Goal: Task Accomplishment & Management: Use online tool/utility

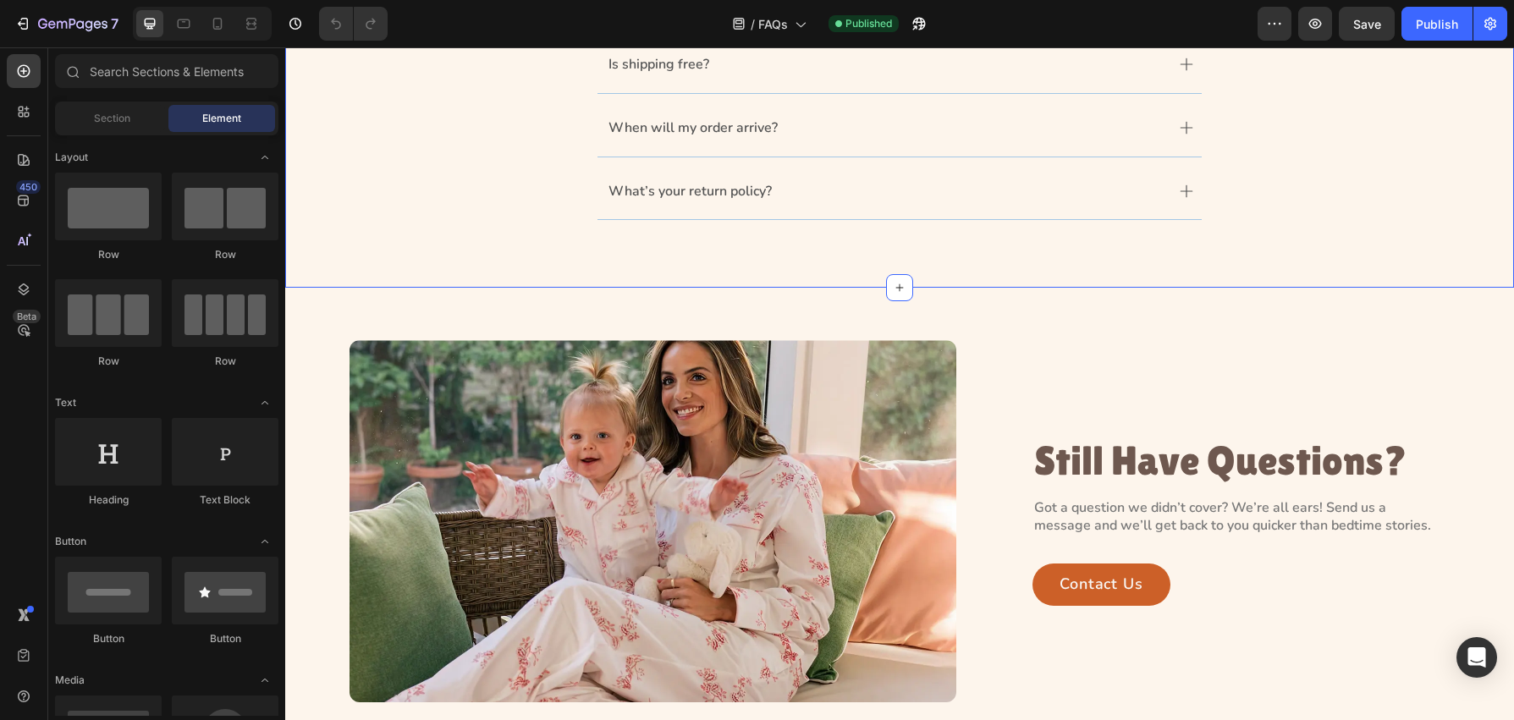
scroll to position [1005, 0]
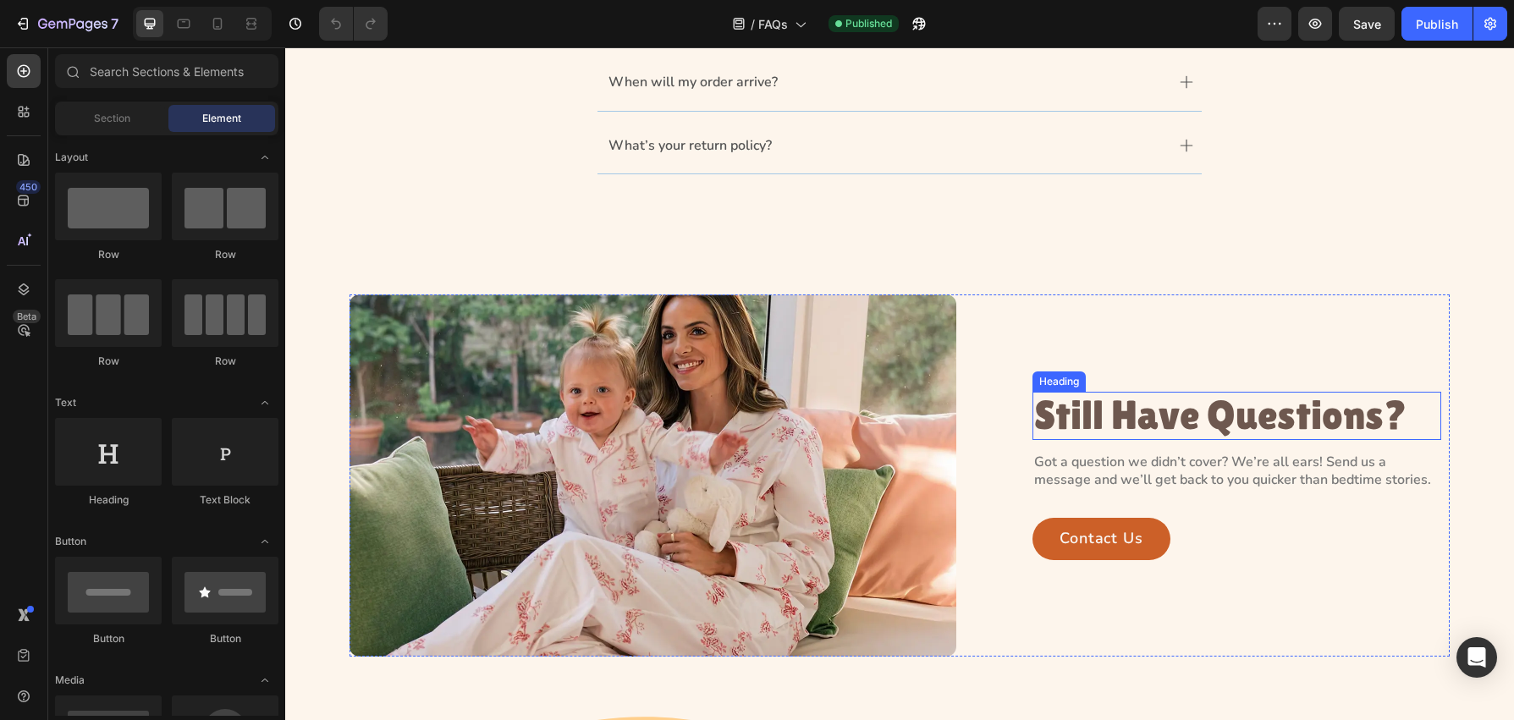
click at [1117, 420] on h2 "Still Have Questions?" at bounding box center [1237, 416] width 409 height 48
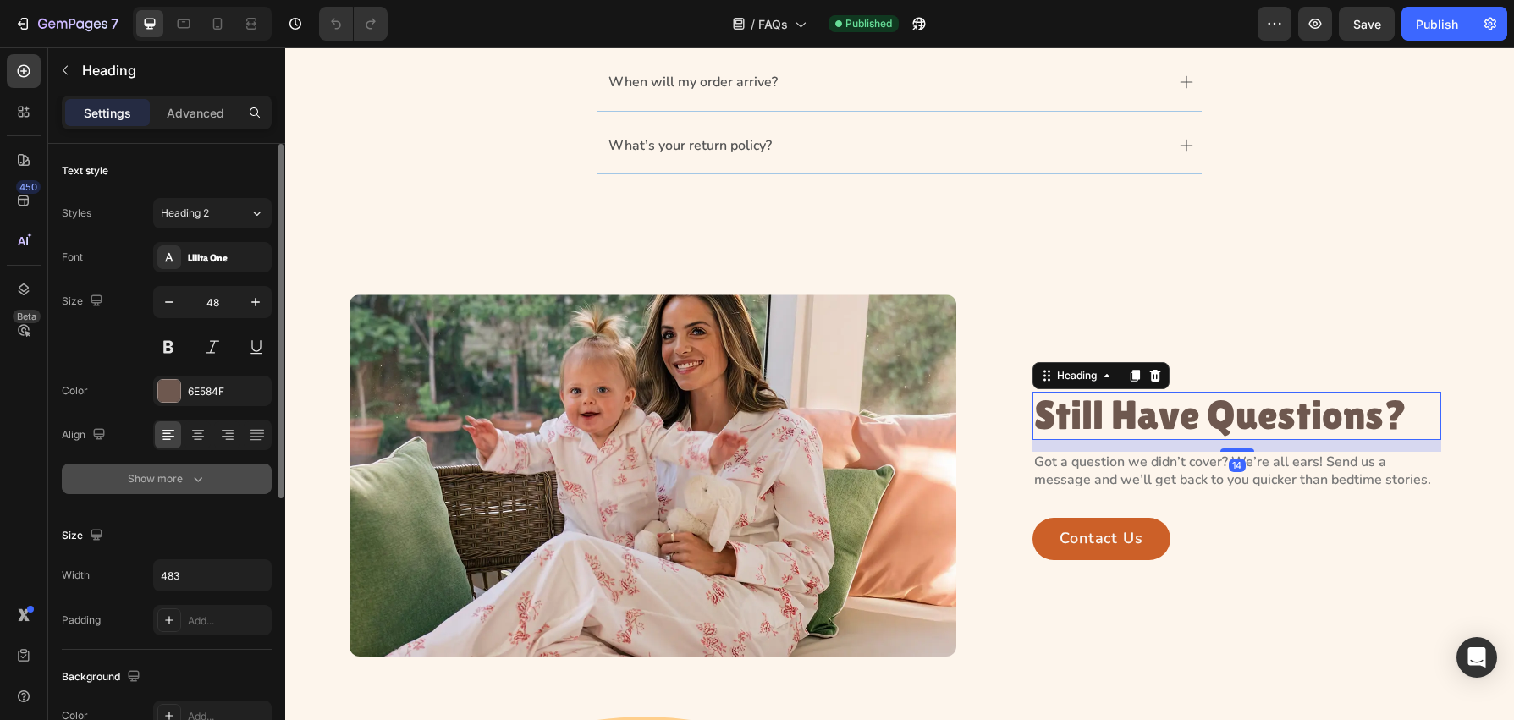
click at [211, 482] on button "Show more" at bounding box center [167, 479] width 210 height 30
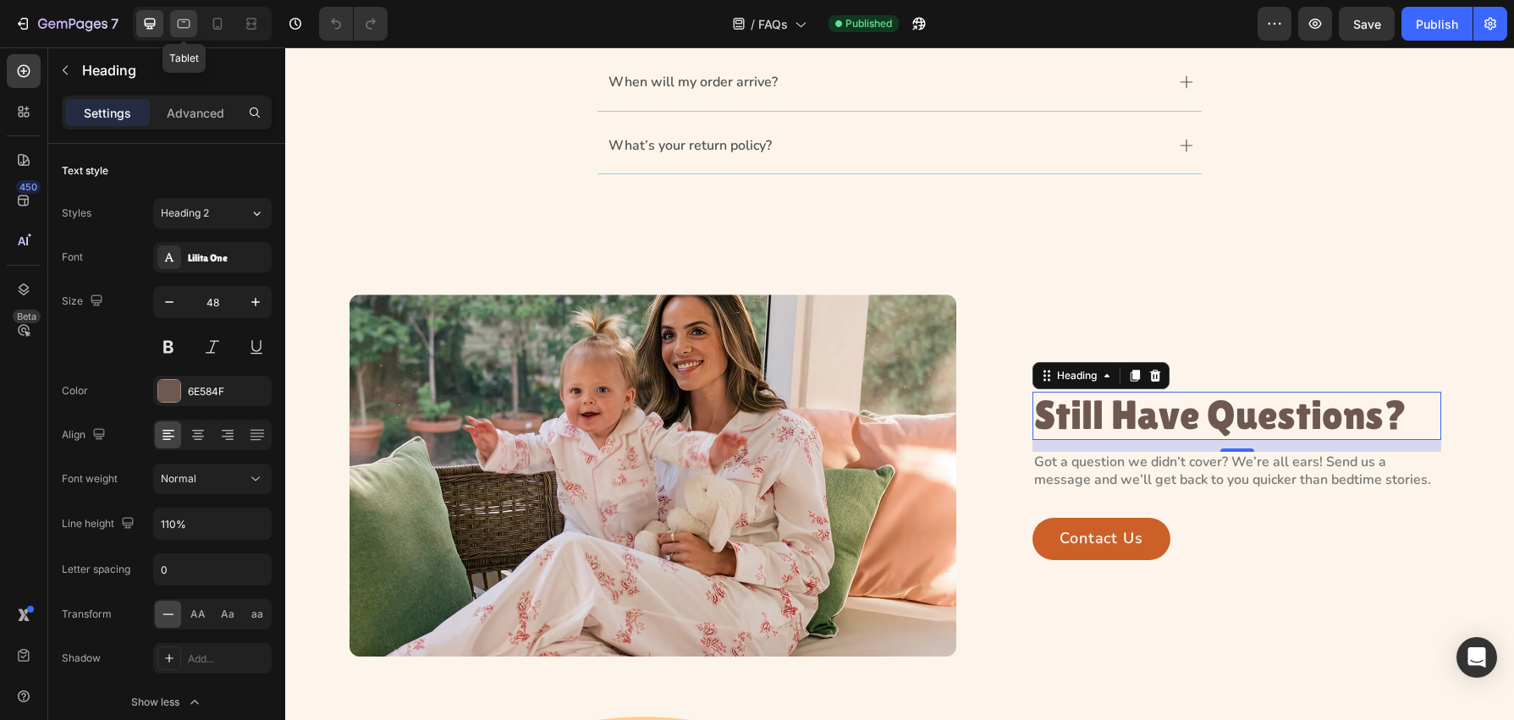
click at [190, 33] on div at bounding box center [183, 23] width 27 height 27
type input "40"
type input "100%"
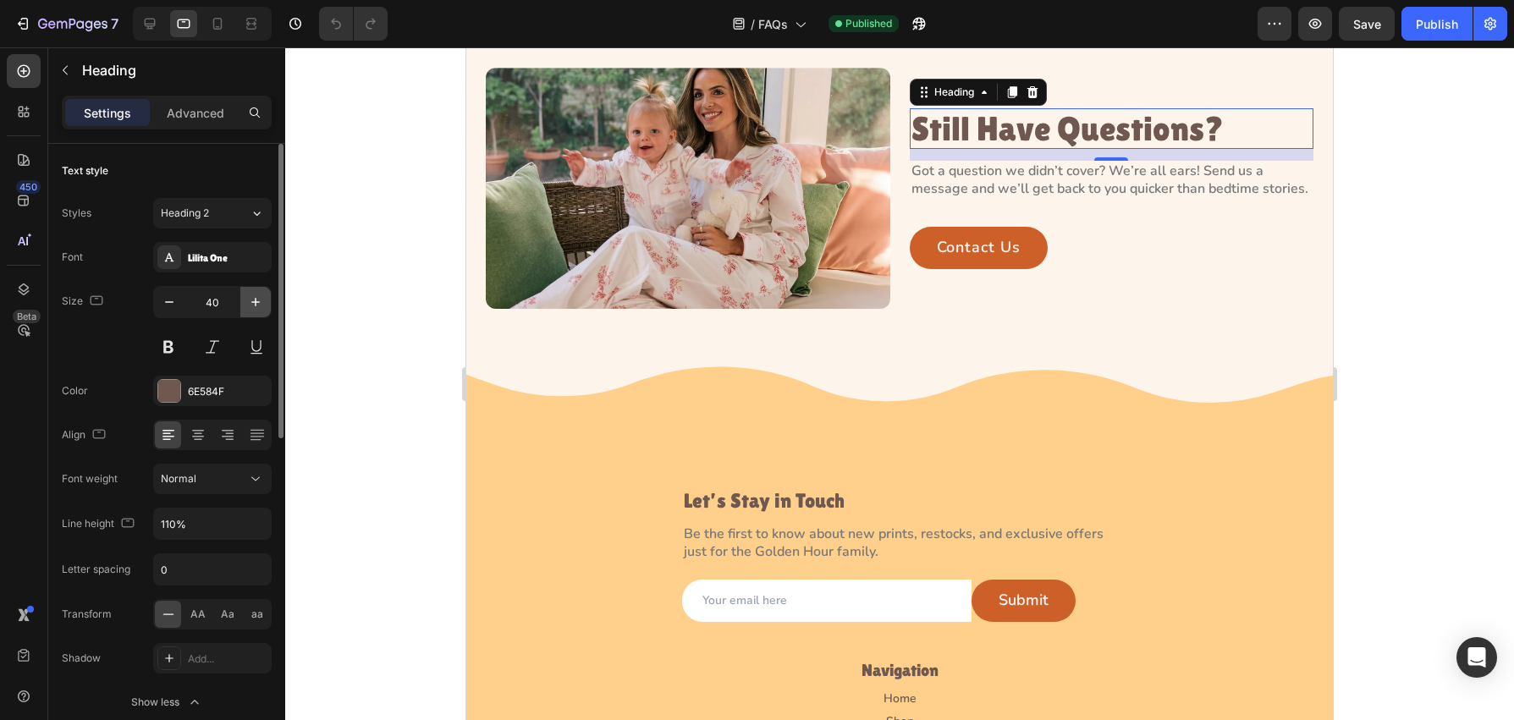
scroll to position [1215, 0]
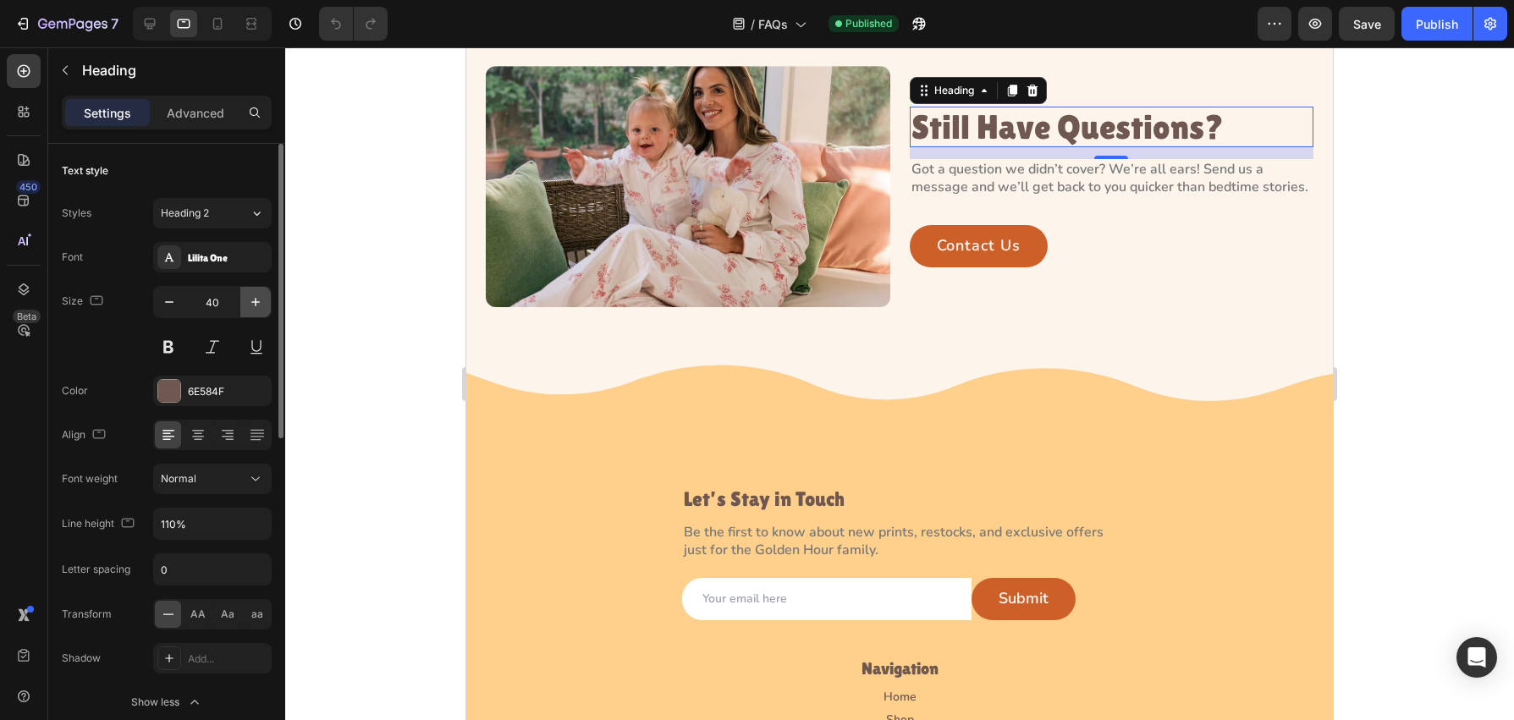
click at [258, 306] on icon "button" at bounding box center [255, 302] width 17 height 17
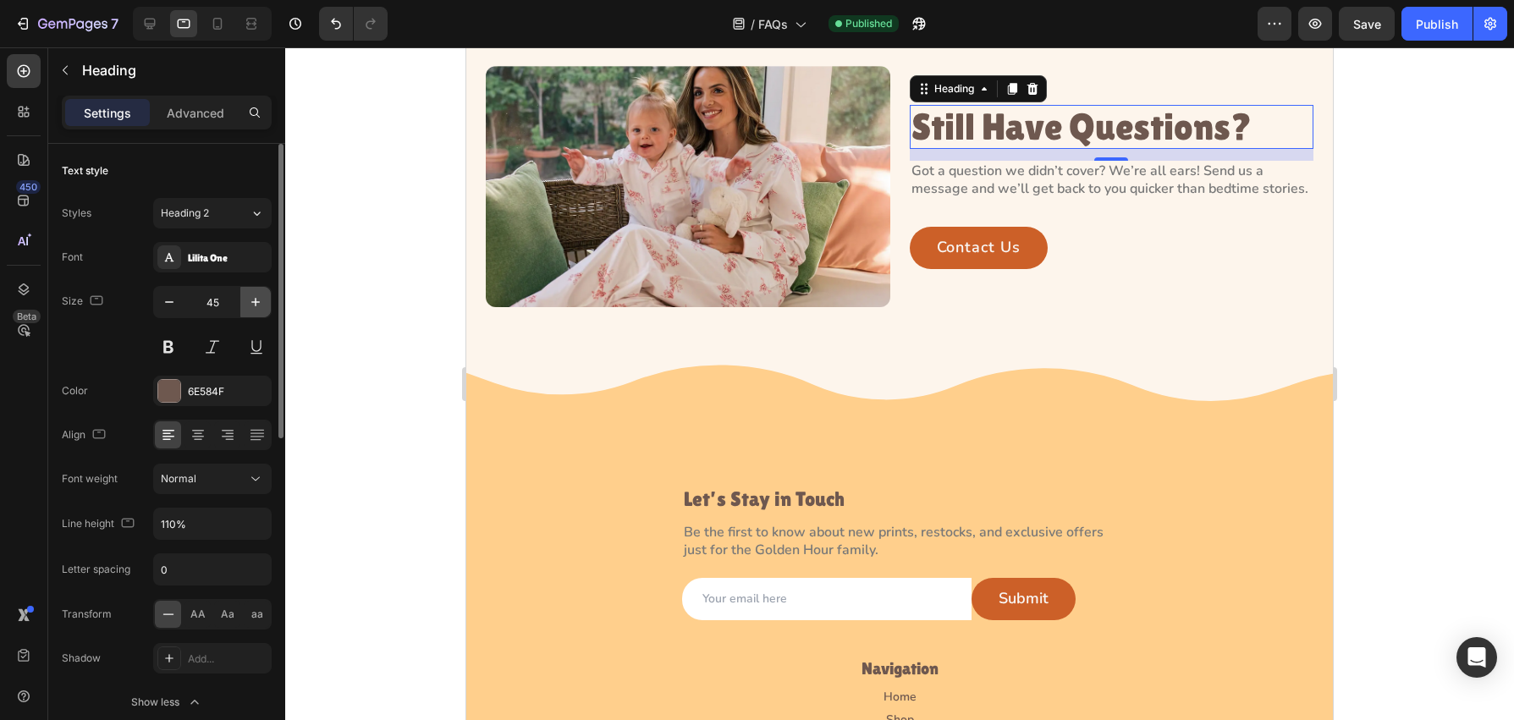
click at [258, 306] on icon "button" at bounding box center [255, 302] width 17 height 17
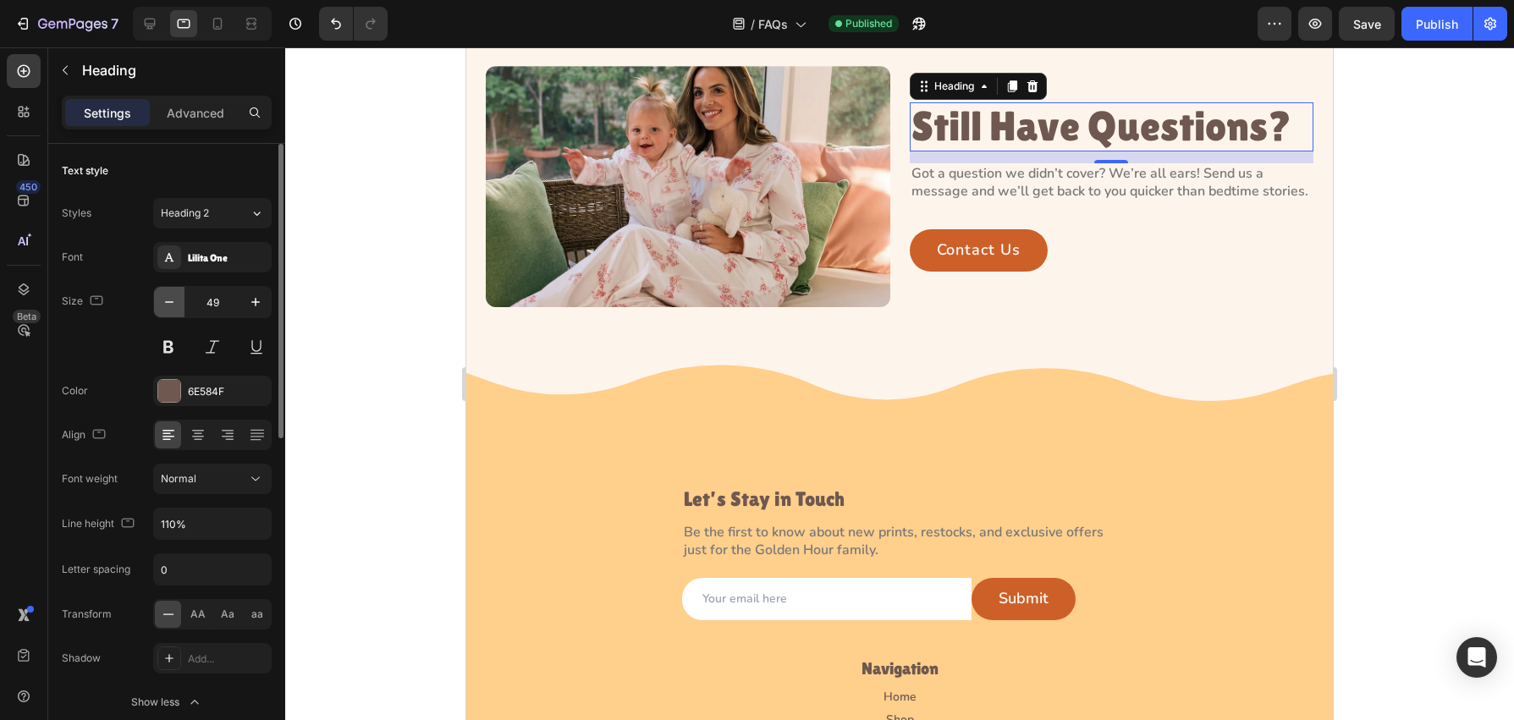
click at [170, 309] on icon "button" at bounding box center [169, 302] width 17 height 17
click at [210, 29] on icon at bounding box center [217, 23] width 17 height 17
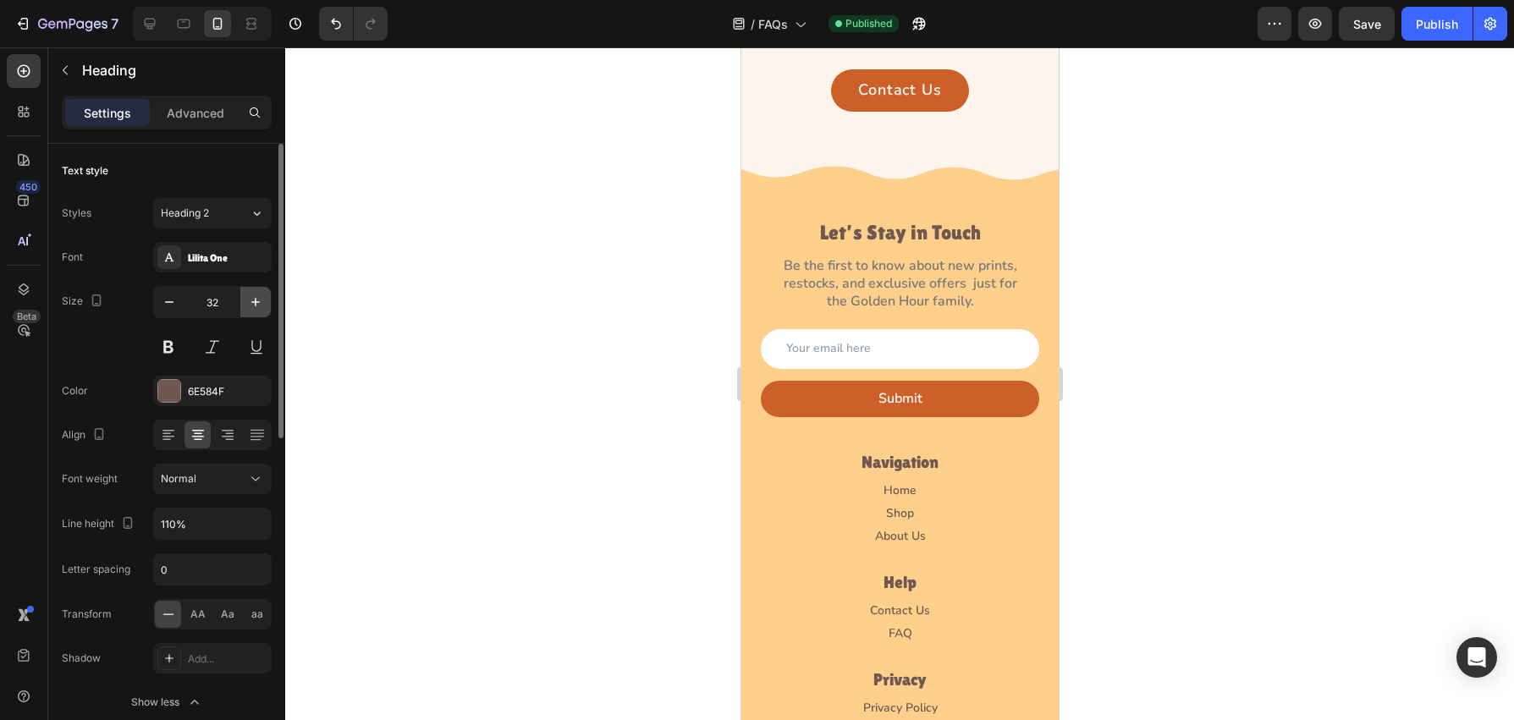
scroll to position [1545, 0]
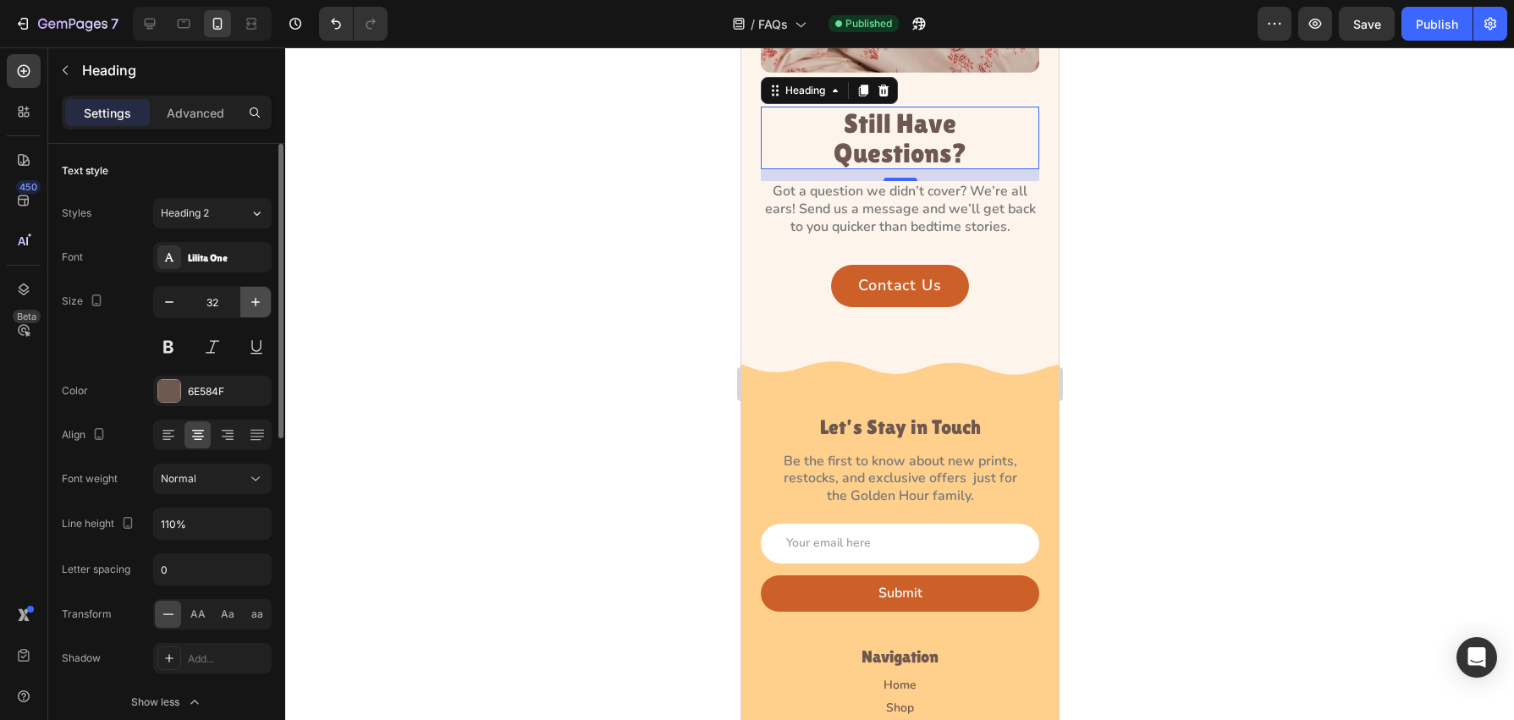
click at [258, 309] on icon "button" at bounding box center [255, 302] width 17 height 17
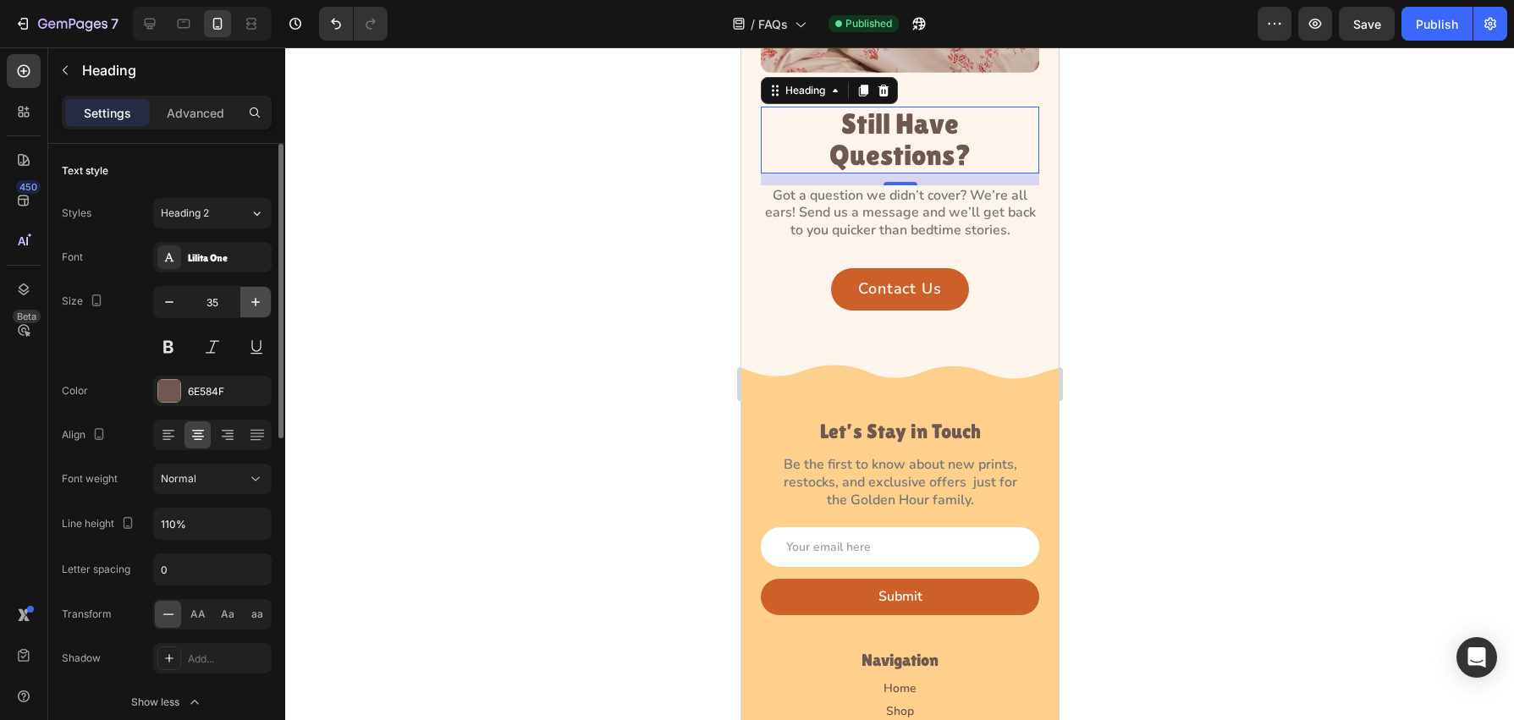
click at [258, 309] on icon "button" at bounding box center [255, 302] width 17 height 17
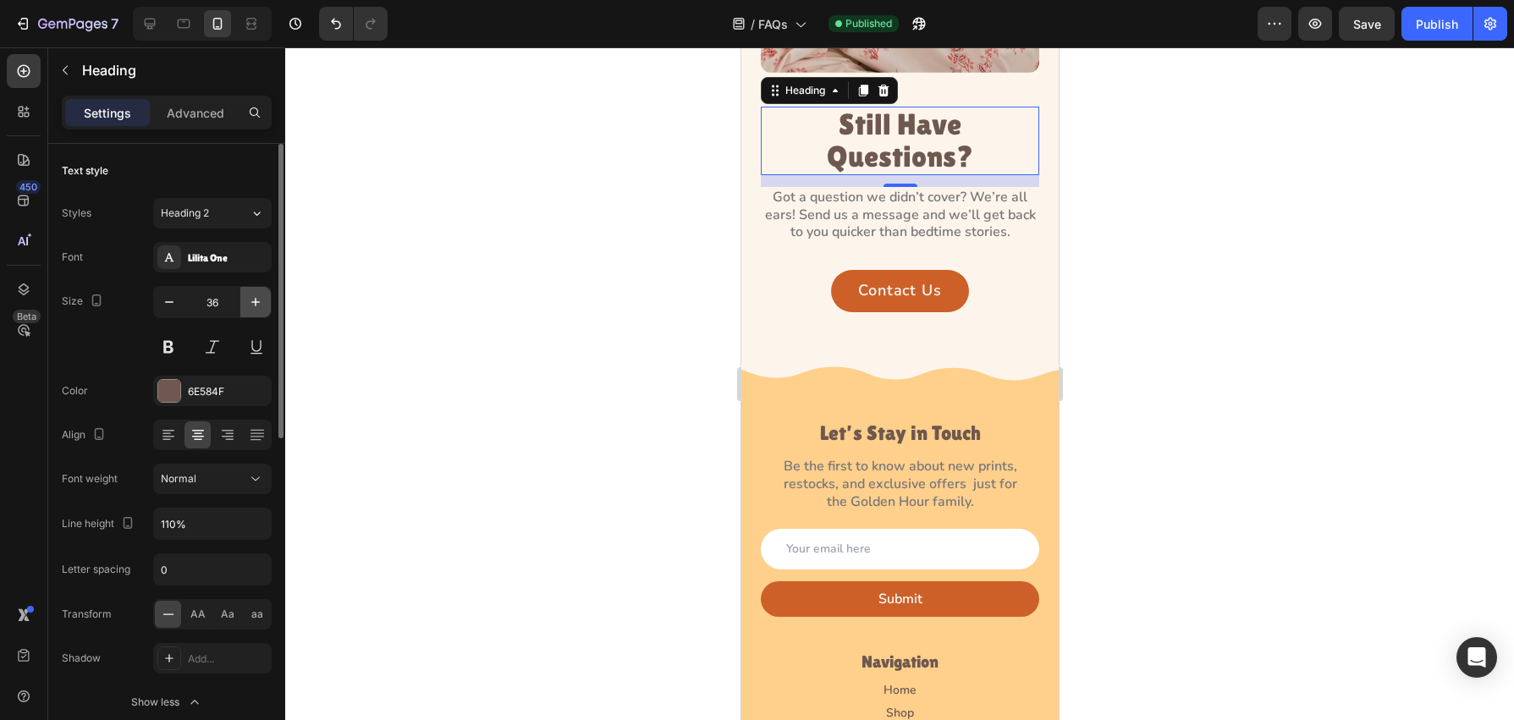
click at [258, 309] on icon "button" at bounding box center [255, 302] width 17 height 17
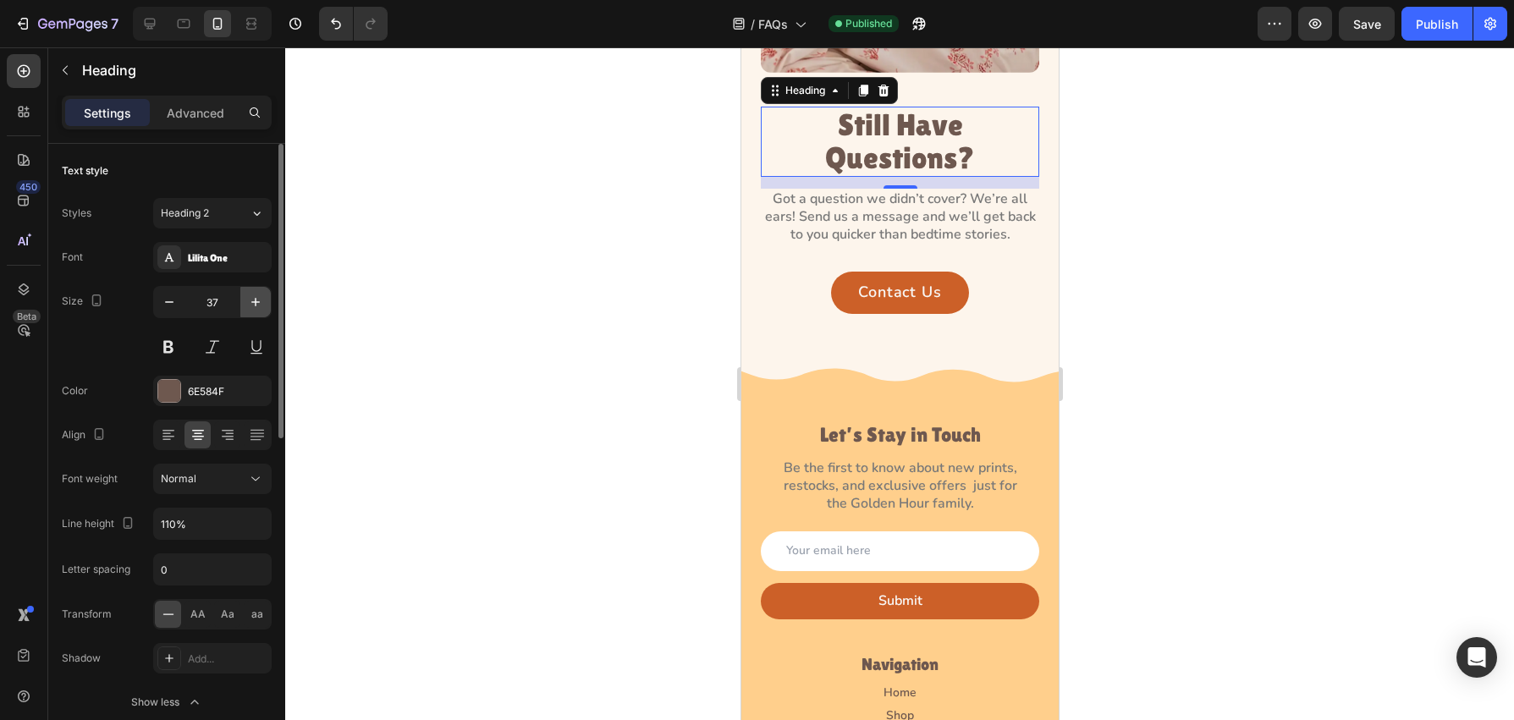
click at [258, 309] on icon "button" at bounding box center [255, 302] width 17 height 17
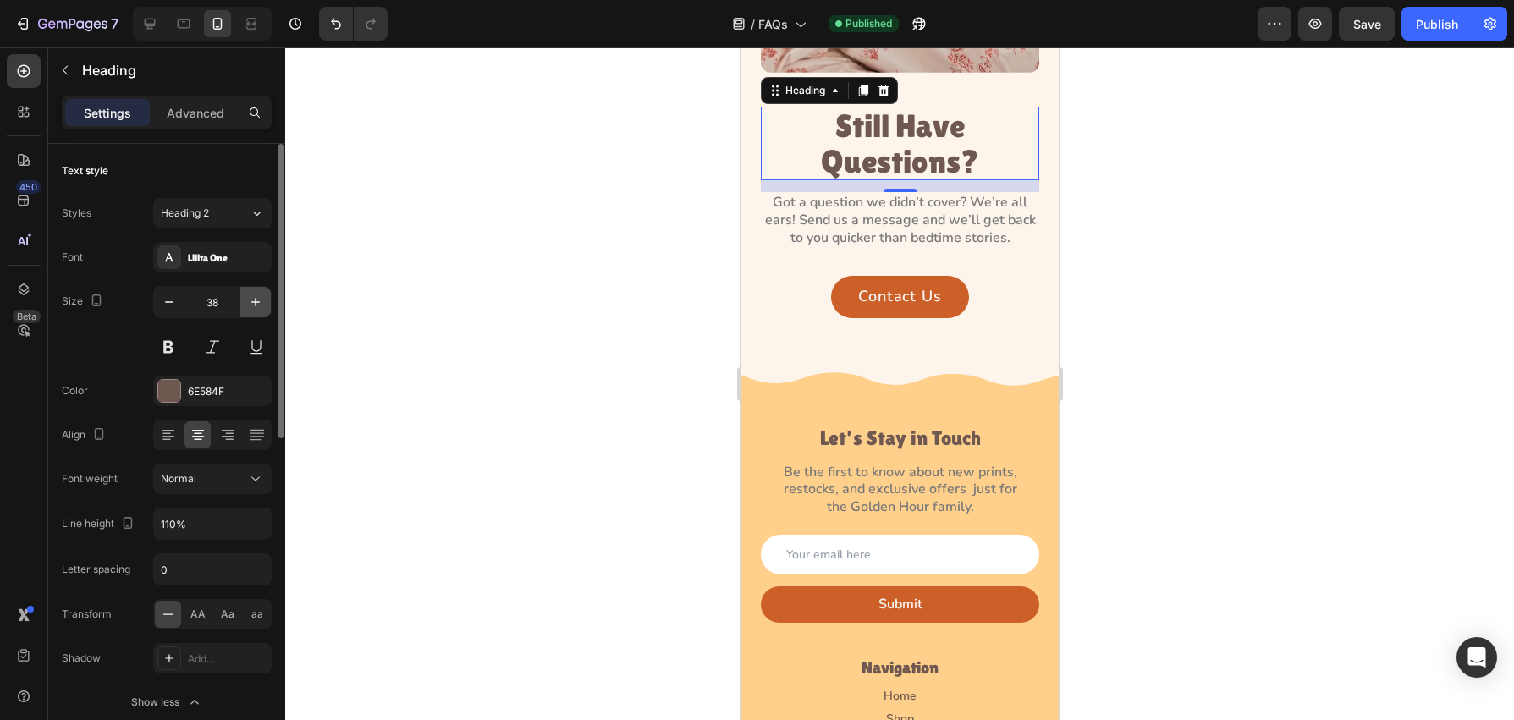
click at [258, 309] on icon "button" at bounding box center [255, 302] width 17 height 17
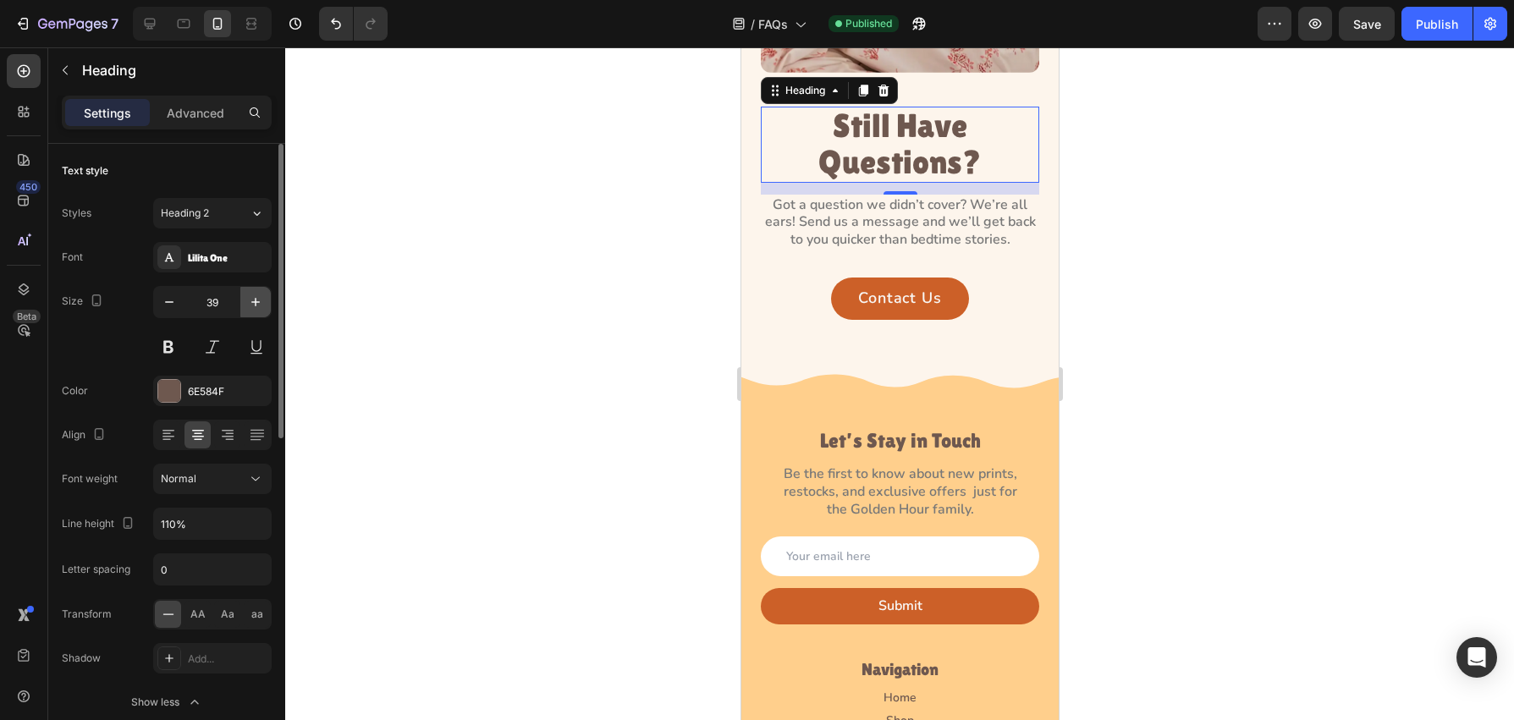
click at [258, 309] on icon "button" at bounding box center [255, 302] width 17 height 17
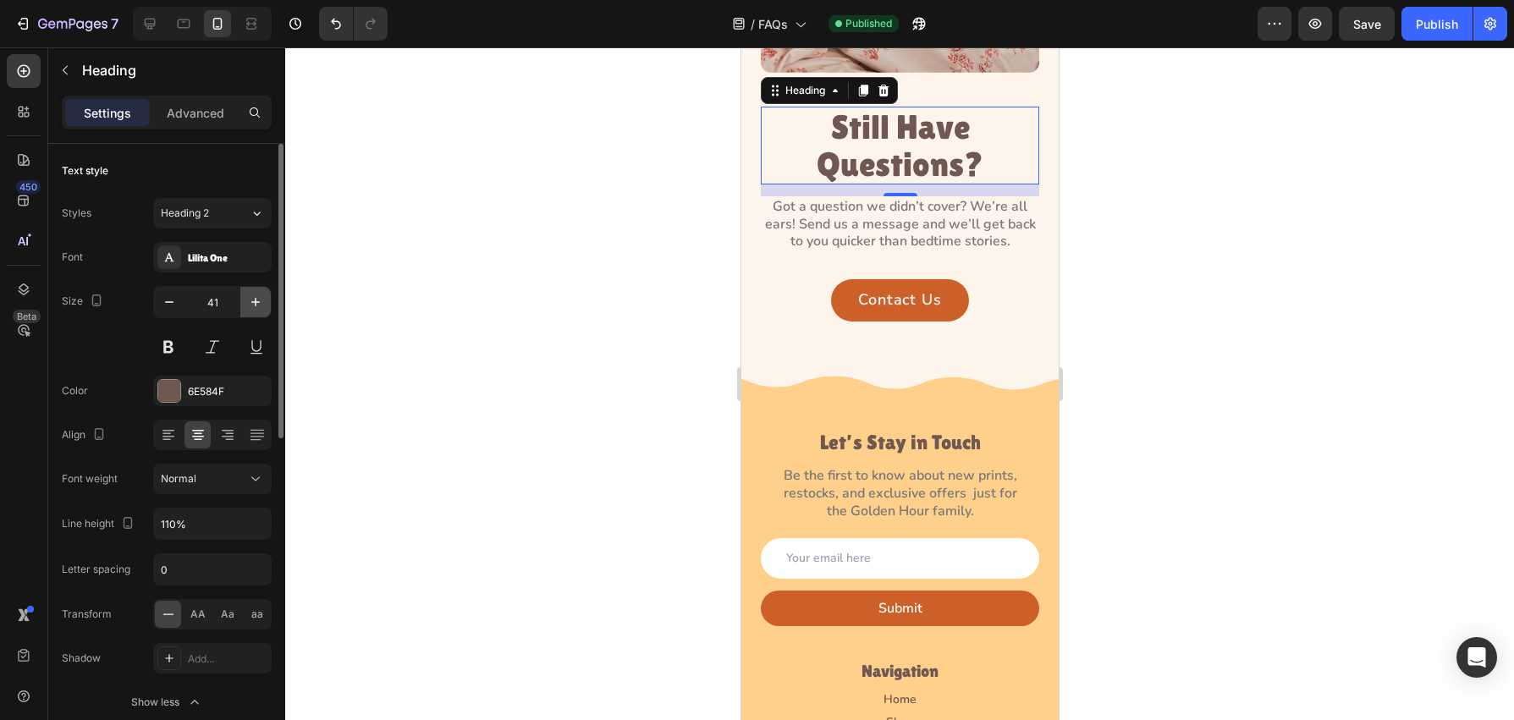
click at [258, 309] on icon "button" at bounding box center [255, 302] width 17 height 17
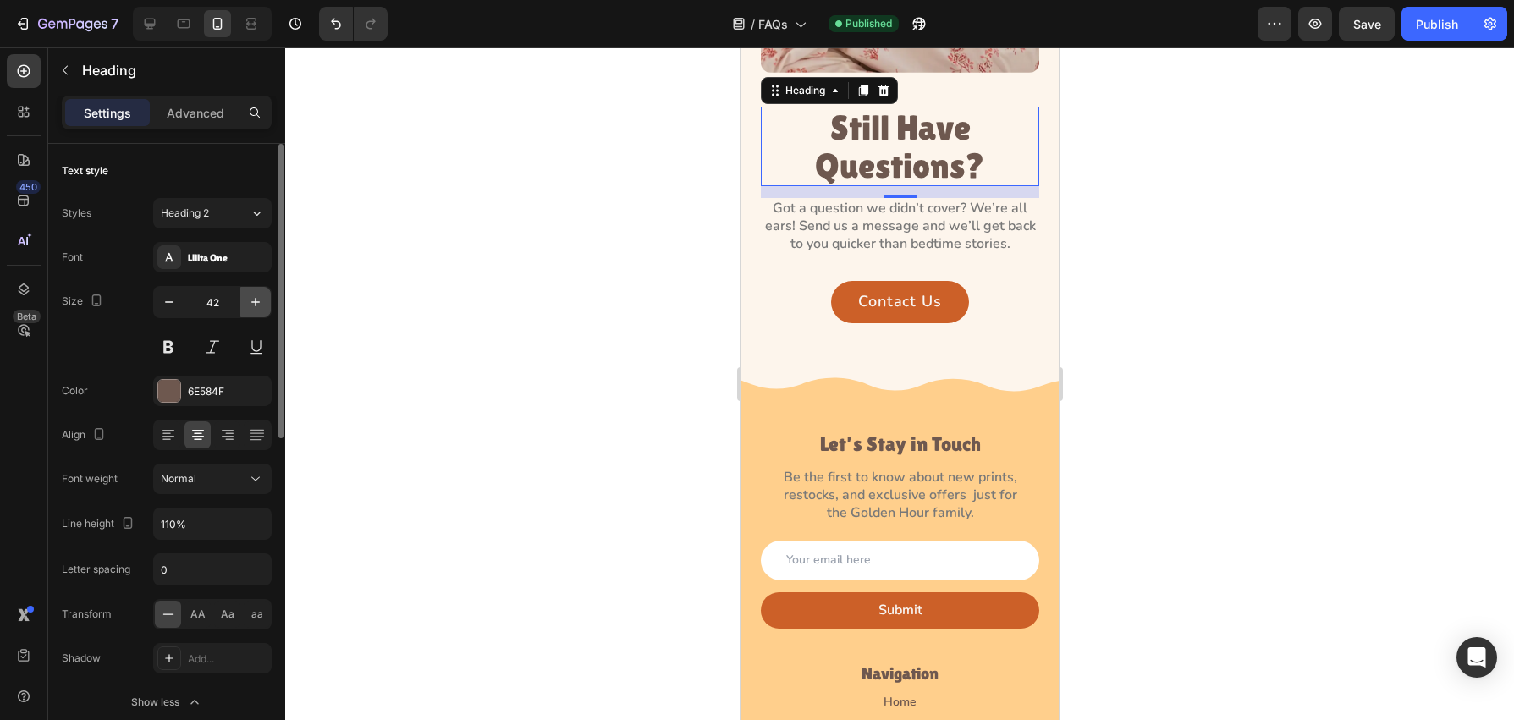
click at [258, 309] on icon "button" at bounding box center [255, 302] width 17 height 17
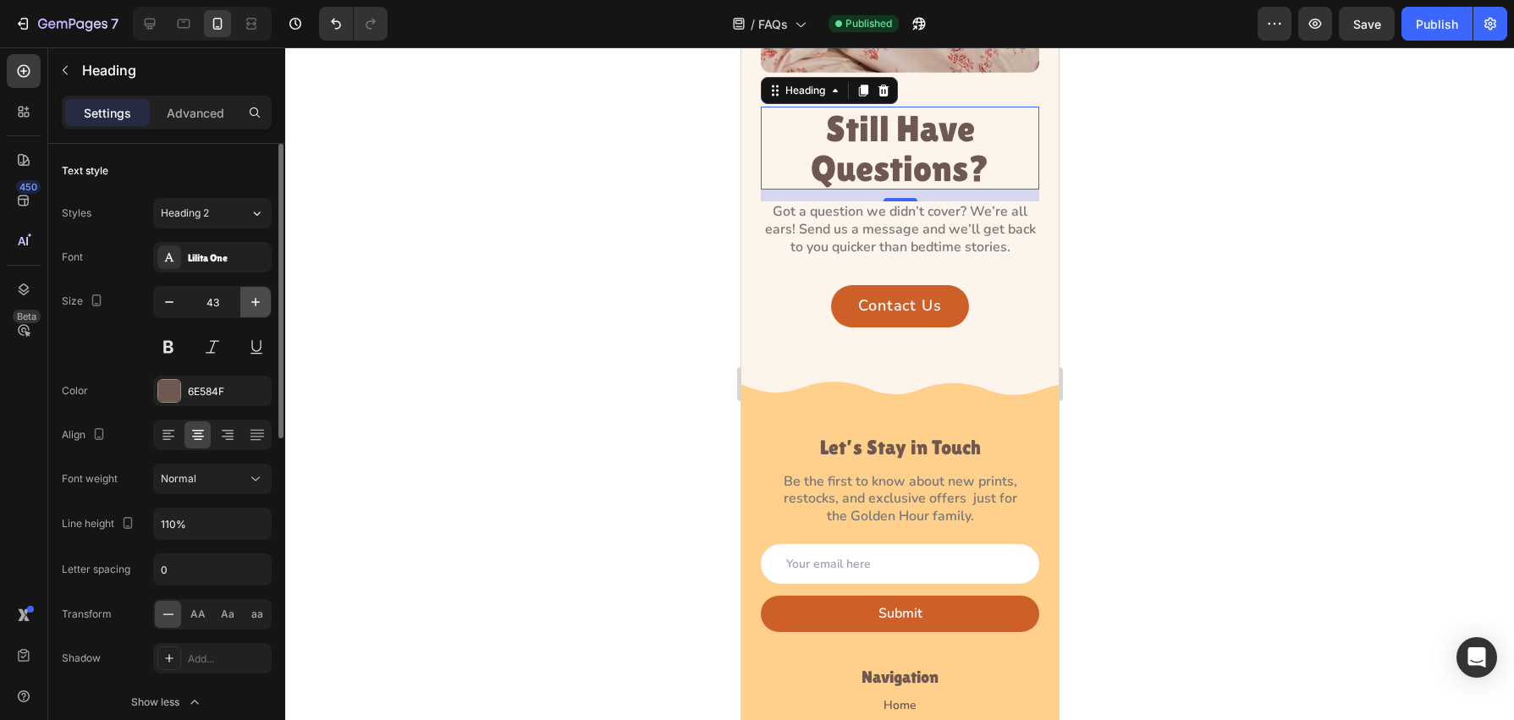
click at [258, 309] on icon "button" at bounding box center [255, 302] width 17 height 17
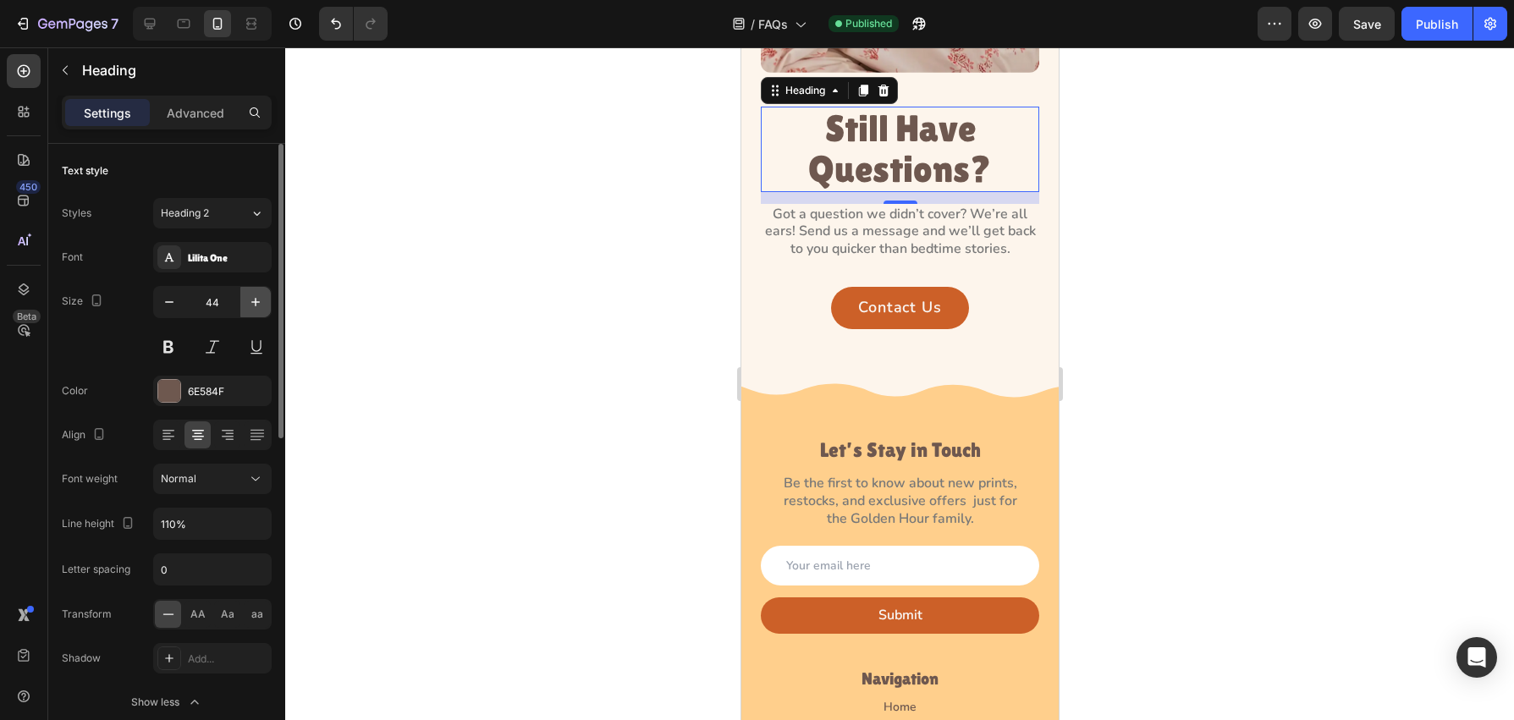
click at [258, 309] on icon "button" at bounding box center [255, 302] width 17 height 17
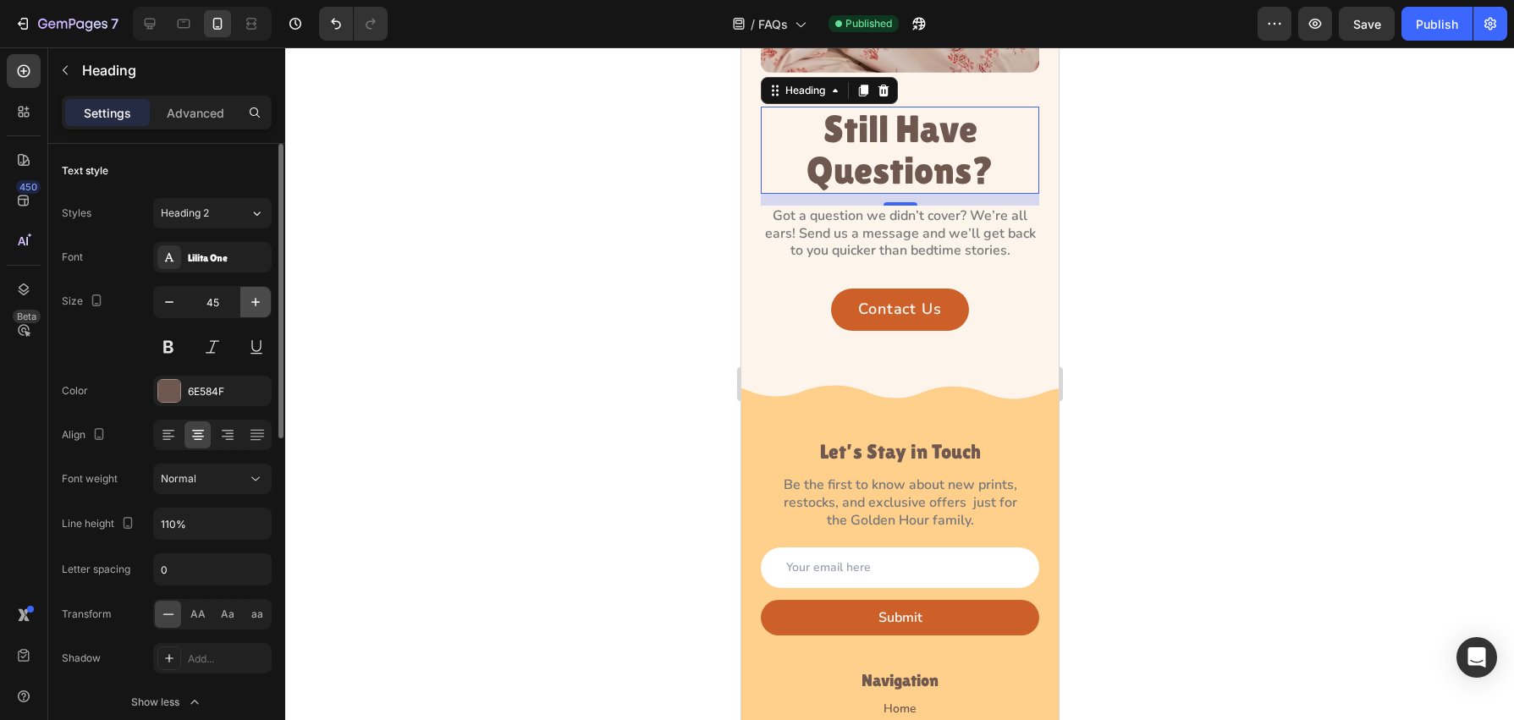
click at [258, 309] on icon "button" at bounding box center [255, 302] width 17 height 17
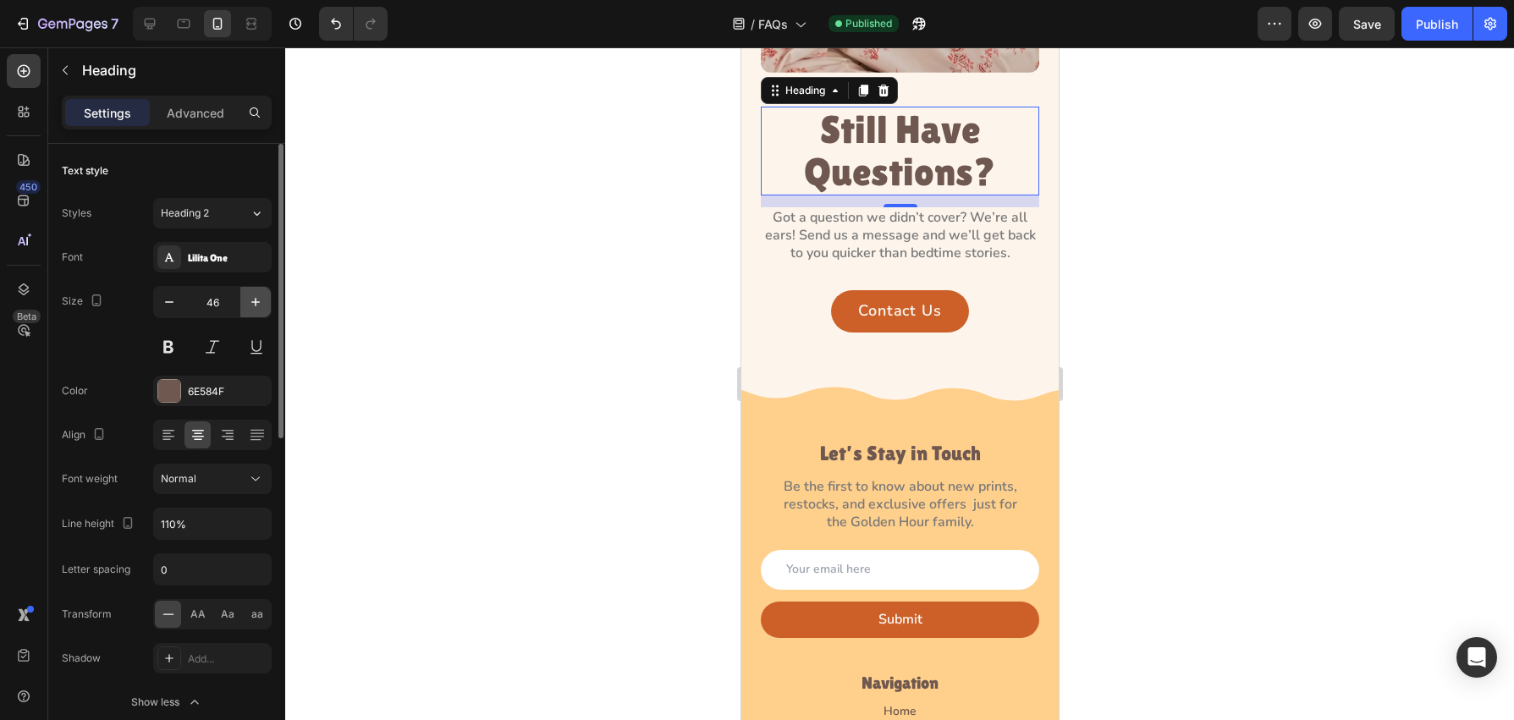
click at [258, 309] on icon "button" at bounding box center [255, 302] width 17 height 17
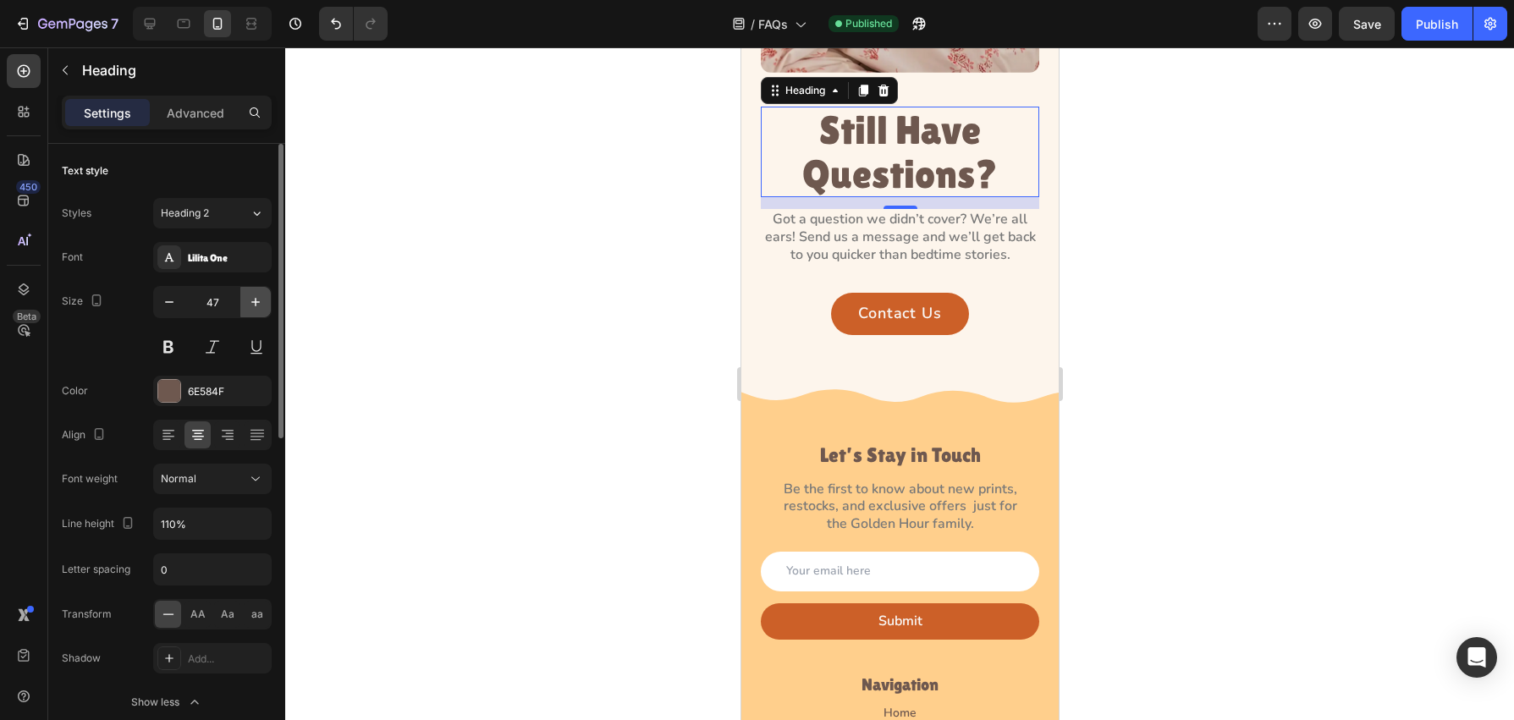
type input "48"
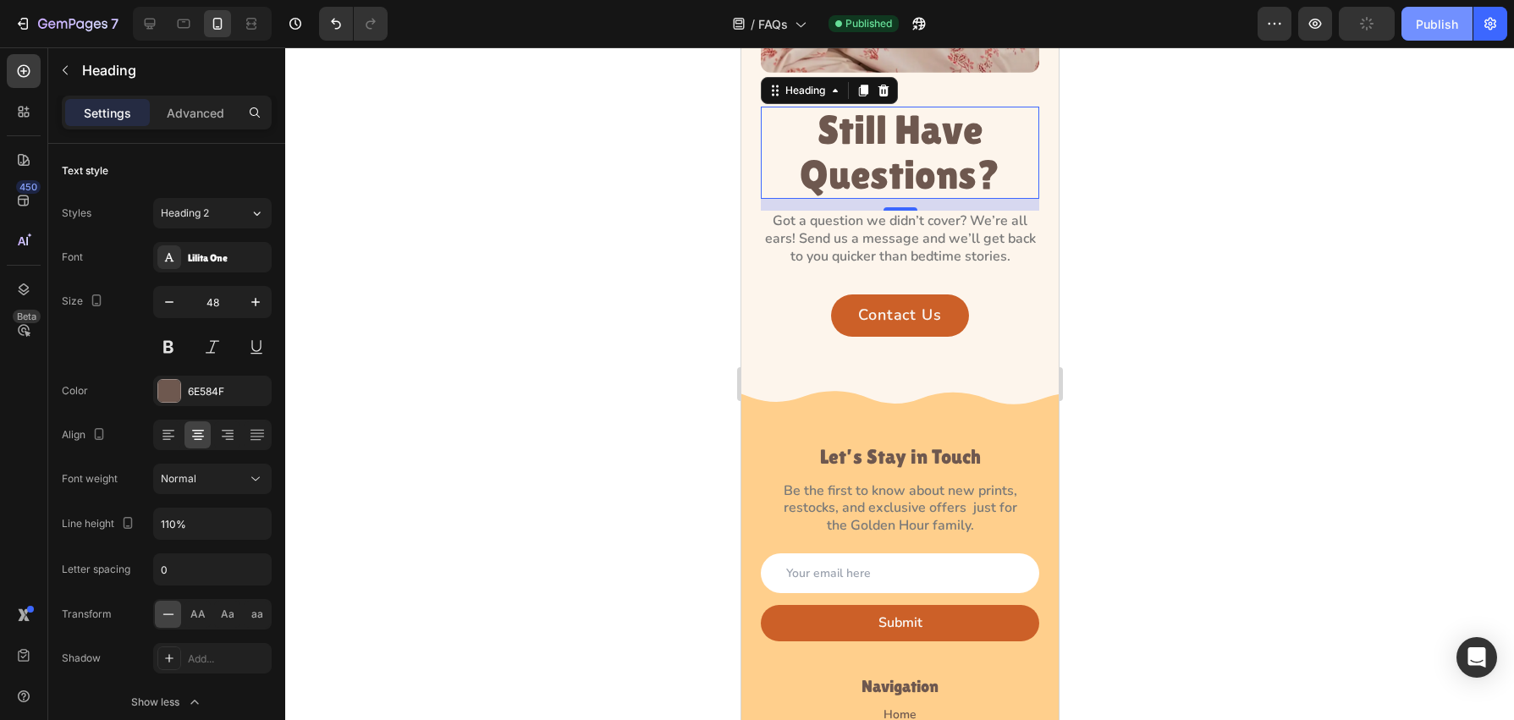
click at [1420, 32] on button "Publish" at bounding box center [1437, 24] width 71 height 34
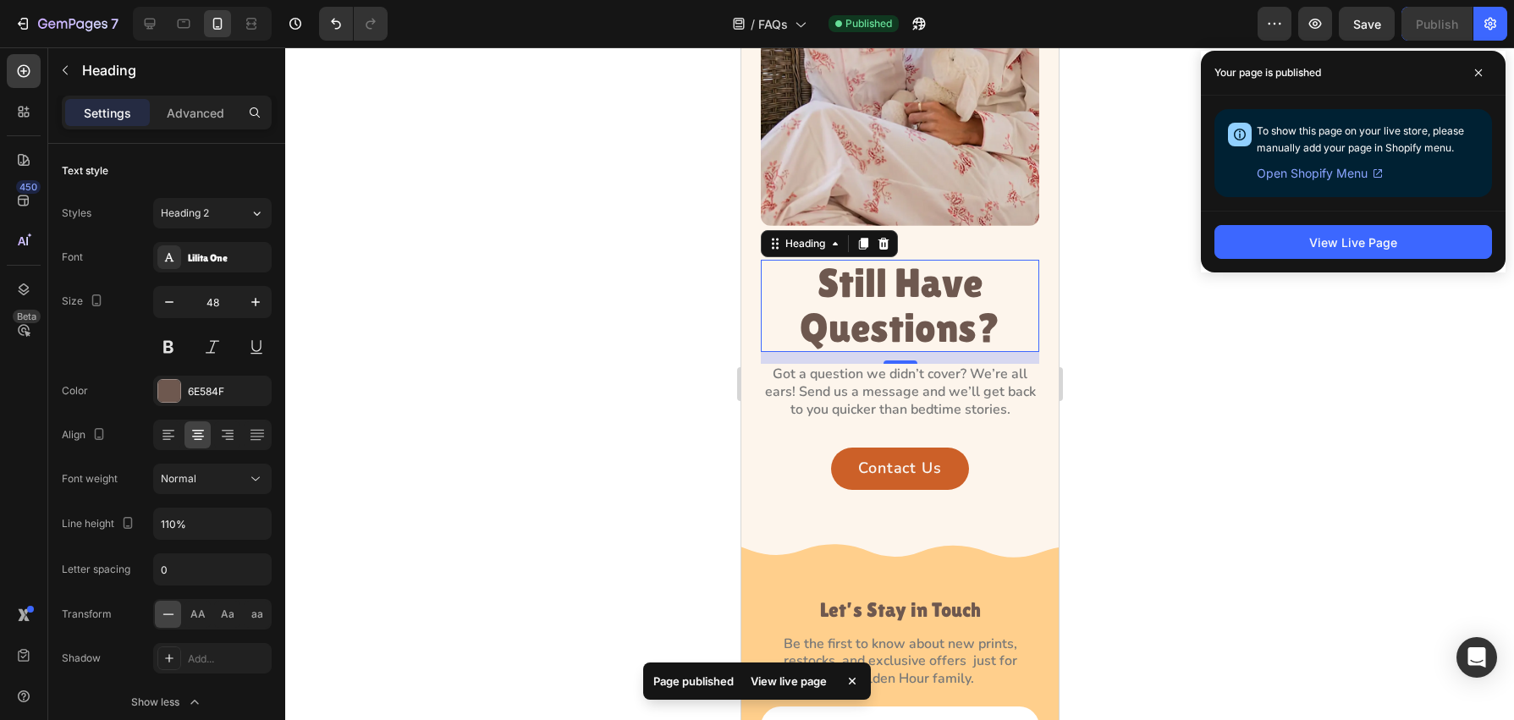
scroll to position [1358, 0]
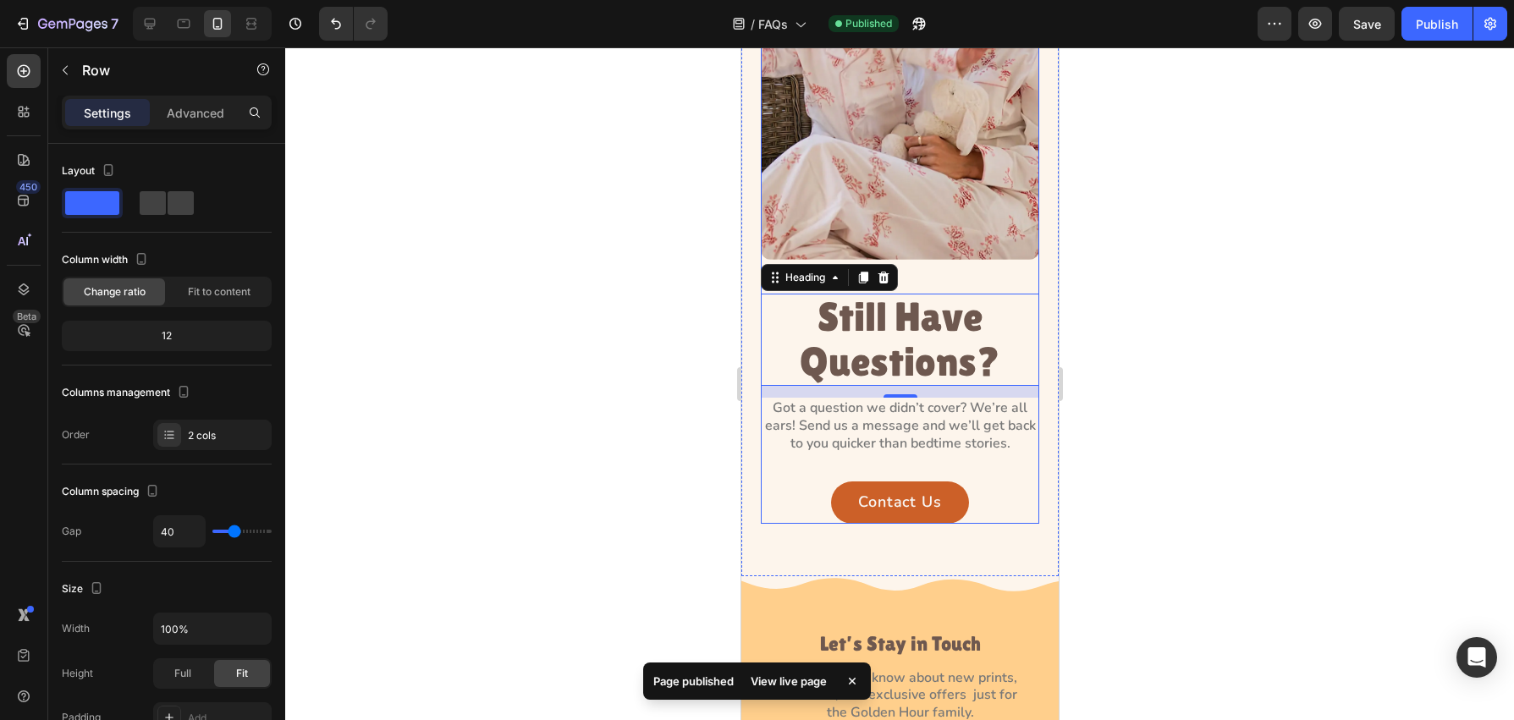
click at [940, 282] on div "Image Still Have Questions? Heading 14 Got a question we didn’t cover? We’re al…" at bounding box center [899, 211] width 278 height 626
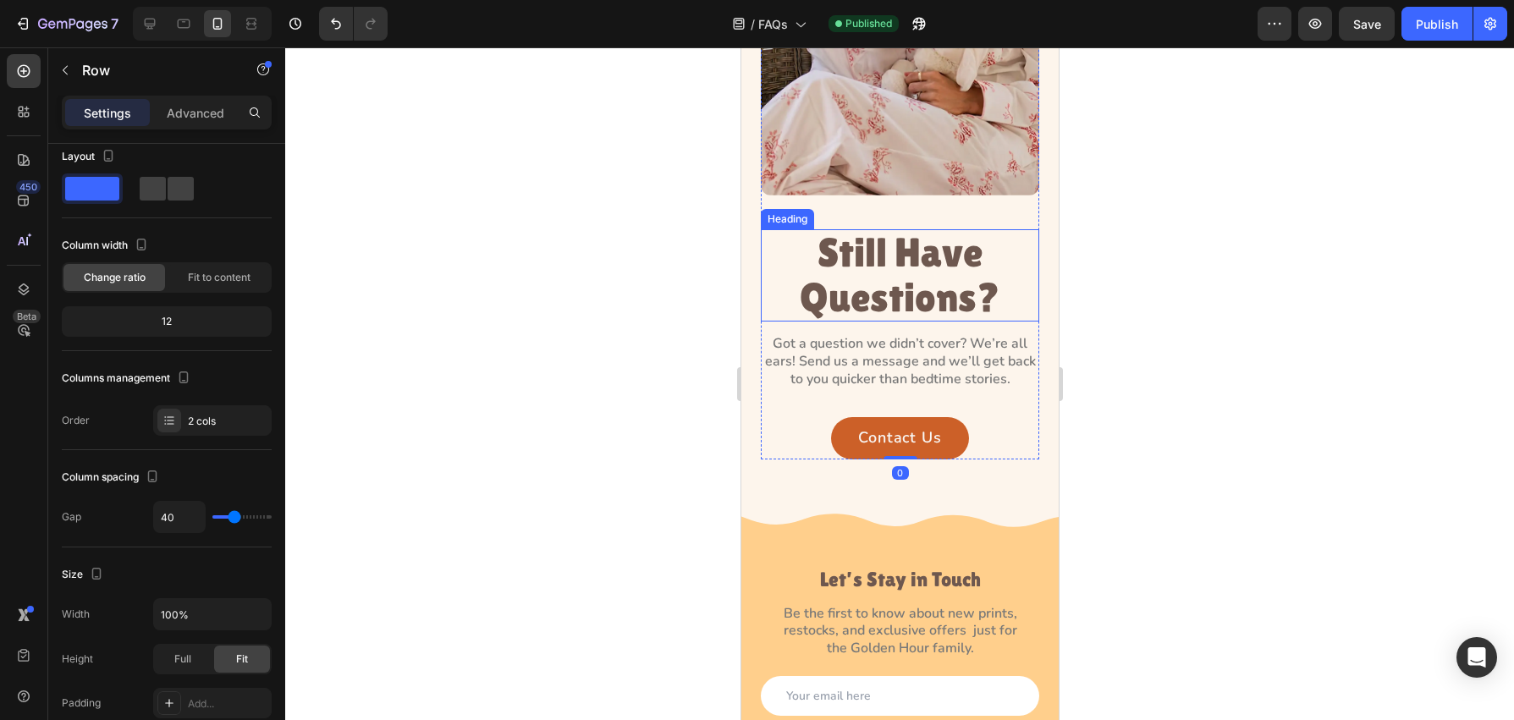
scroll to position [0, 0]
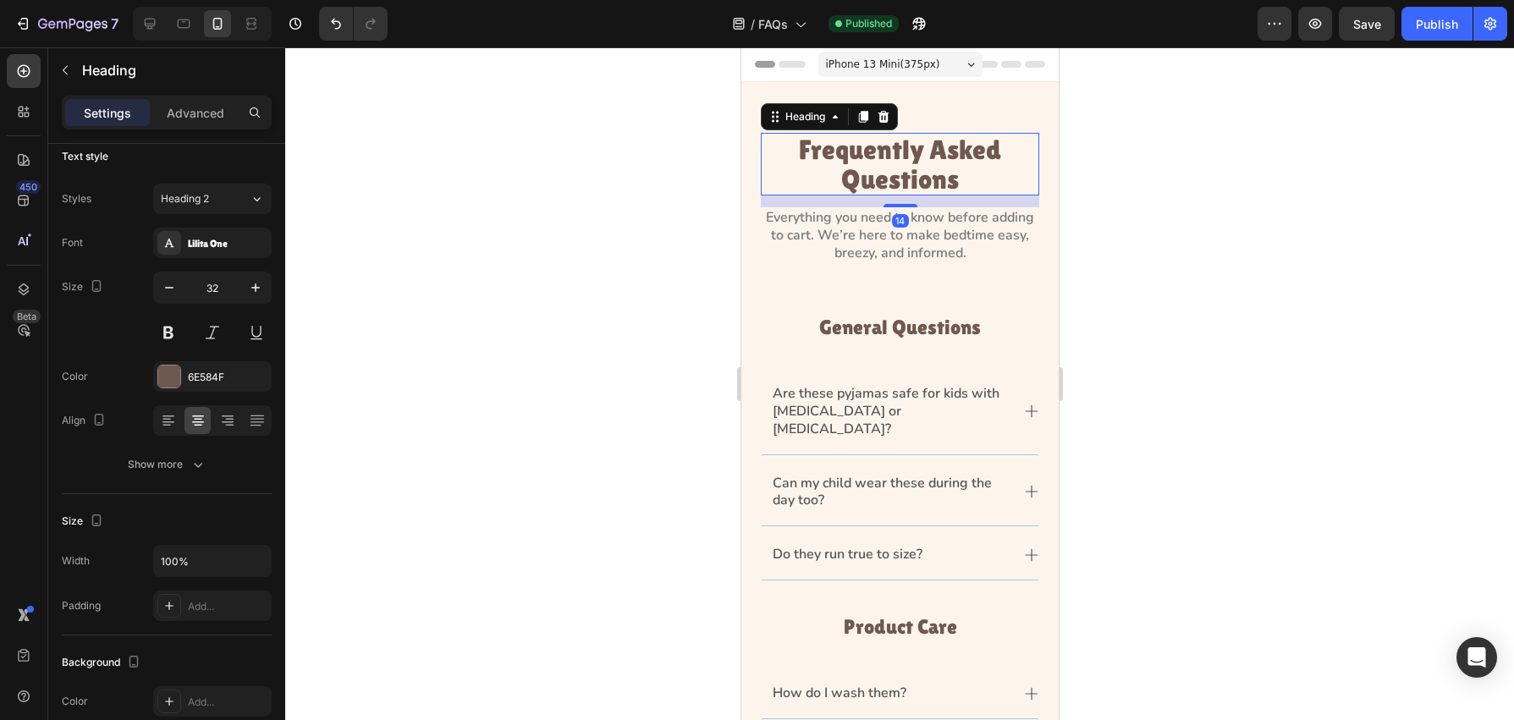
click at [924, 188] on h1 "Frequently Asked Questions" at bounding box center [899, 164] width 278 height 63
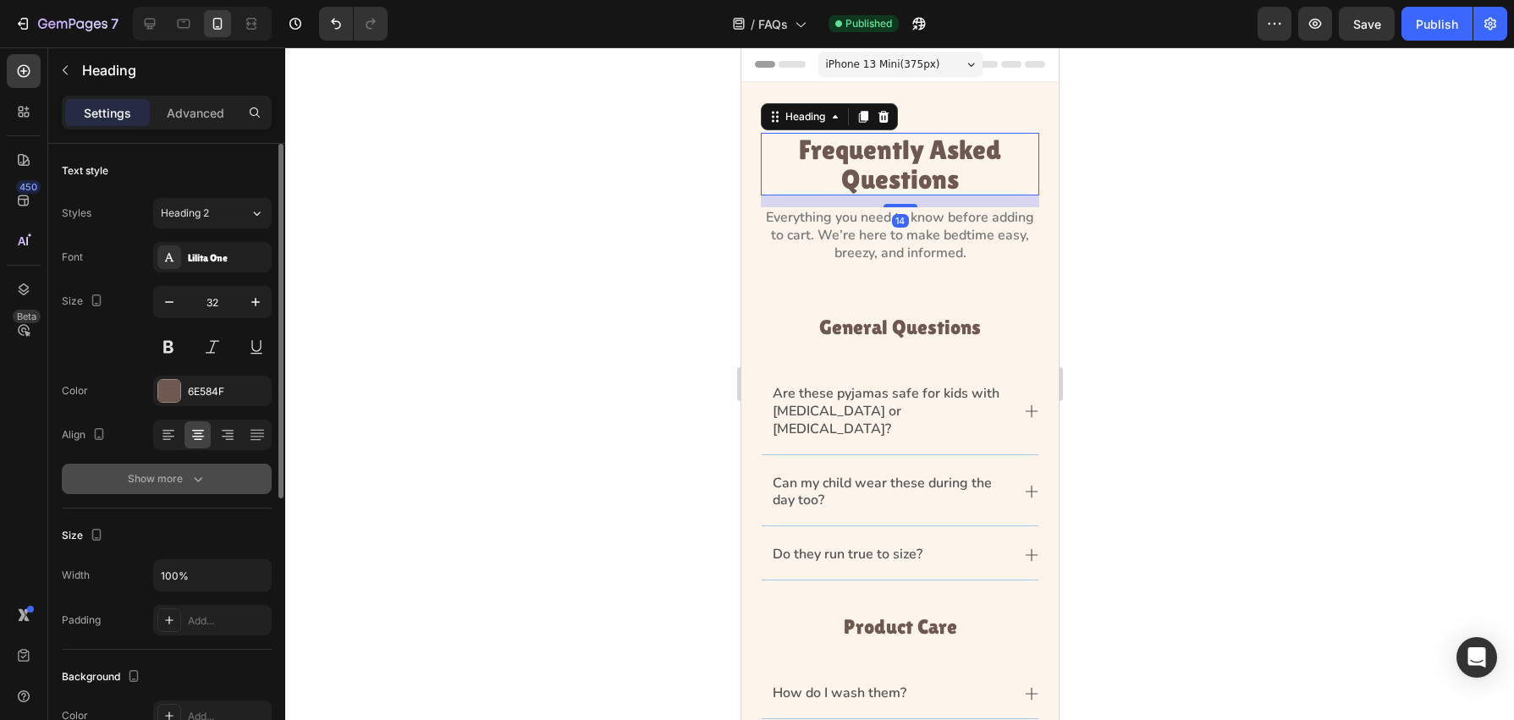
click at [213, 478] on button "Show more" at bounding box center [167, 479] width 210 height 30
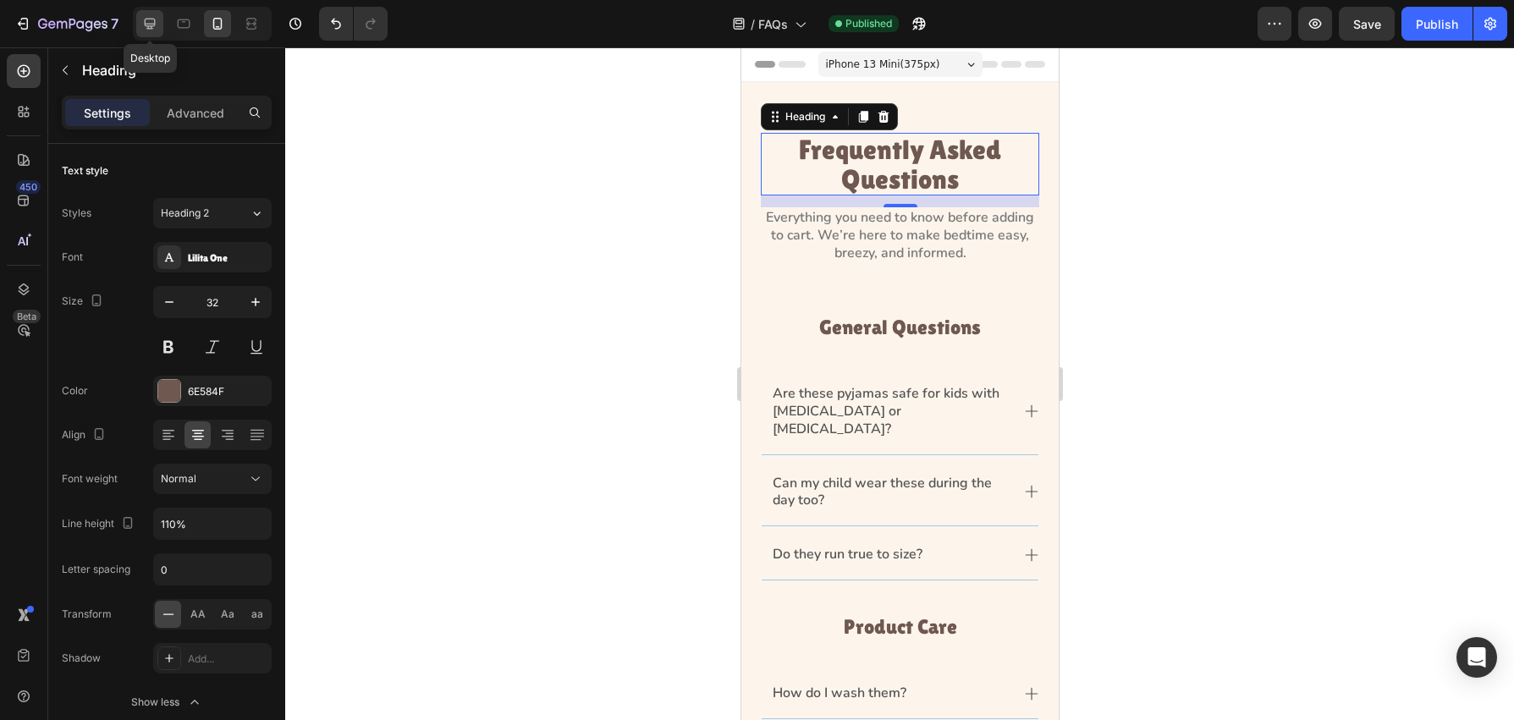
click at [154, 28] on icon at bounding box center [149, 23] width 17 height 17
type input "48"
type input "862"
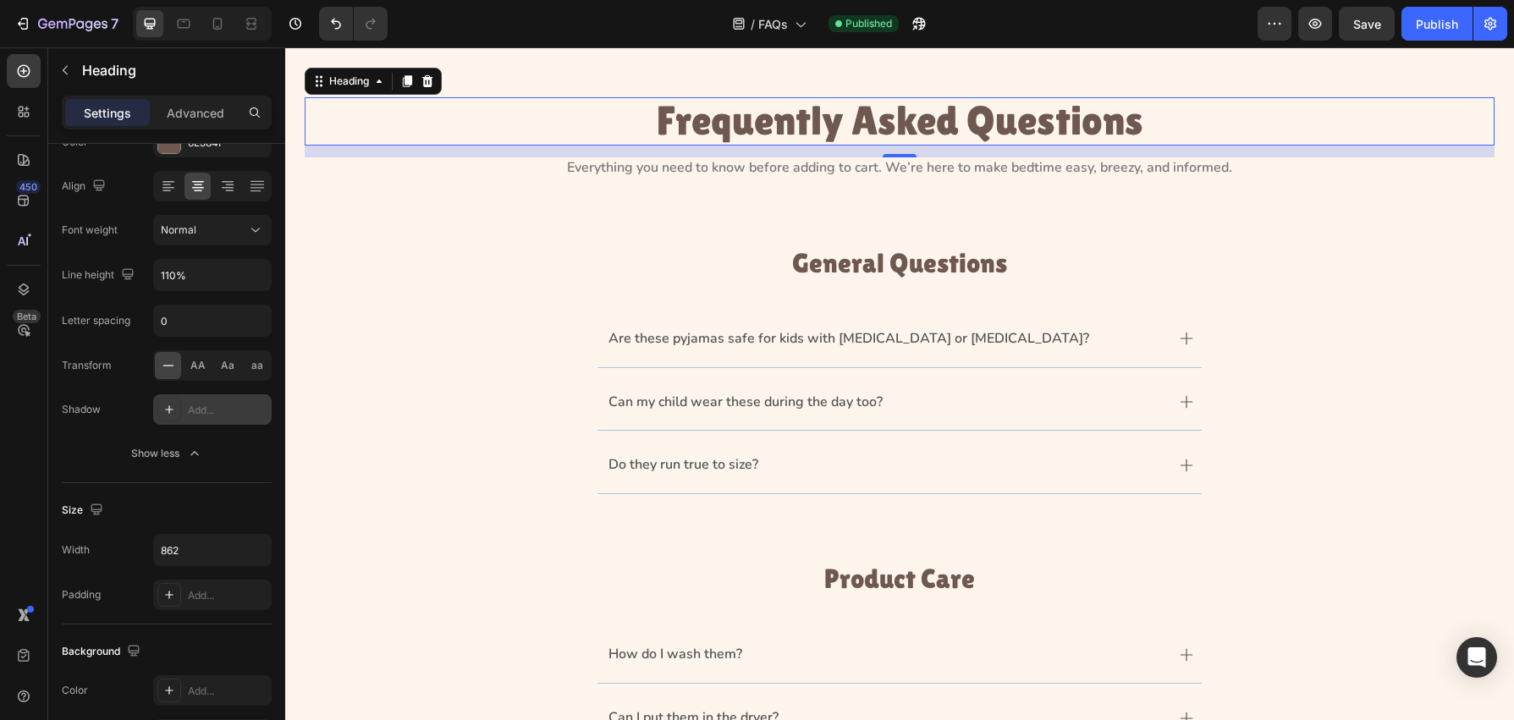
scroll to position [697, 0]
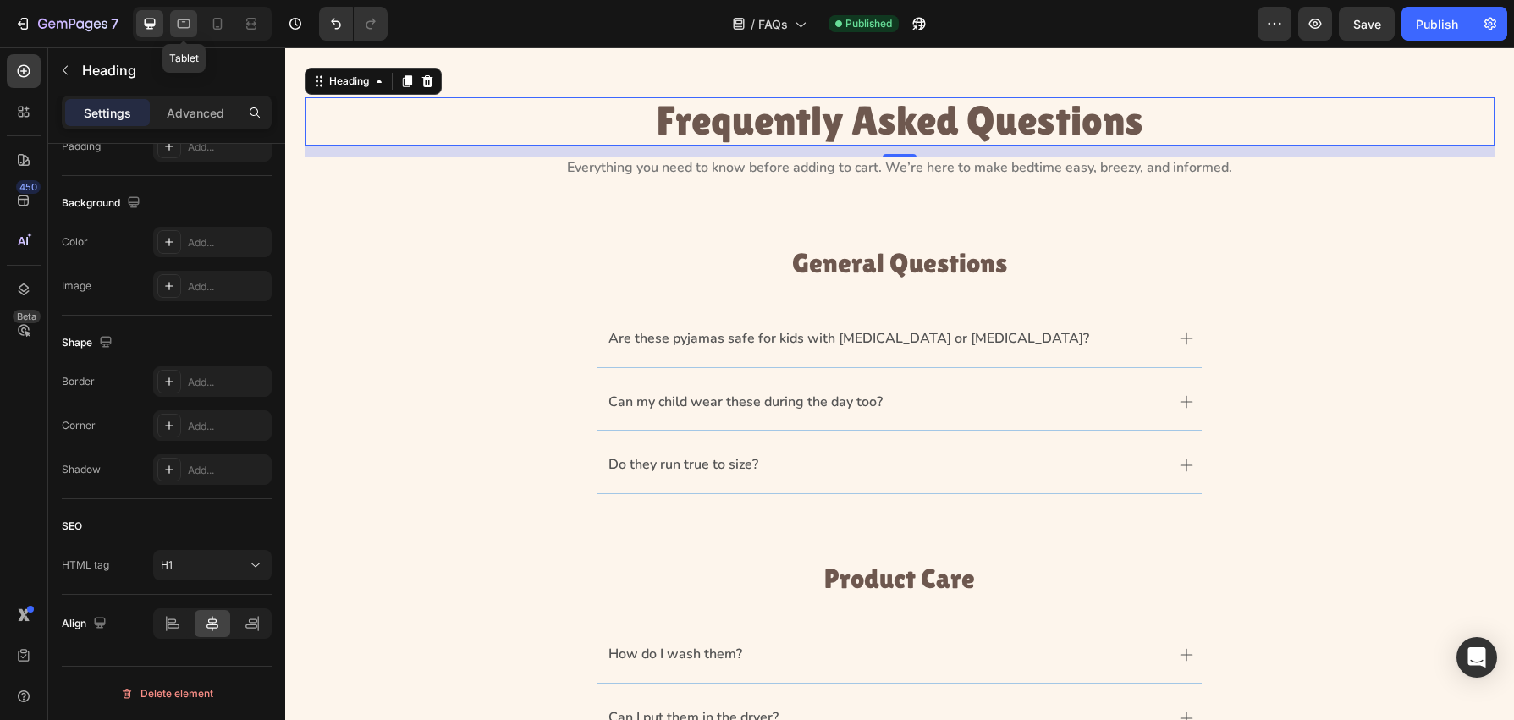
click at [178, 25] on icon at bounding box center [184, 23] width 13 height 9
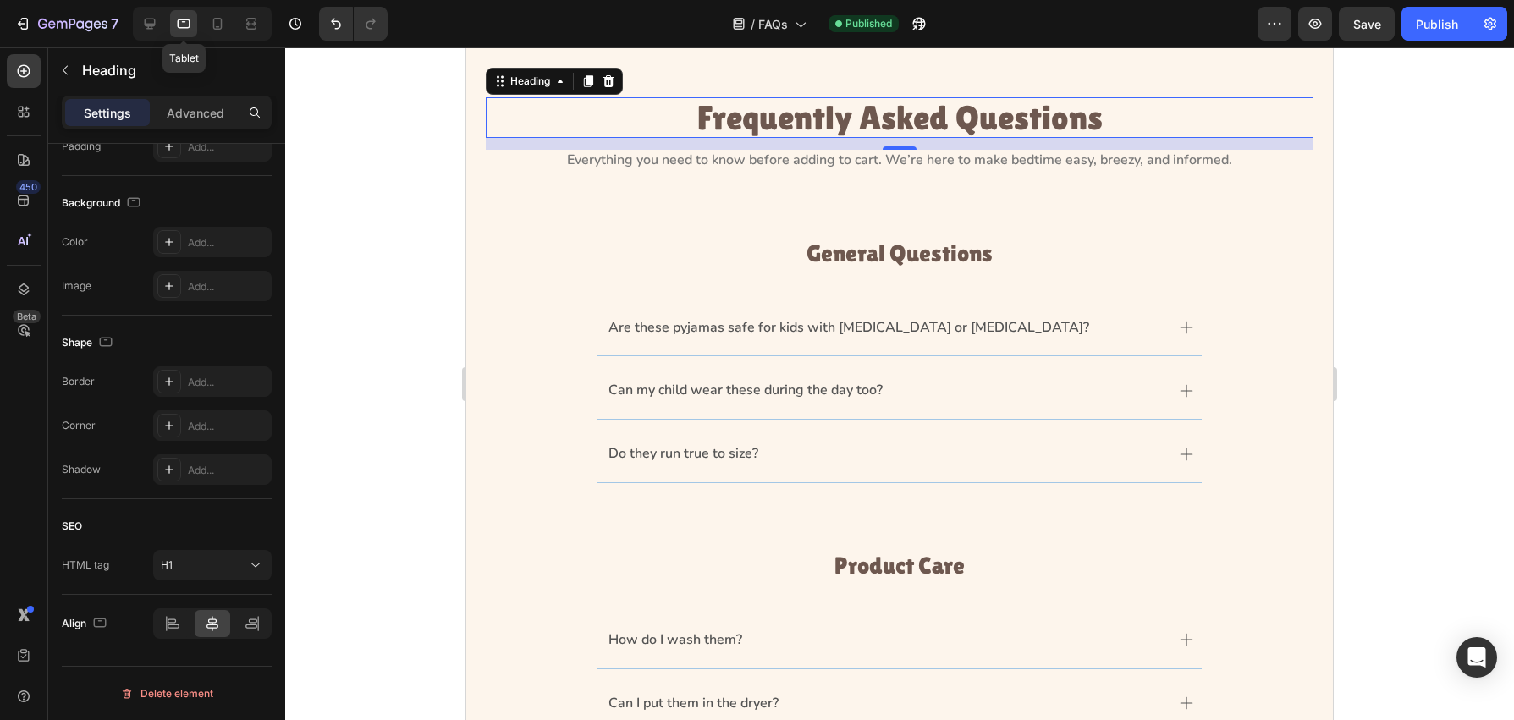
scroll to position [43, 0]
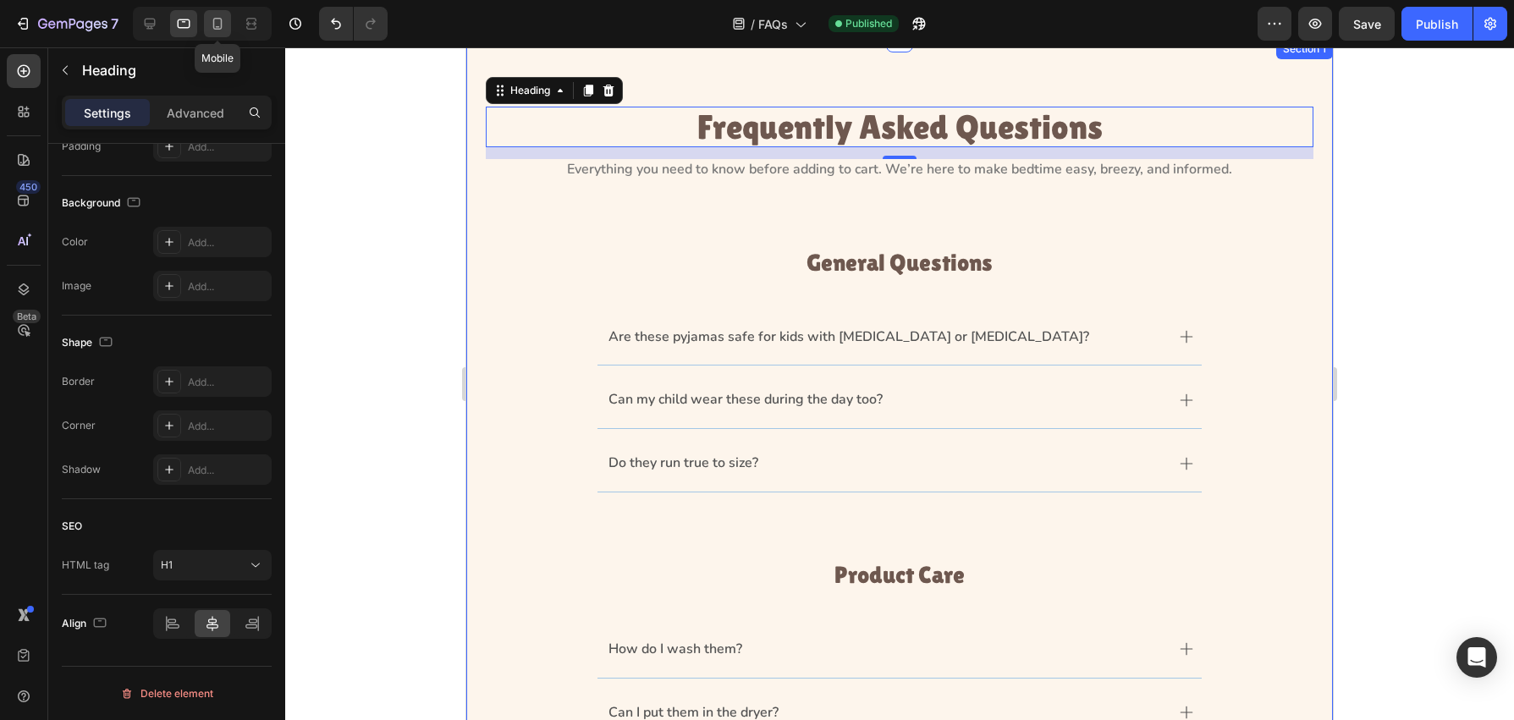
click at [208, 24] on div at bounding box center [217, 23] width 27 height 27
type input "32"
type input "100%"
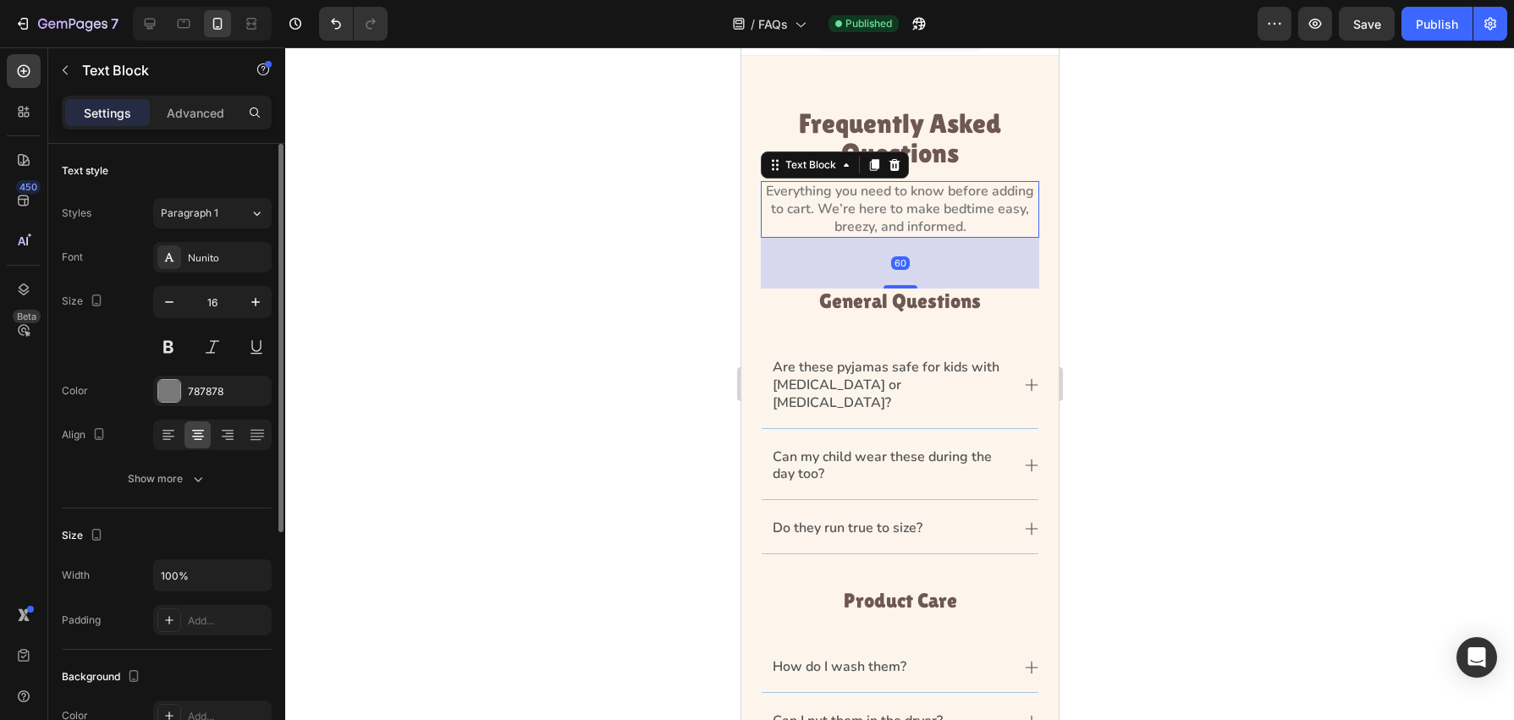
click at [915, 218] on p "Everything you need to know before adding to cart. We’re here to make bedtime e…" at bounding box center [899, 209] width 275 height 52
click at [921, 146] on h1 "Frequently Asked Questions" at bounding box center [899, 138] width 278 height 63
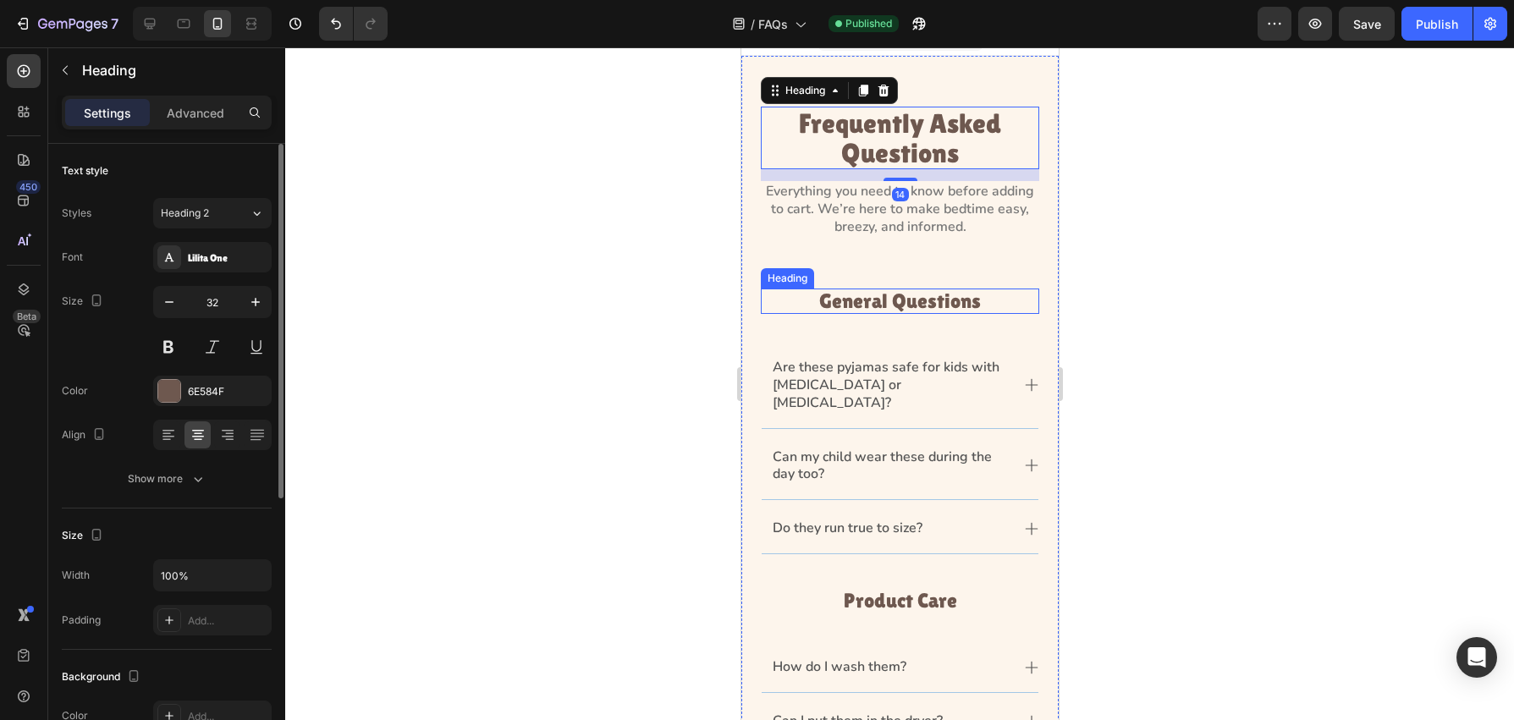
click at [898, 296] on h3 "General Questions" at bounding box center [899, 301] width 278 height 25
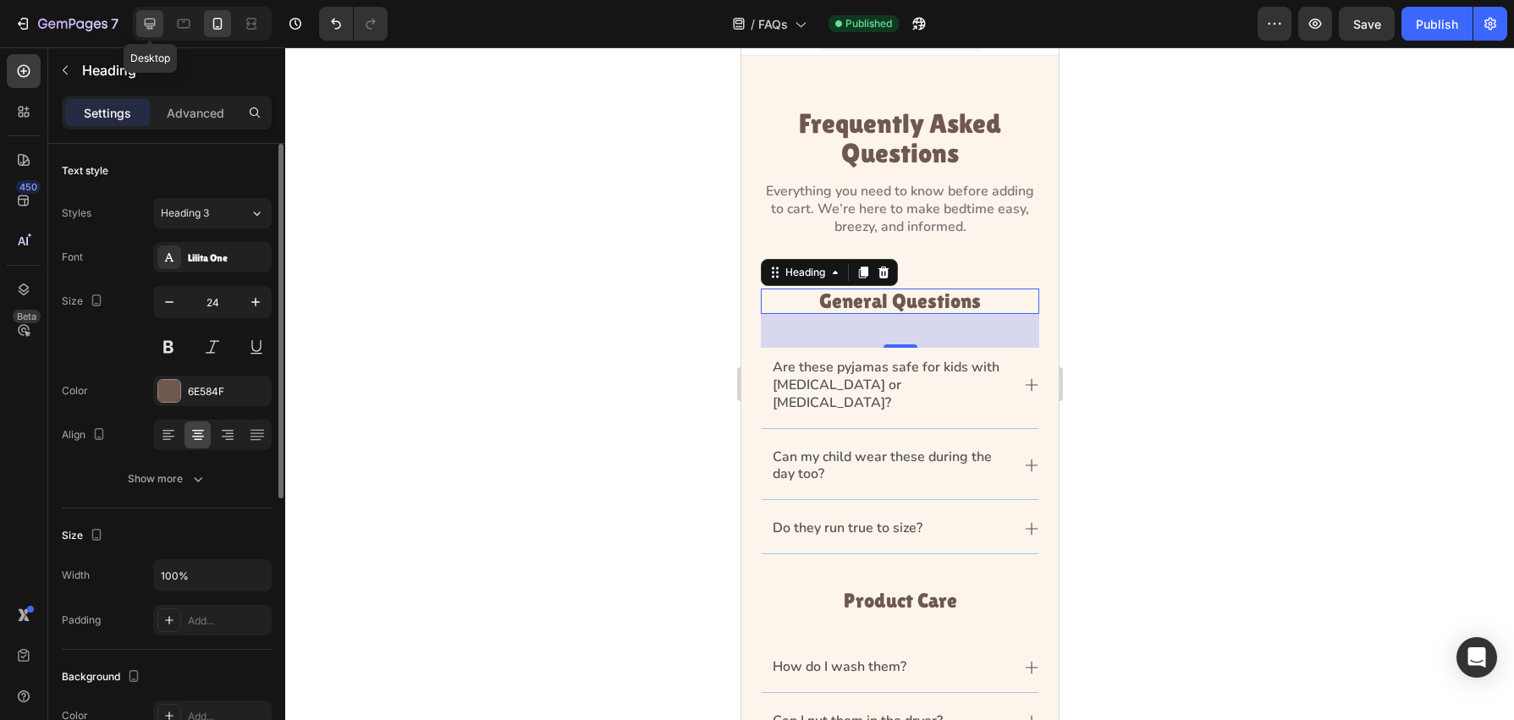
click at [146, 16] on icon at bounding box center [149, 23] width 17 height 17
type input "32"
type input "862"
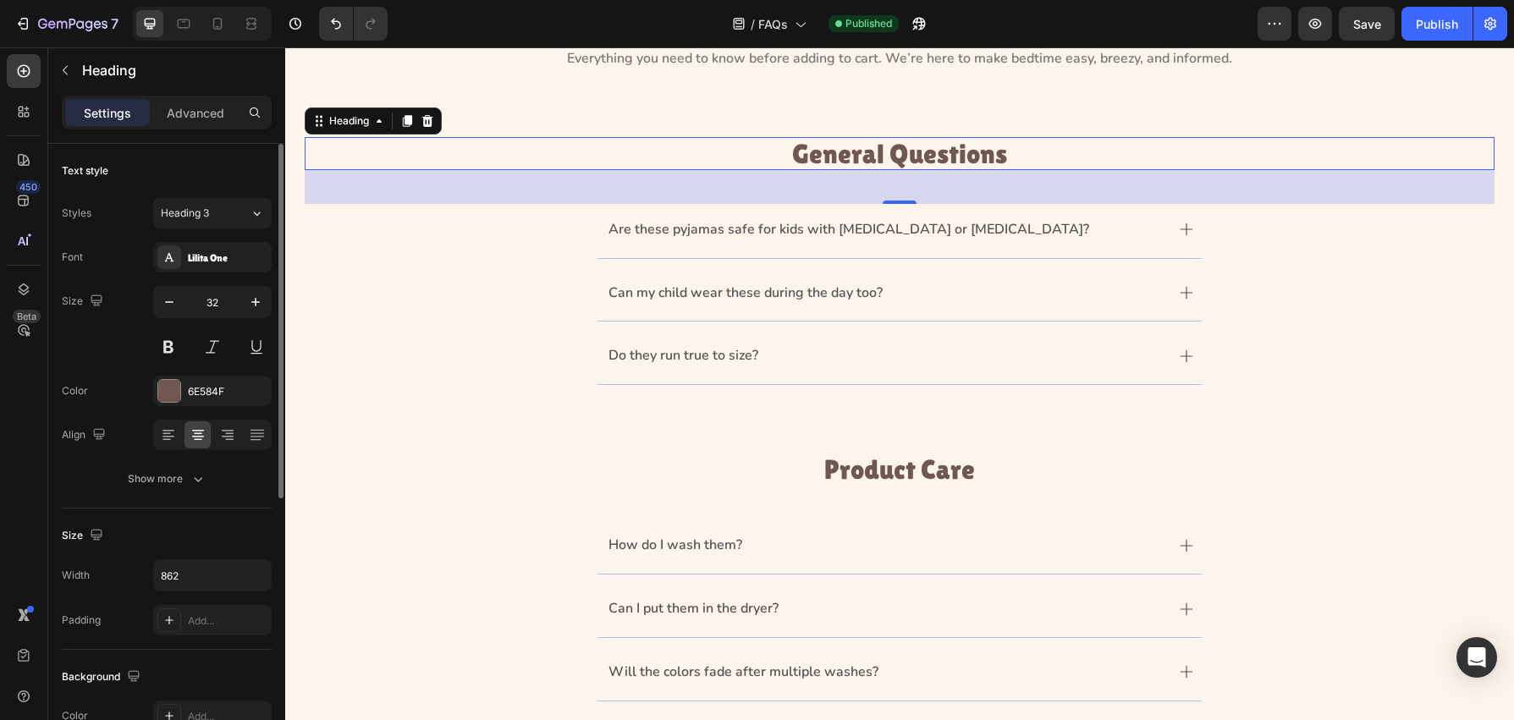
scroll to position [191, 0]
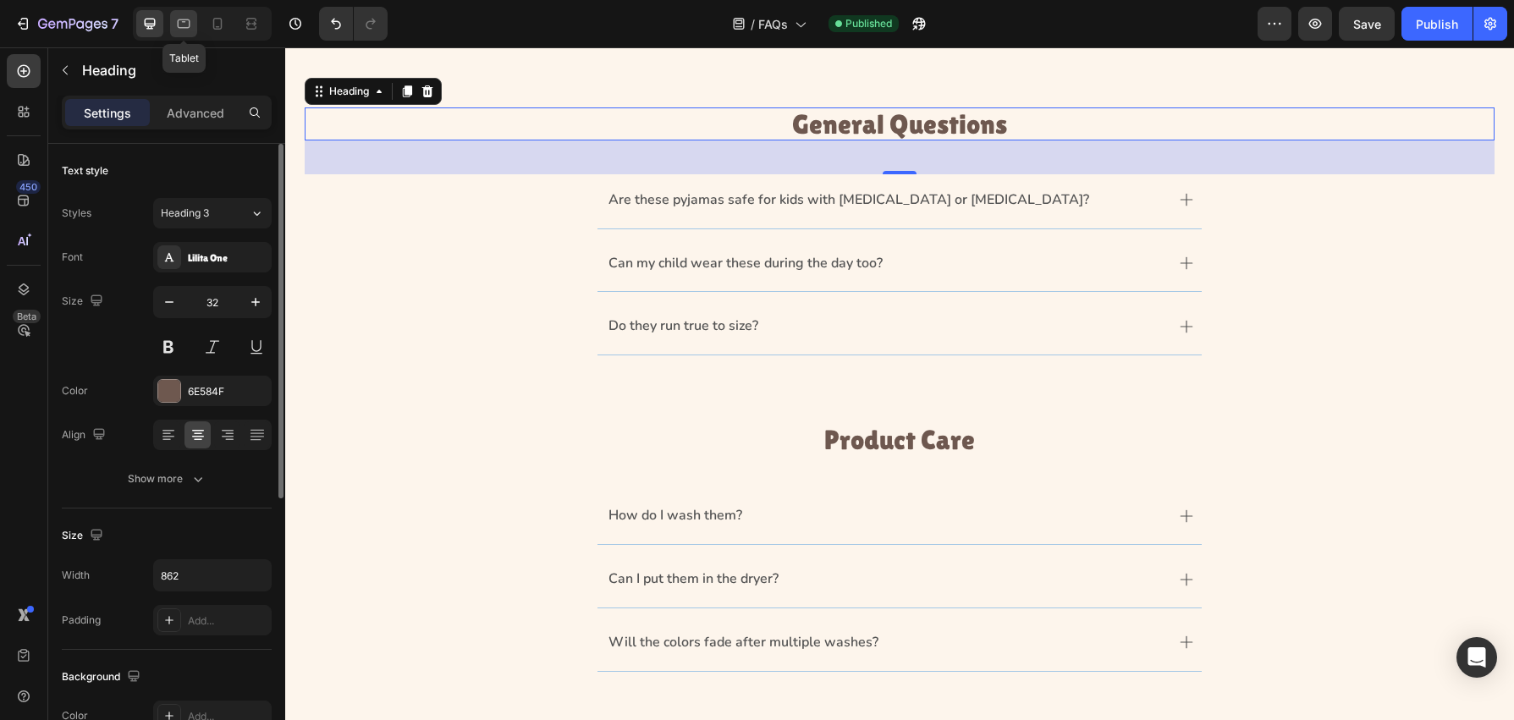
click at [179, 28] on icon at bounding box center [183, 23] width 17 height 17
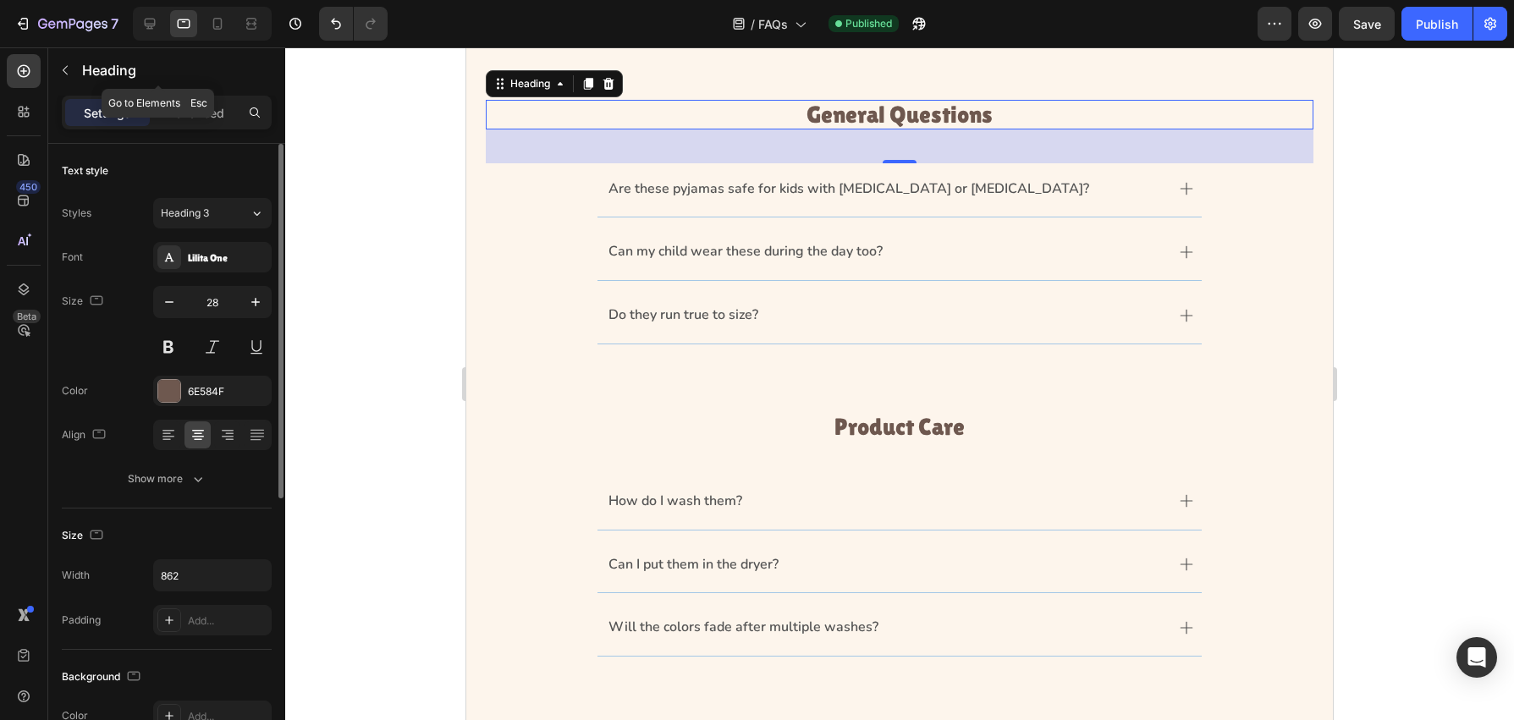
scroll to position [185, 0]
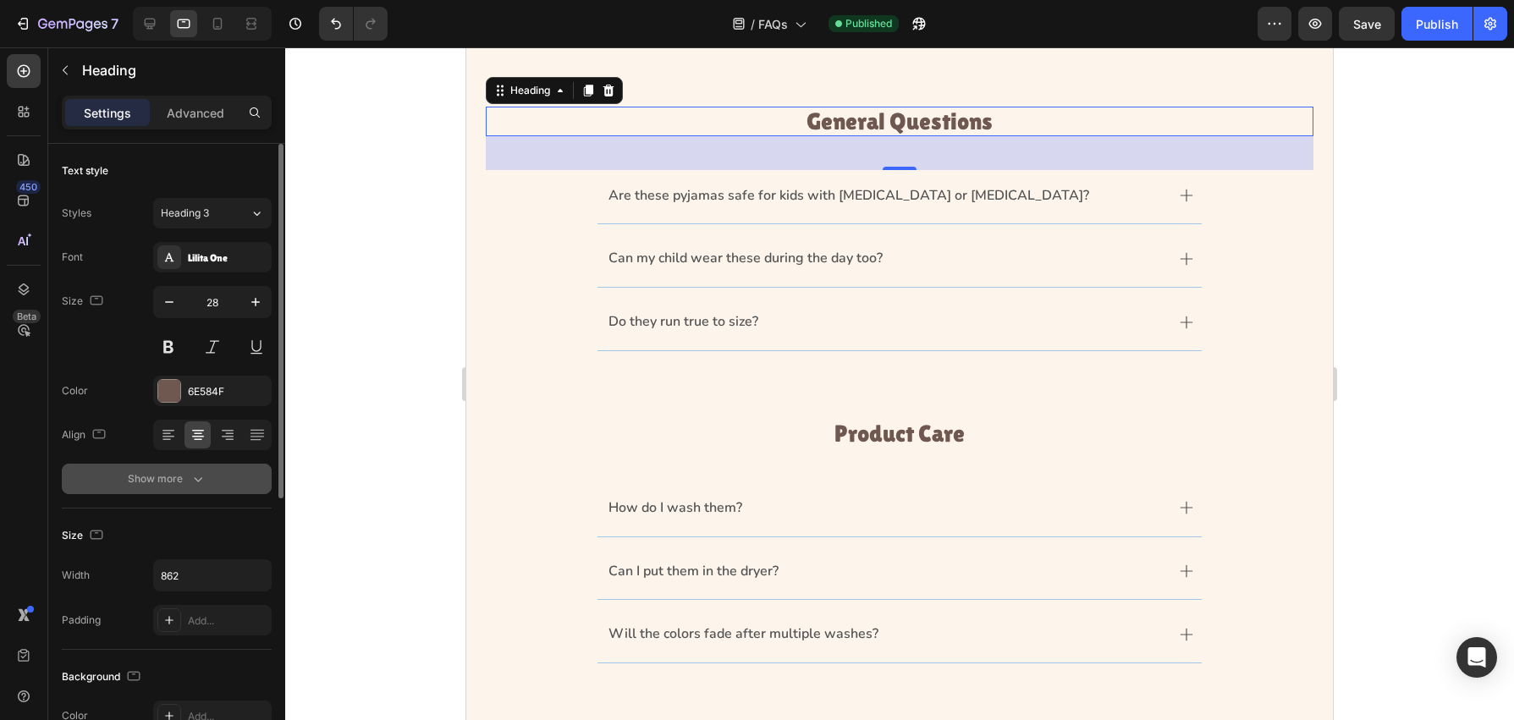
click at [217, 650] on div "Text style Styles Heading 3 Font Lilita One Size 28 Color 6E584F Align Show more" at bounding box center [167, 720] width 210 height 140
click at [223, 488] on button "Show more" at bounding box center [167, 479] width 210 height 30
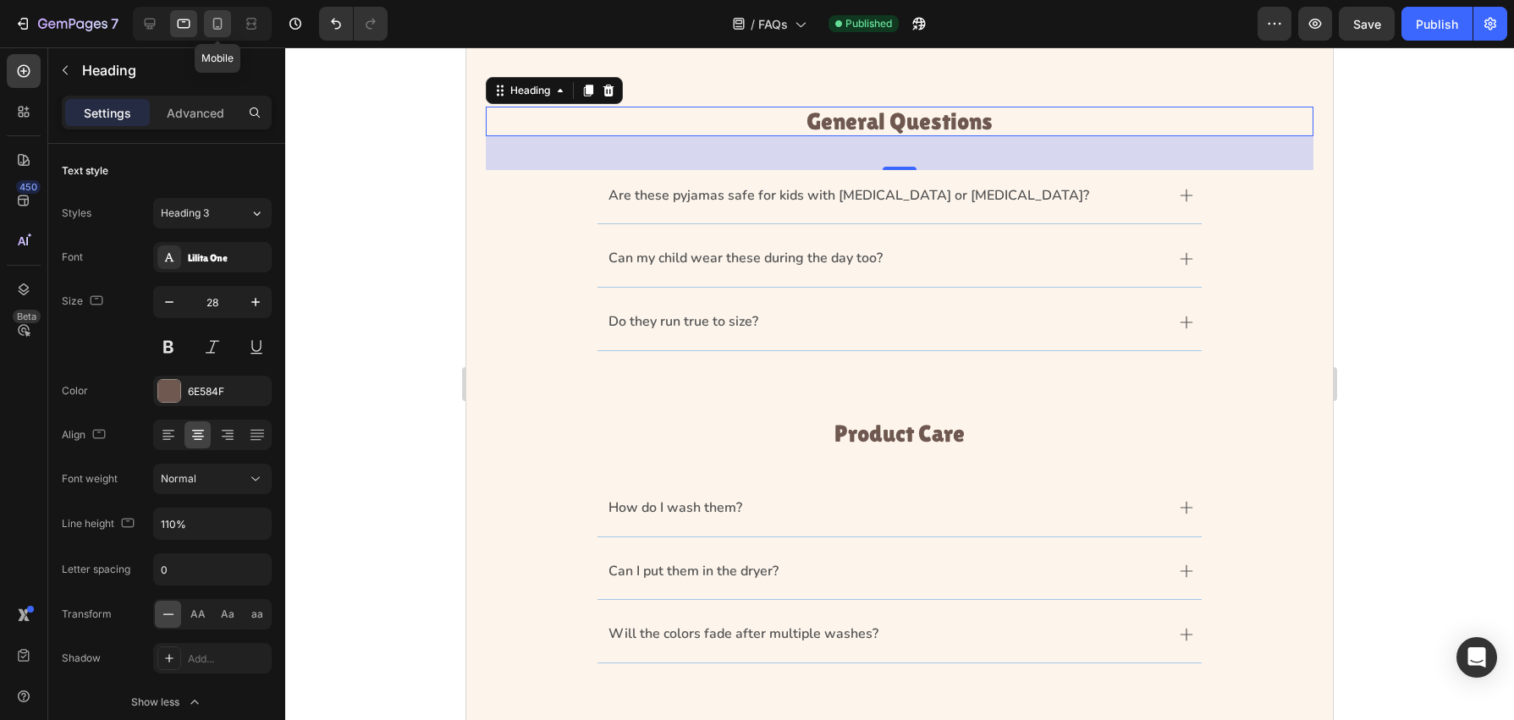
click at [215, 26] on icon at bounding box center [217, 23] width 17 height 17
type input "24"
type input "100%"
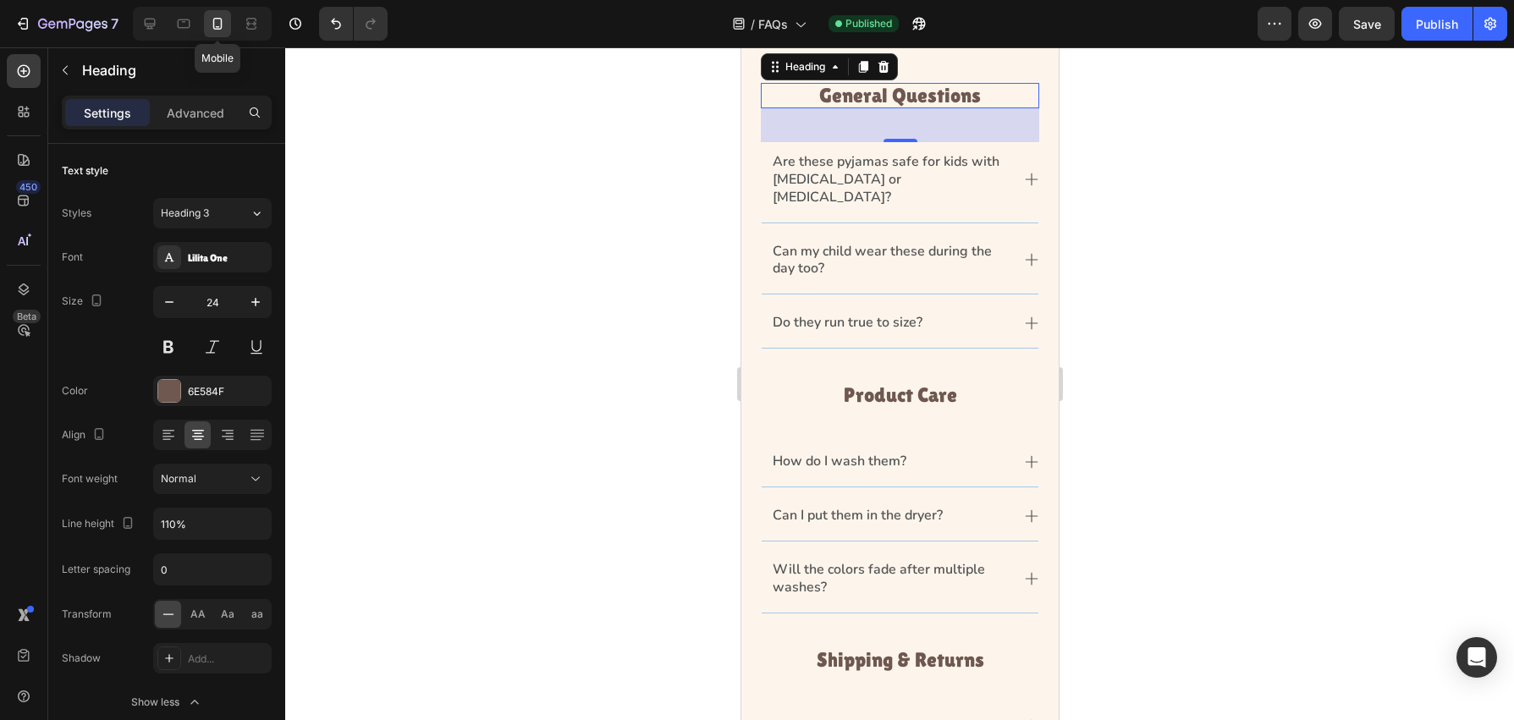
scroll to position [208, 0]
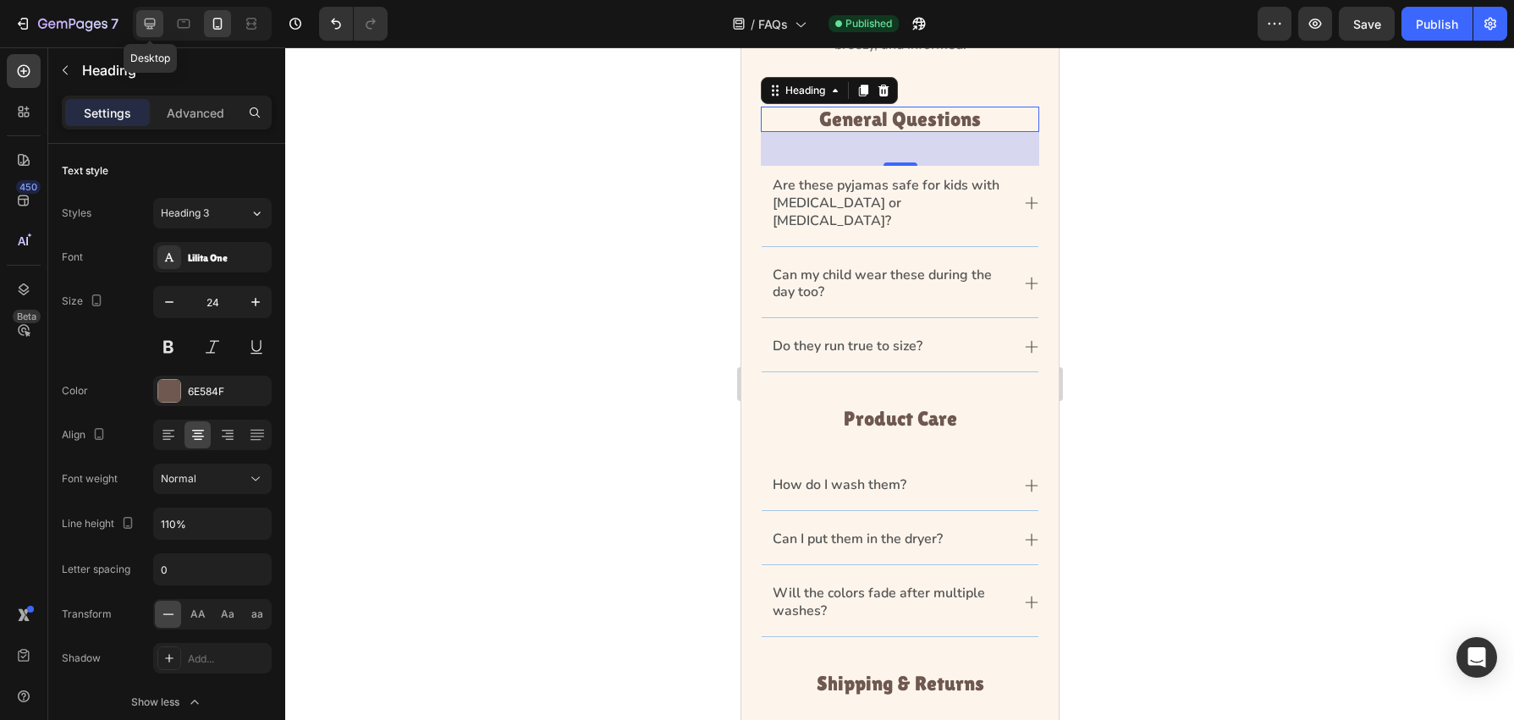
click at [149, 24] on icon at bounding box center [150, 24] width 11 height 11
type input "32"
type input "862"
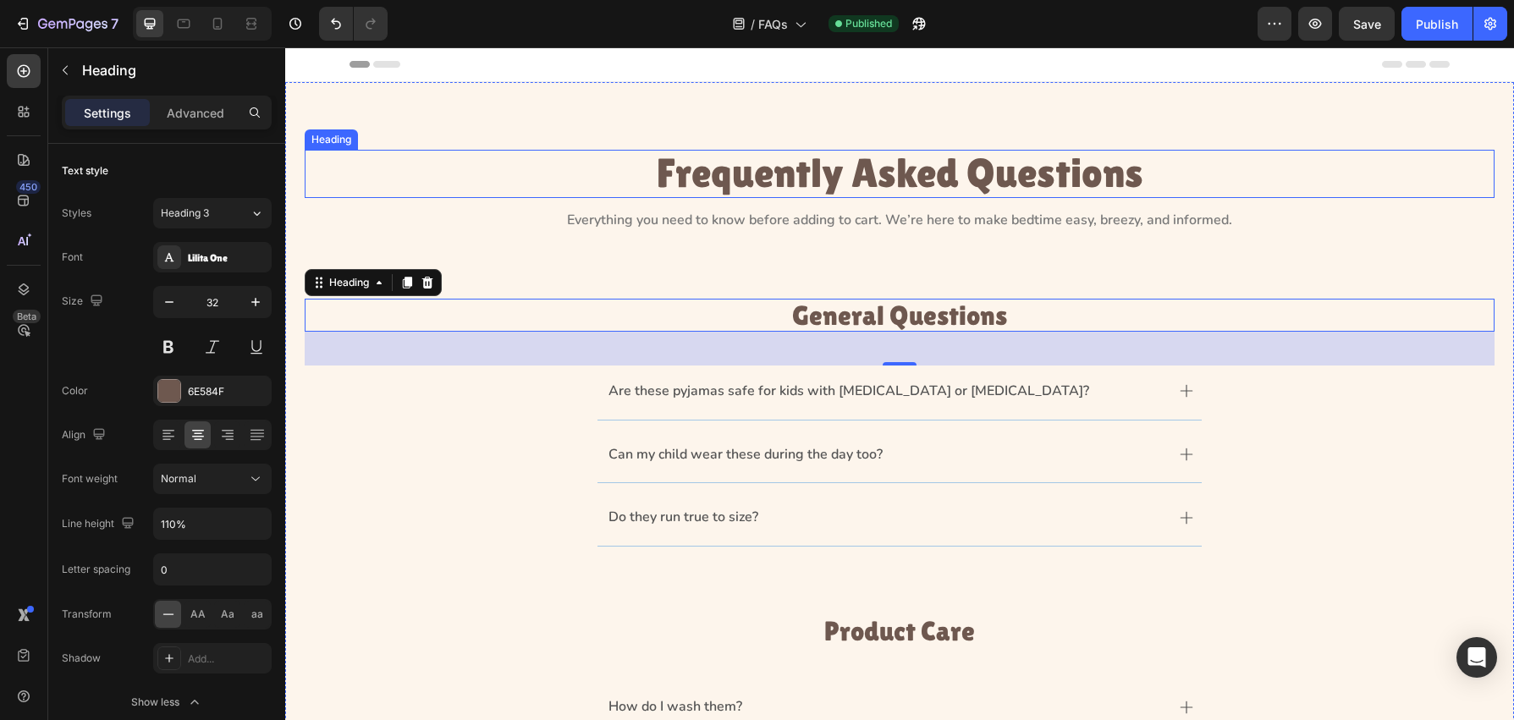
click at [878, 175] on h1 "Frequently Asked Questions" at bounding box center [900, 174] width 730 height 48
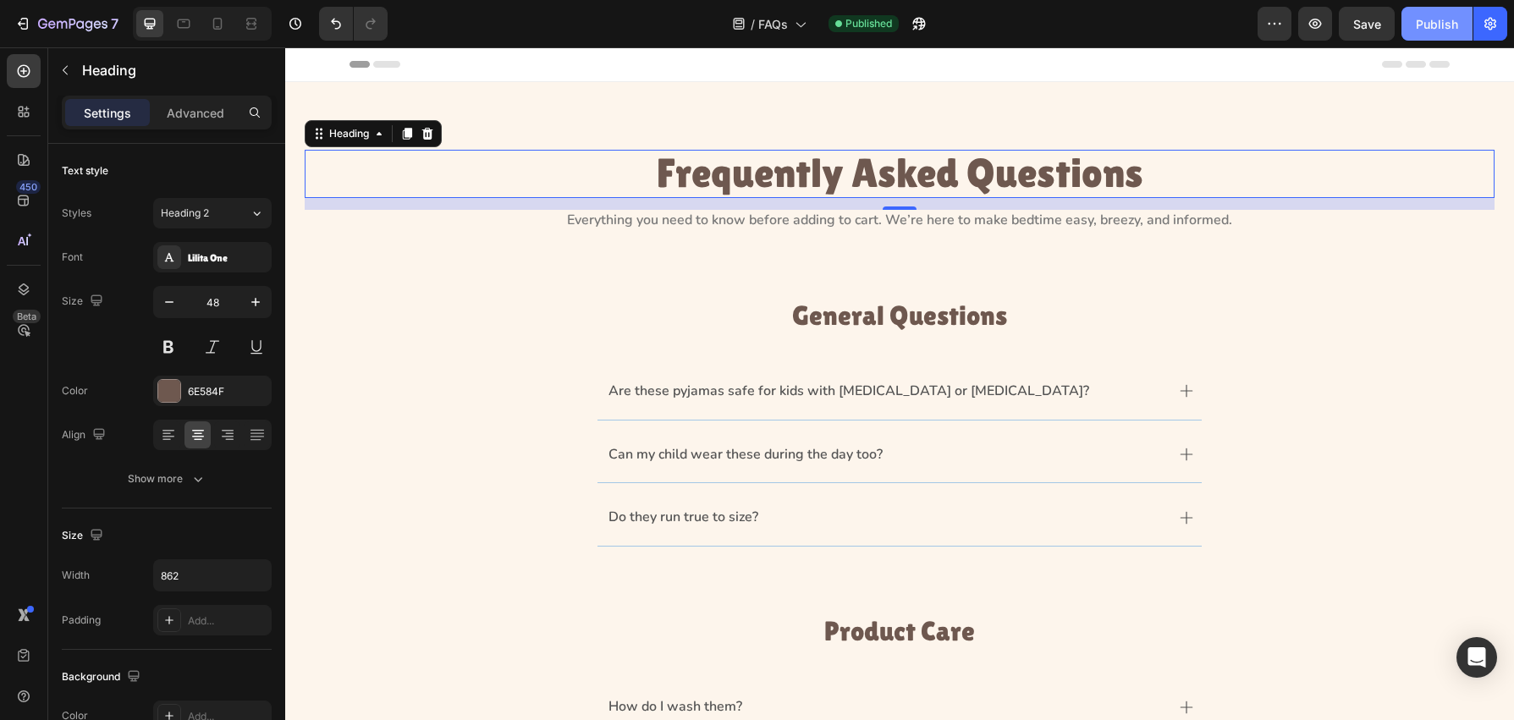
click at [1414, 28] on button "Publish" at bounding box center [1437, 24] width 71 height 34
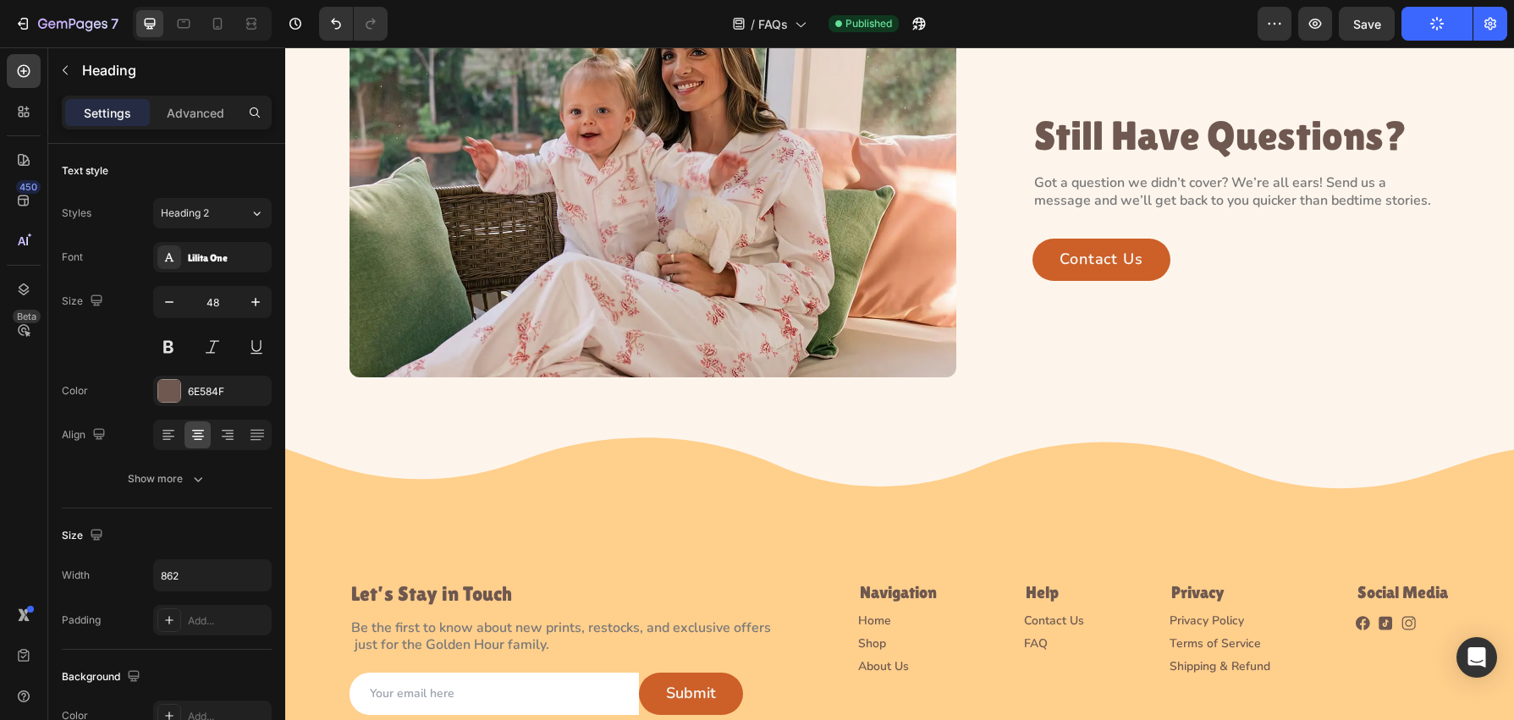
scroll to position [1140, 0]
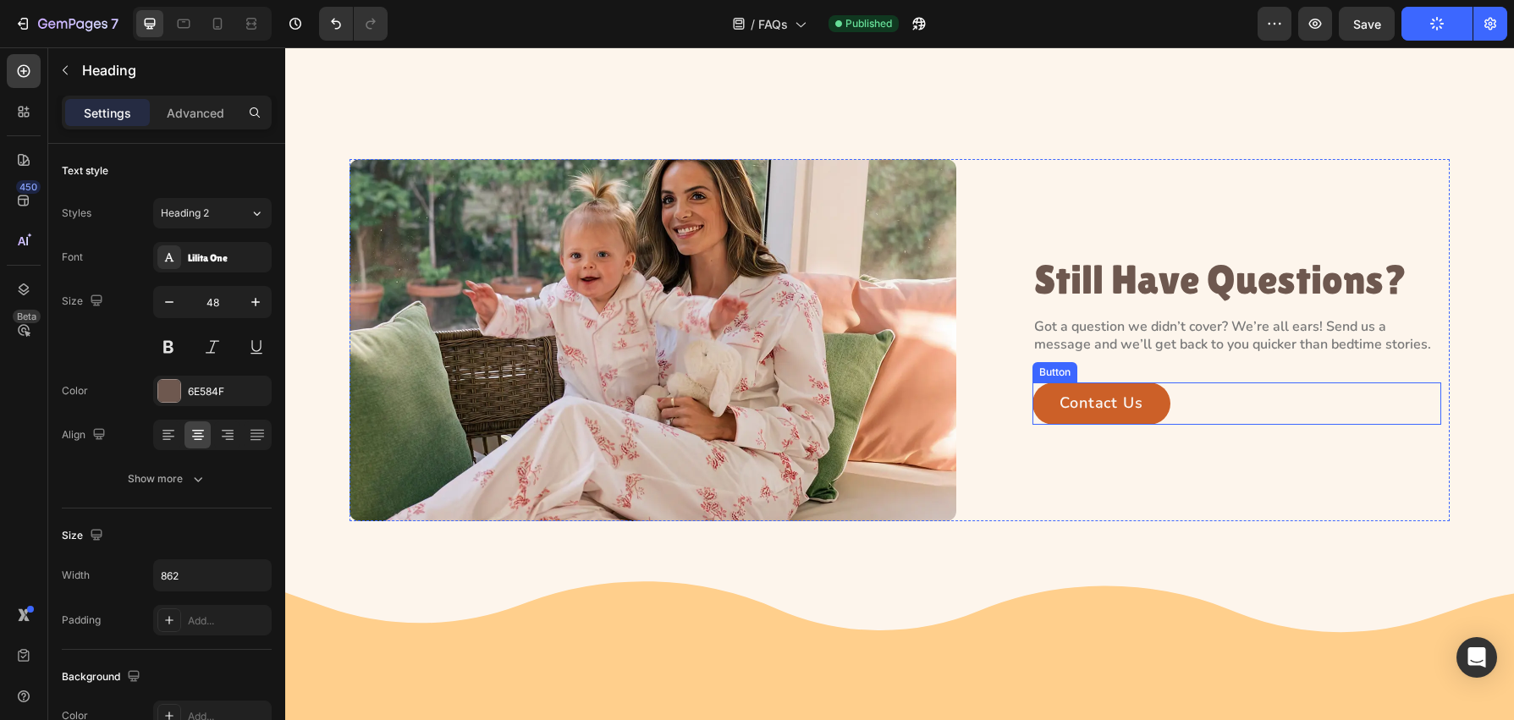
click at [1050, 409] on link "Contact Us" at bounding box center [1102, 404] width 138 height 42
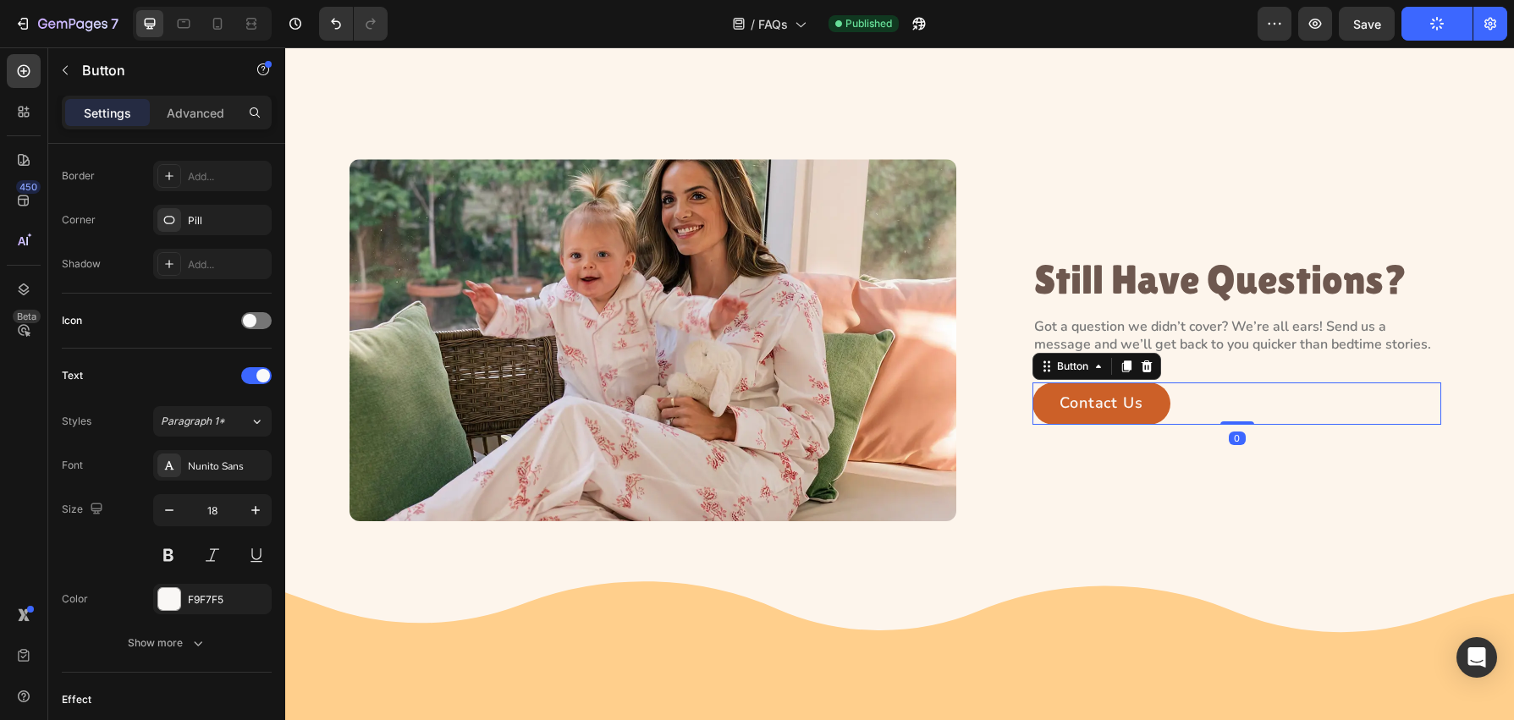
scroll to position [721, 0]
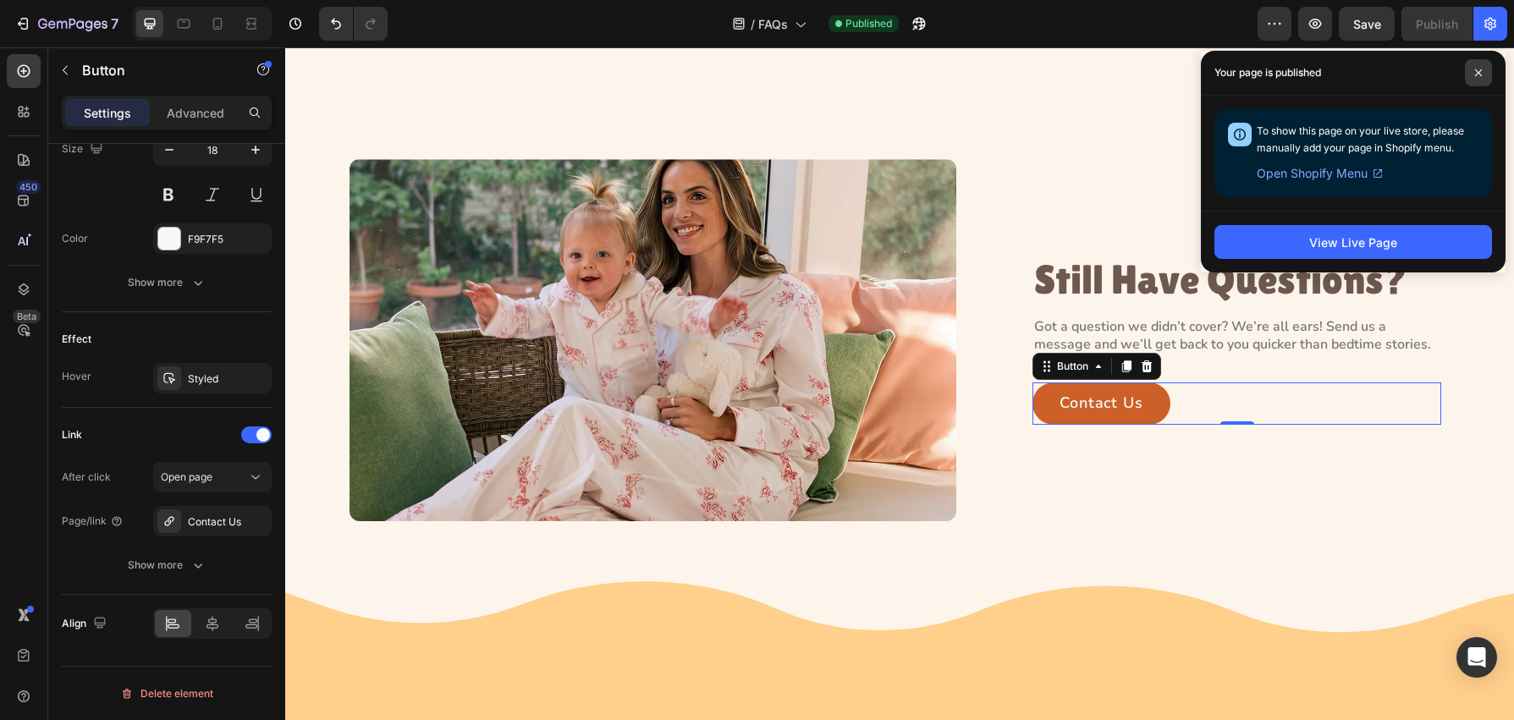
click at [1480, 74] on icon at bounding box center [1479, 73] width 8 height 8
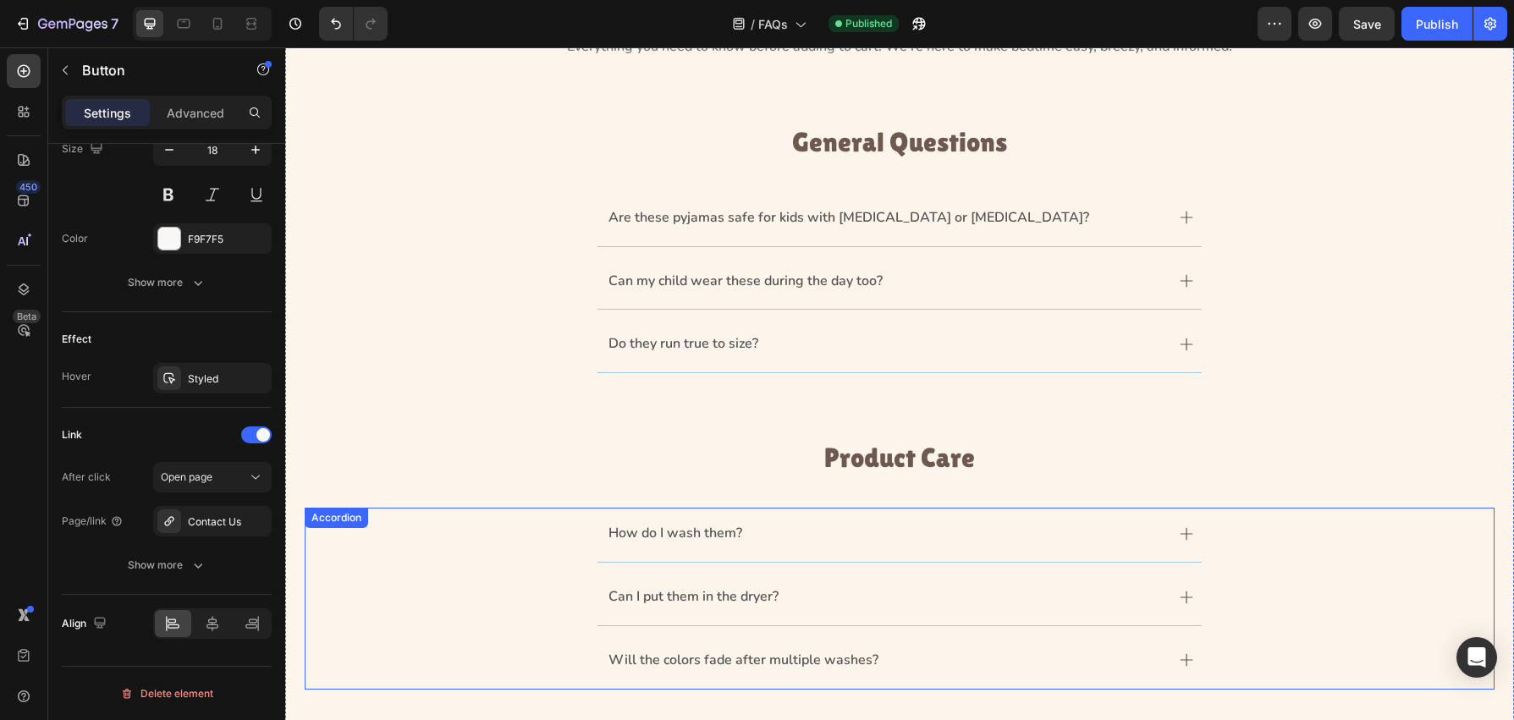
scroll to position [0, 0]
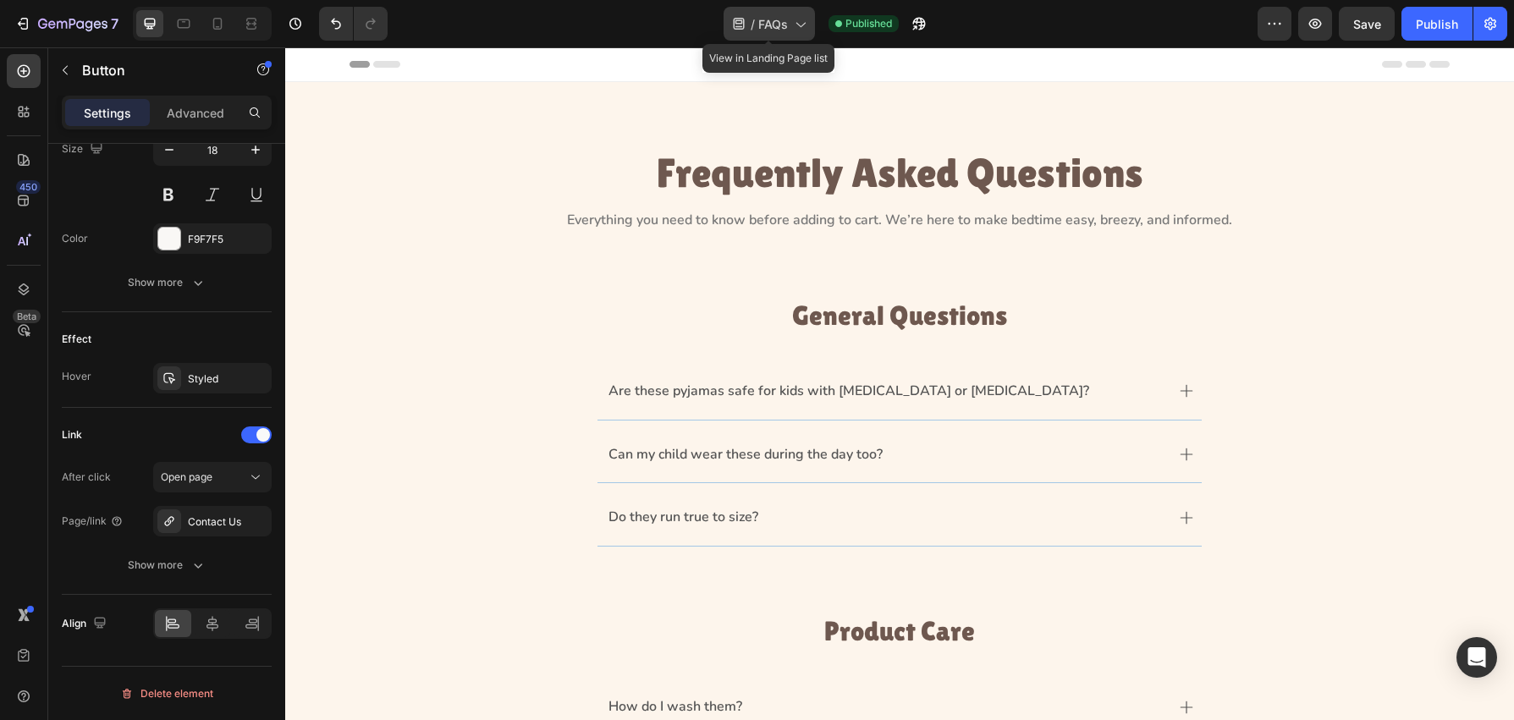
click at [791, 30] on icon at bounding box center [799, 23] width 17 height 17
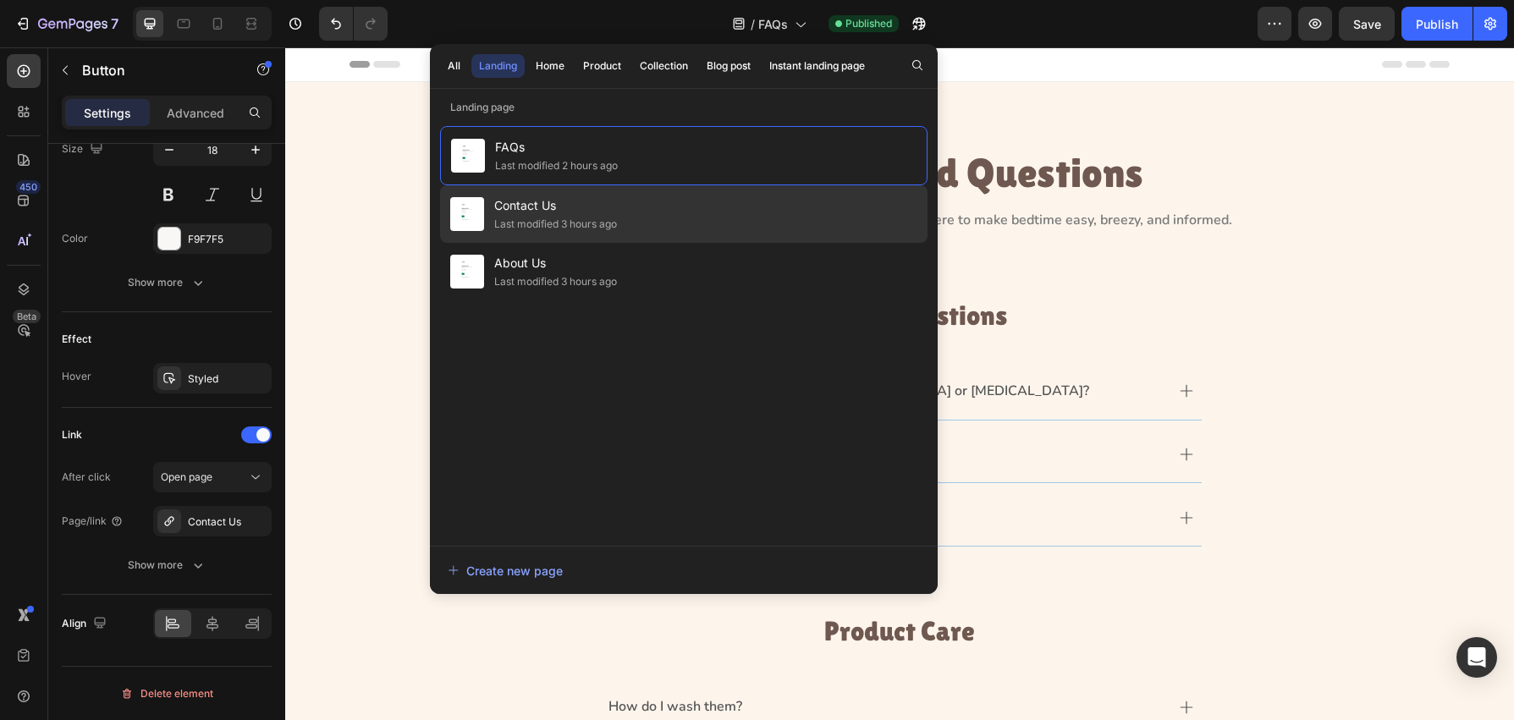
click at [613, 205] on span "Contact Us" at bounding box center [555, 206] width 123 height 20
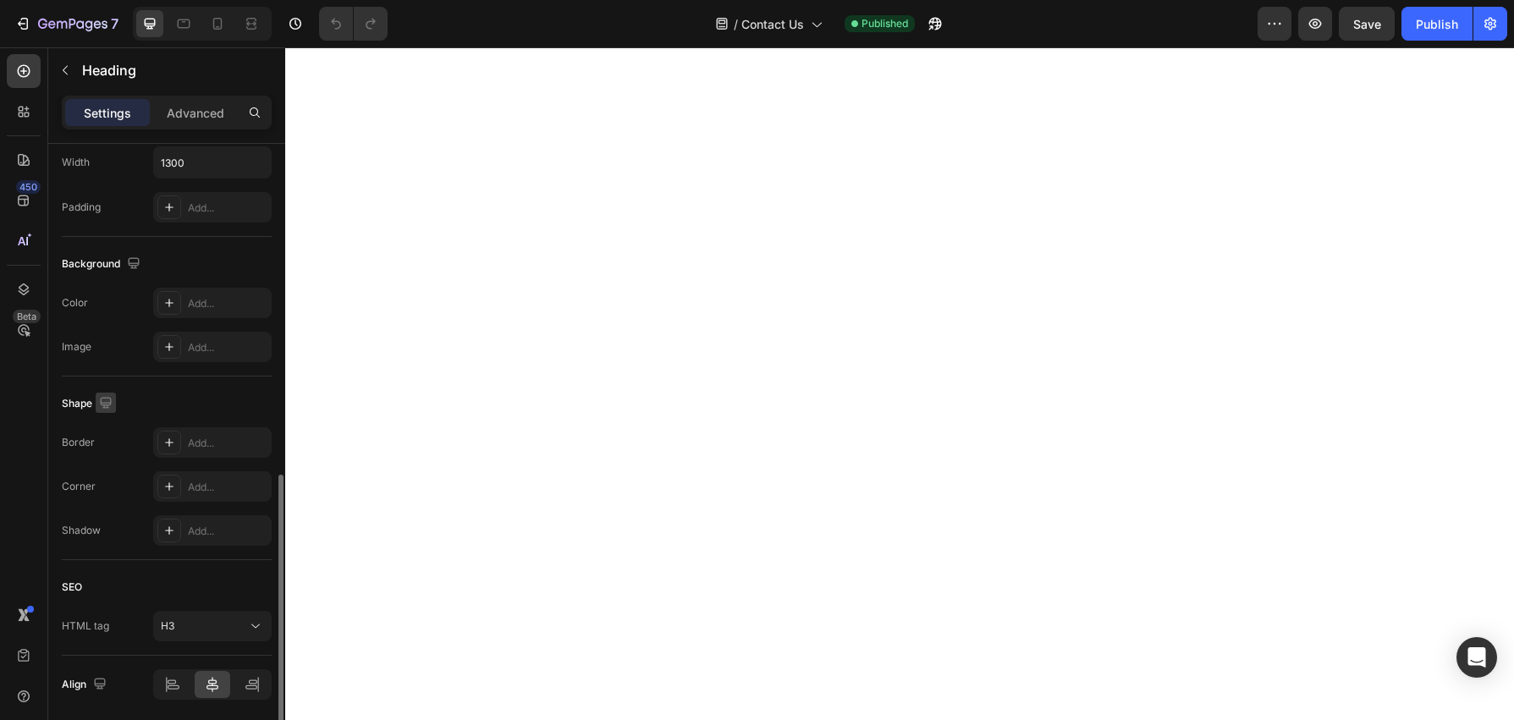
scroll to position [474, 0]
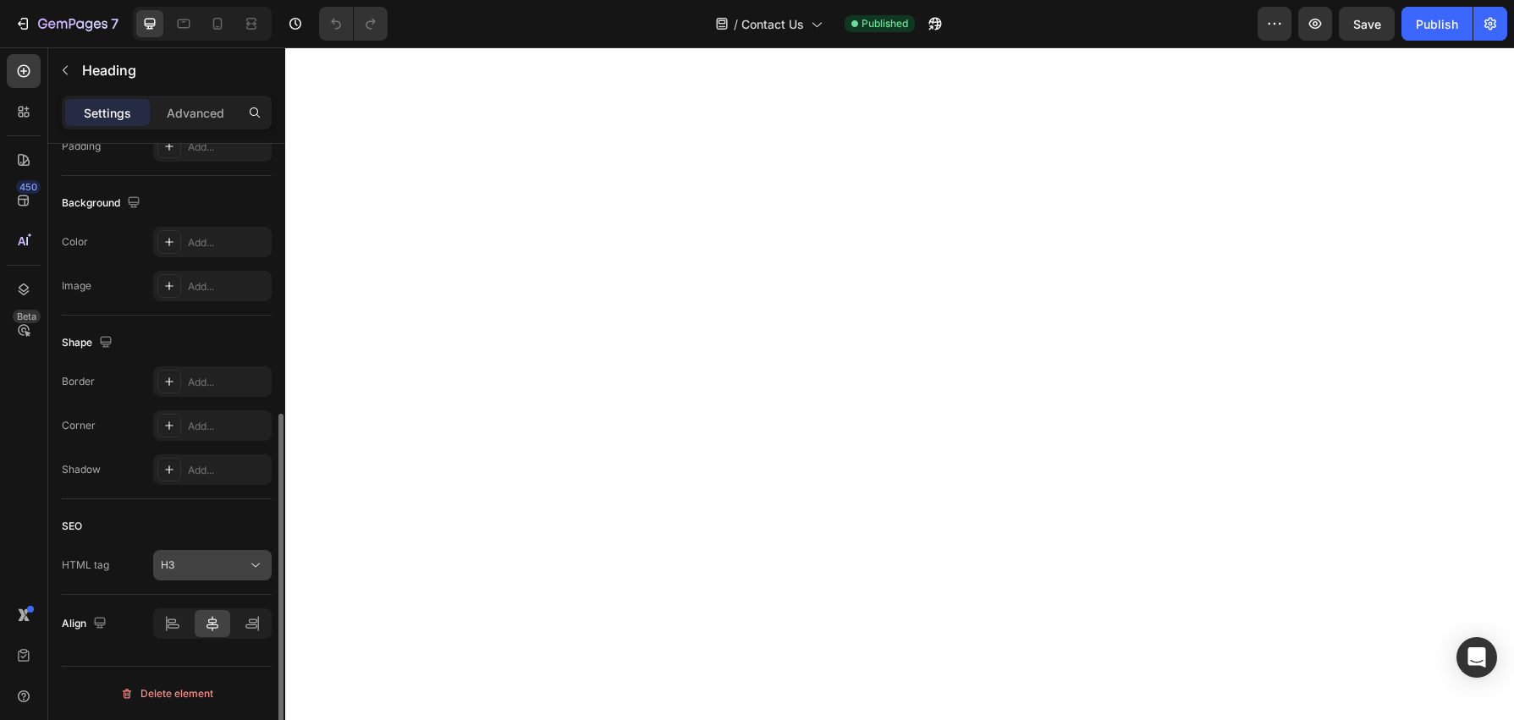
click at [243, 561] on div "H3" at bounding box center [204, 565] width 86 height 15
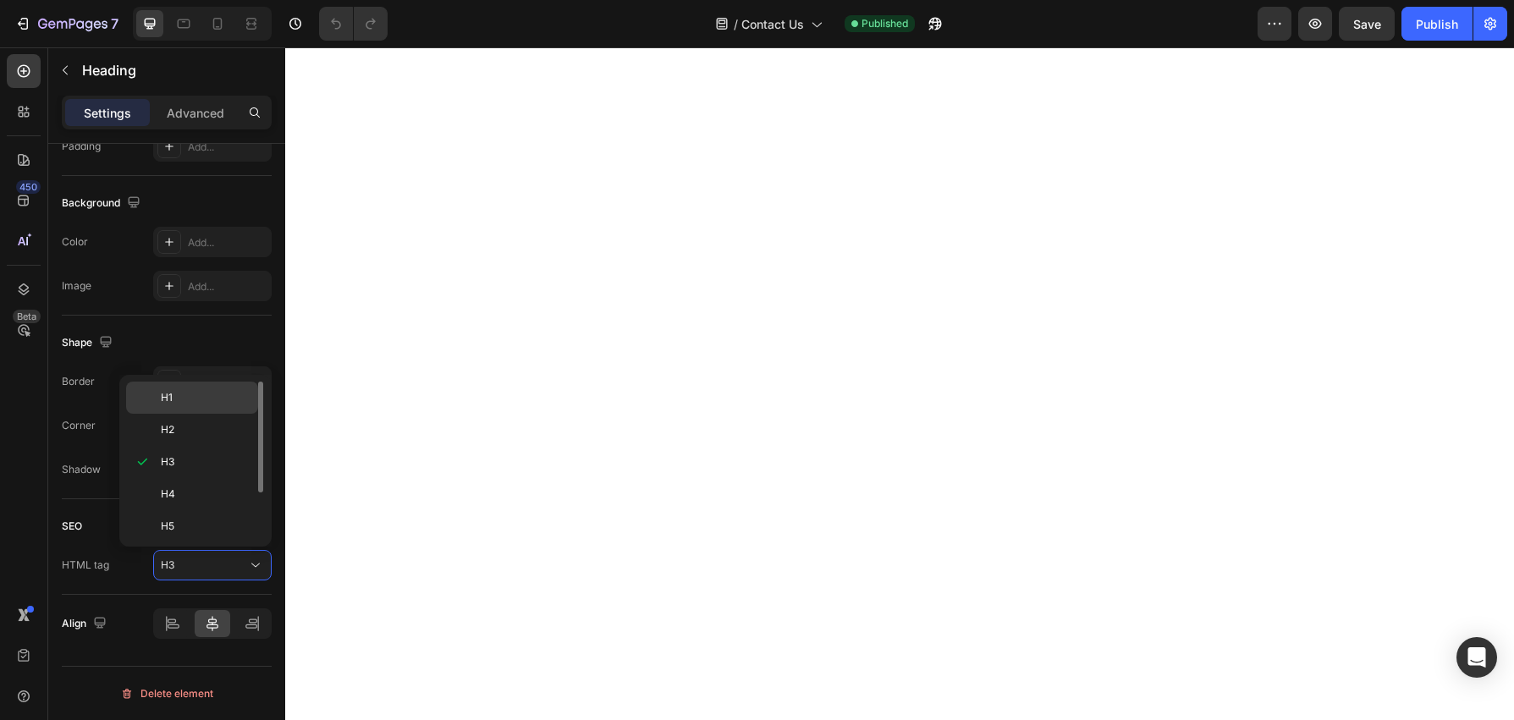
click at [213, 396] on p "H1" at bounding box center [206, 397] width 90 height 15
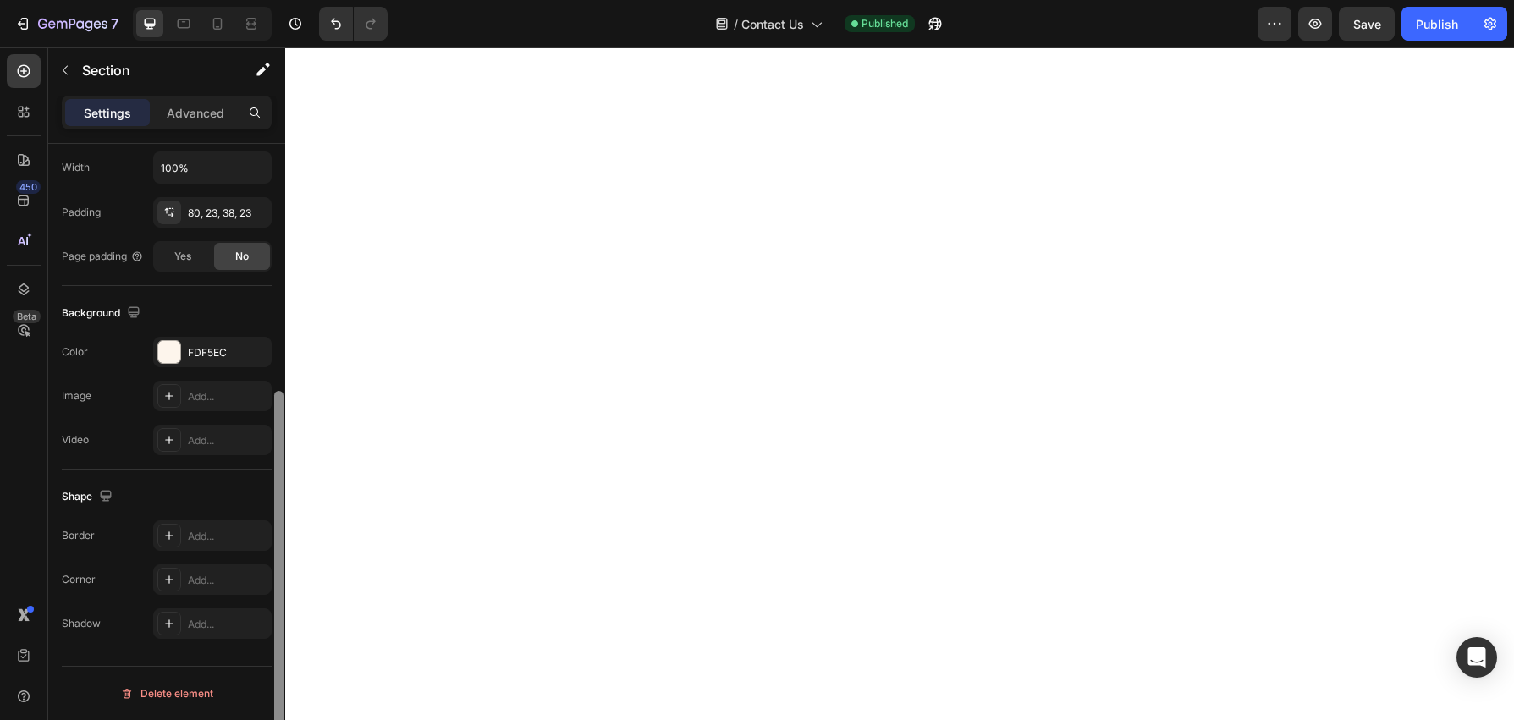
scroll to position [0, 0]
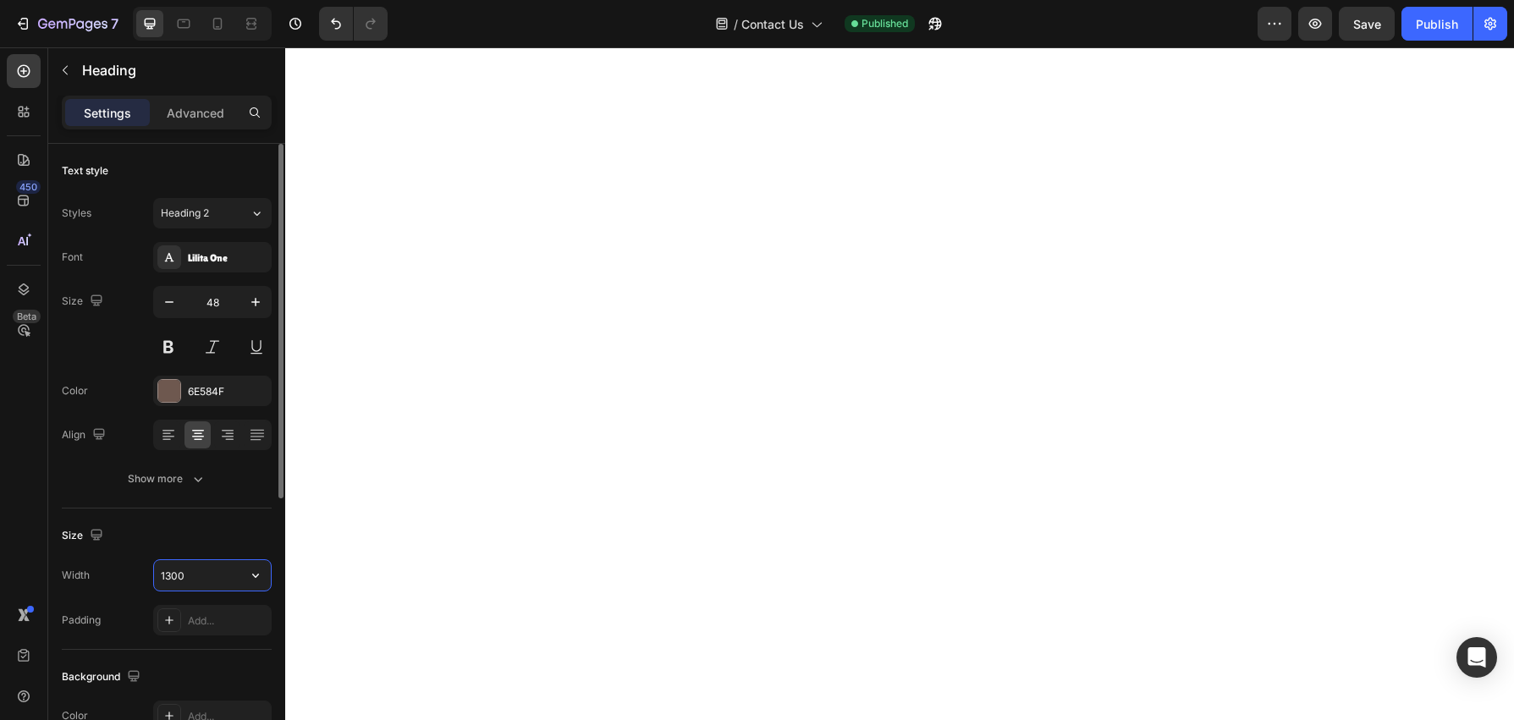
click at [209, 568] on input "1300" at bounding box center [212, 575] width 117 height 30
click at [210, 569] on input "1300" at bounding box center [212, 575] width 117 height 30
type input "862"
click at [202, 572] on input "1300" at bounding box center [212, 575] width 117 height 30
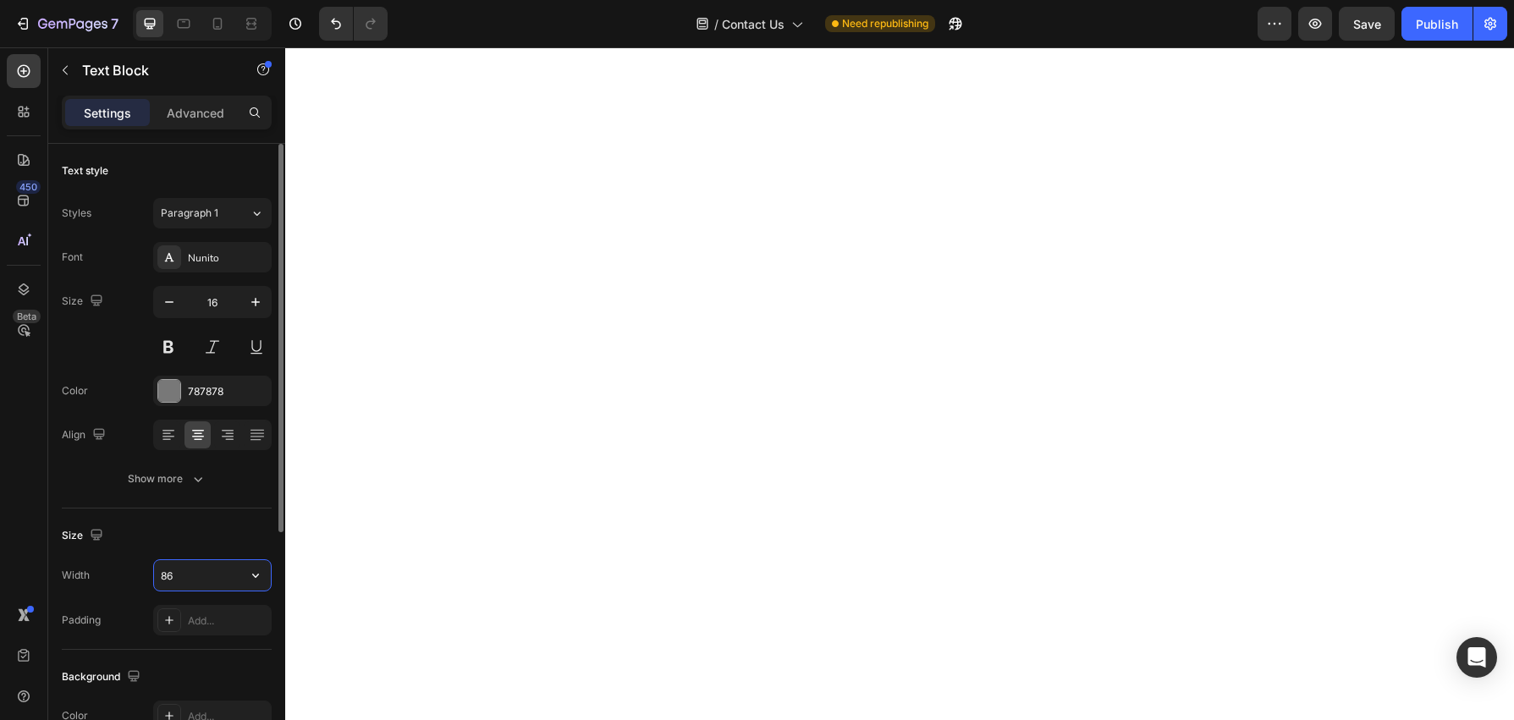
type input "862"
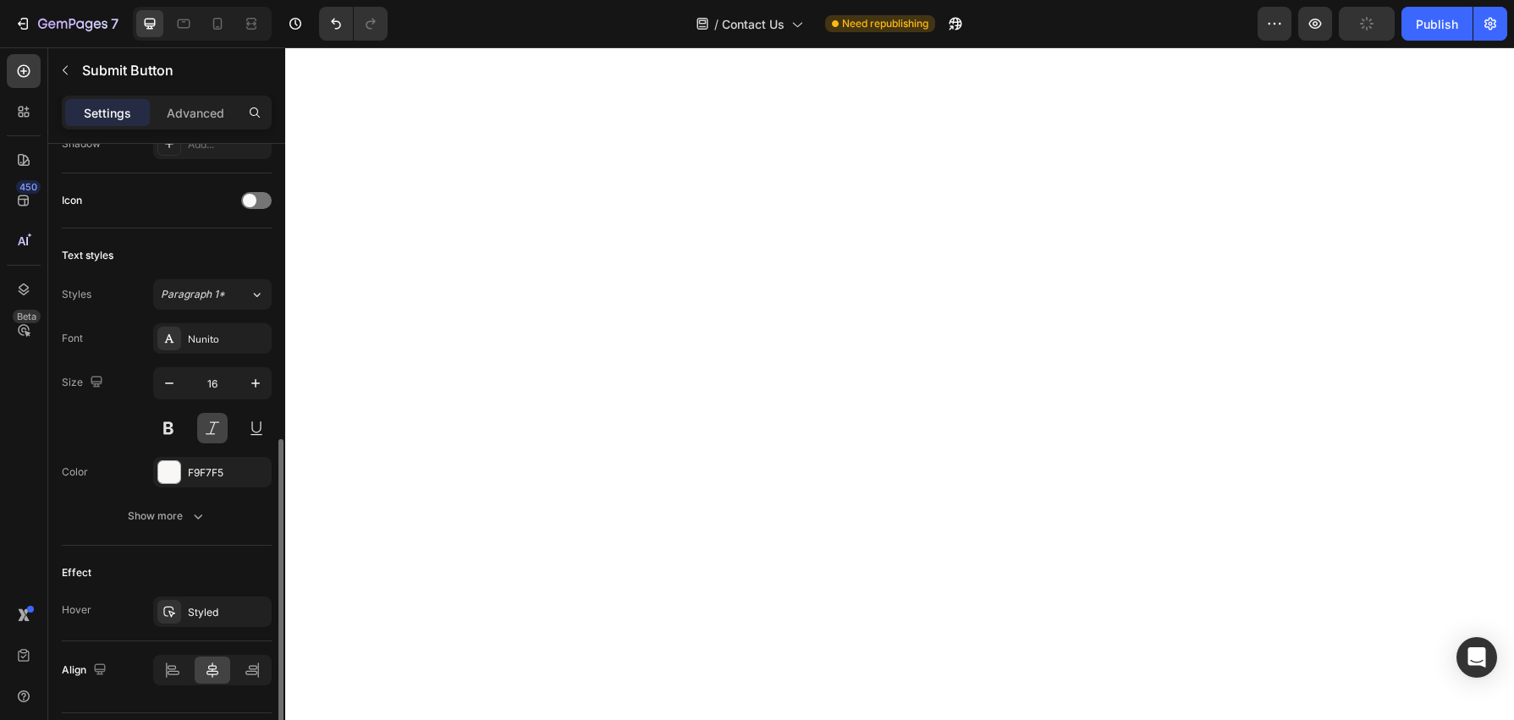
scroll to position [544, 0]
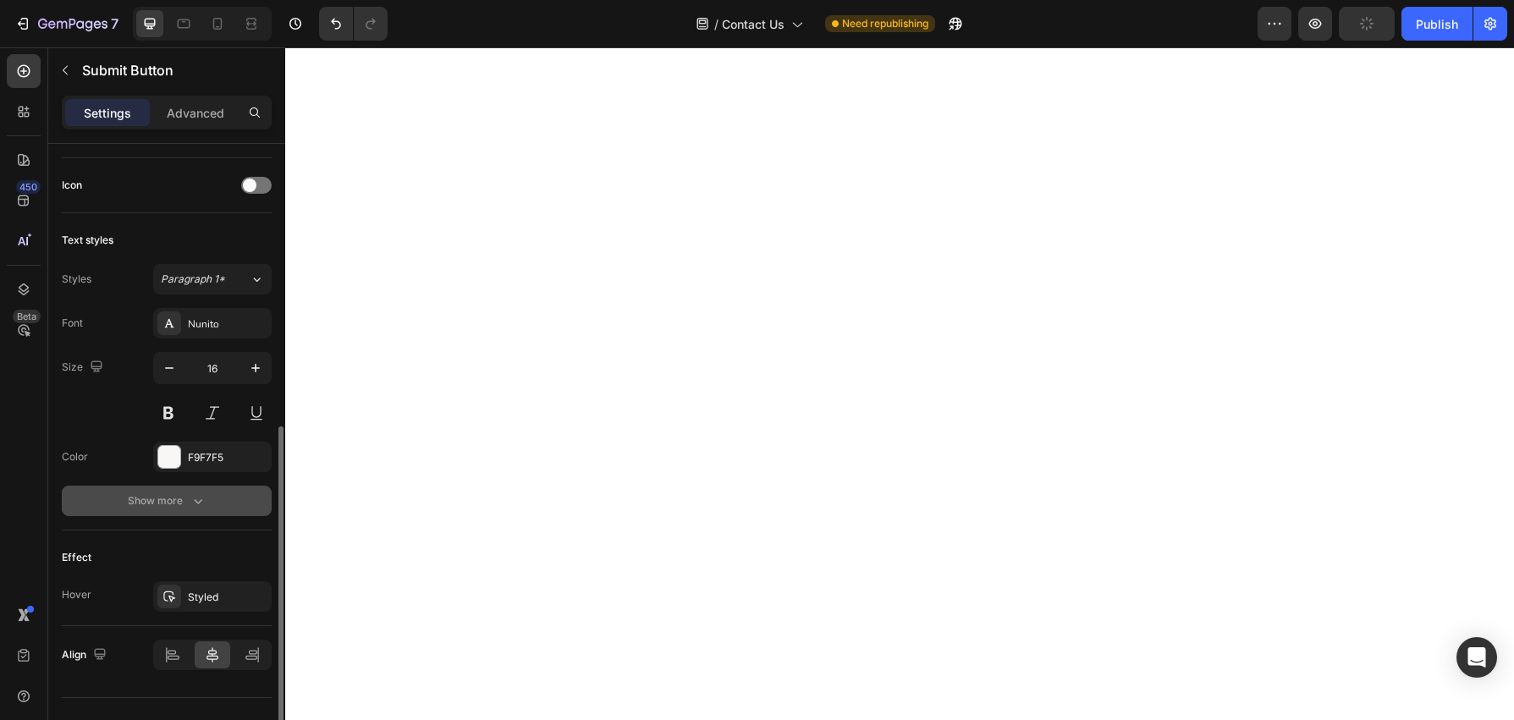
click at [208, 502] on button "Show more" at bounding box center [167, 501] width 210 height 30
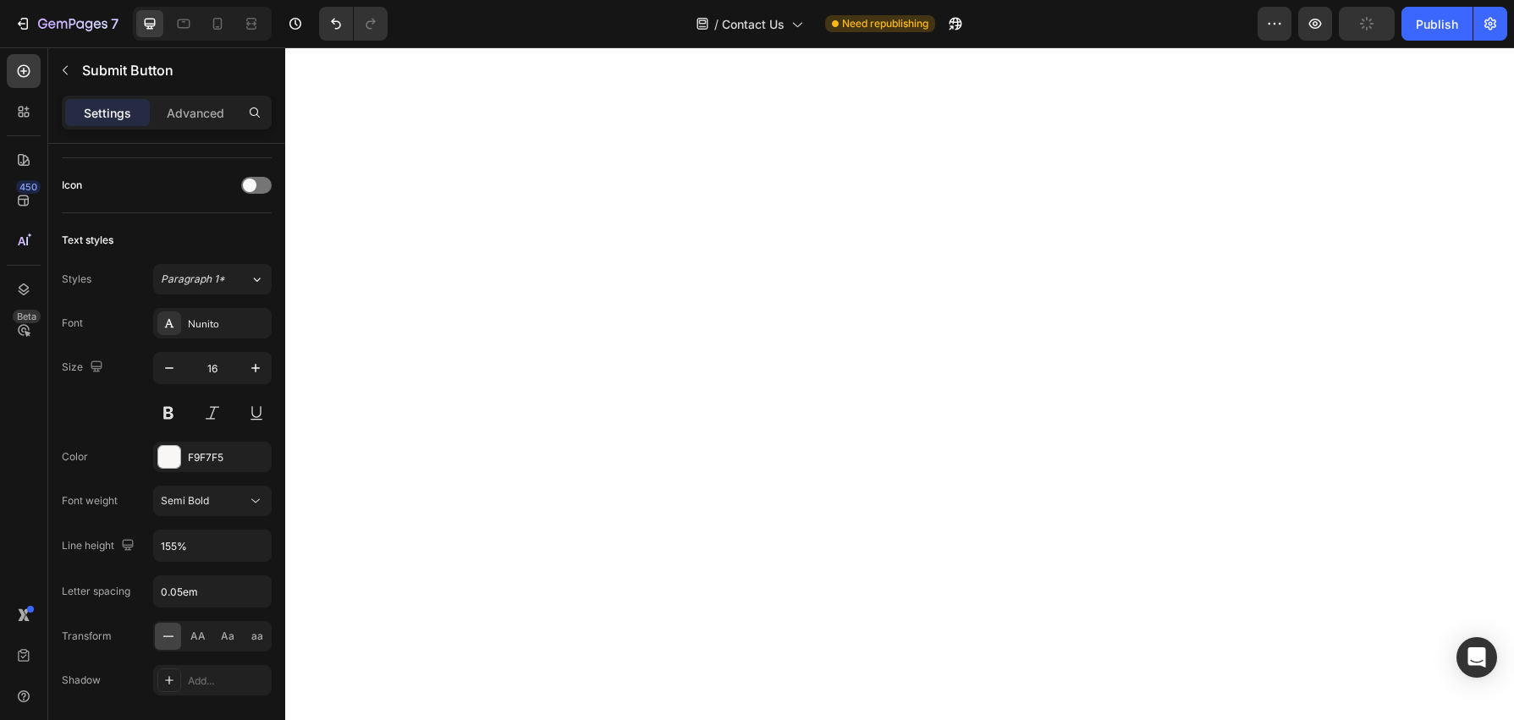
scroll to position [48, 0]
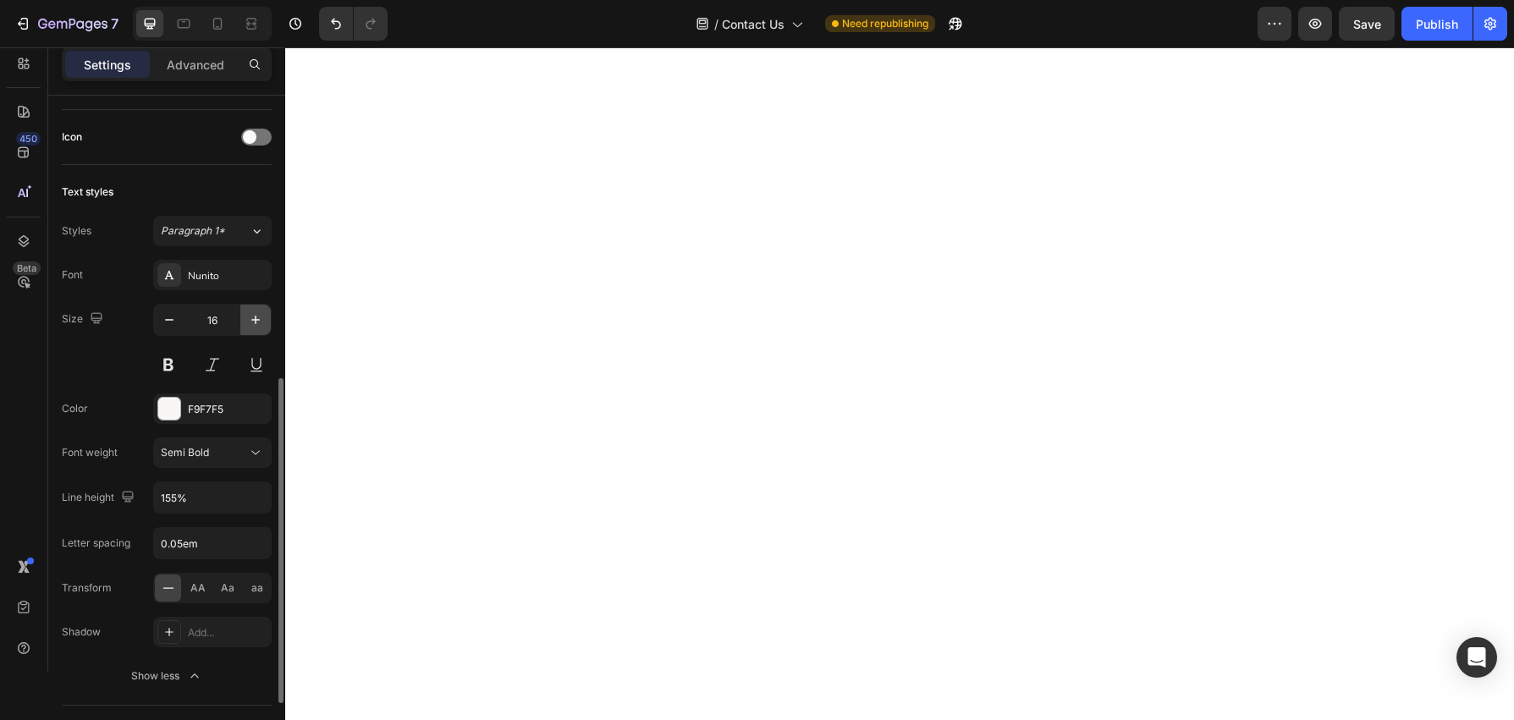
click at [246, 320] on button "button" at bounding box center [255, 320] width 30 height 30
click at [249, 320] on icon "button" at bounding box center [255, 319] width 17 height 17
type input "18"
click at [236, 273] on div "Nunito" at bounding box center [228, 275] width 80 height 15
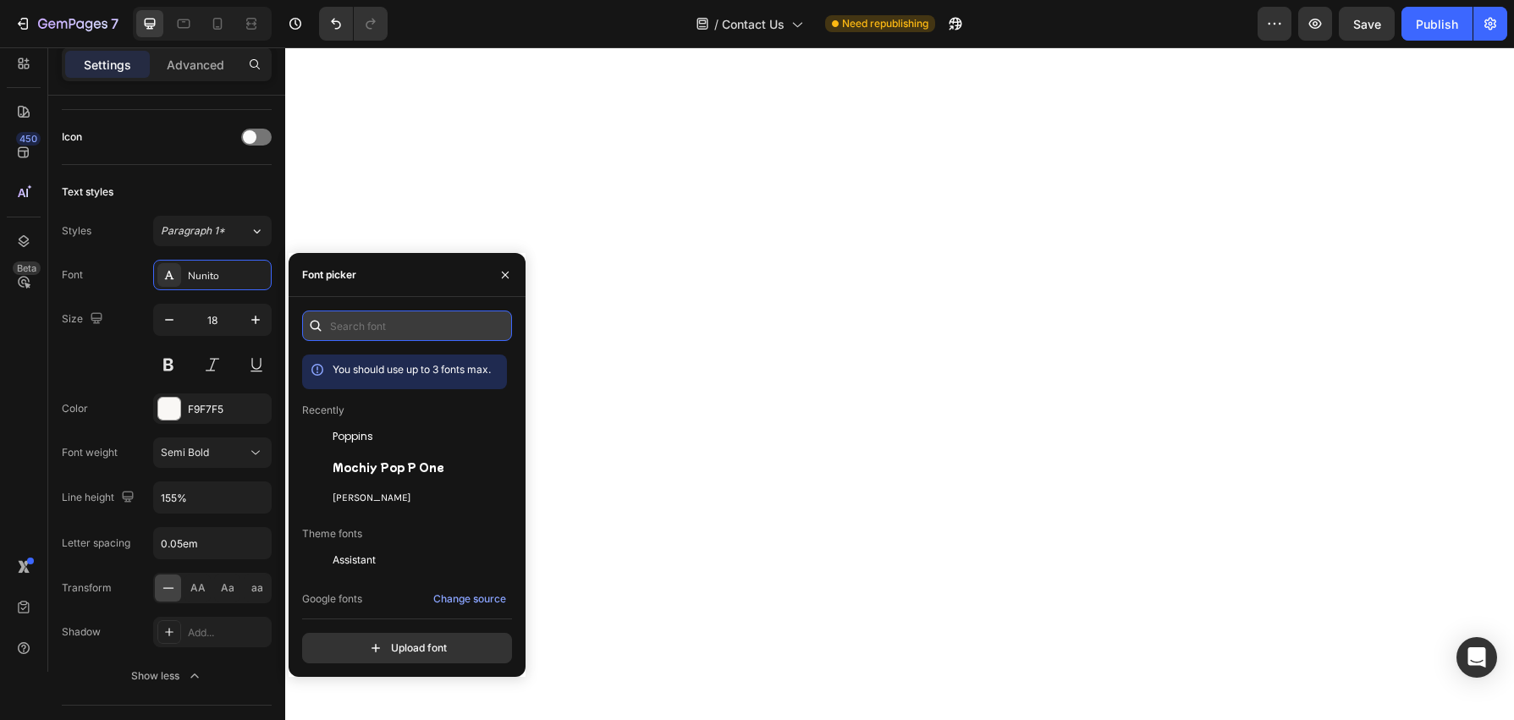
click at [372, 332] on input "text" at bounding box center [407, 326] width 210 height 30
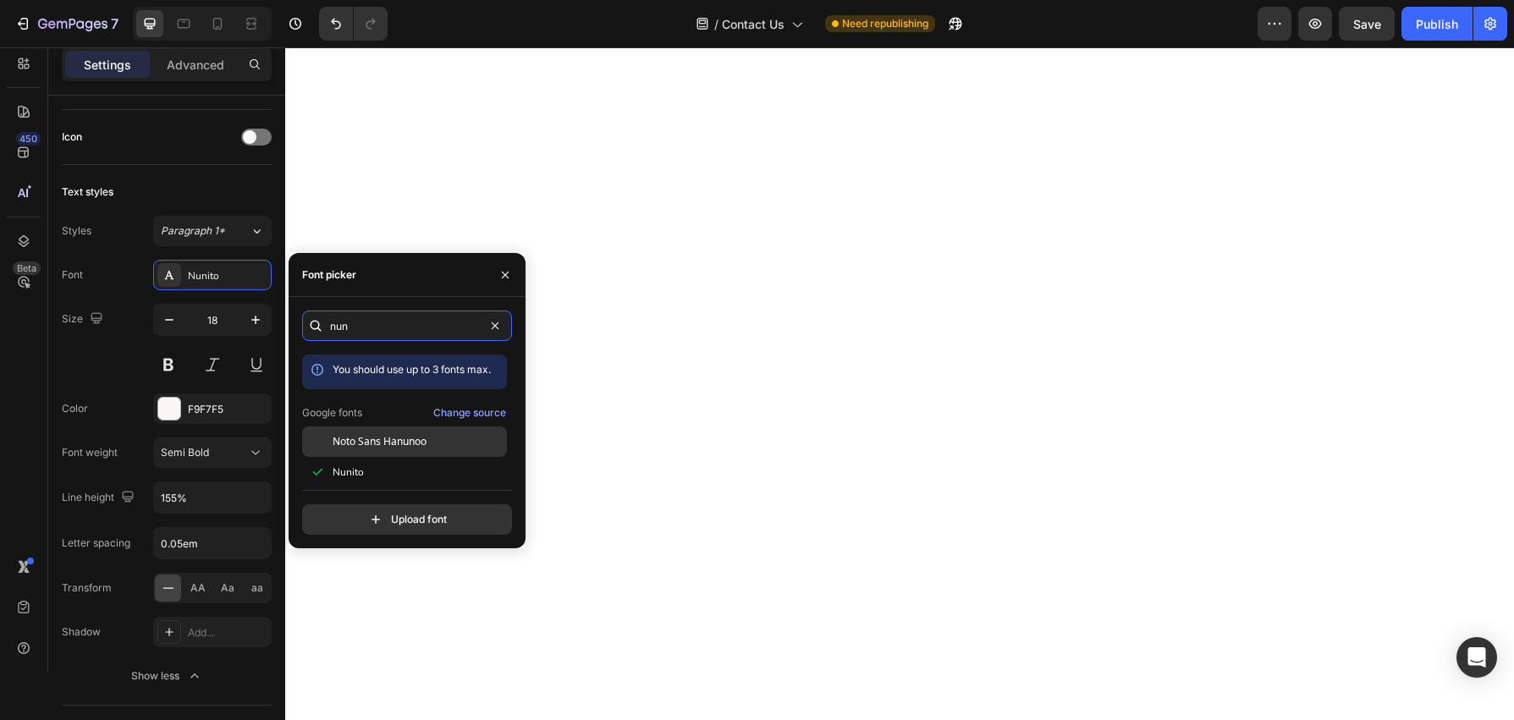
scroll to position [41, 0]
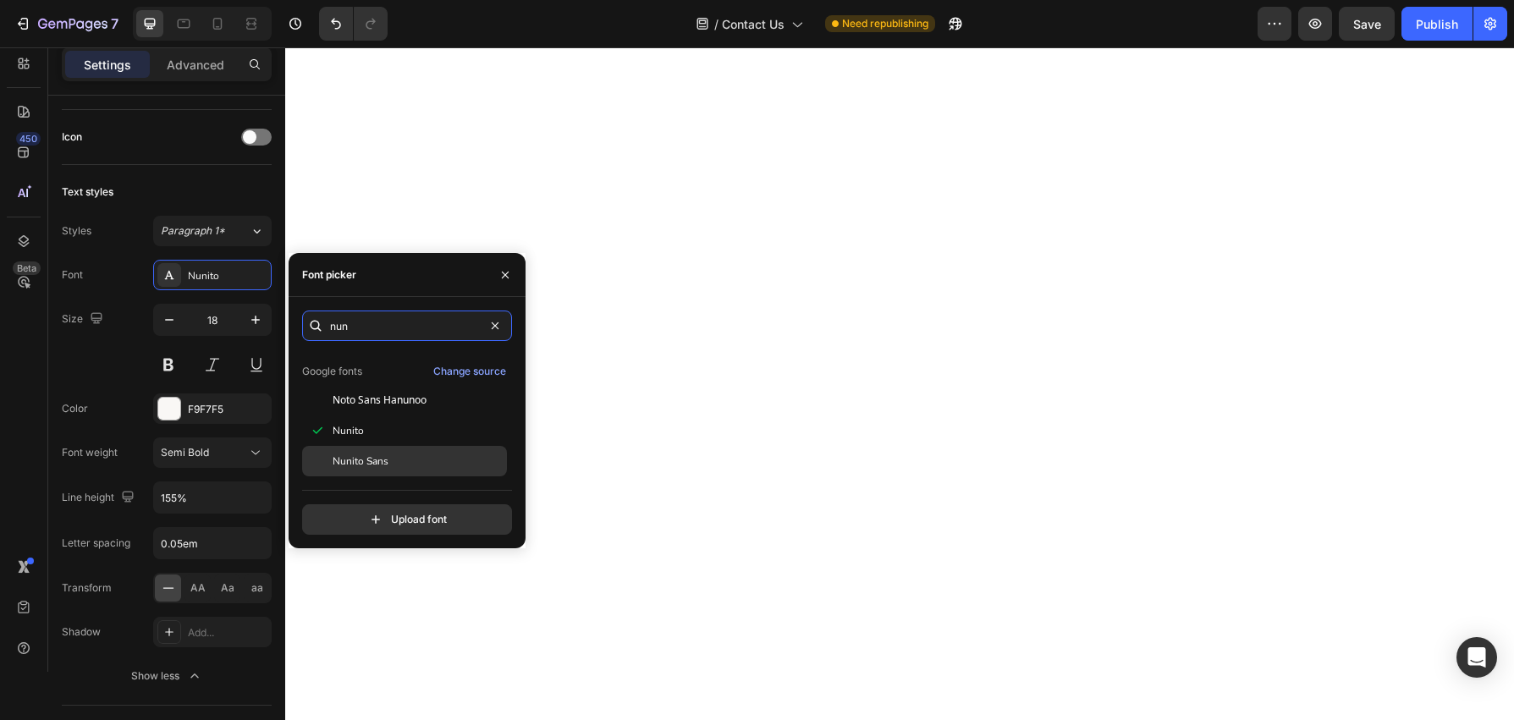
type input "nun"
click at [391, 455] on div "Nunito Sans" at bounding box center [418, 461] width 171 height 15
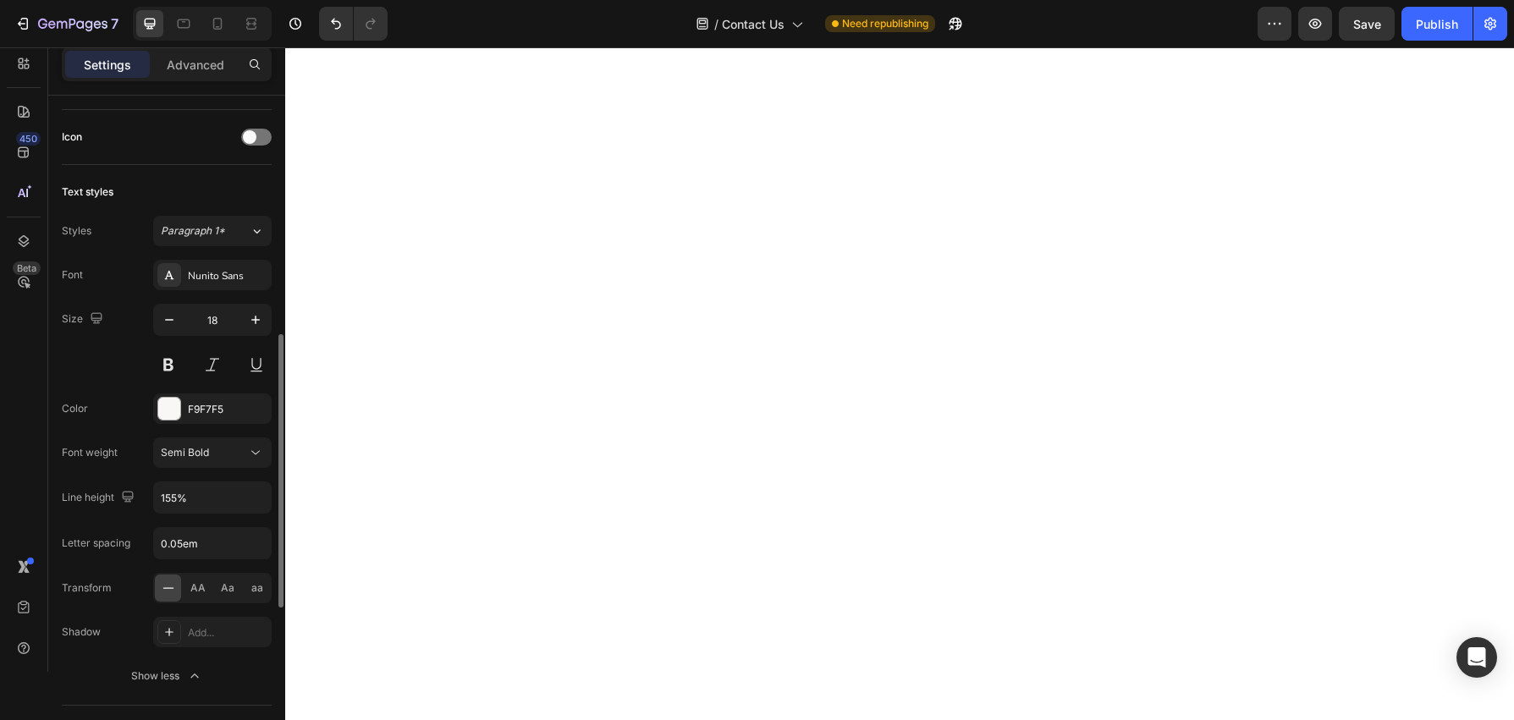
click at [93, 384] on div "Font Nunito Sans Size 18 Color F9F7F5 Font weight Semi Bold Line height 155% Le…" at bounding box center [167, 476] width 210 height 432
click at [209, 496] on input "155%" at bounding box center [212, 497] width 117 height 30
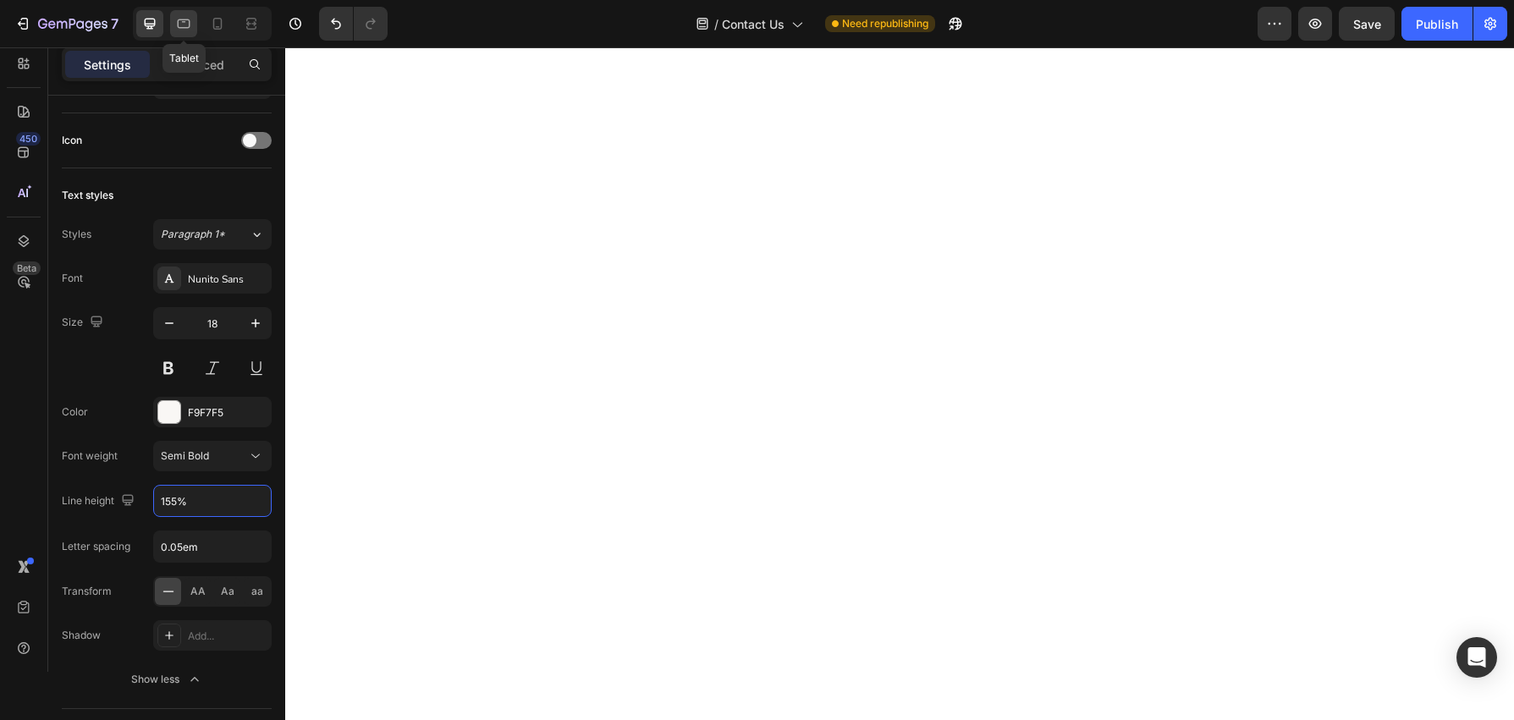
click at [184, 28] on icon at bounding box center [184, 23] width 13 height 9
click at [253, 320] on icon "button" at bounding box center [255, 323] width 17 height 17
drag, startPoint x: 222, startPoint y: 14, endPoint x: 223, endPoint y: 52, distance: 38.1
click at [222, 15] on icon at bounding box center [217, 23] width 17 height 17
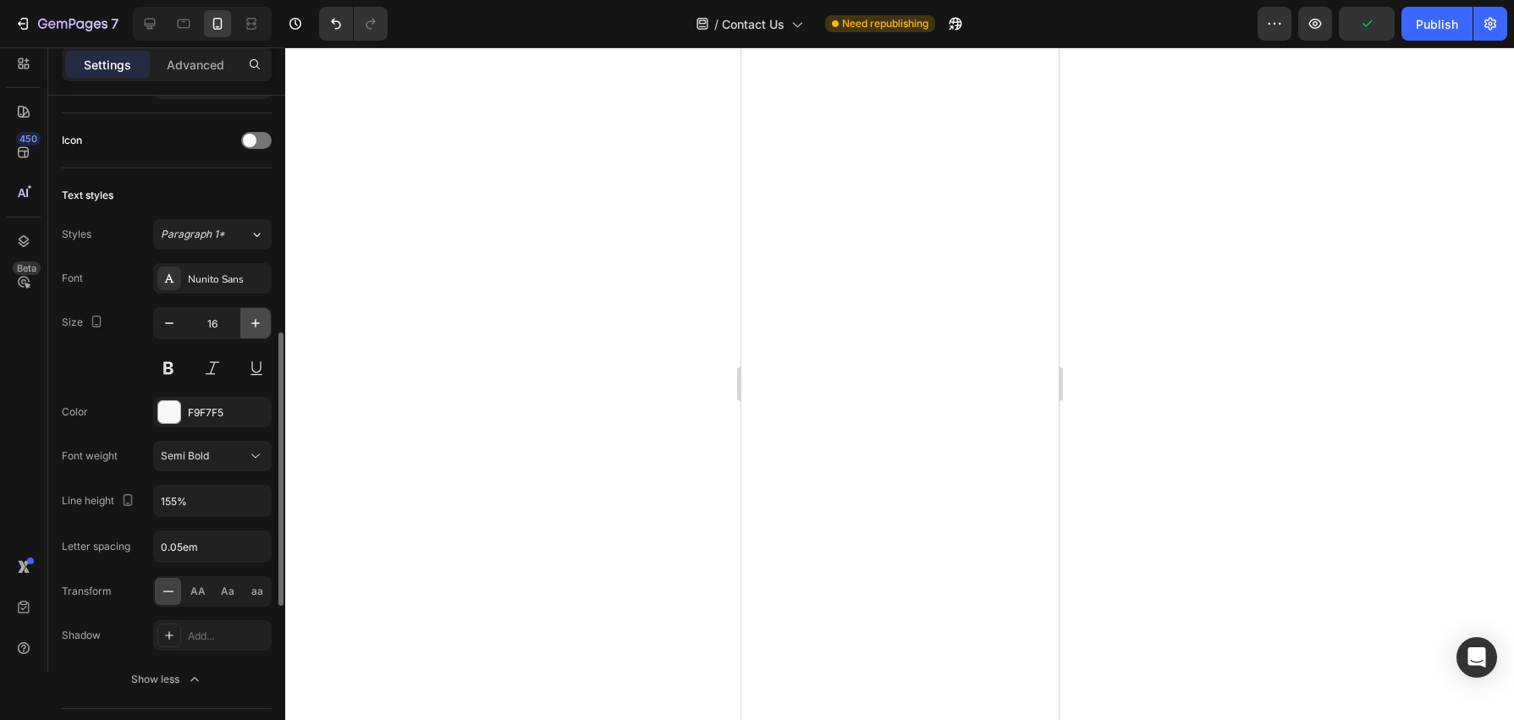
click at [255, 328] on icon "button" at bounding box center [255, 323] width 17 height 17
type input "18"
drag, startPoint x: 680, startPoint y: 136, endPoint x: 688, endPoint y: 135, distance: 8.6
click at [680, 136] on div at bounding box center [899, 383] width 1229 height 673
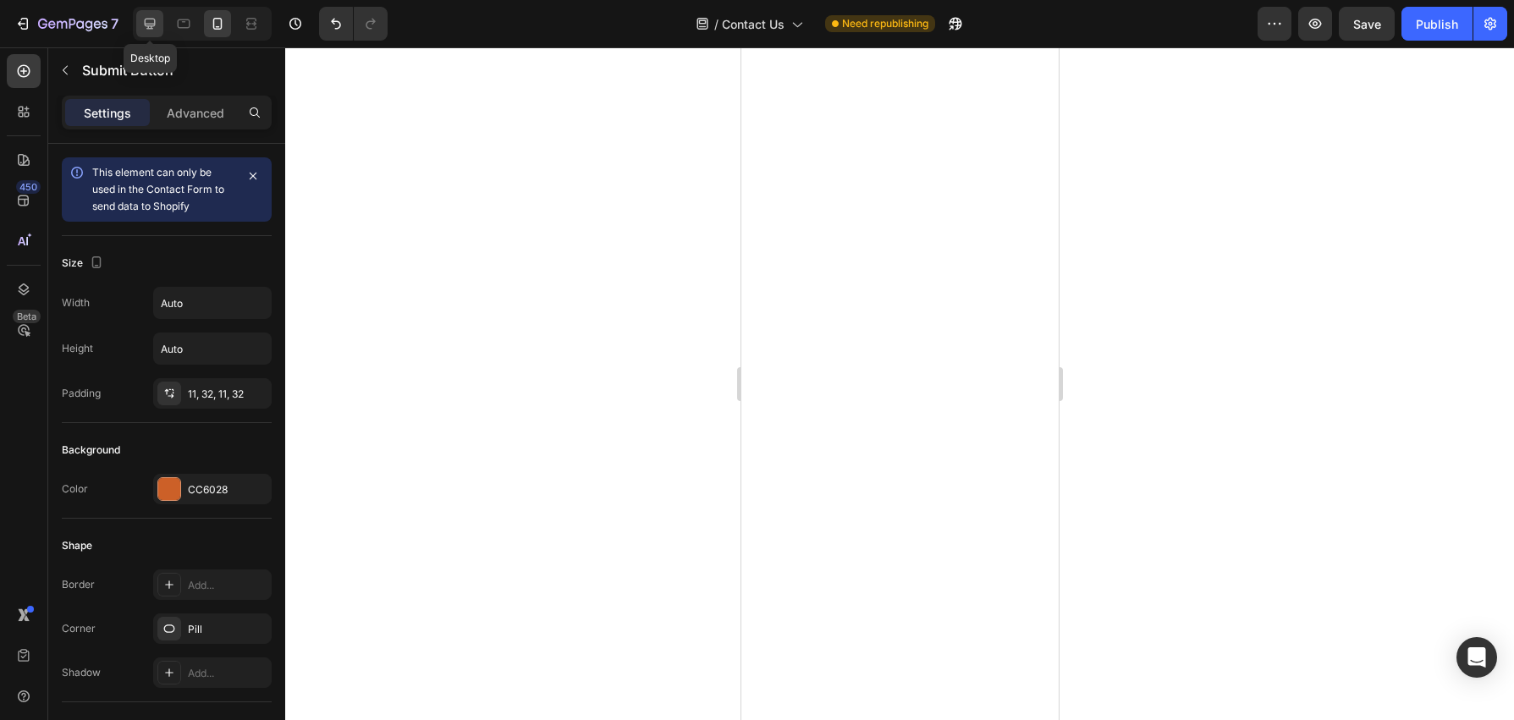
click at [147, 16] on icon at bounding box center [149, 23] width 17 height 17
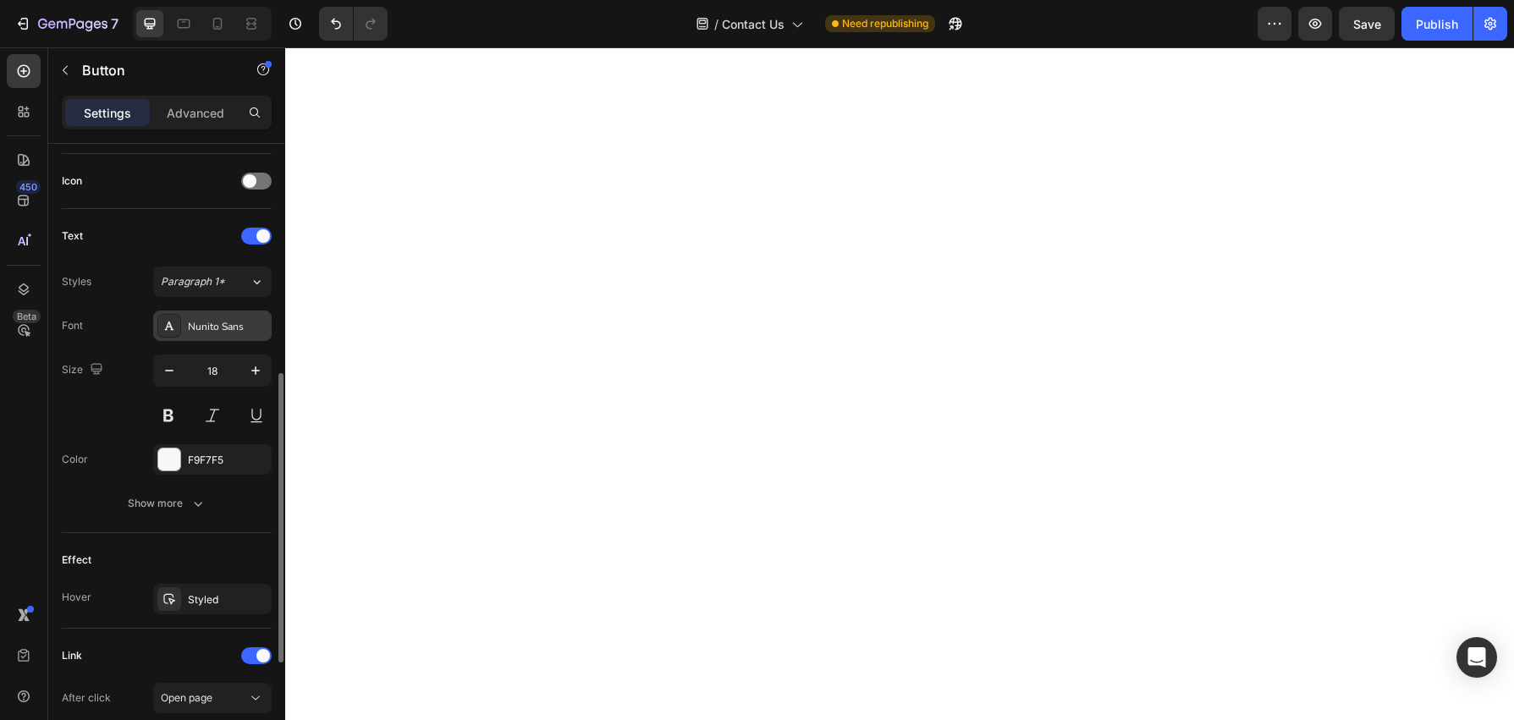
scroll to position [499, 0]
click at [230, 503] on button "Show more" at bounding box center [167, 505] width 210 height 30
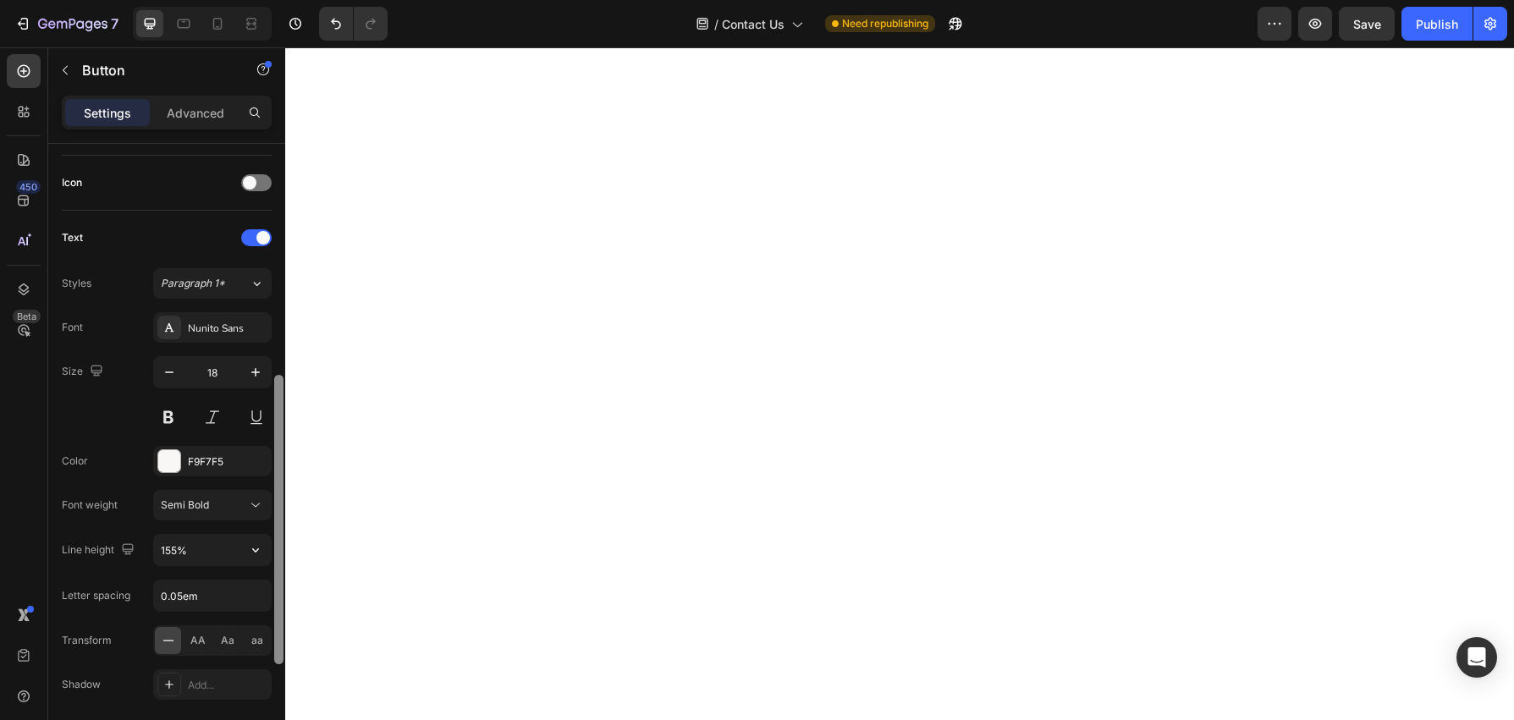
scroll to position [48, 0]
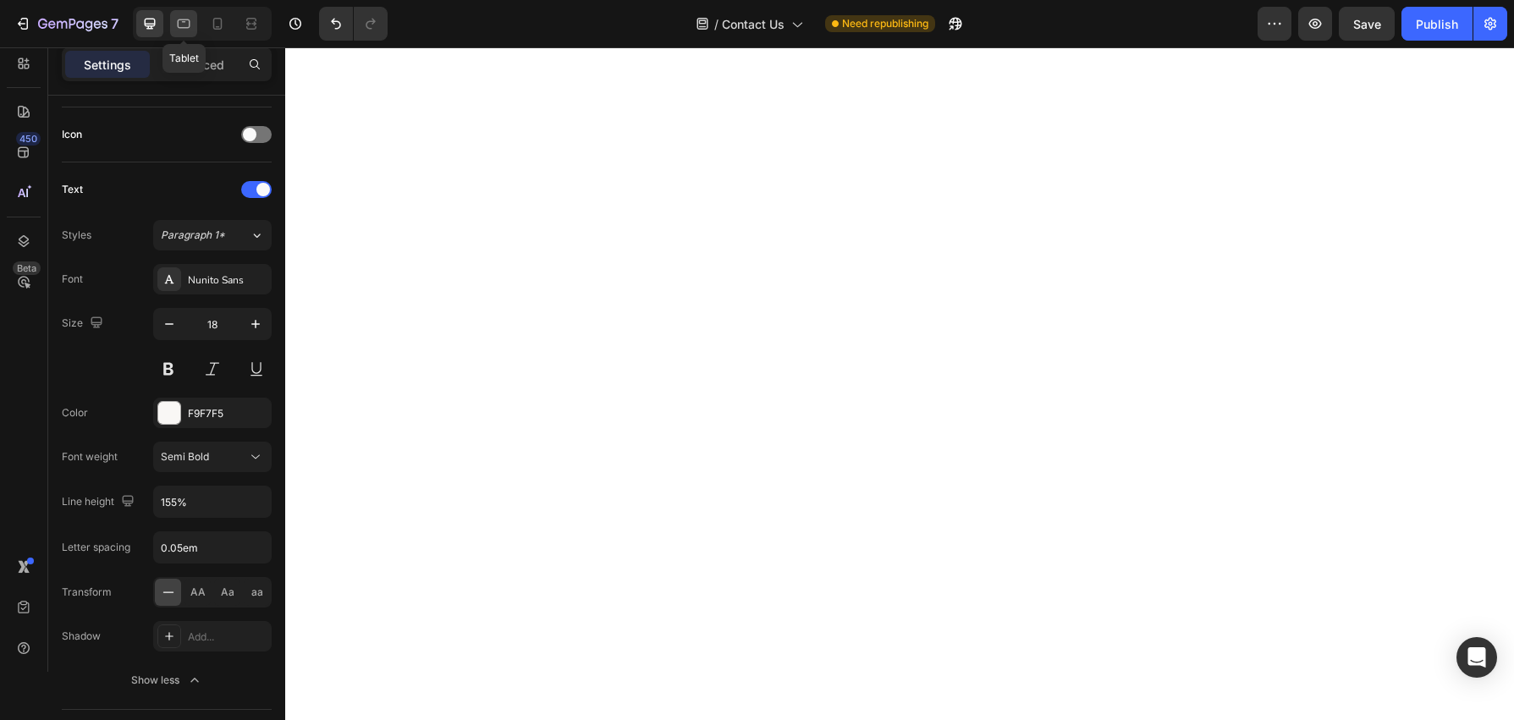
click at [188, 19] on icon at bounding box center [184, 23] width 13 height 9
click at [216, 16] on icon at bounding box center [217, 23] width 17 height 17
click at [153, 31] on icon at bounding box center [149, 23] width 17 height 17
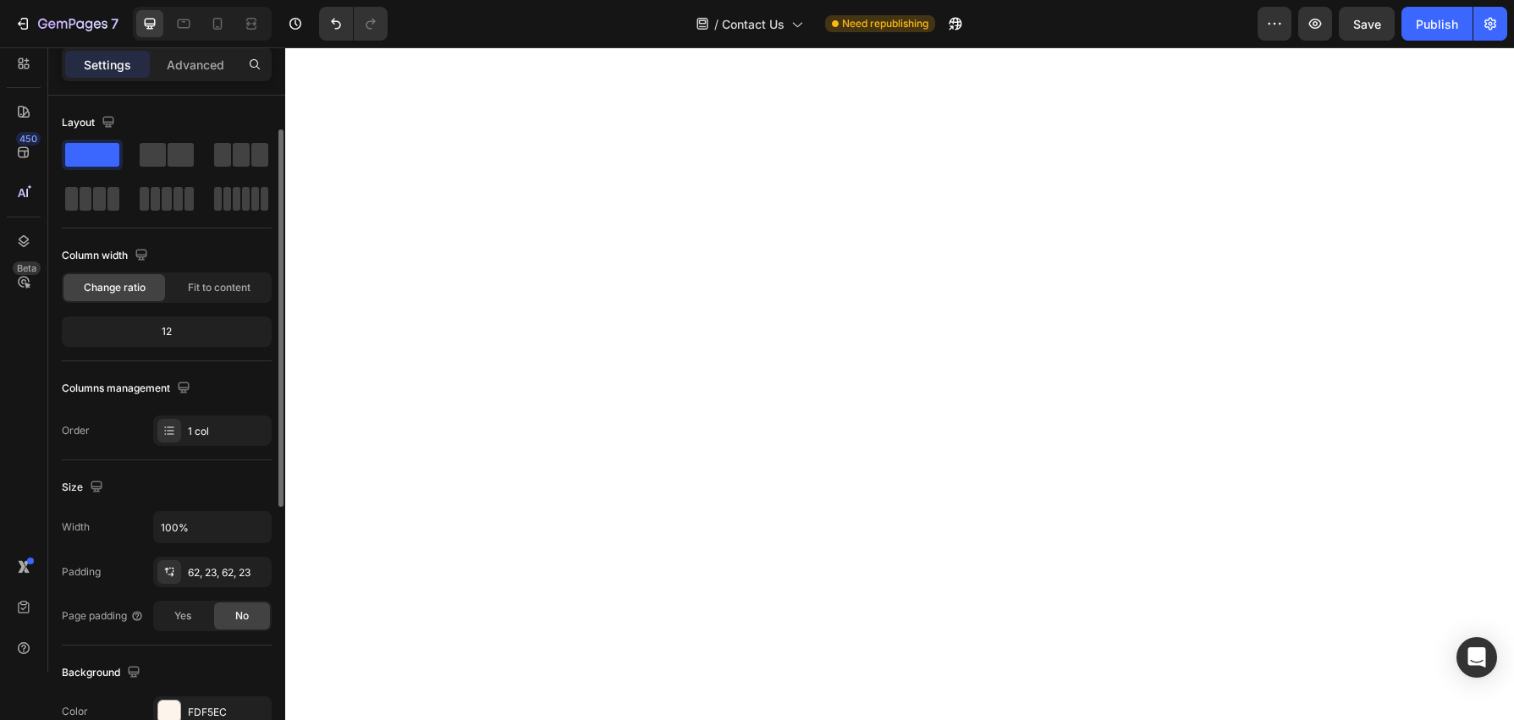
scroll to position [31, 0]
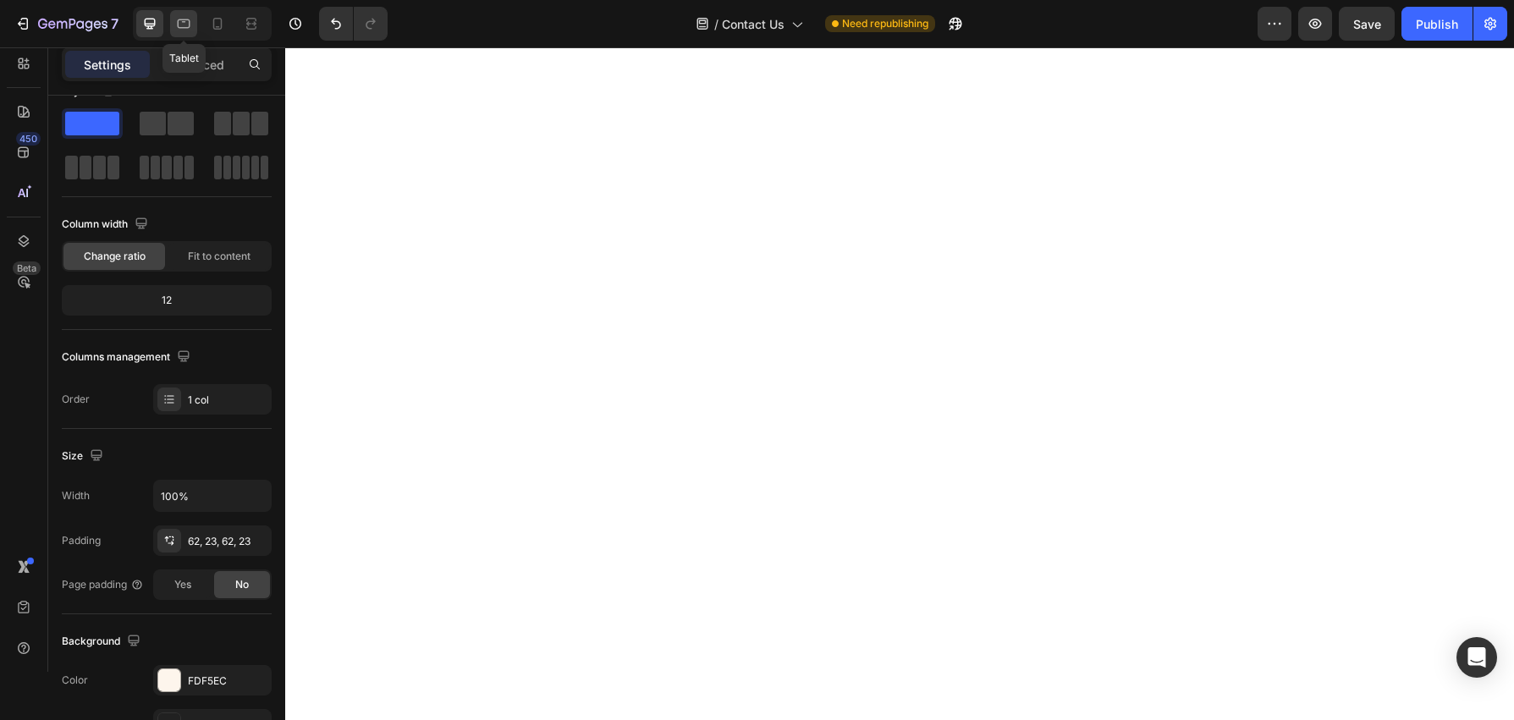
click at [183, 25] on icon at bounding box center [183, 23] width 17 height 17
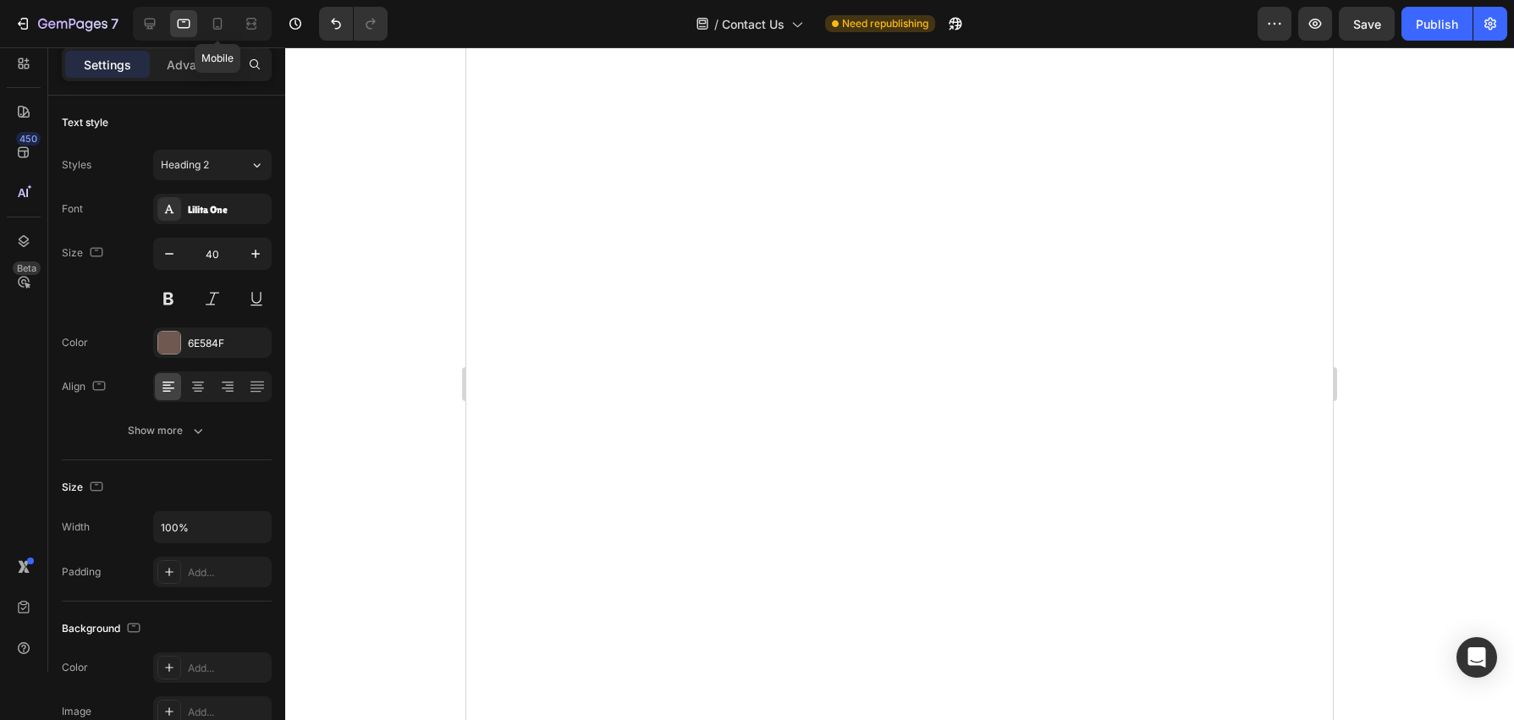
drag, startPoint x: 213, startPoint y: 17, endPoint x: 233, endPoint y: 46, distance: 34.7
click at [213, 17] on icon at bounding box center [217, 23] width 17 height 17
type input "32"
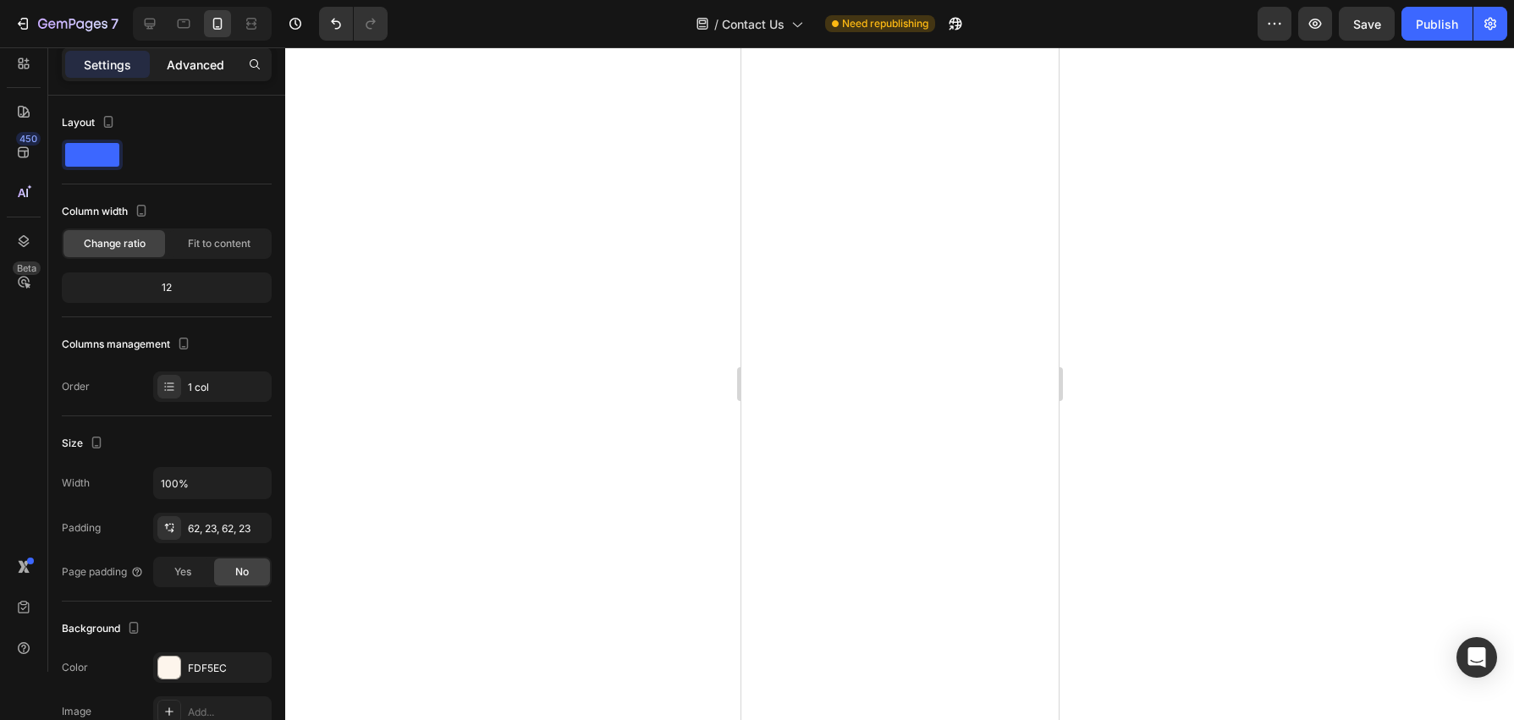
click at [197, 71] on p "Advanced" at bounding box center [196, 65] width 58 height 18
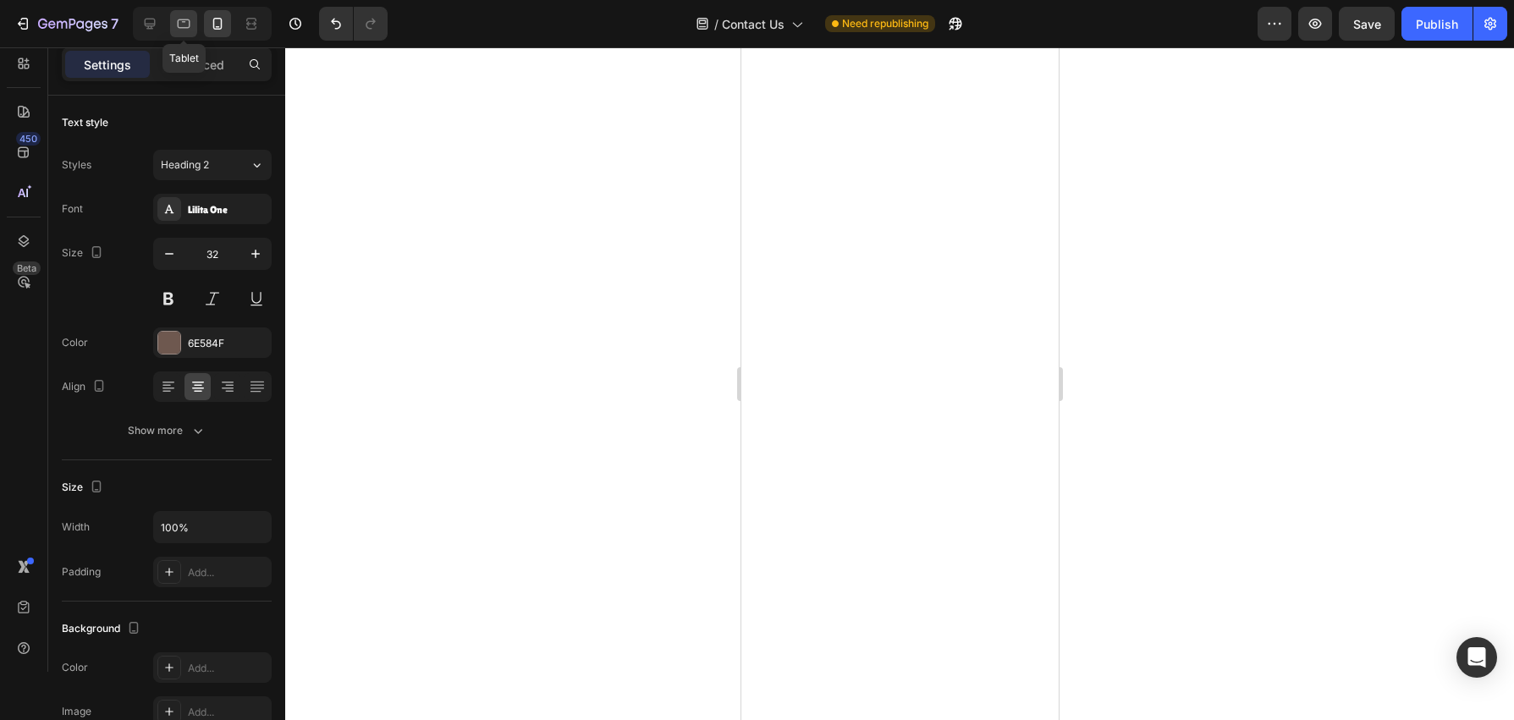
click at [170, 30] on div at bounding box center [183, 23] width 27 height 27
click at [249, 262] on icon "button" at bounding box center [255, 253] width 17 height 17
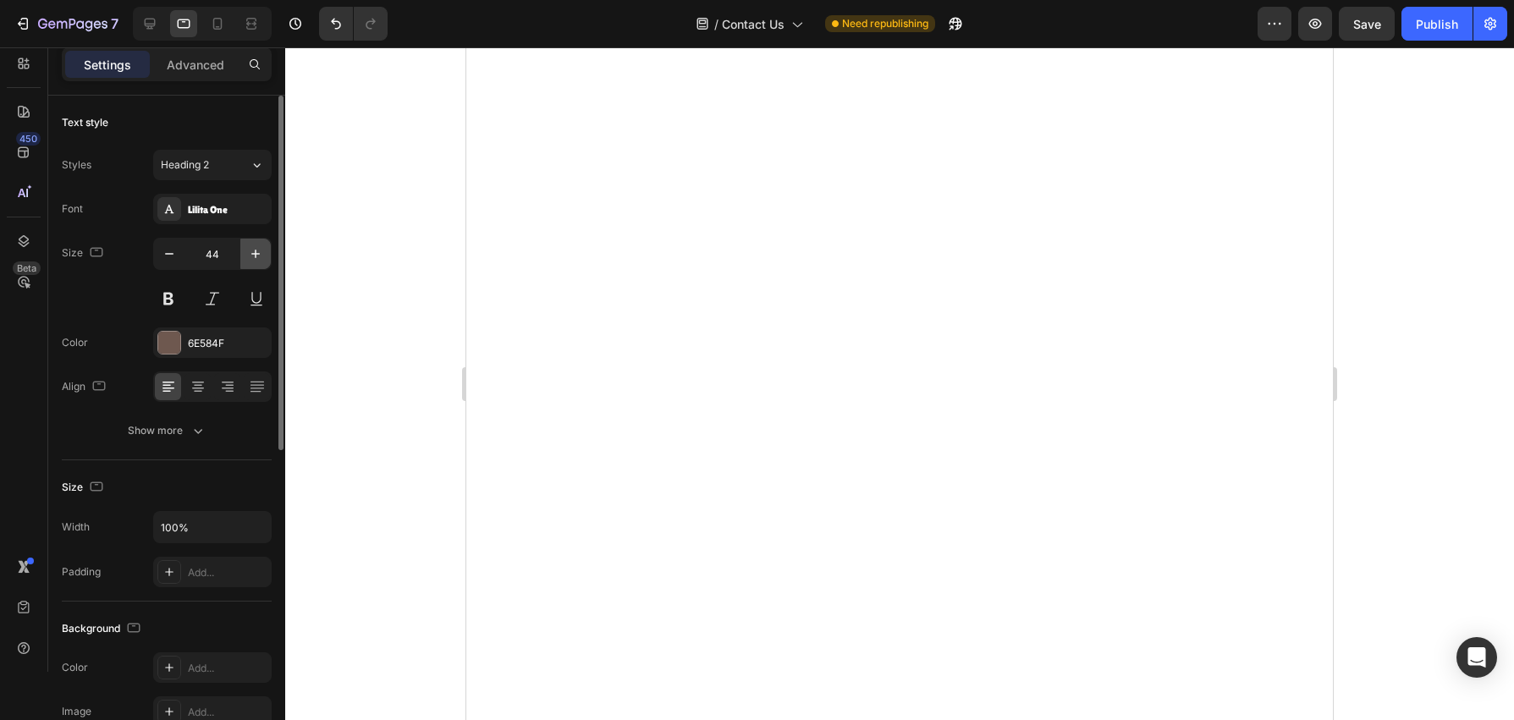
click at [249, 262] on icon "button" at bounding box center [255, 253] width 17 height 17
type input "48"
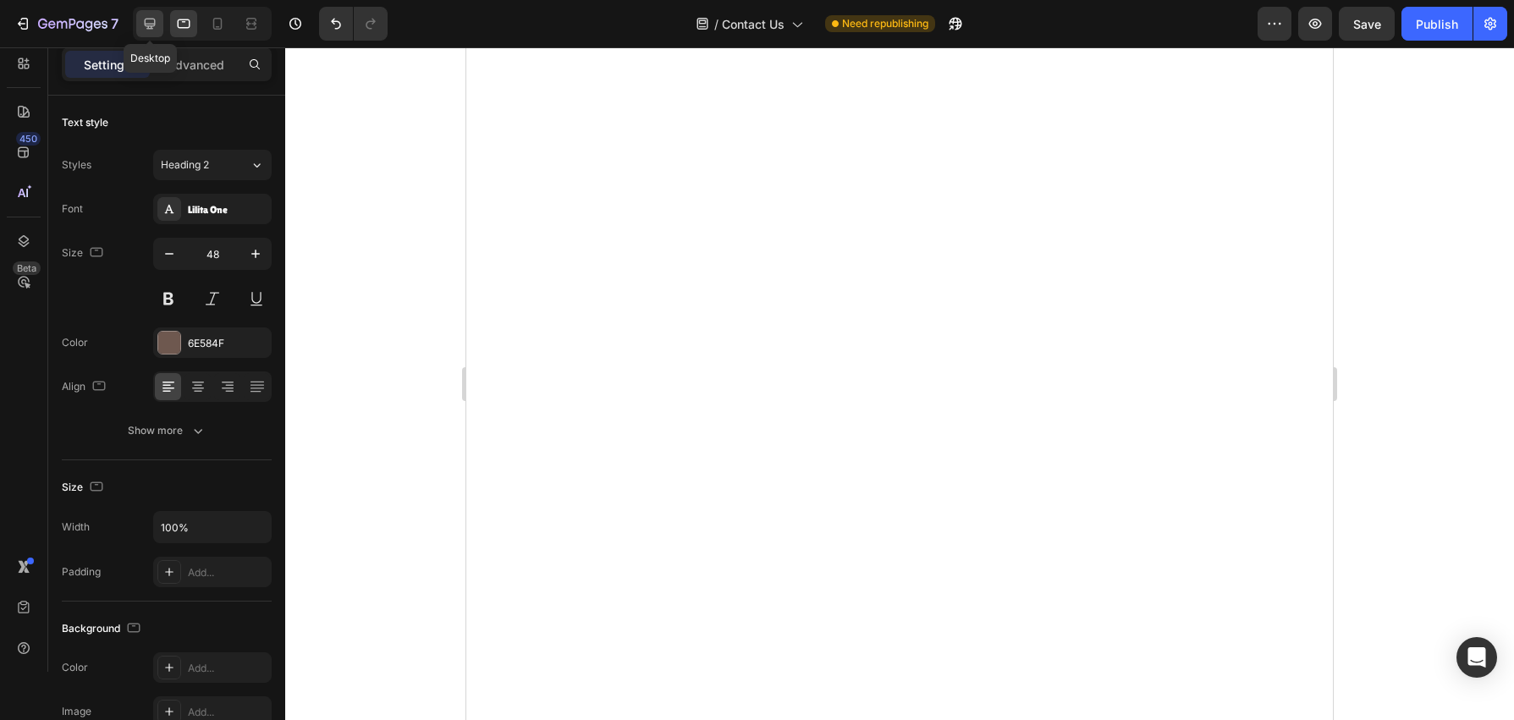
click at [150, 26] on icon at bounding box center [149, 23] width 17 height 17
click at [180, 25] on icon at bounding box center [183, 23] width 17 height 17
type input "100%"
click at [225, 24] on icon at bounding box center [217, 23] width 17 height 17
click at [262, 260] on icon "button" at bounding box center [255, 253] width 17 height 17
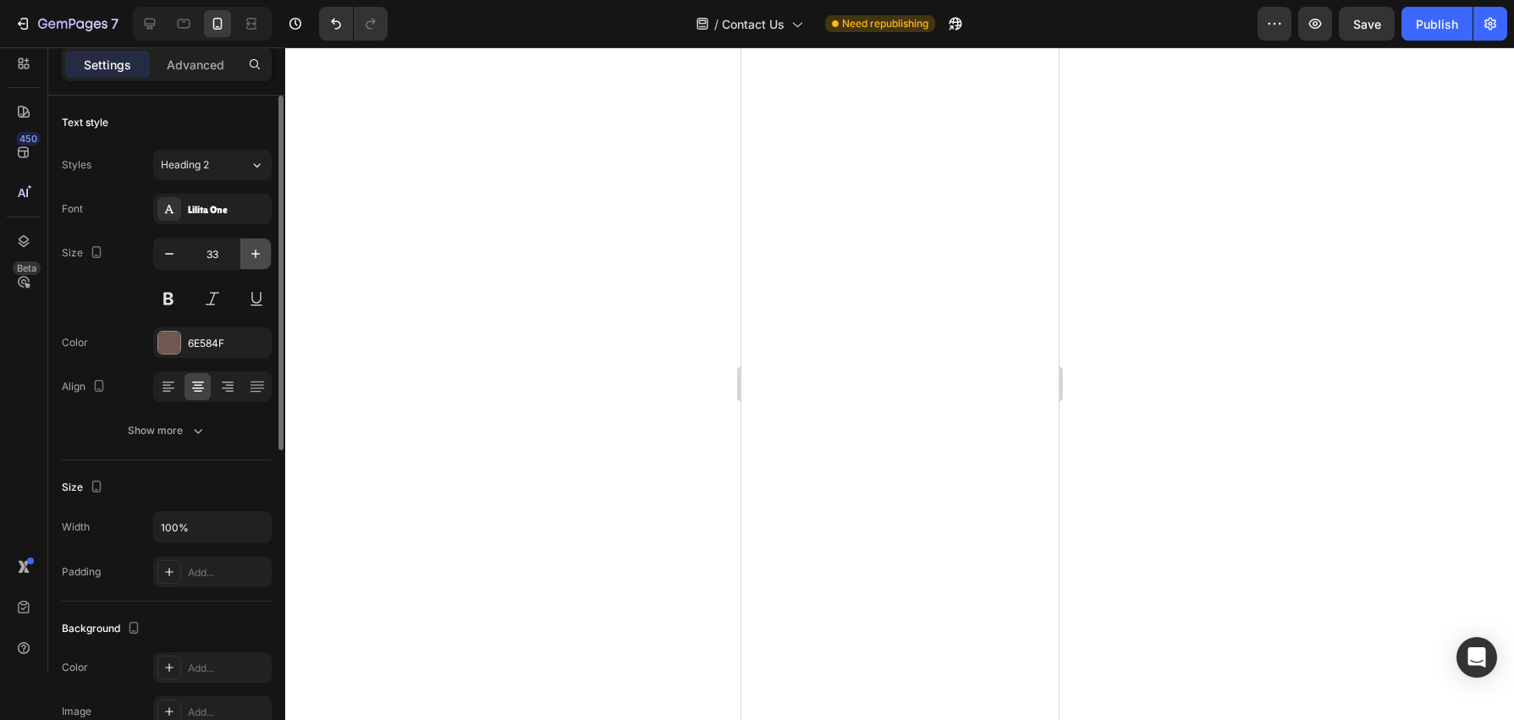
click at [262, 260] on icon "button" at bounding box center [255, 253] width 17 height 17
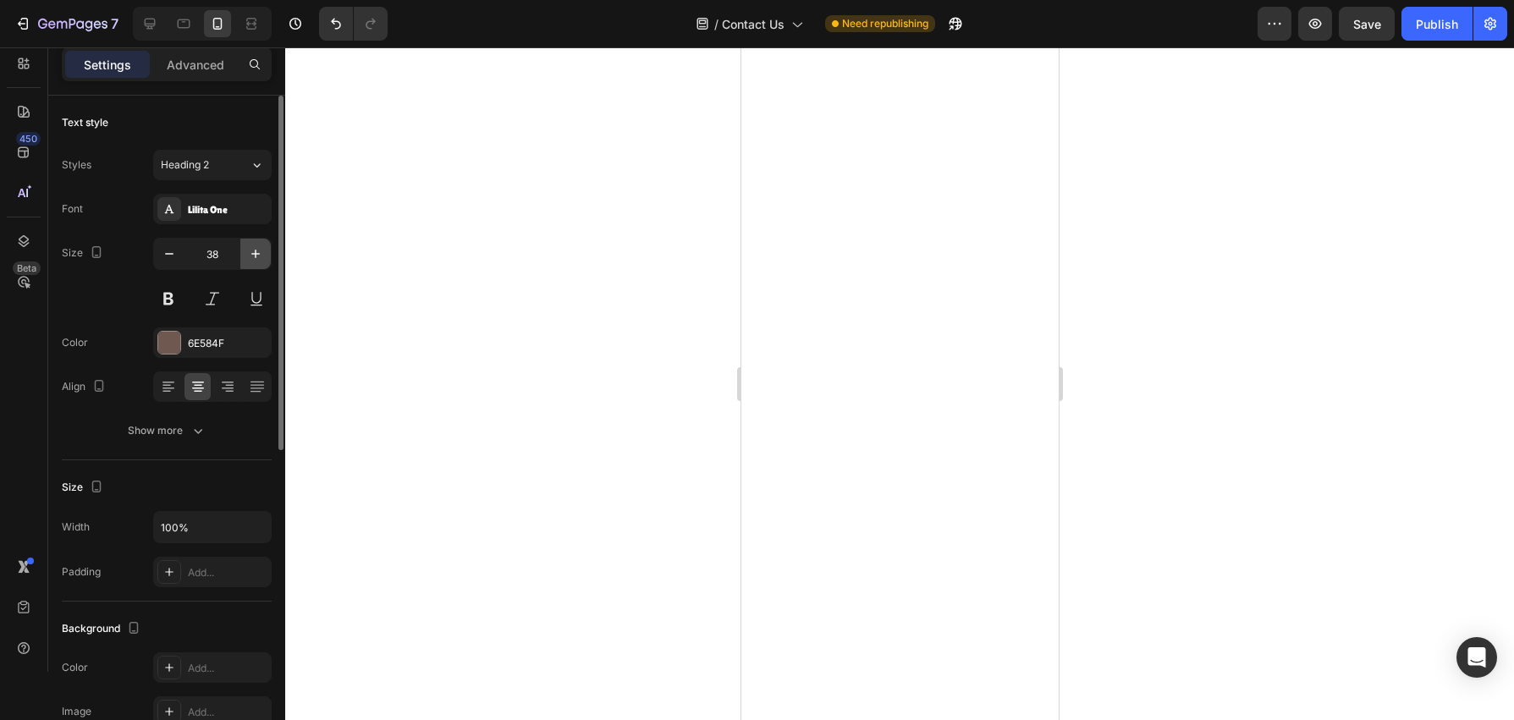
click at [262, 260] on icon "button" at bounding box center [255, 253] width 17 height 17
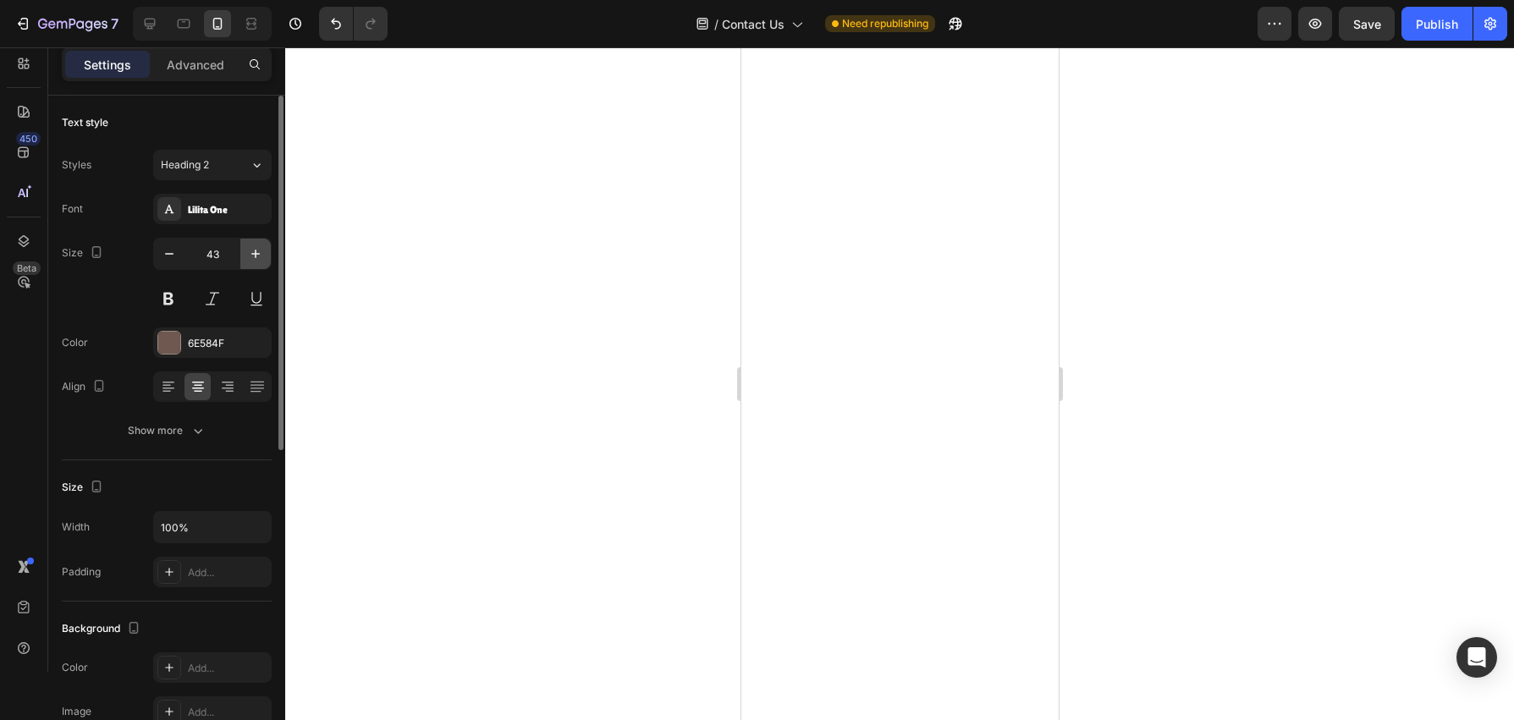
click at [262, 260] on icon "button" at bounding box center [255, 253] width 17 height 17
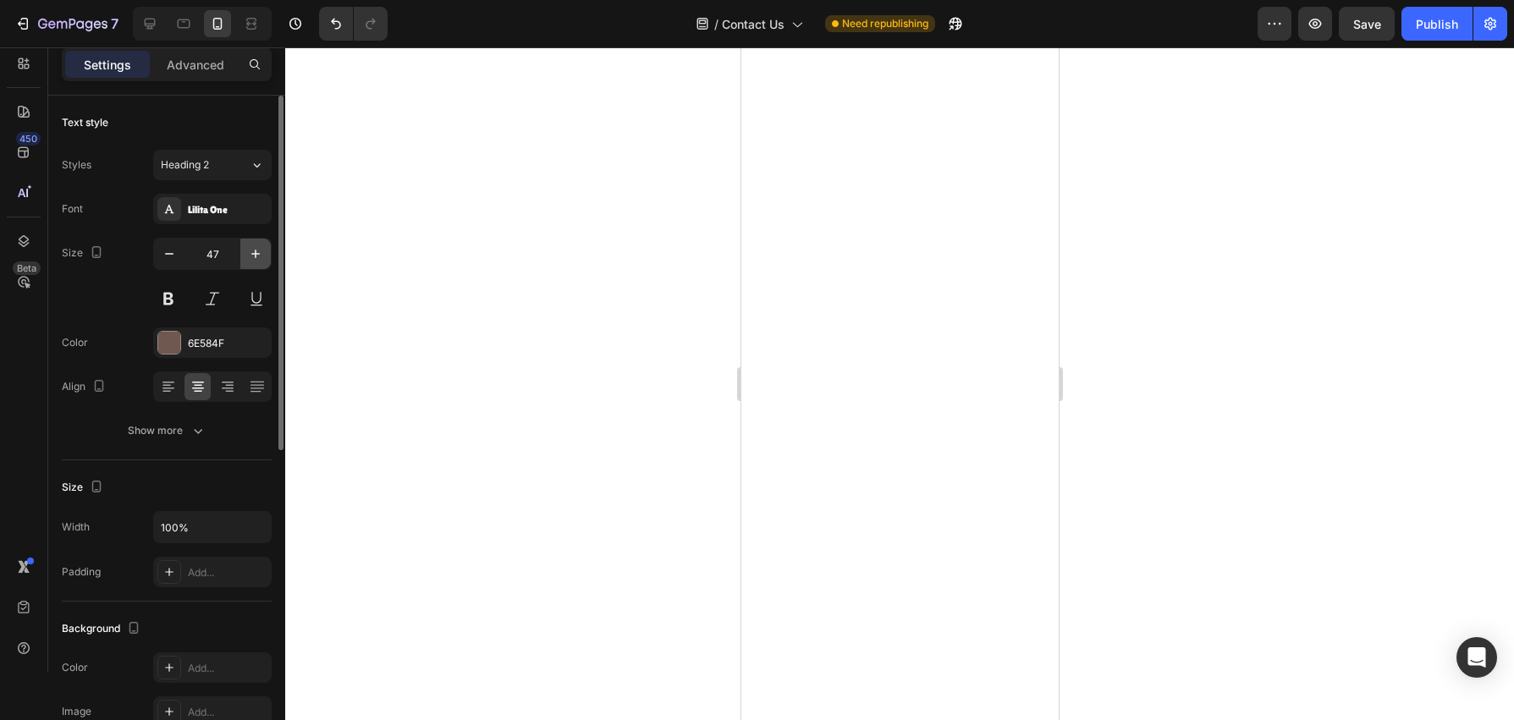
type input "48"
click at [192, 80] on div "Settings Advanced" at bounding box center [167, 64] width 210 height 34
click at [195, 65] on p "Advanced" at bounding box center [196, 65] width 58 height 18
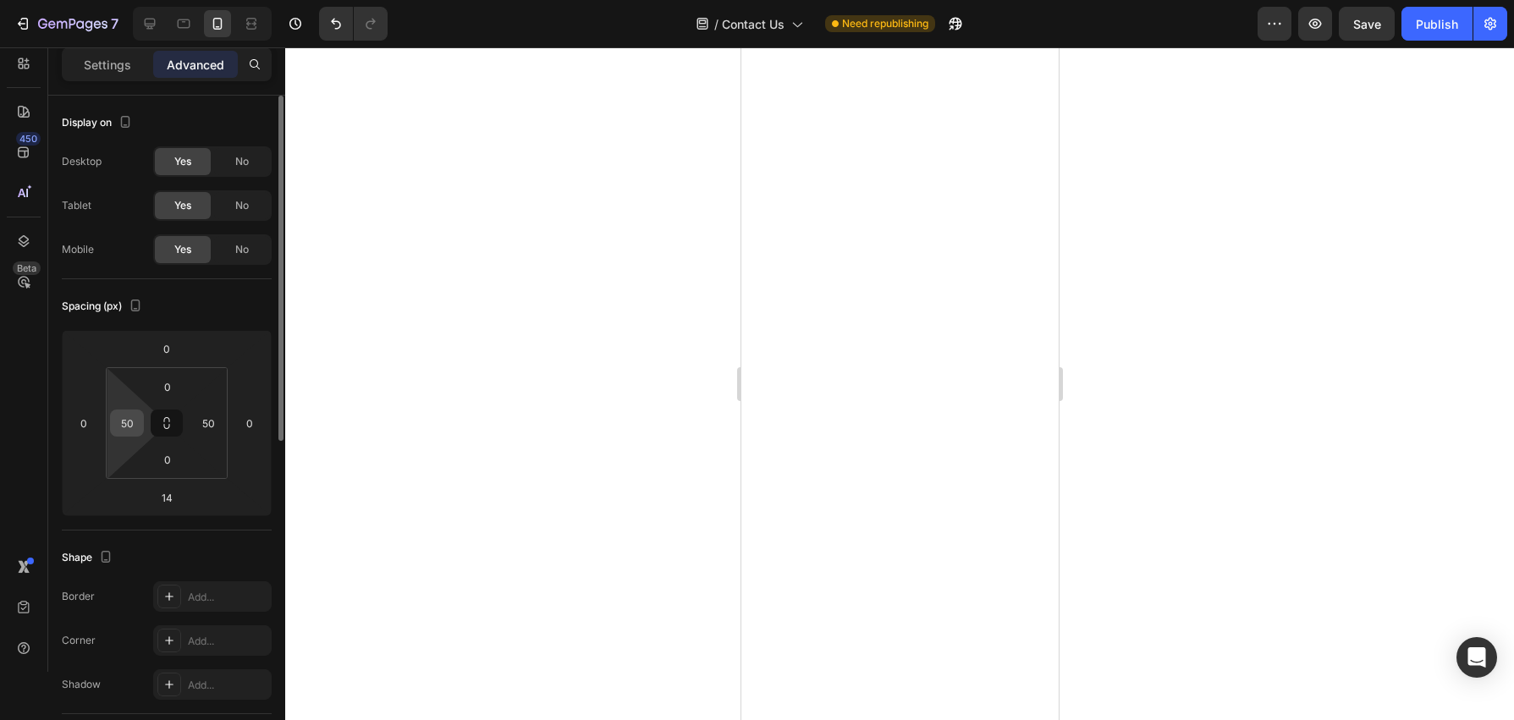
click at [132, 430] on input "50" at bounding box center [126, 423] width 25 height 25
type input "0"
click at [212, 433] on input "50" at bounding box center [208, 423] width 25 height 25
type input "0"
click at [179, 15] on icon at bounding box center [183, 23] width 17 height 17
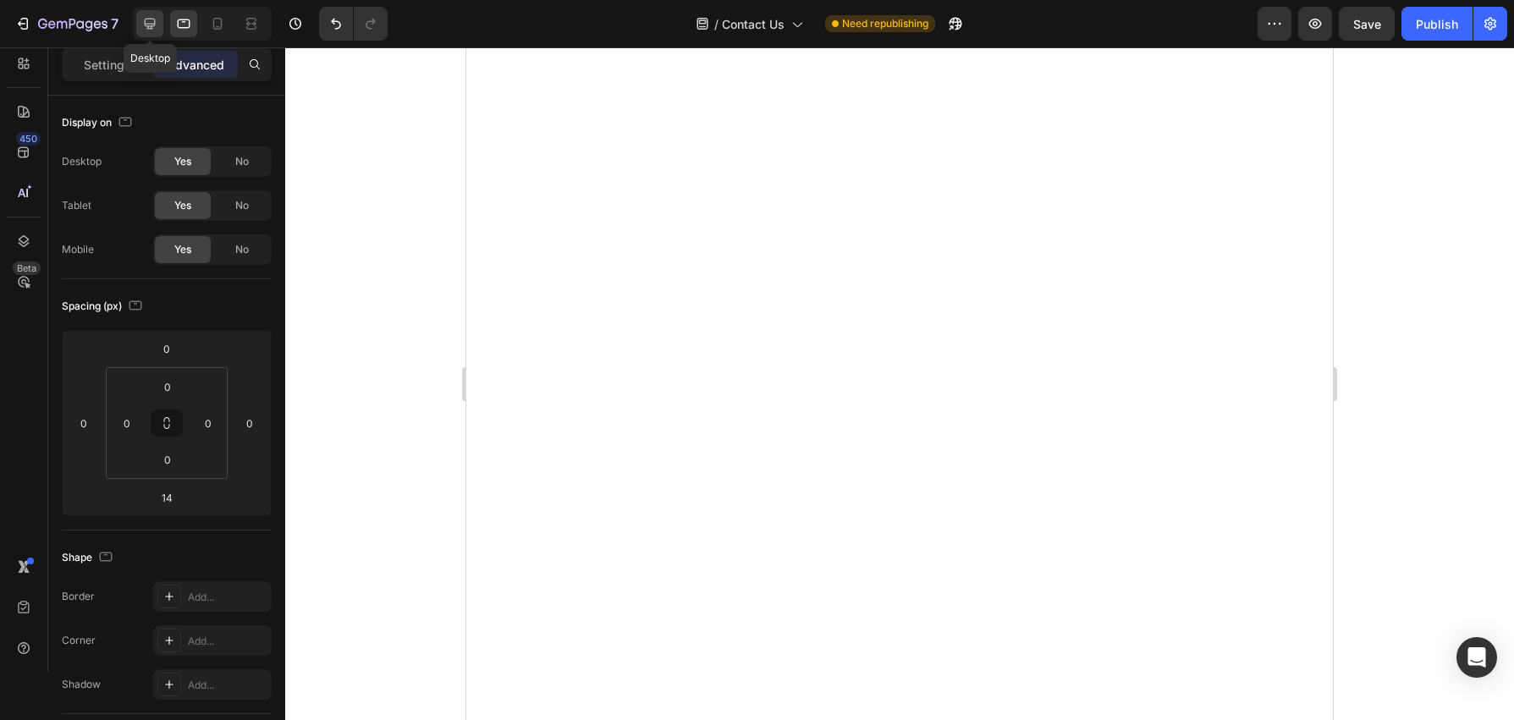
click at [157, 27] on icon at bounding box center [149, 23] width 17 height 17
click at [181, 25] on icon at bounding box center [183, 23] width 17 height 17
click at [101, 63] on p "Settings" at bounding box center [107, 65] width 47 height 18
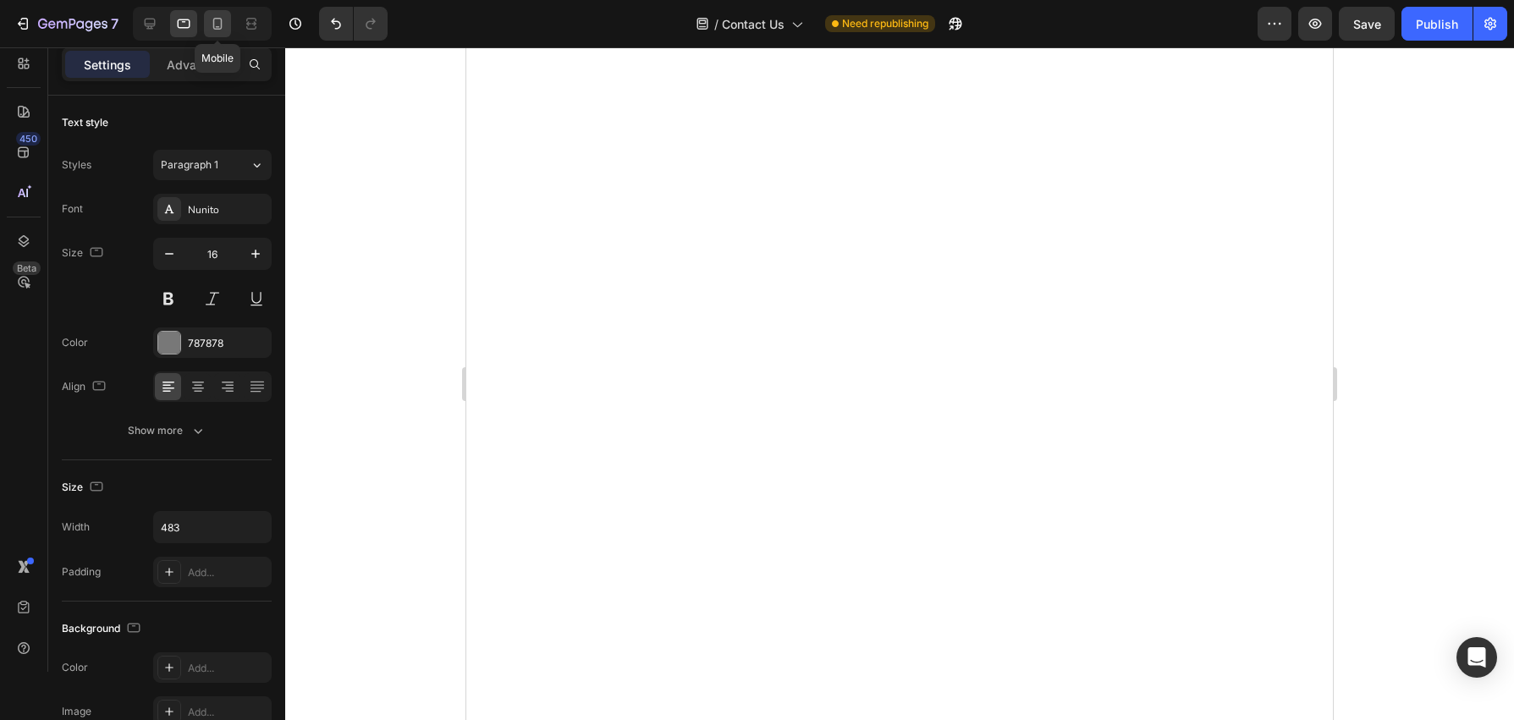
click at [212, 21] on icon at bounding box center [217, 23] width 17 height 17
type input "100%"
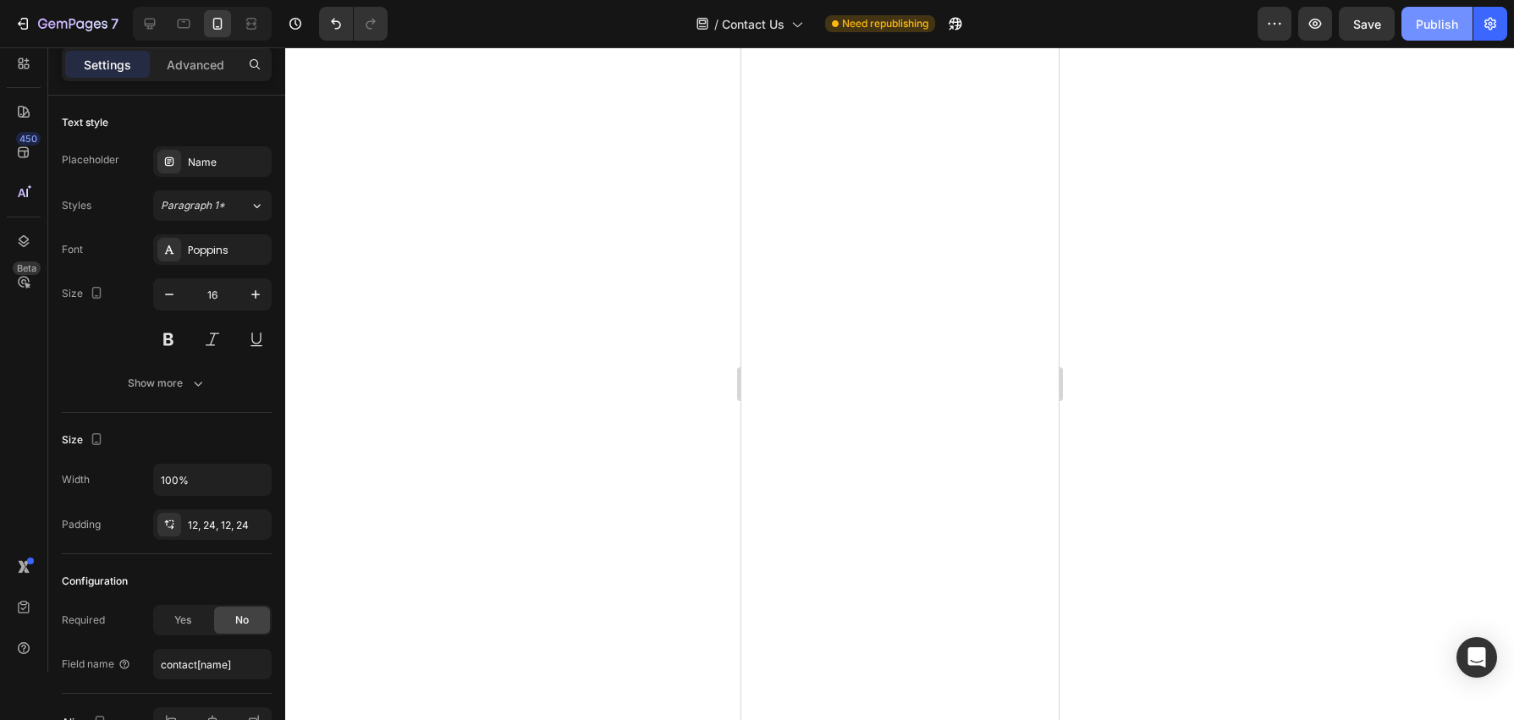
click at [1423, 35] on button "Publish" at bounding box center [1437, 24] width 71 height 34
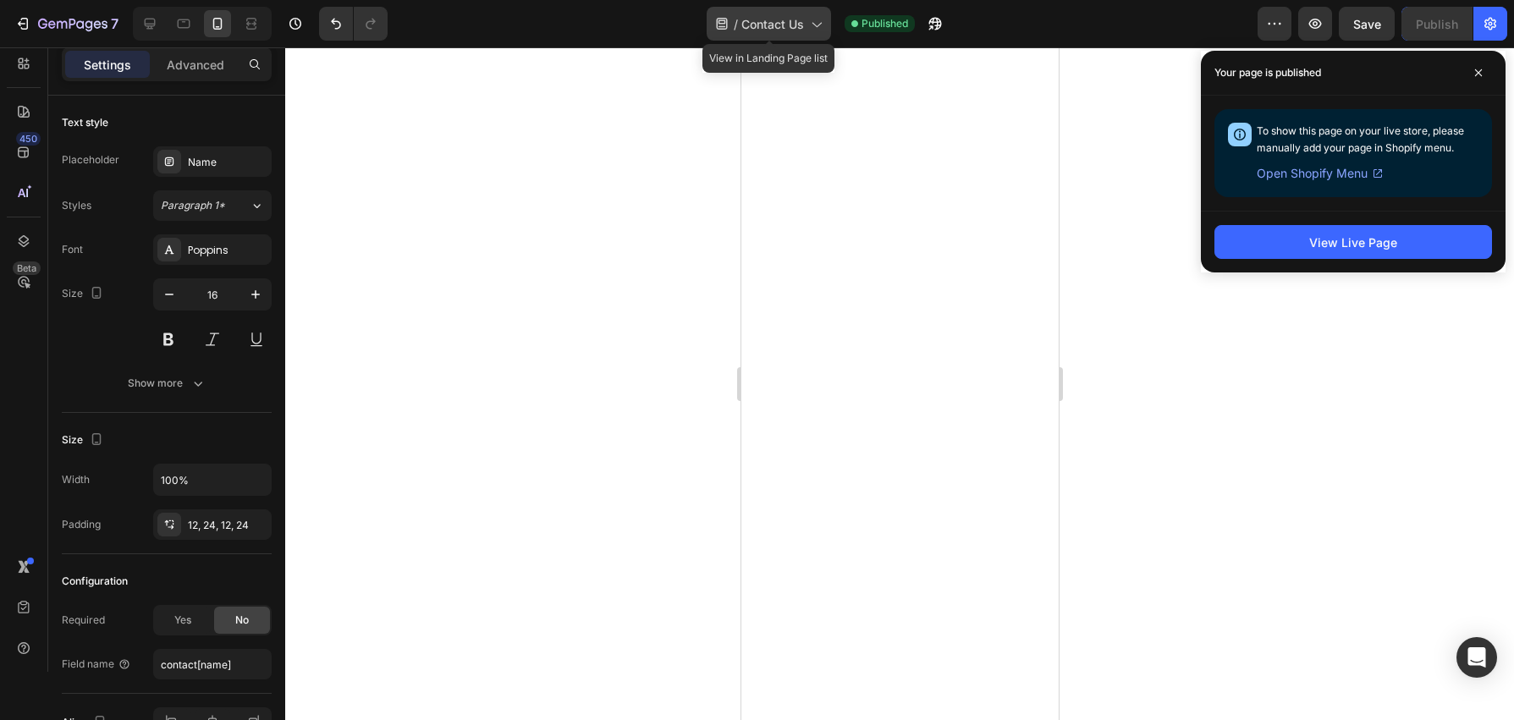
click at [780, 25] on span "Contact Us" at bounding box center [773, 24] width 63 height 18
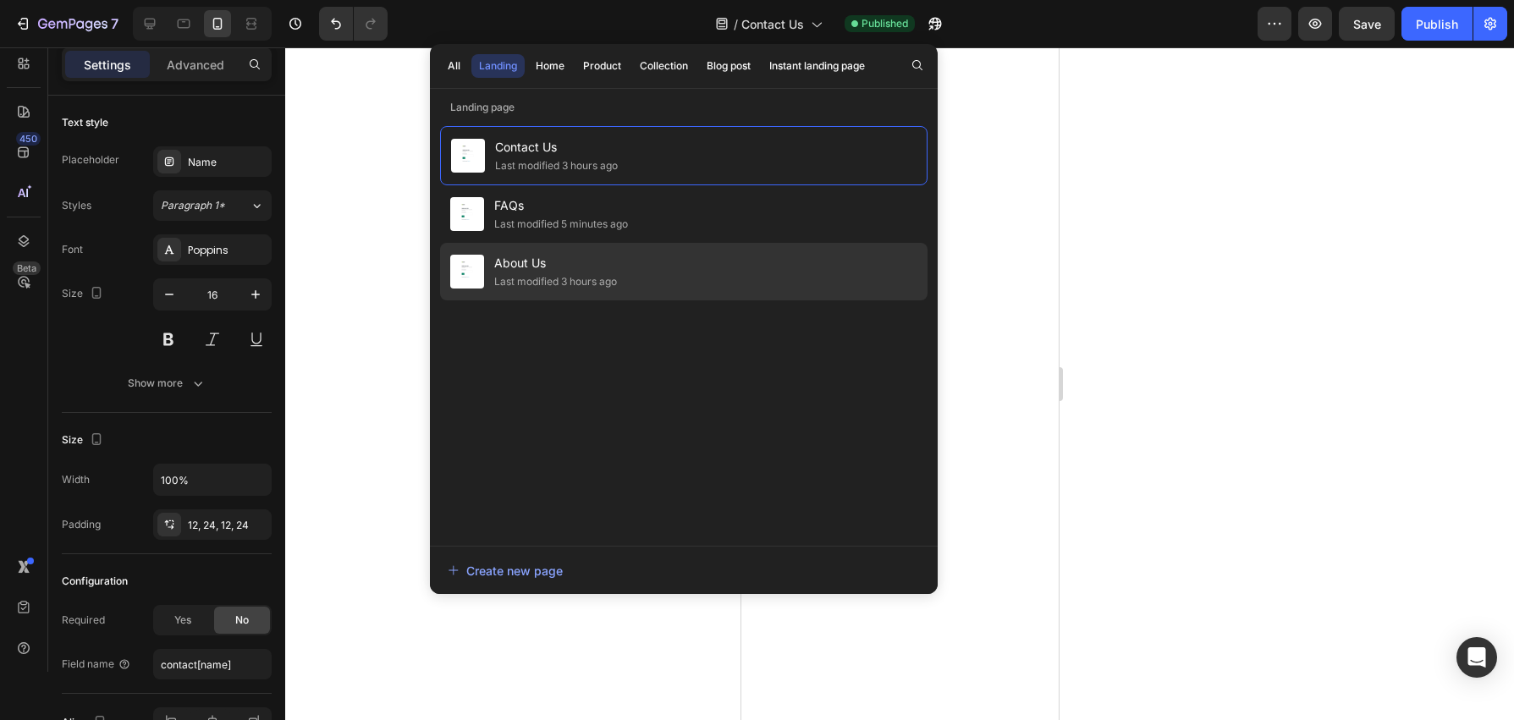
click at [522, 266] on span "About Us" at bounding box center [555, 263] width 123 height 20
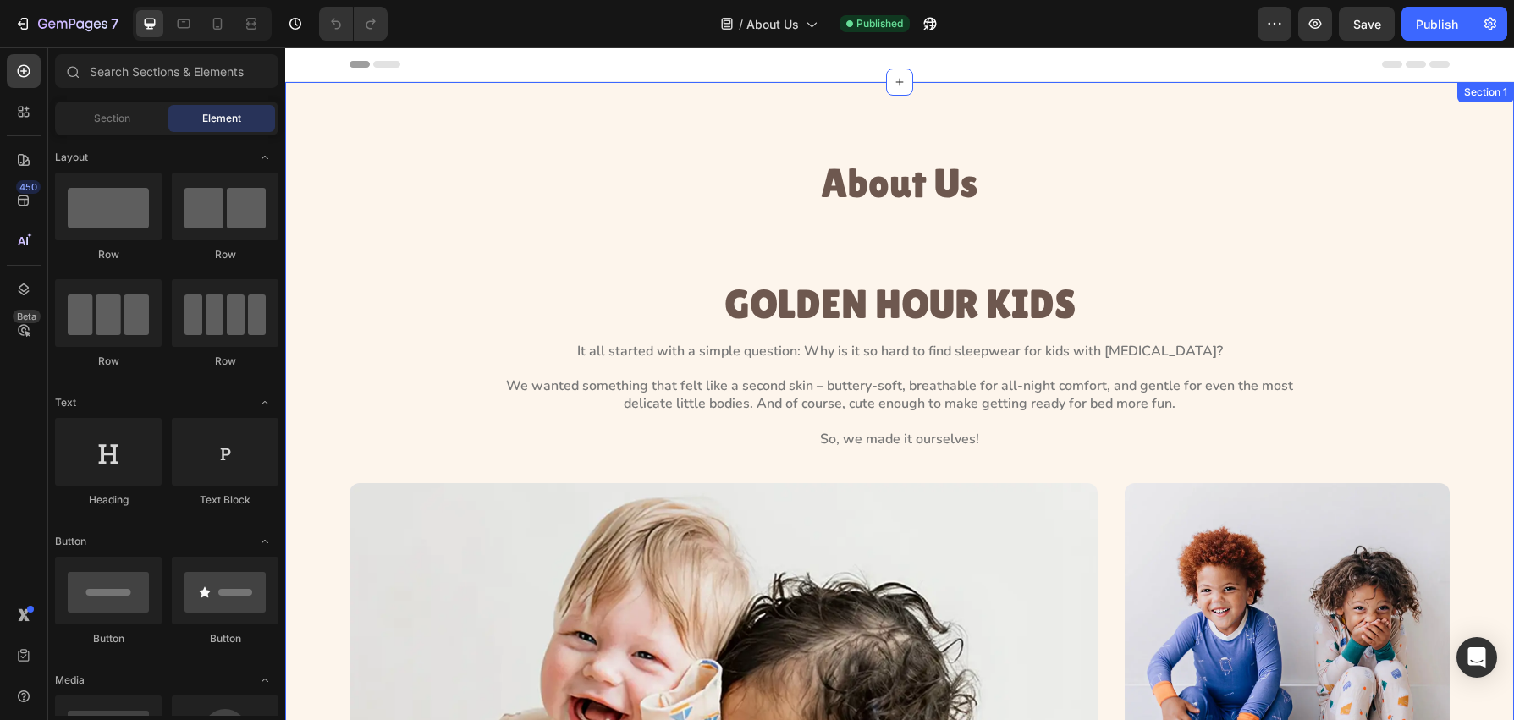
click at [913, 113] on div "About Us Heading GOLDEN HOUR KIDS Heading It all started with a simple question…" at bounding box center [899, 604] width 1229 height 1044
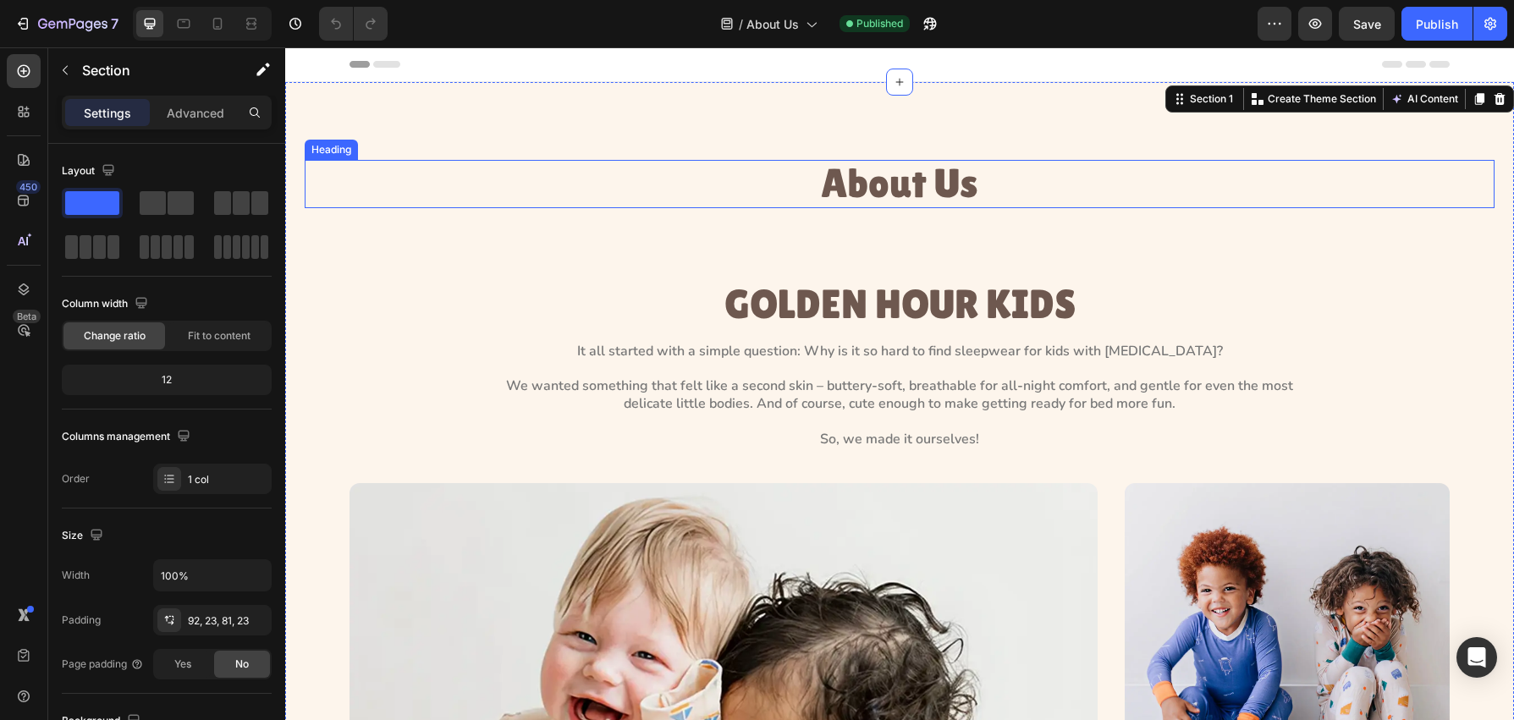
click at [955, 188] on h1 "About Us" at bounding box center [900, 184] width 1190 height 48
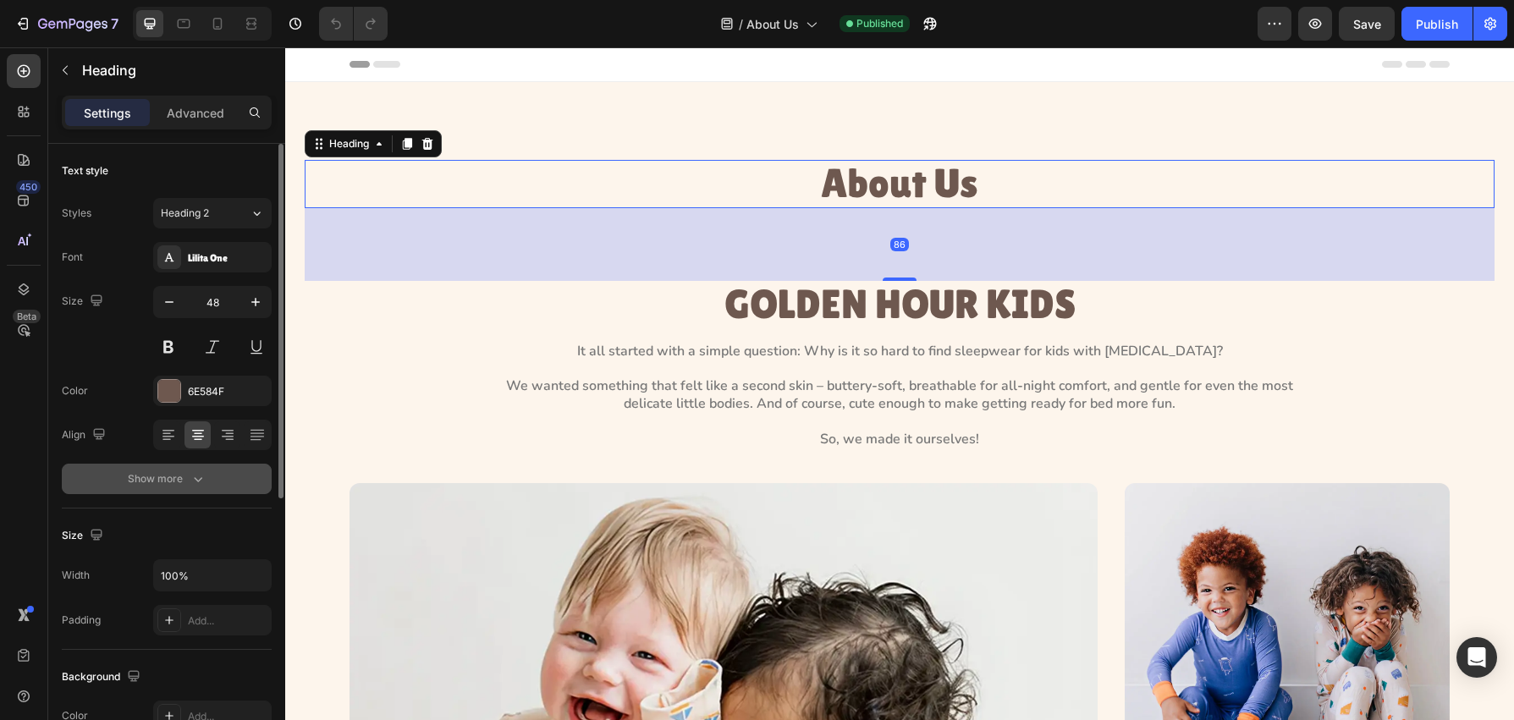
click at [207, 477] on button "Show more" at bounding box center [167, 479] width 210 height 30
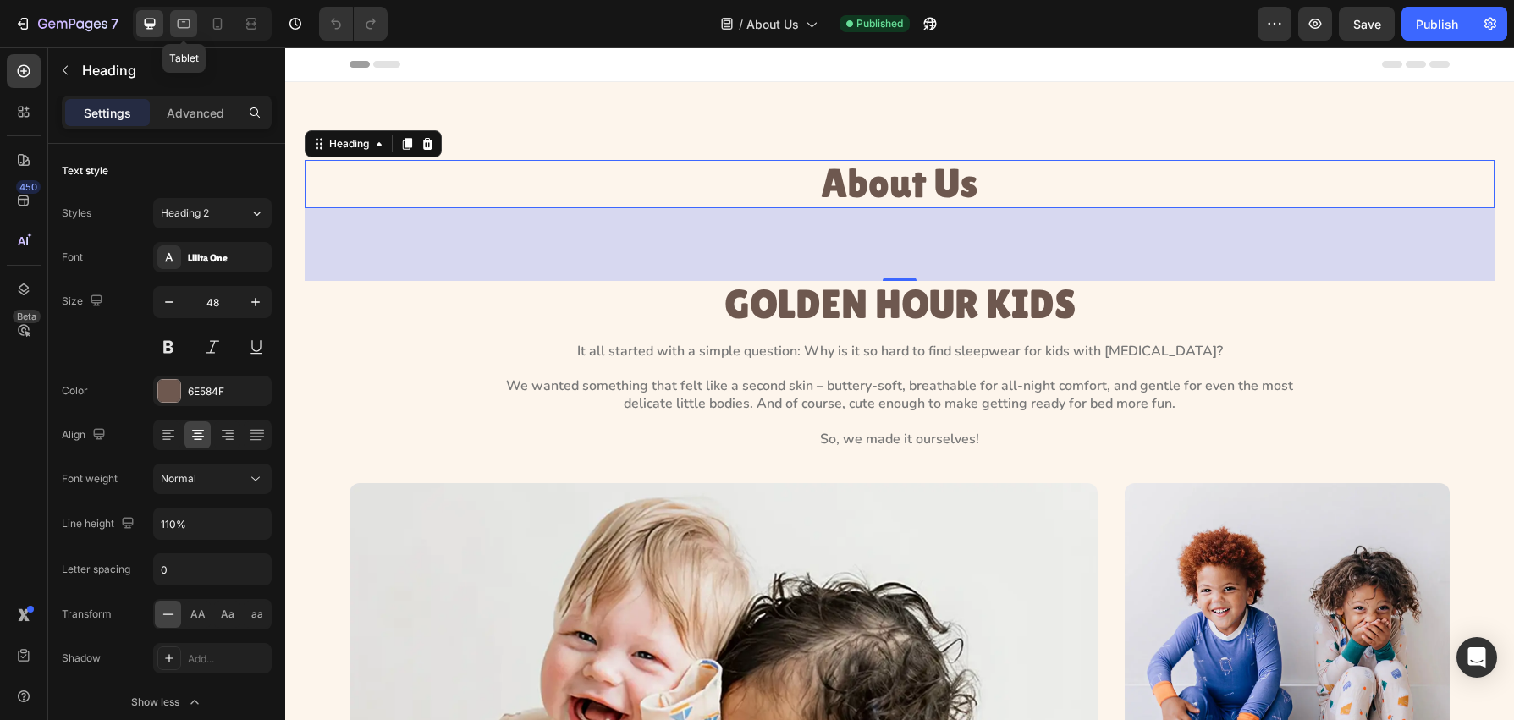
click at [184, 25] on icon at bounding box center [183, 23] width 17 height 17
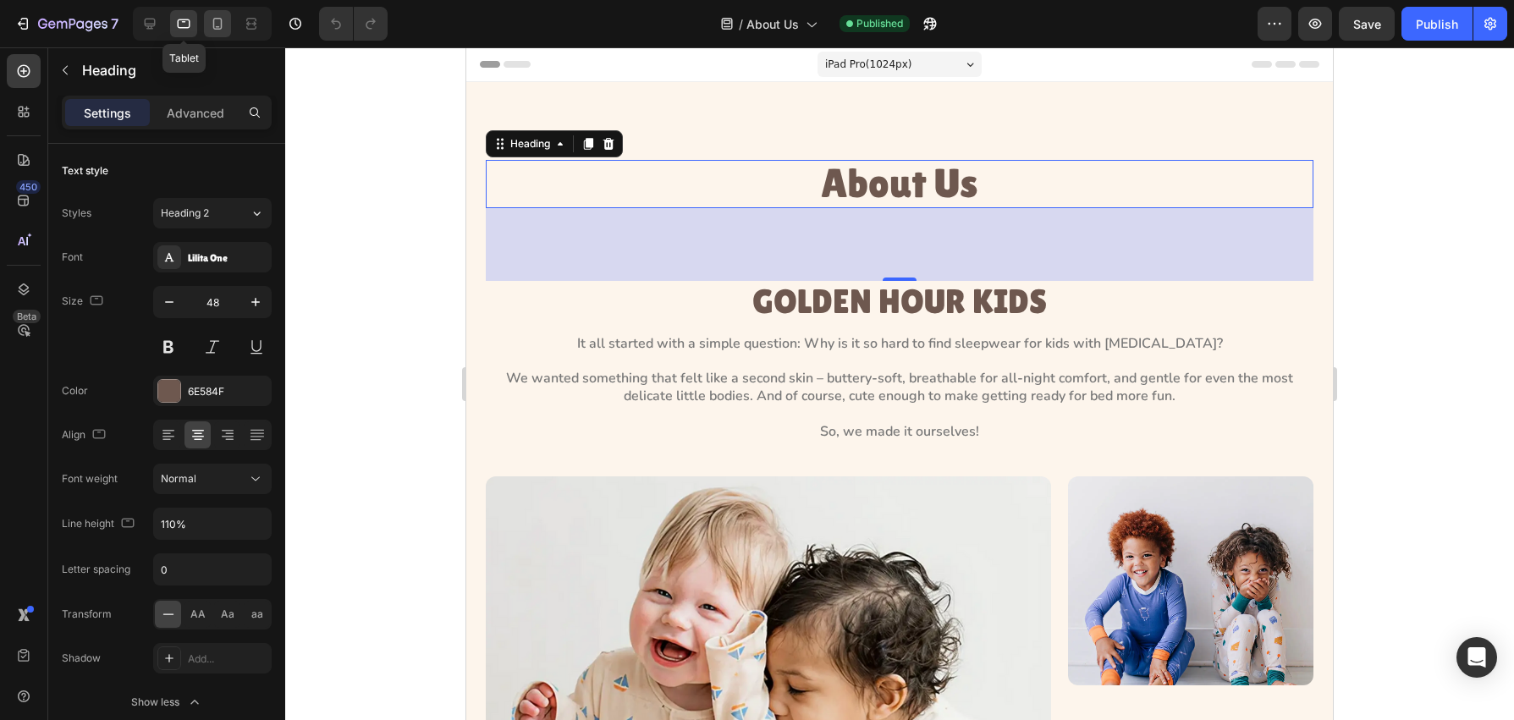
scroll to position [53, 0]
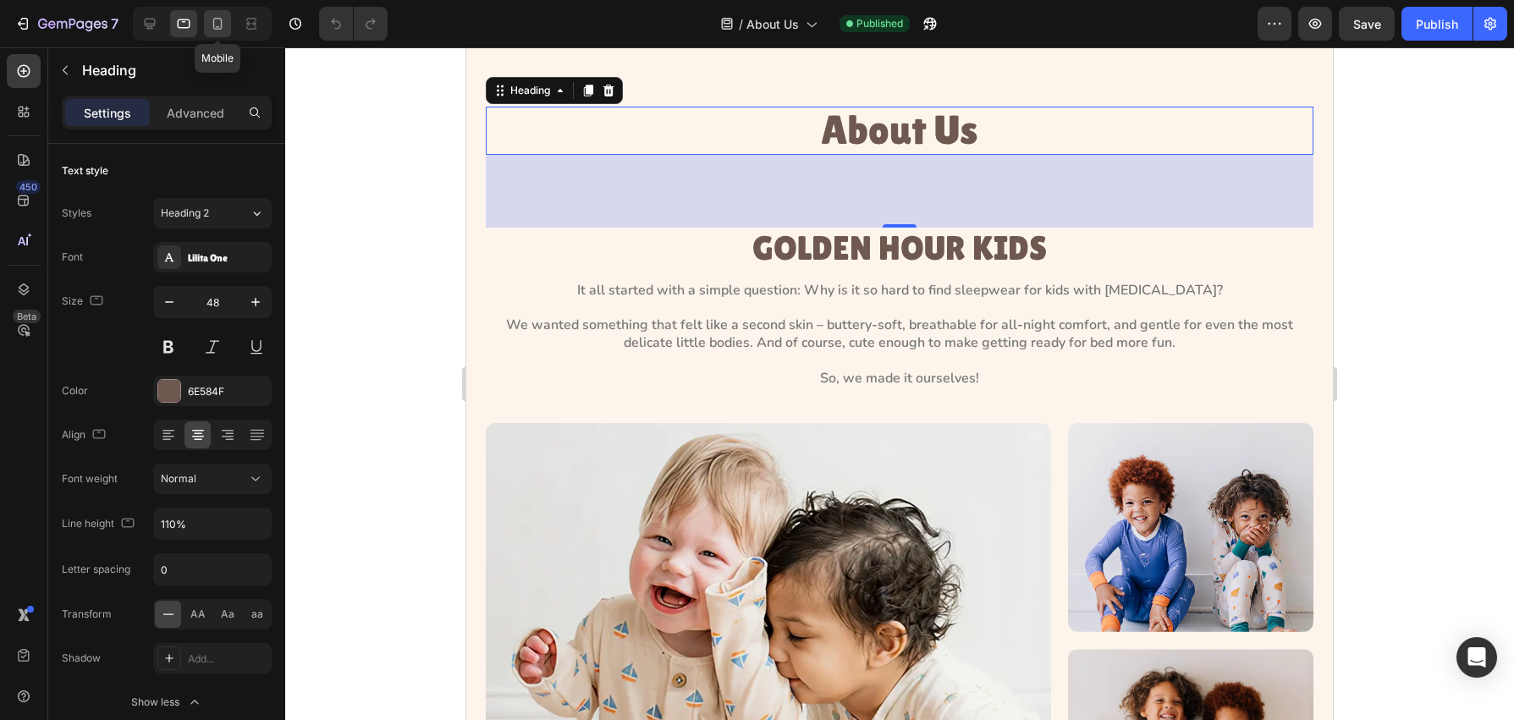
click at [225, 23] on icon at bounding box center [217, 23] width 17 height 17
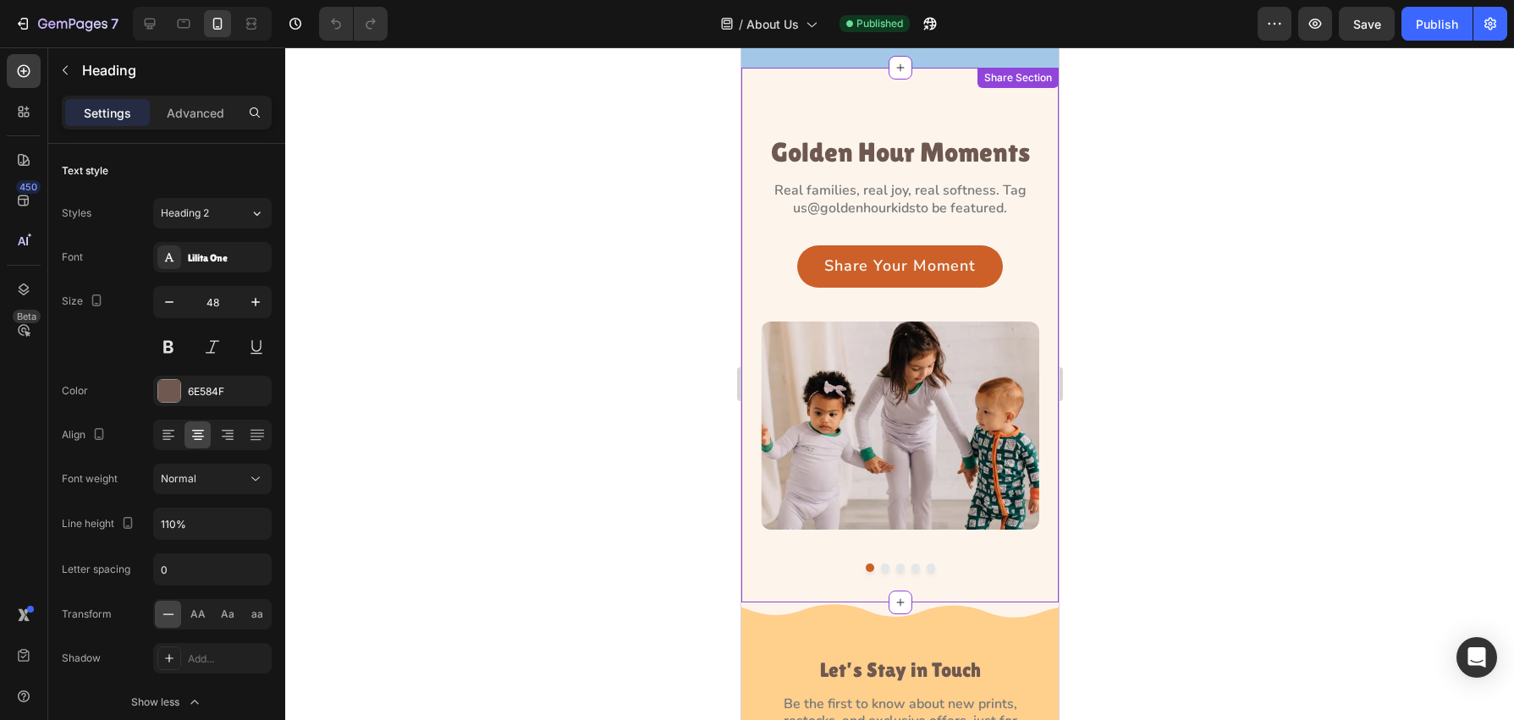
scroll to position [4169, 0]
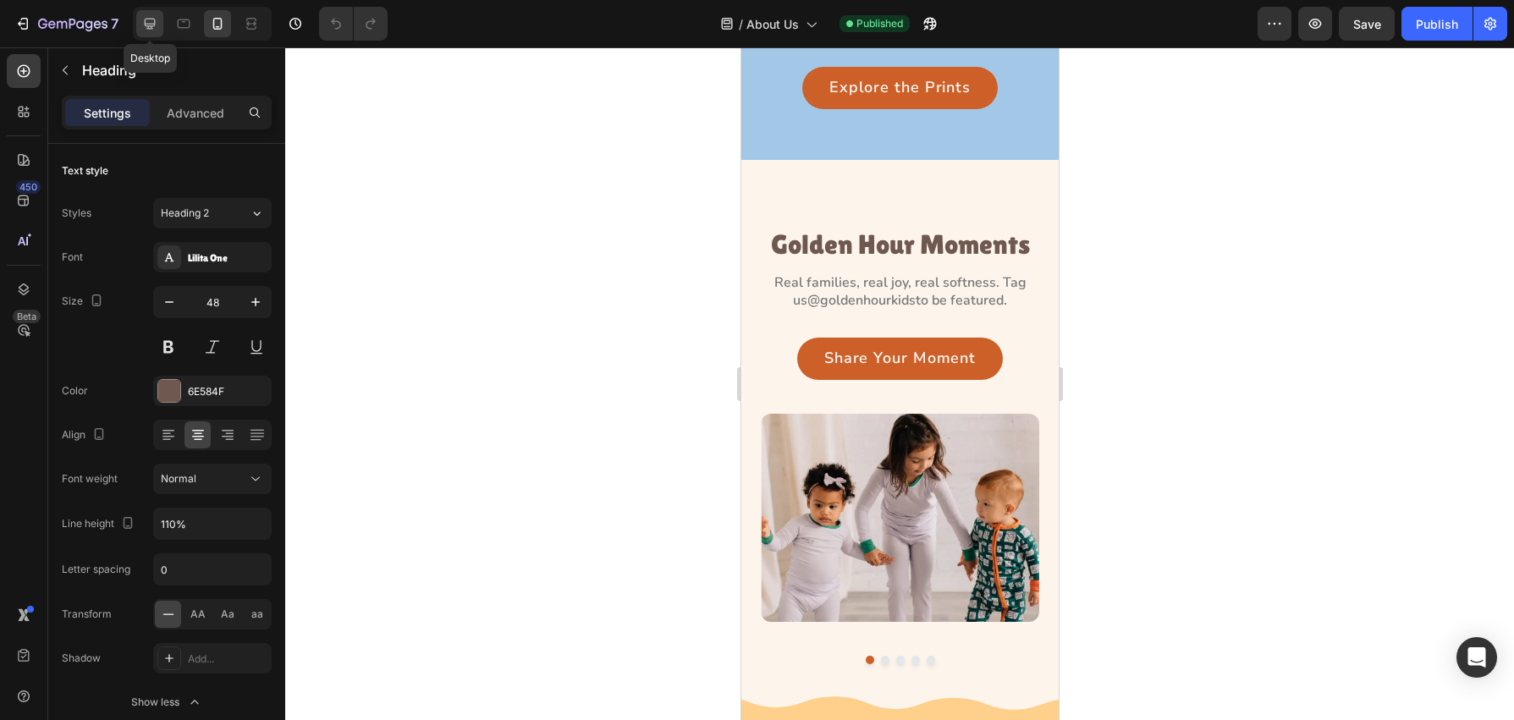
click at [142, 24] on icon at bounding box center [149, 23] width 17 height 17
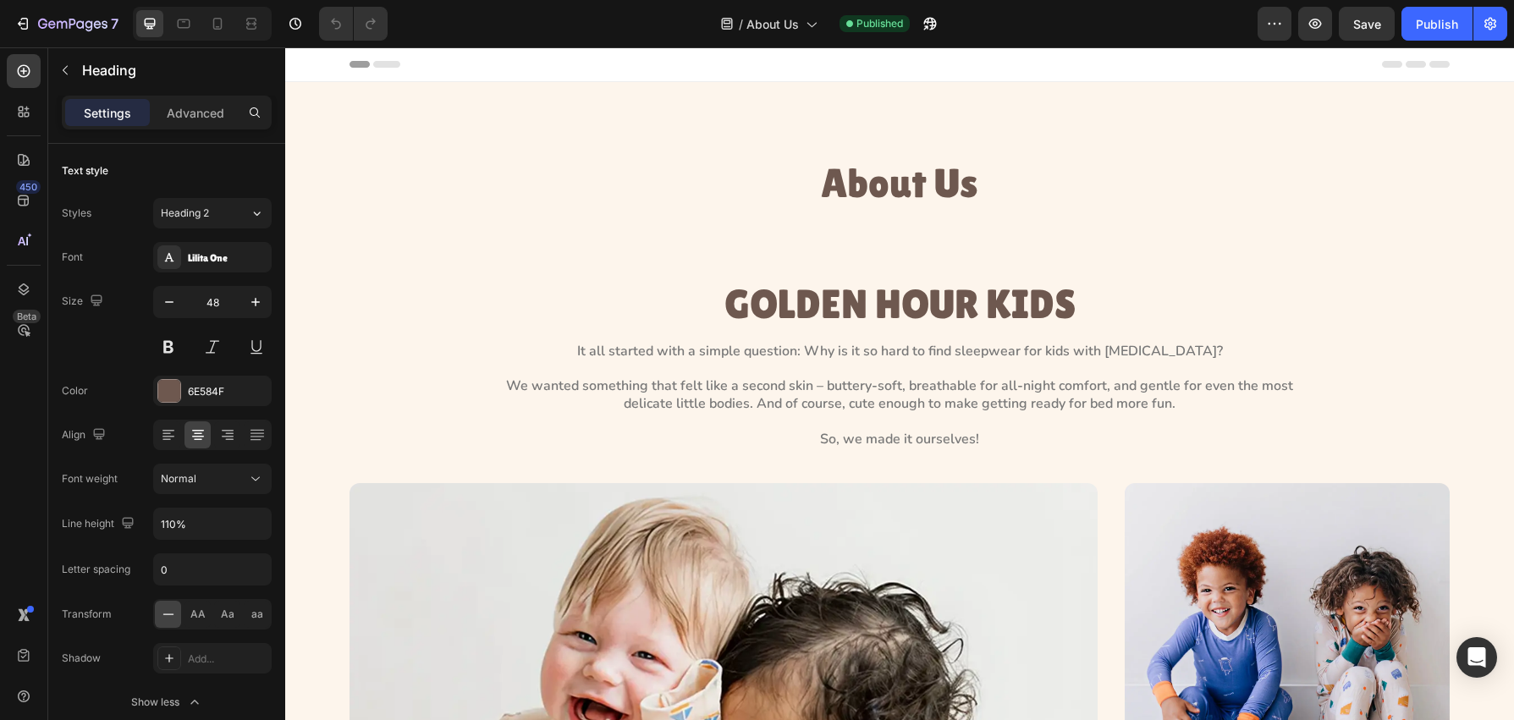
click at [908, 176] on h1 "About Us" at bounding box center [900, 184] width 1190 height 48
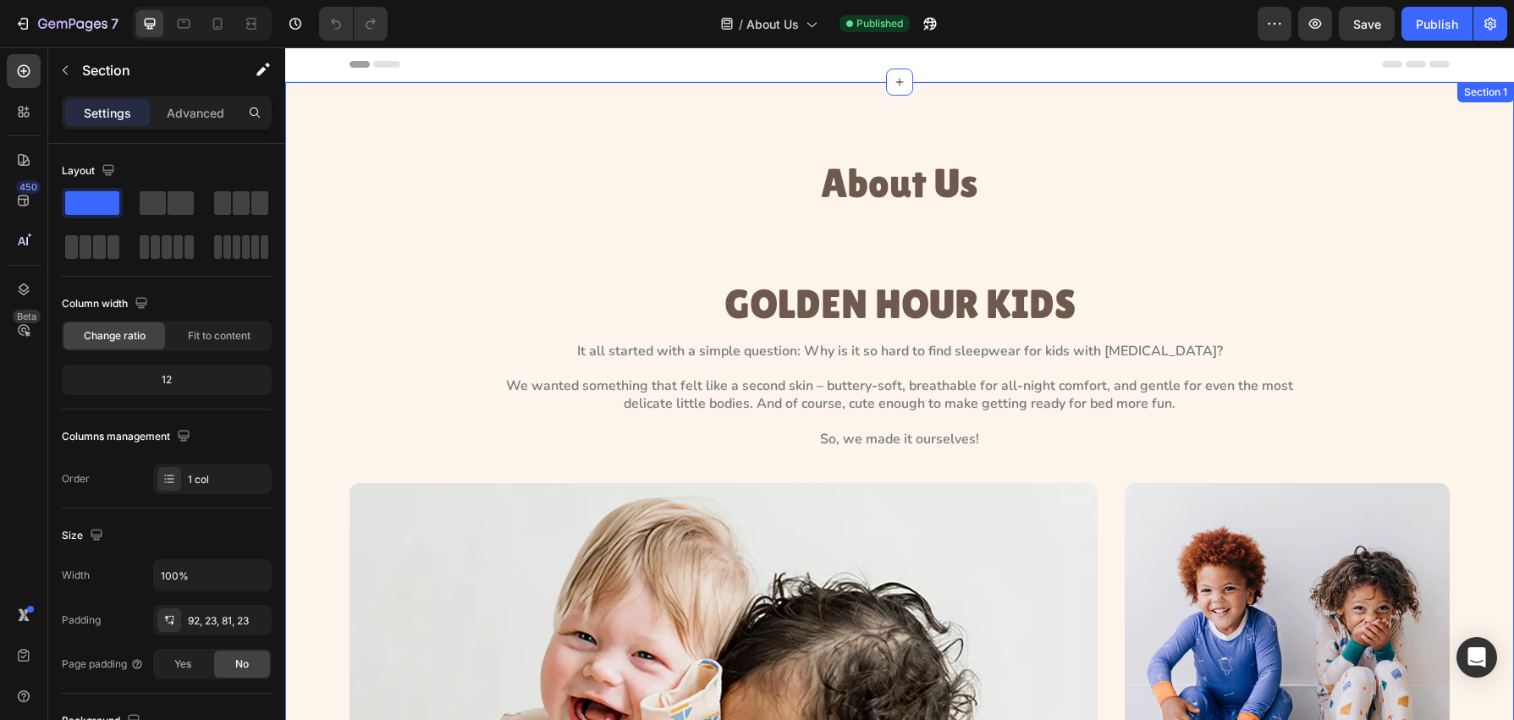
click at [703, 106] on div "About Us Heading GOLDEN HOUR KIDS Heading It all started with a simple question…" at bounding box center [899, 604] width 1229 height 1044
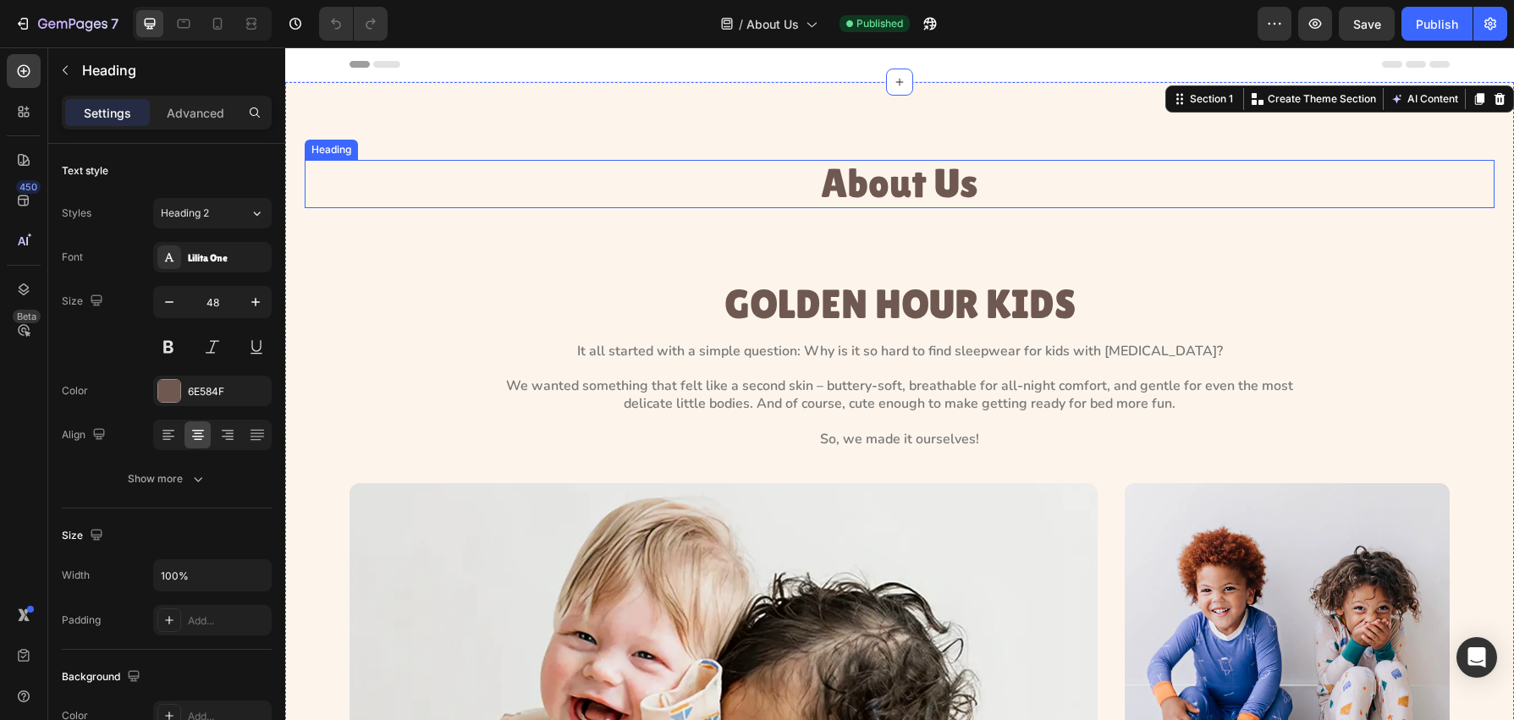
click at [885, 183] on p "About Us" at bounding box center [899, 184] width 1187 height 45
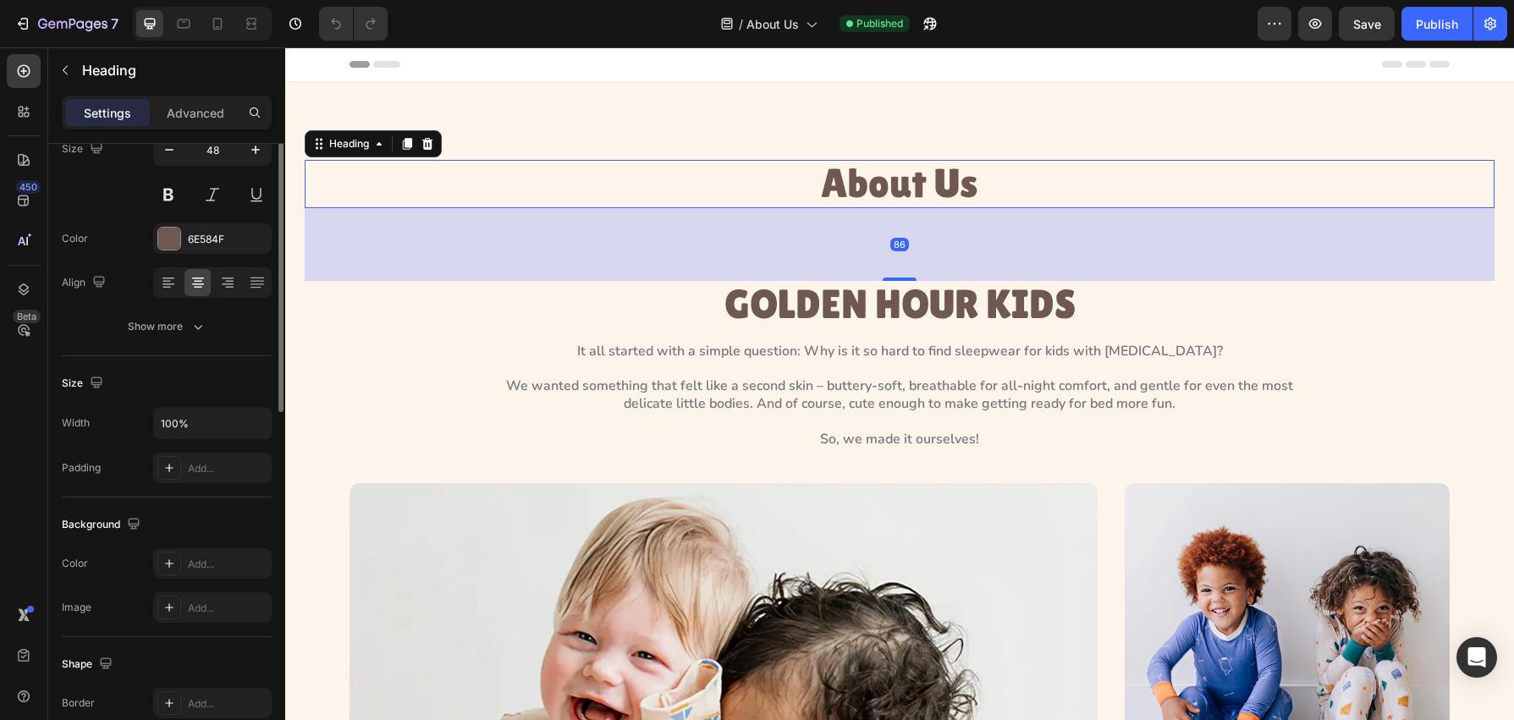
scroll to position [474, 0]
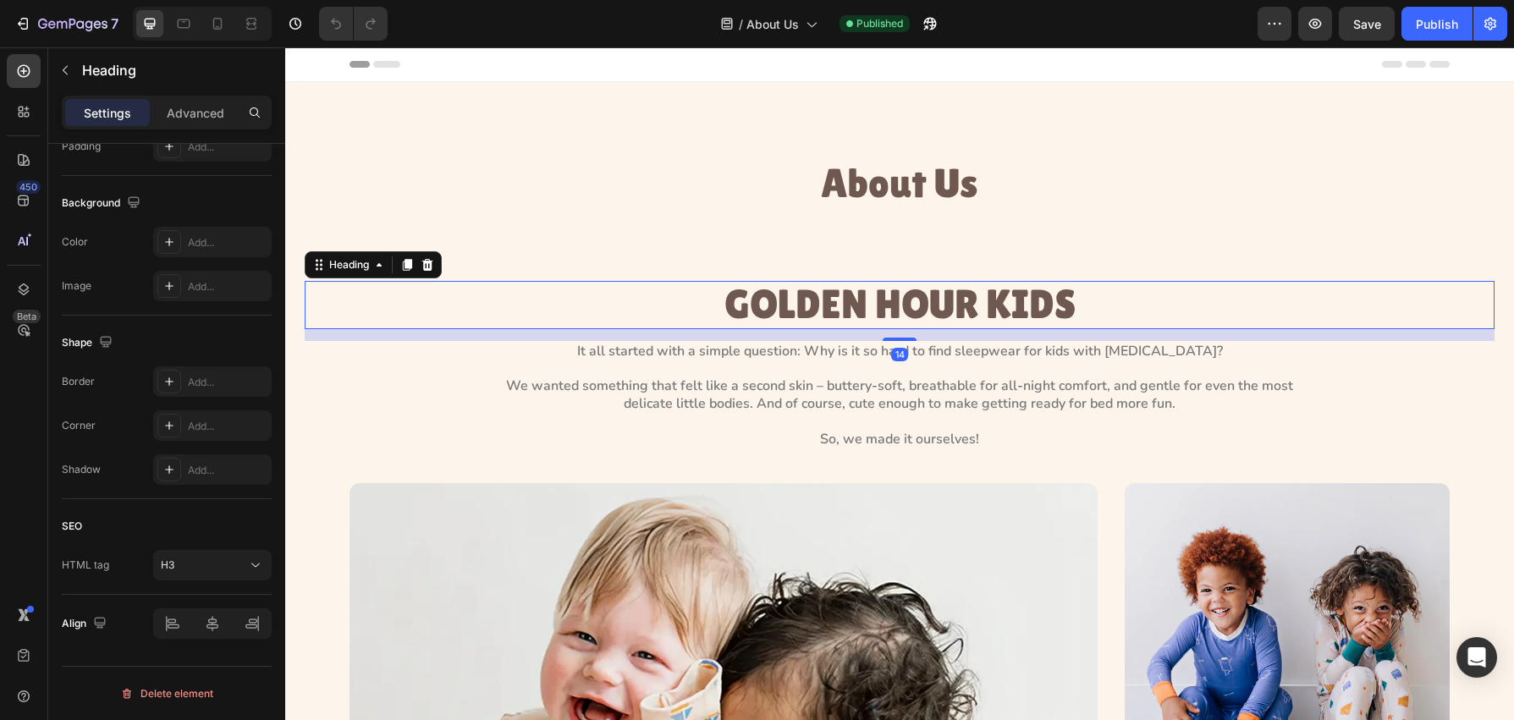
click at [865, 310] on h3 "GOLDEN HOUR KIDS" at bounding box center [900, 305] width 1190 height 48
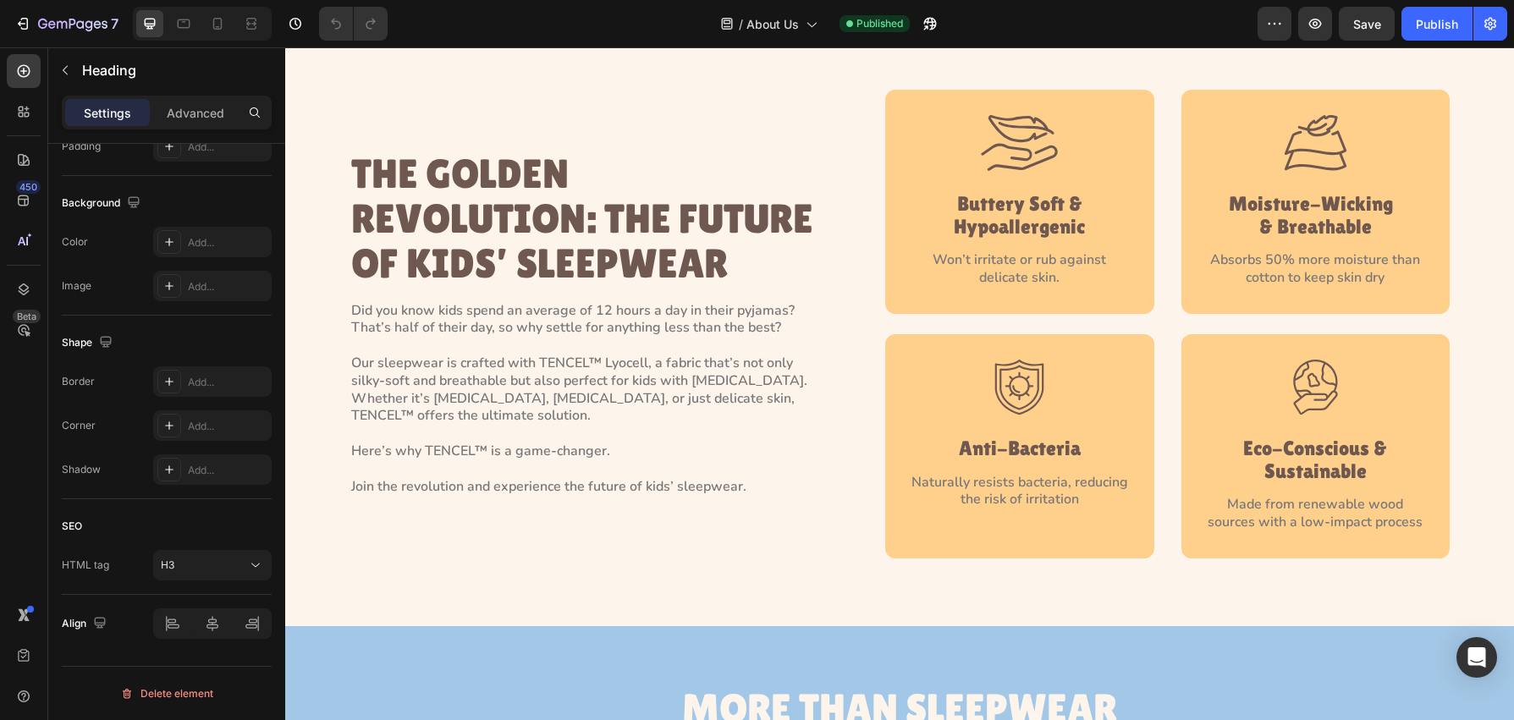
scroll to position [2252, 0]
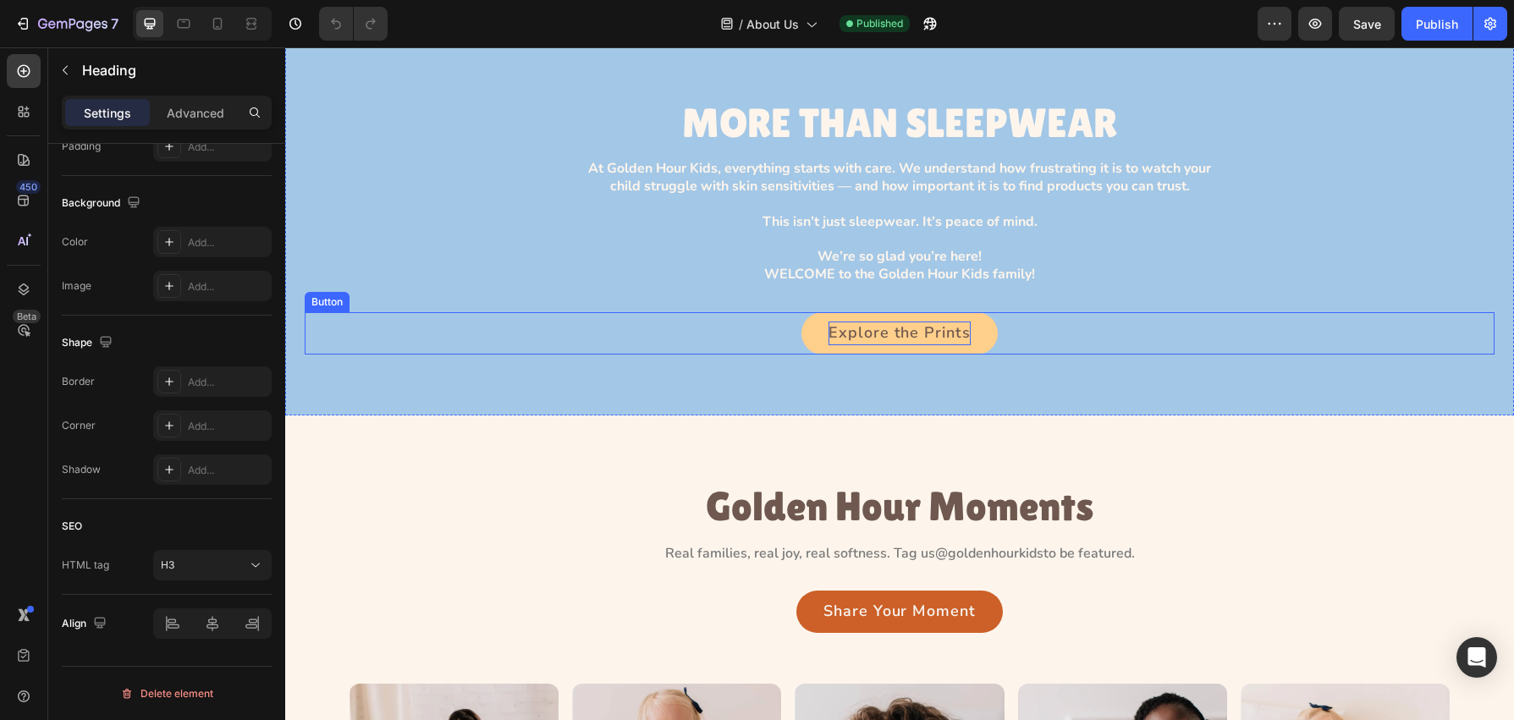
click at [922, 339] on p "Explore the Prints" at bounding box center [899, 334] width 141 height 24
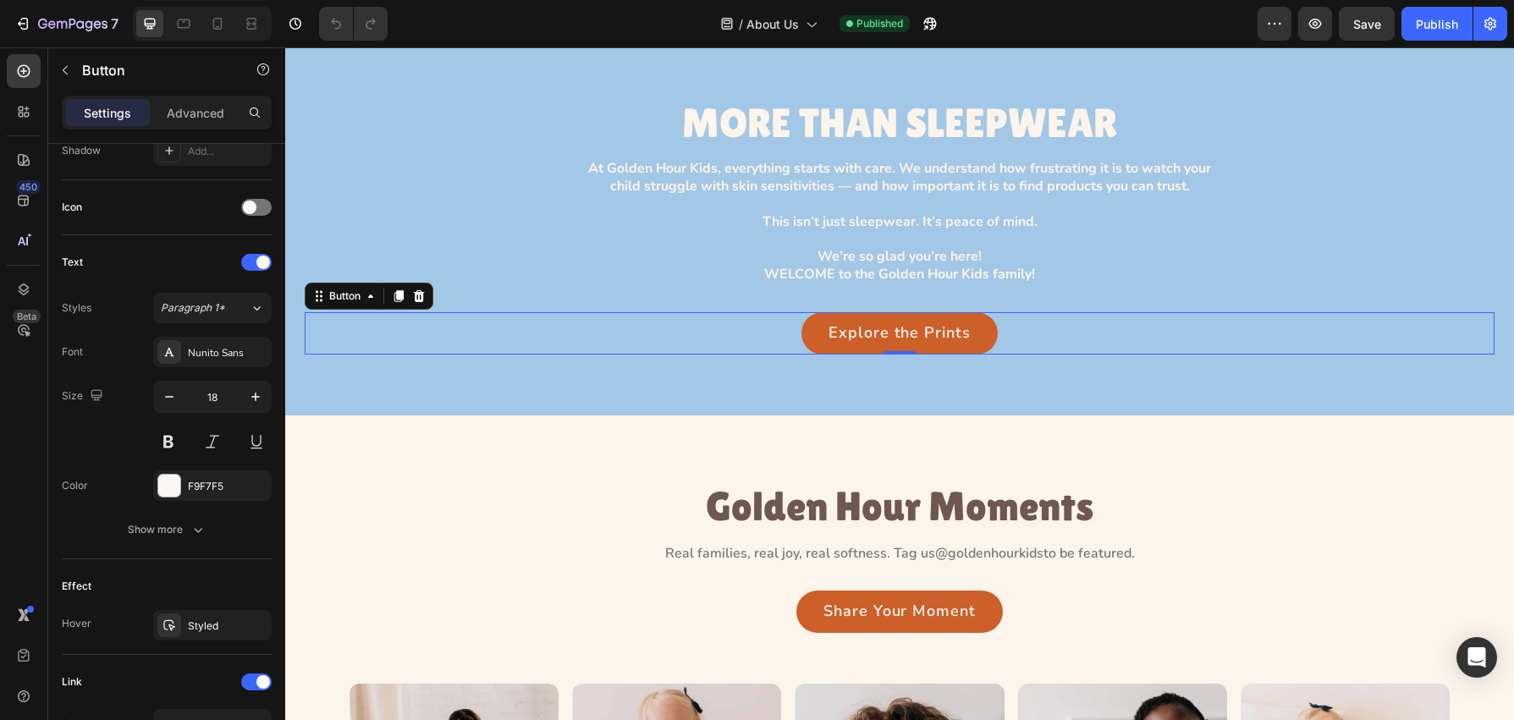
scroll to position [0, 0]
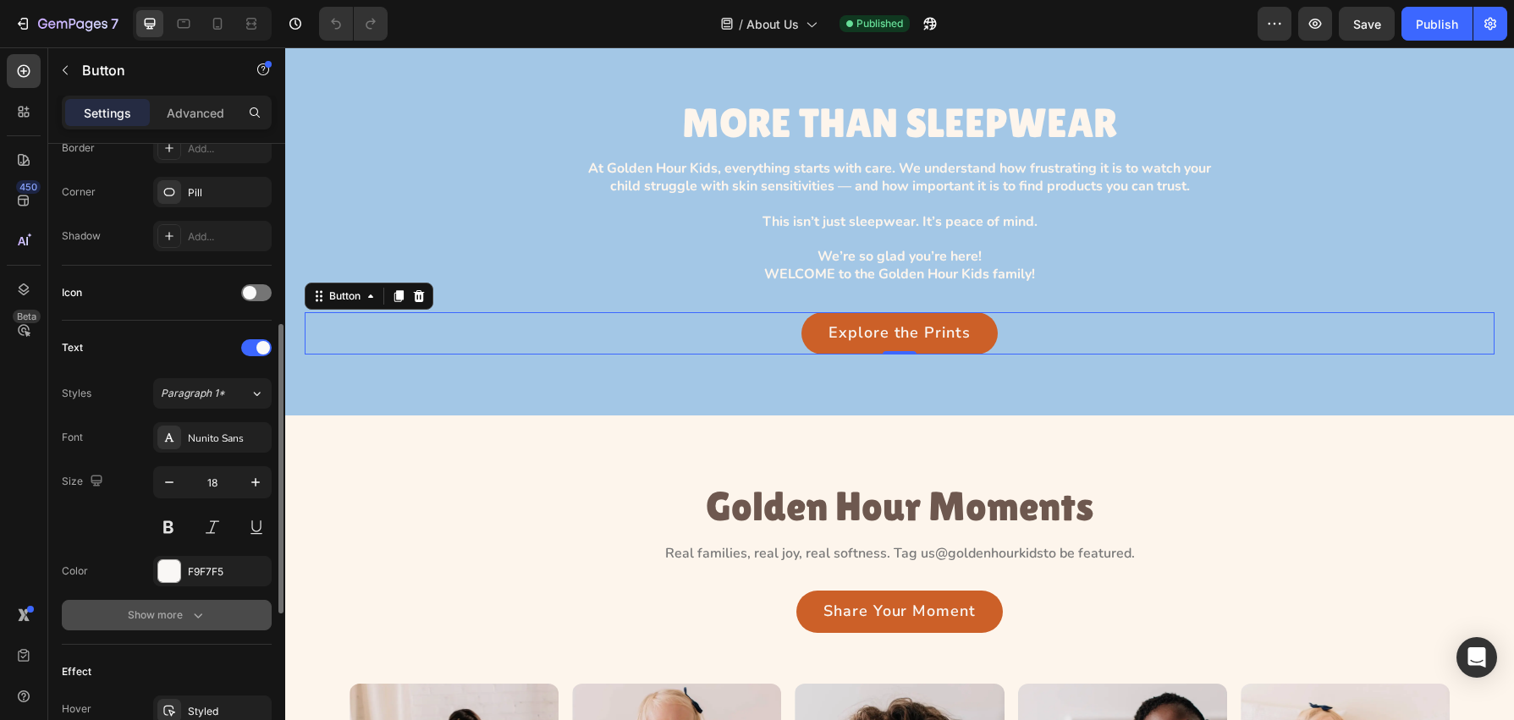
click at [218, 624] on button "Show more" at bounding box center [167, 615] width 210 height 30
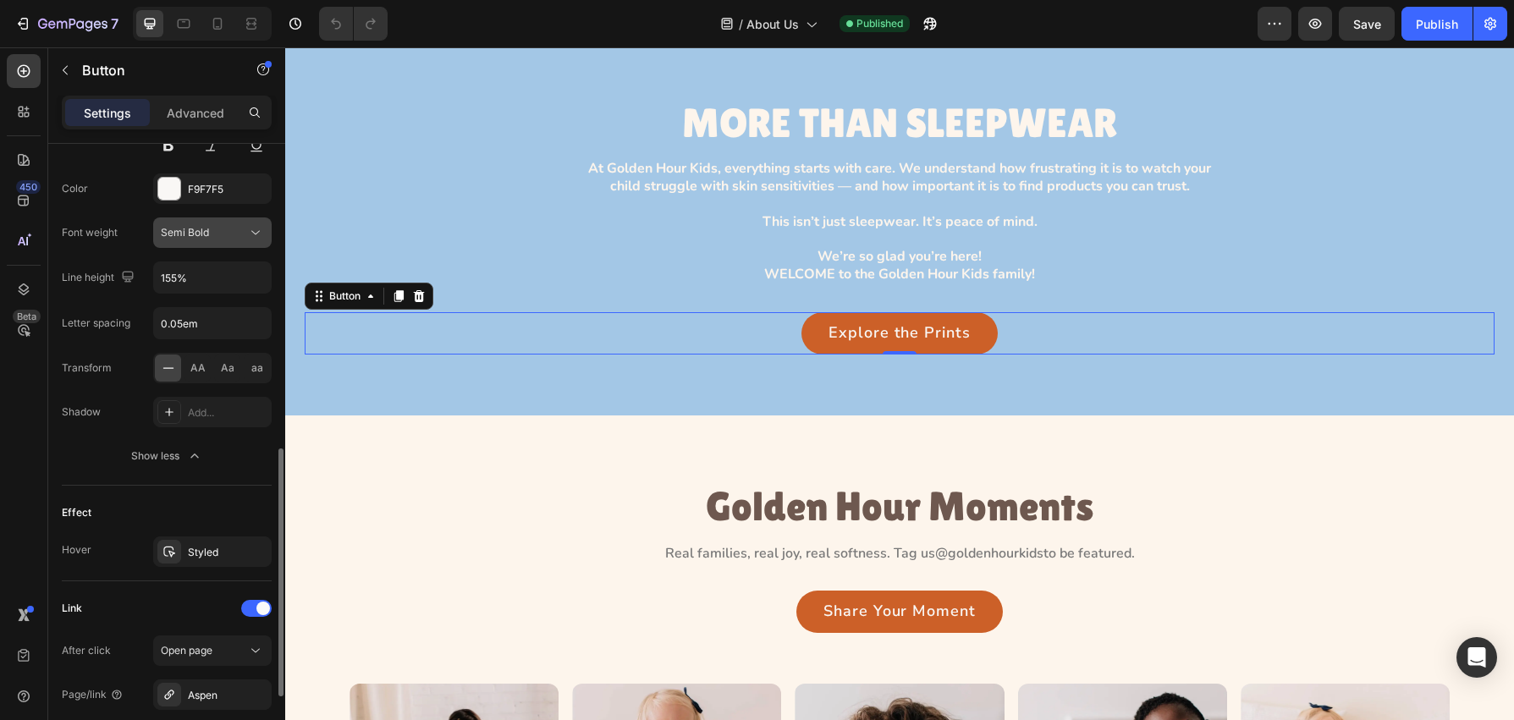
scroll to position [769, 0]
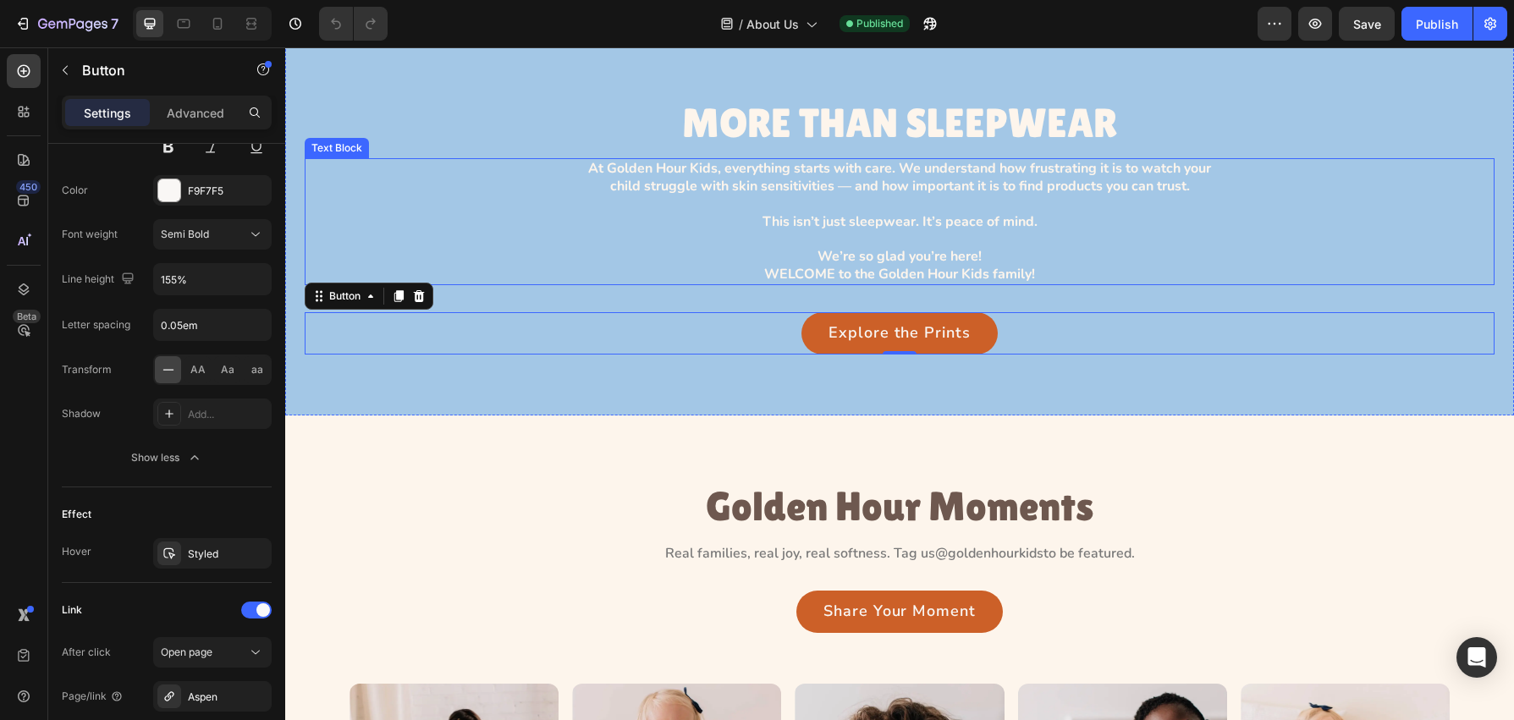
click at [736, 203] on p "At Golden Hour Kids, everything starts with care. We understand how frustrating…" at bounding box center [899, 222] width 653 height 124
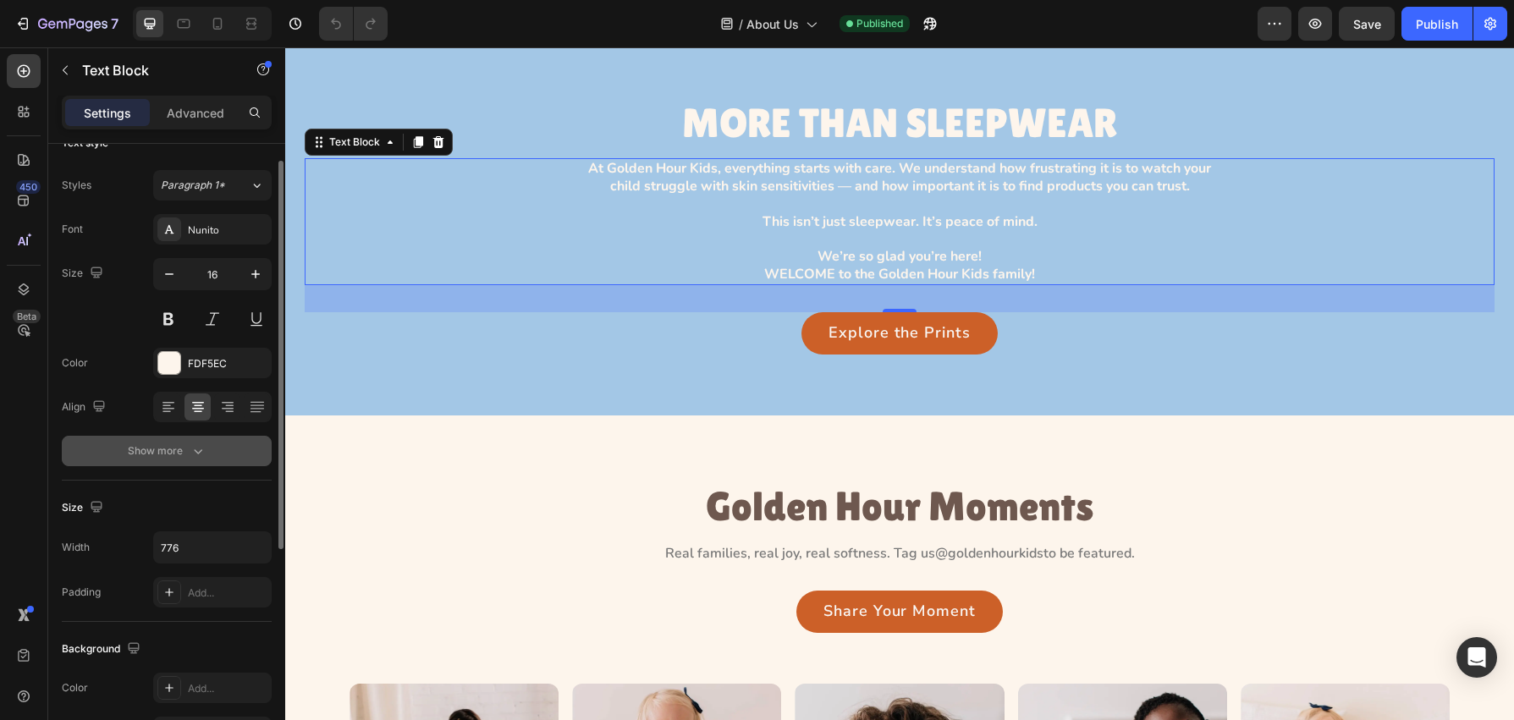
scroll to position [29, 0]
click at [241, 455] on button "Show more" at bounding box center [167, 450] width 210 height 30
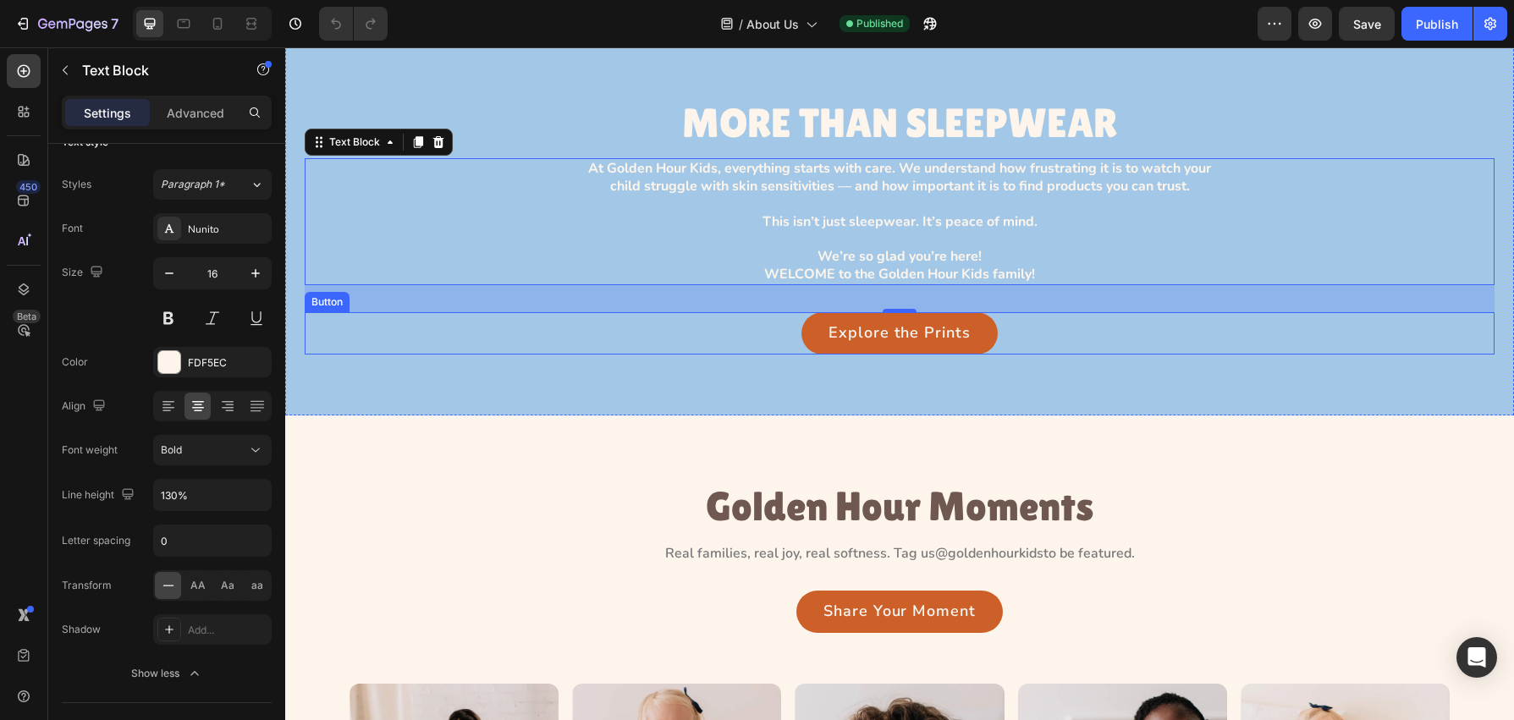
click at [771, 334] on div "Explore the Prints Button" at bounding box center [900, 333] width 1190 height 42
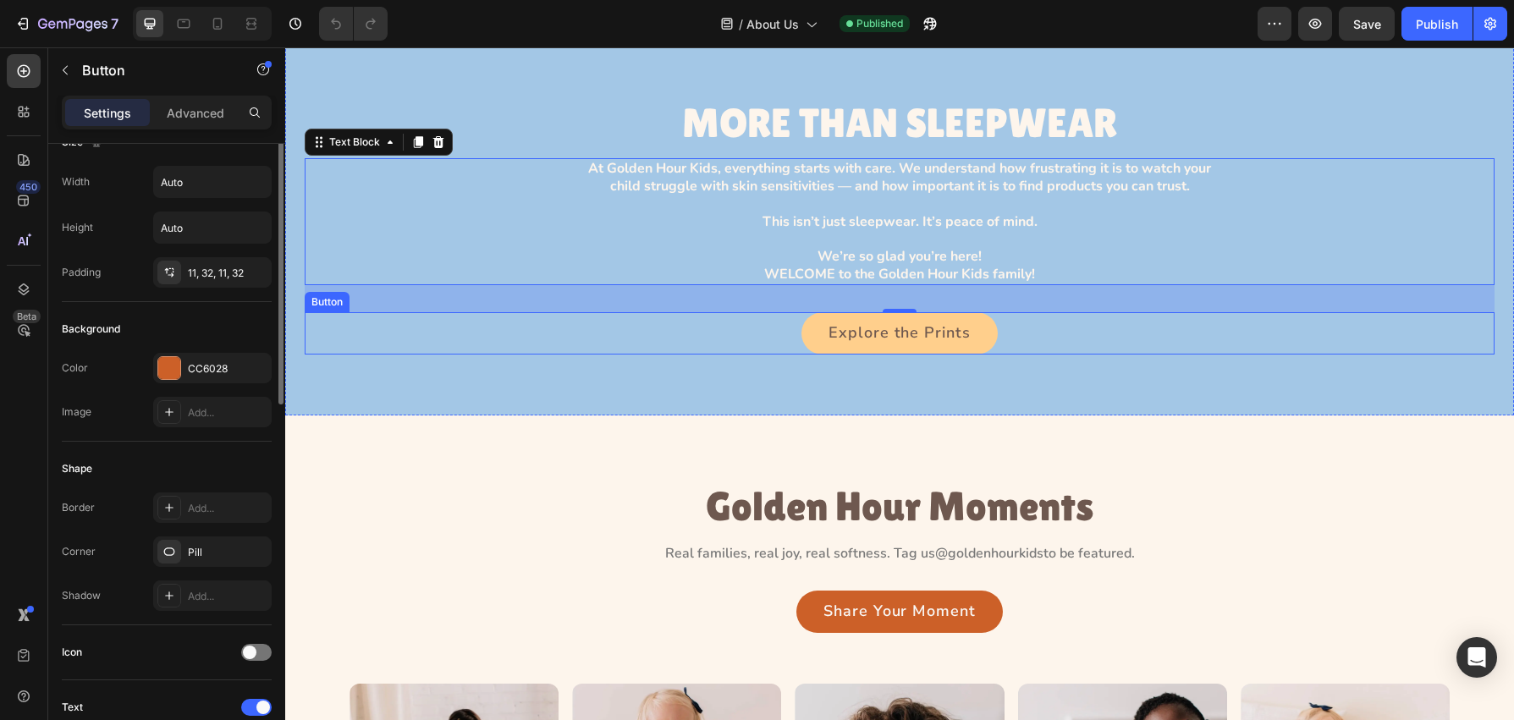
scroll to position [0, 0]
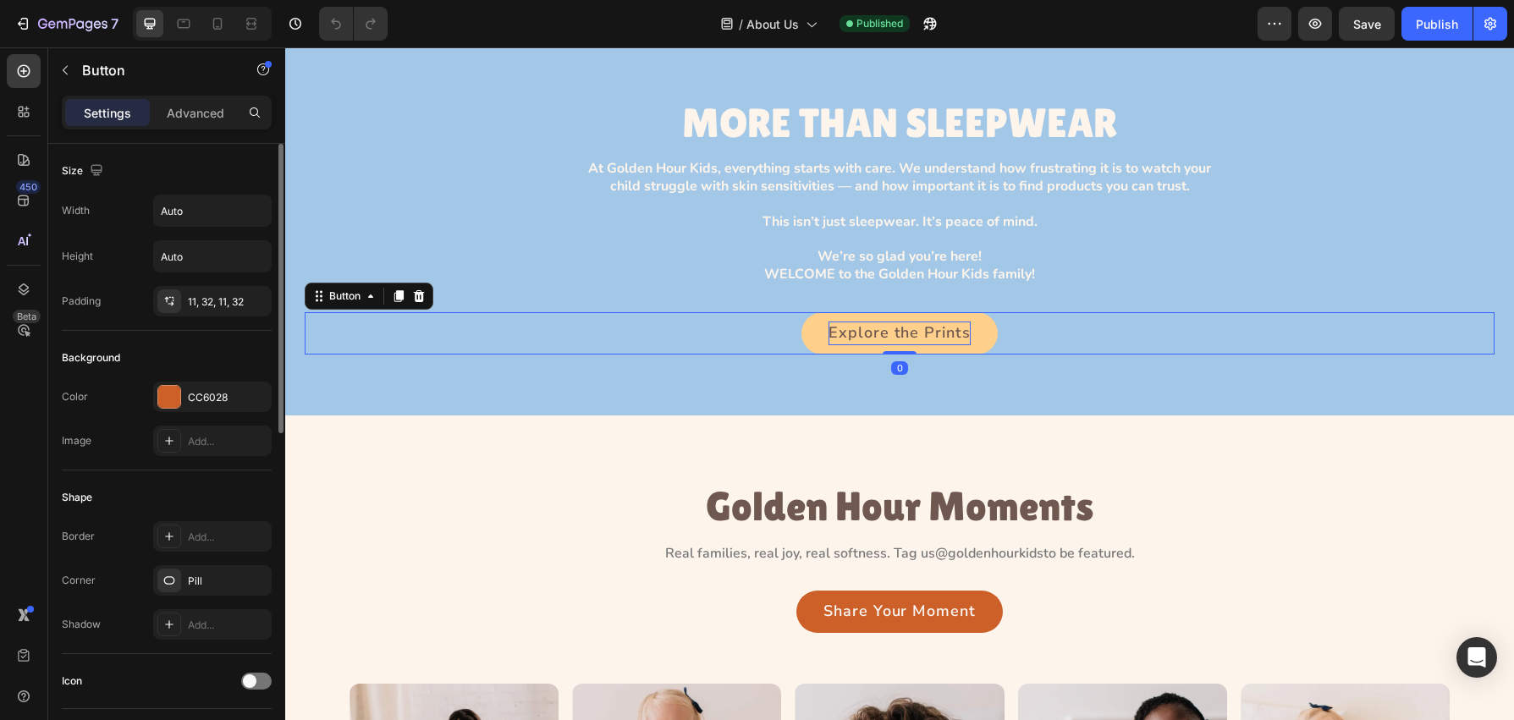
click at [836, 338] on p "Explore the Prints" at bounding box center [899, 334] width 141 height 24
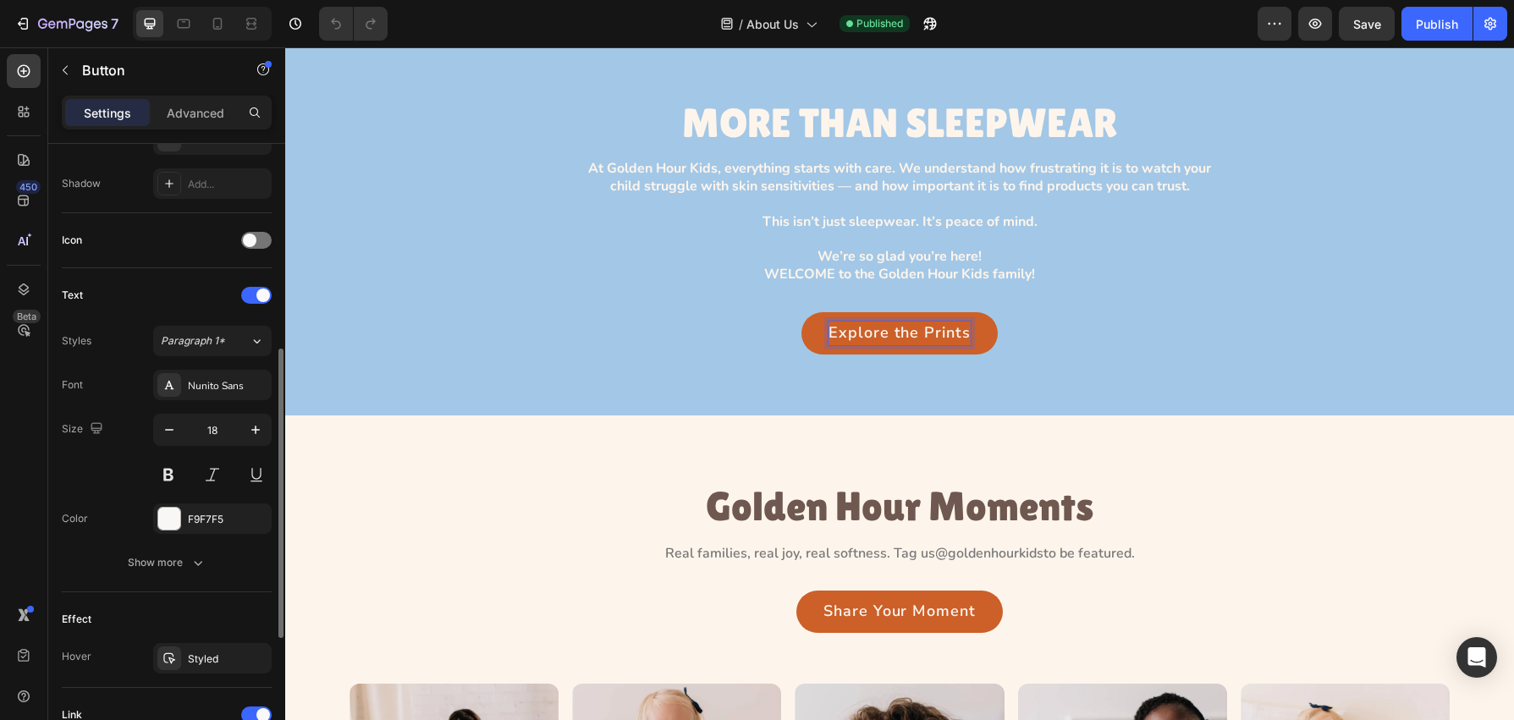
scroll to position [430, 0]
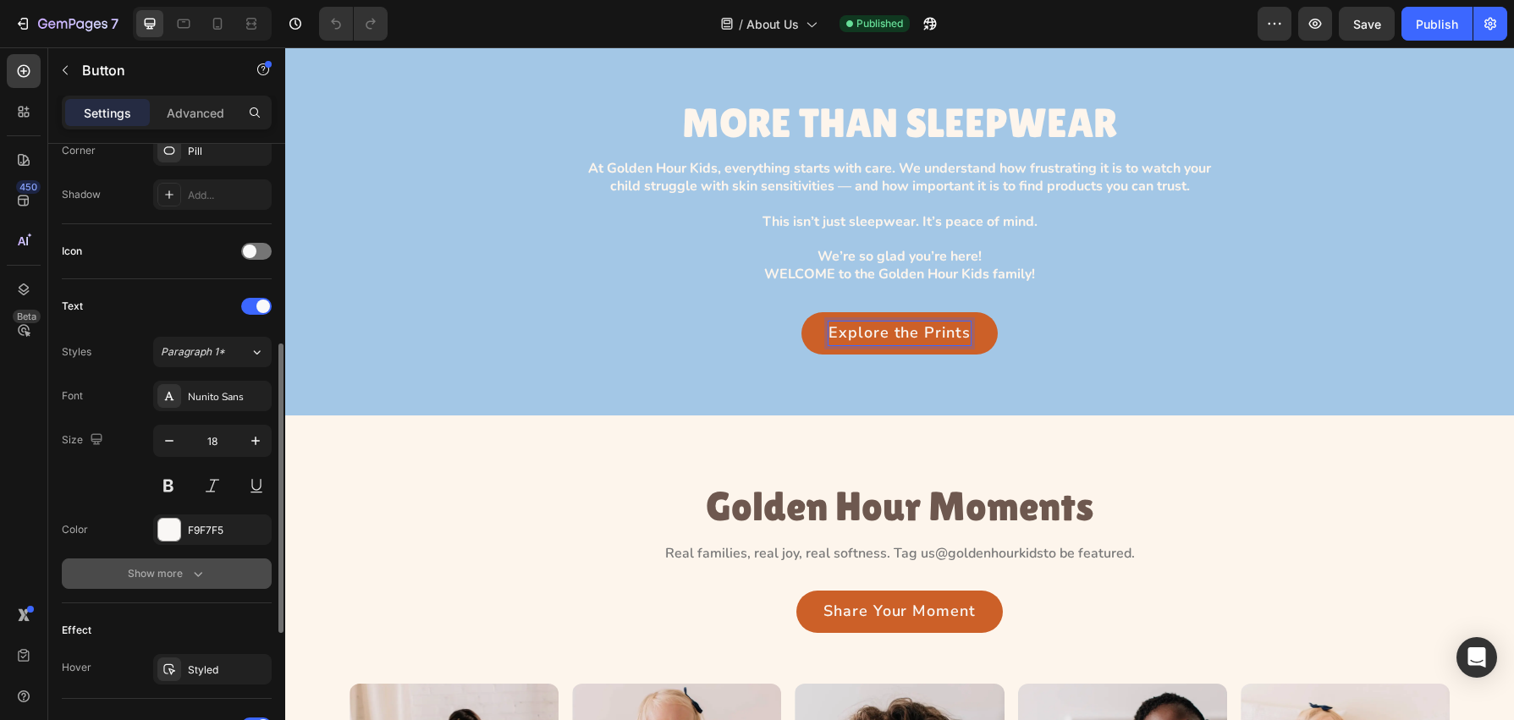
click at [228, 574] on button "Show more" at bounding box center [167, 574] width 210 height 30
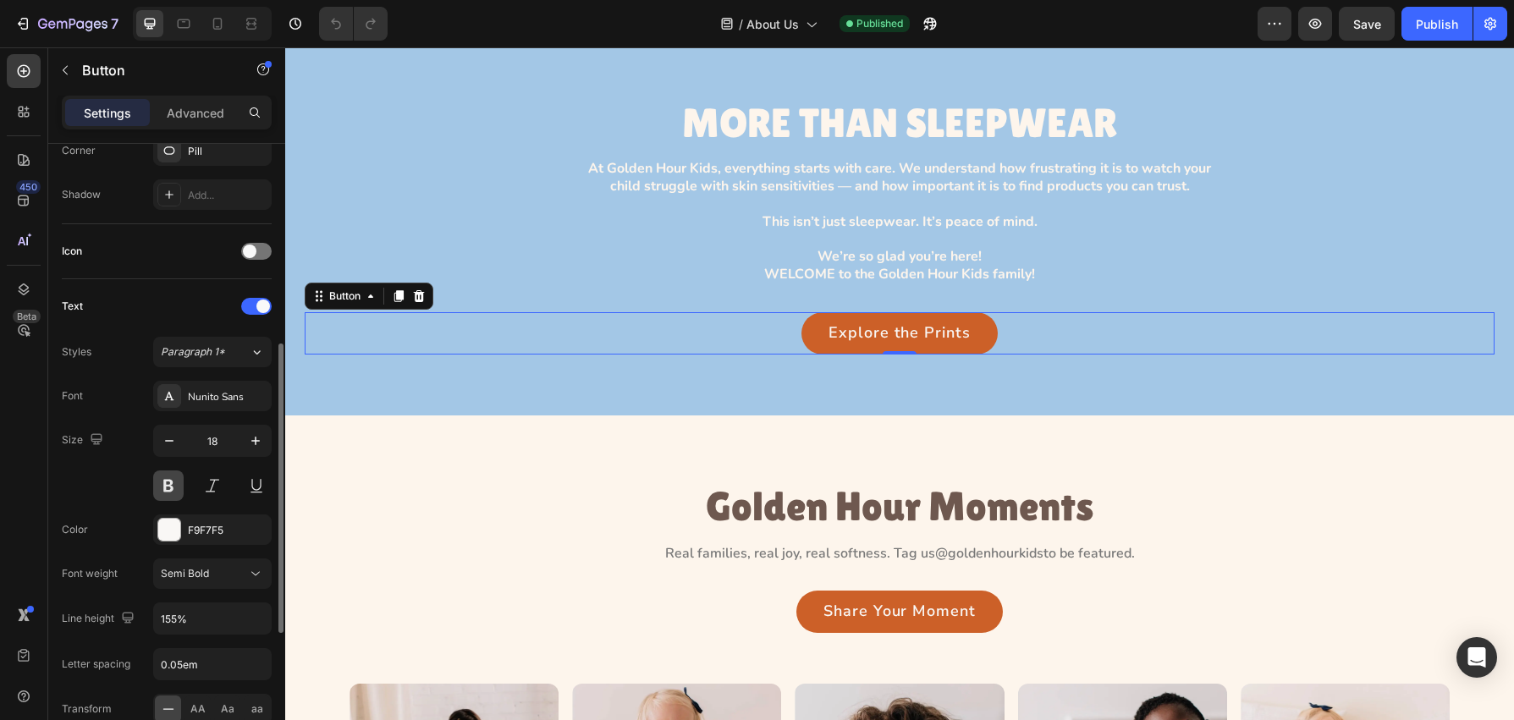
scroll to position [771, 0]
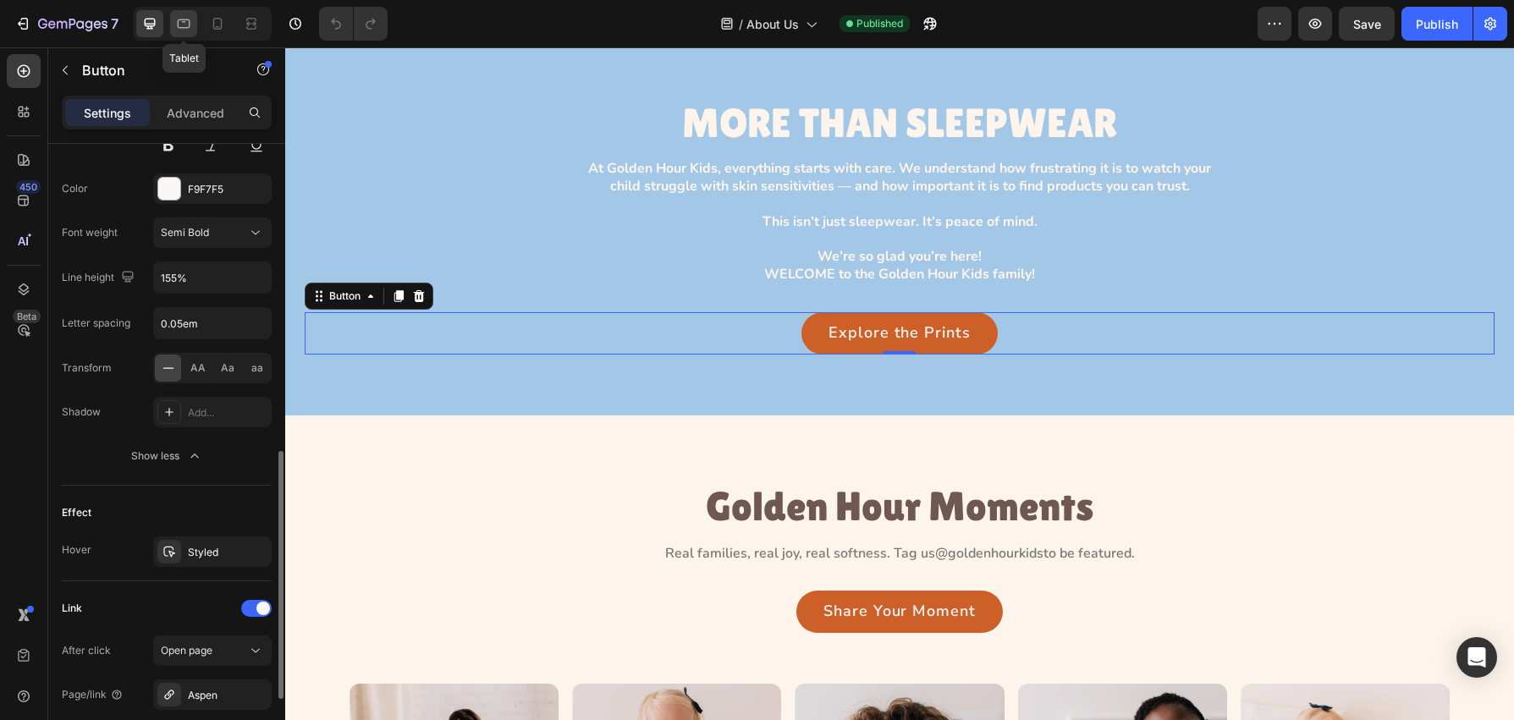
click at [179, 25] on icon at bounding box center [183, 23] width 17 height 17
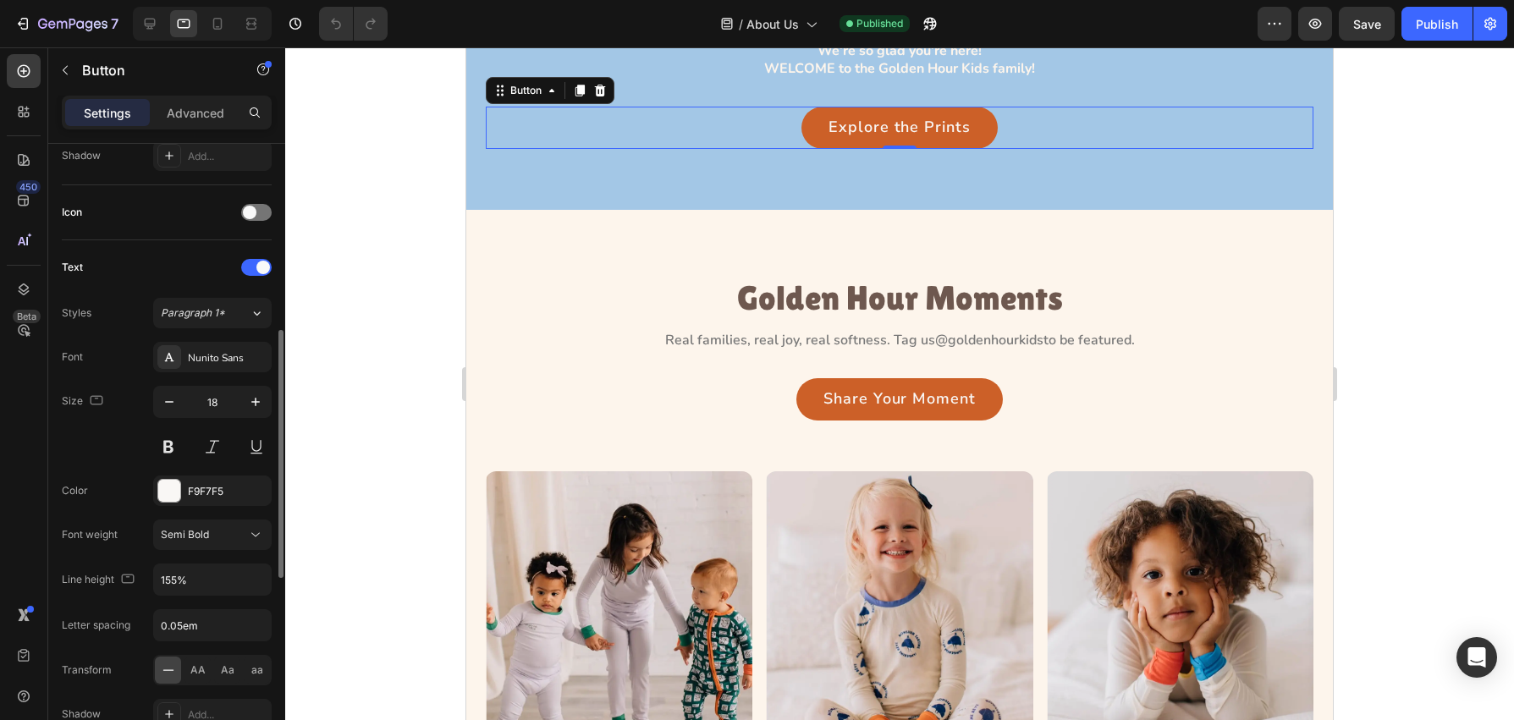
scroll to position [400, 0]
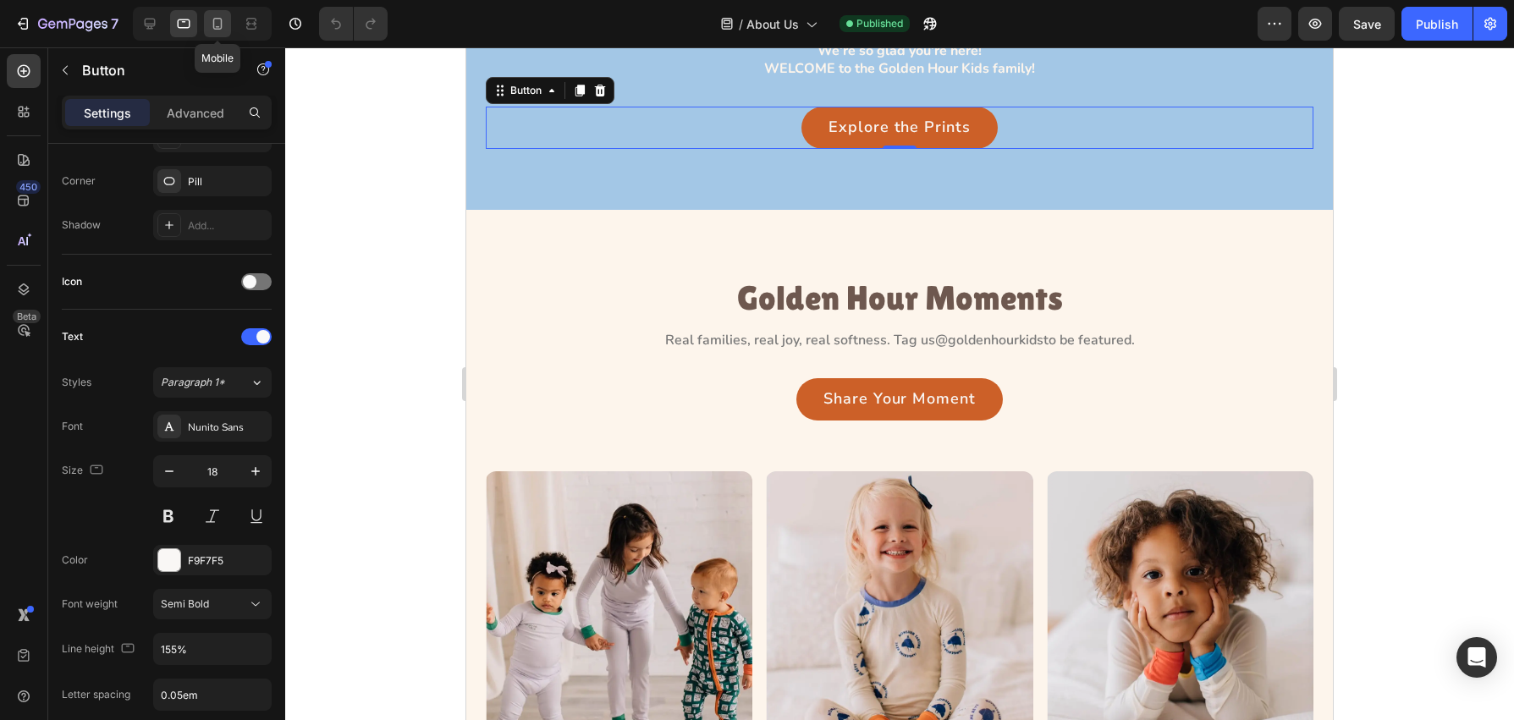
click at [212, 30] on icon at bounding box center [217, 23] width 17 height 17
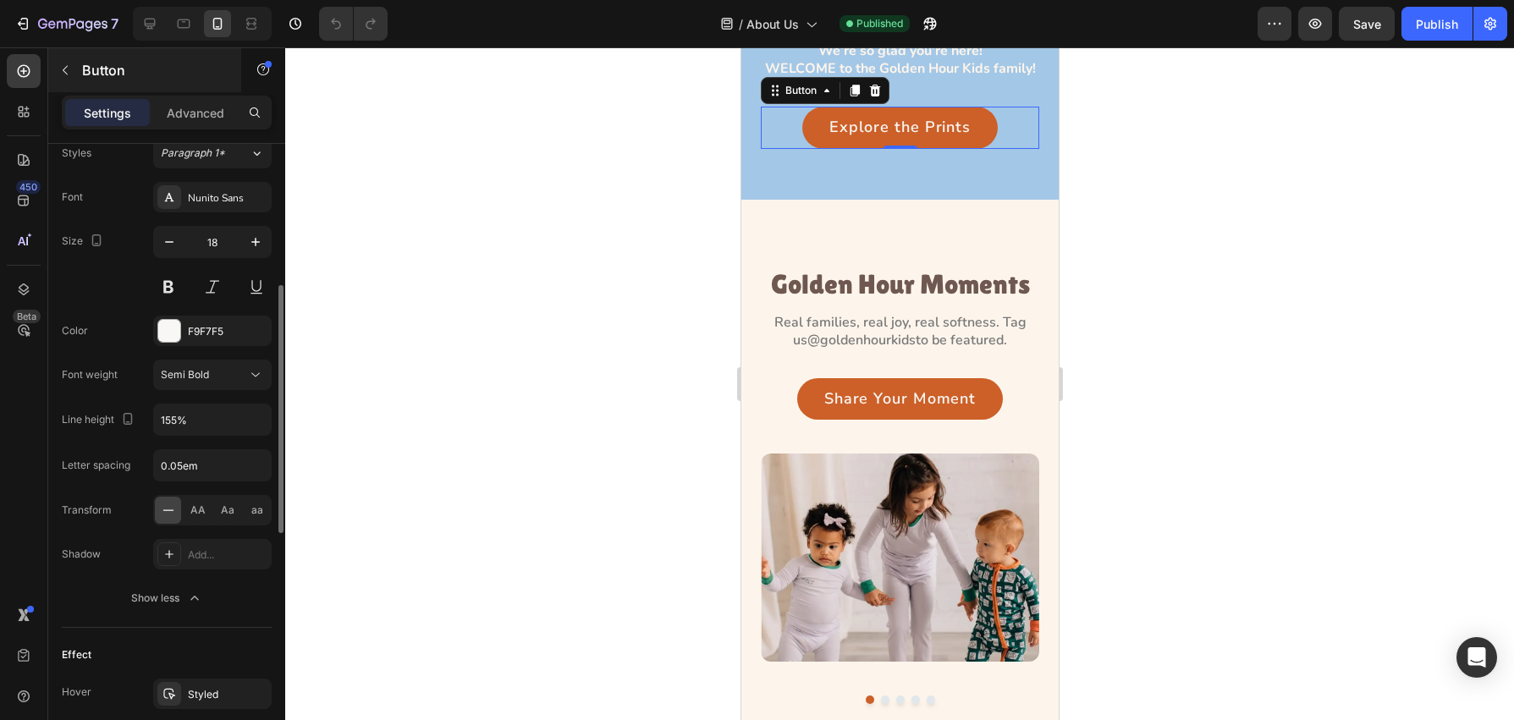
scroll to position [405, 0]
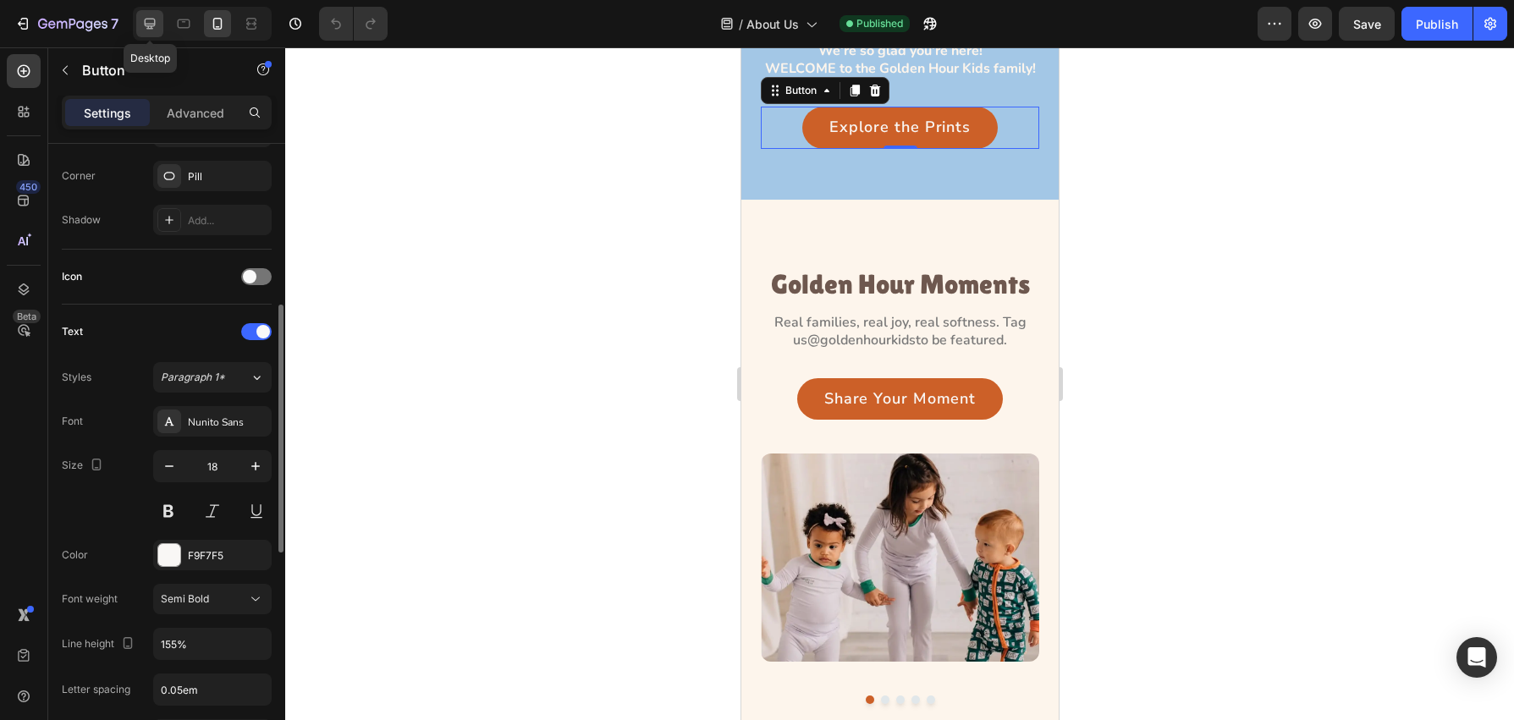
click at [148, 26] on icon at bounding box center [150, 24] width 11 height 11
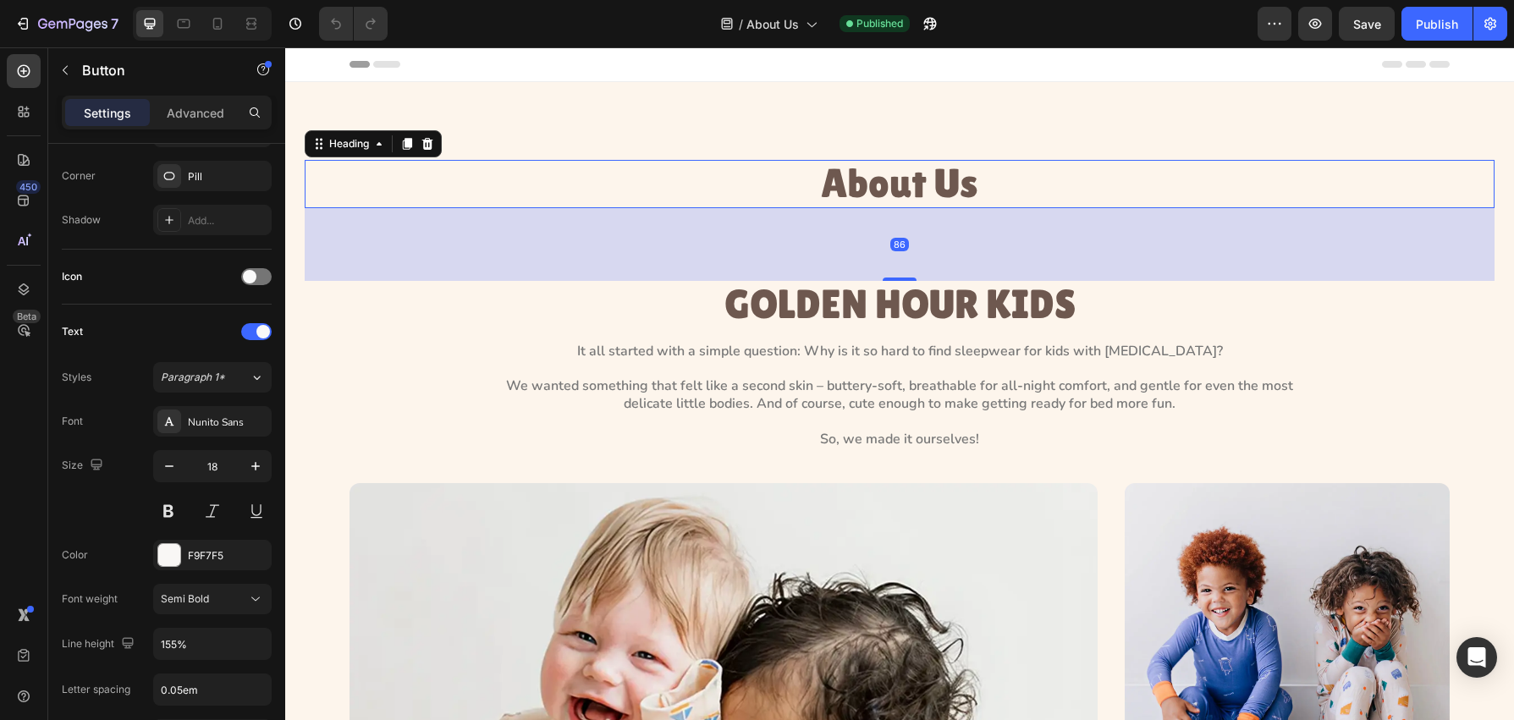
click at [920, 164] on h1 "About Us" at bounding box center [900, 184] width 1190 height 48
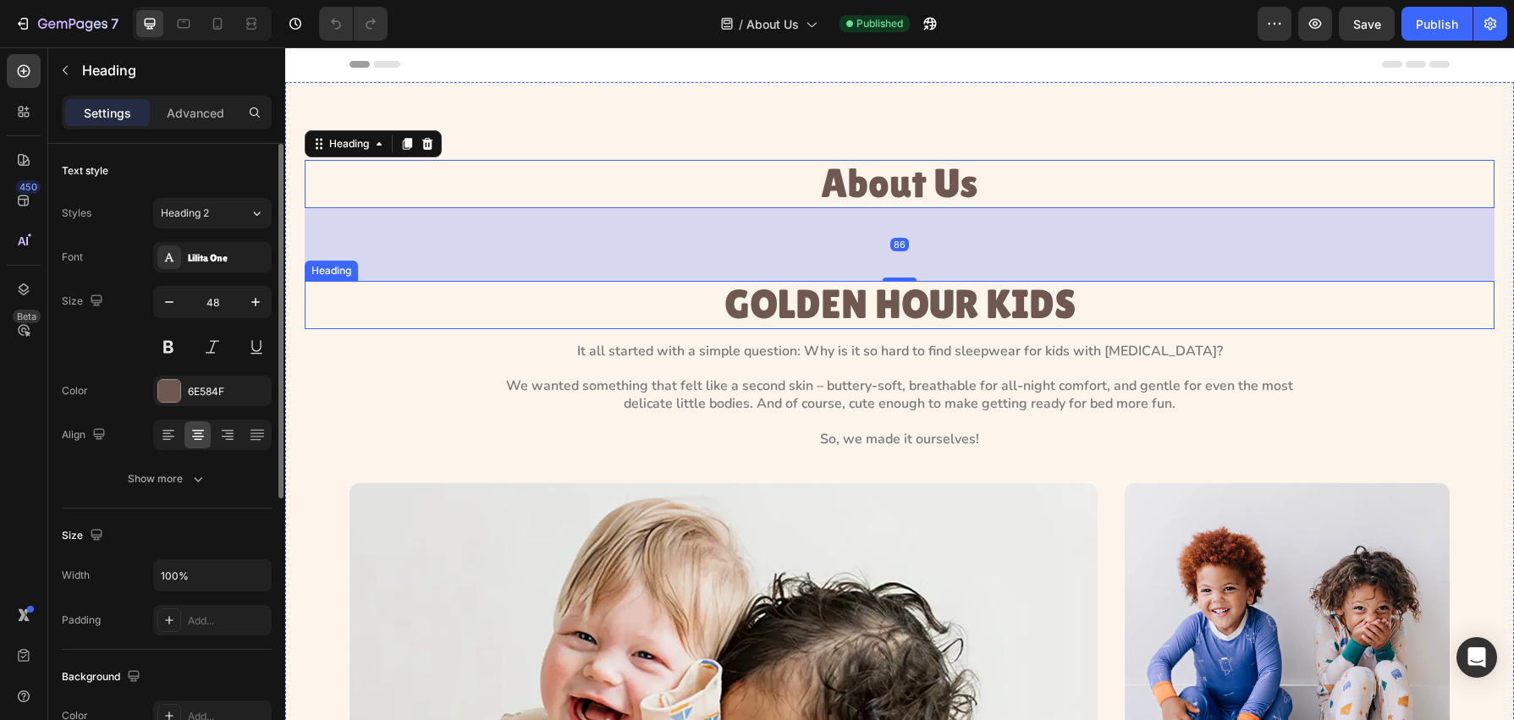
click at [887, 311] on h3 "GOLDEN HOUR KIDS" at bounding box center [900, 305] width 1190 height 48
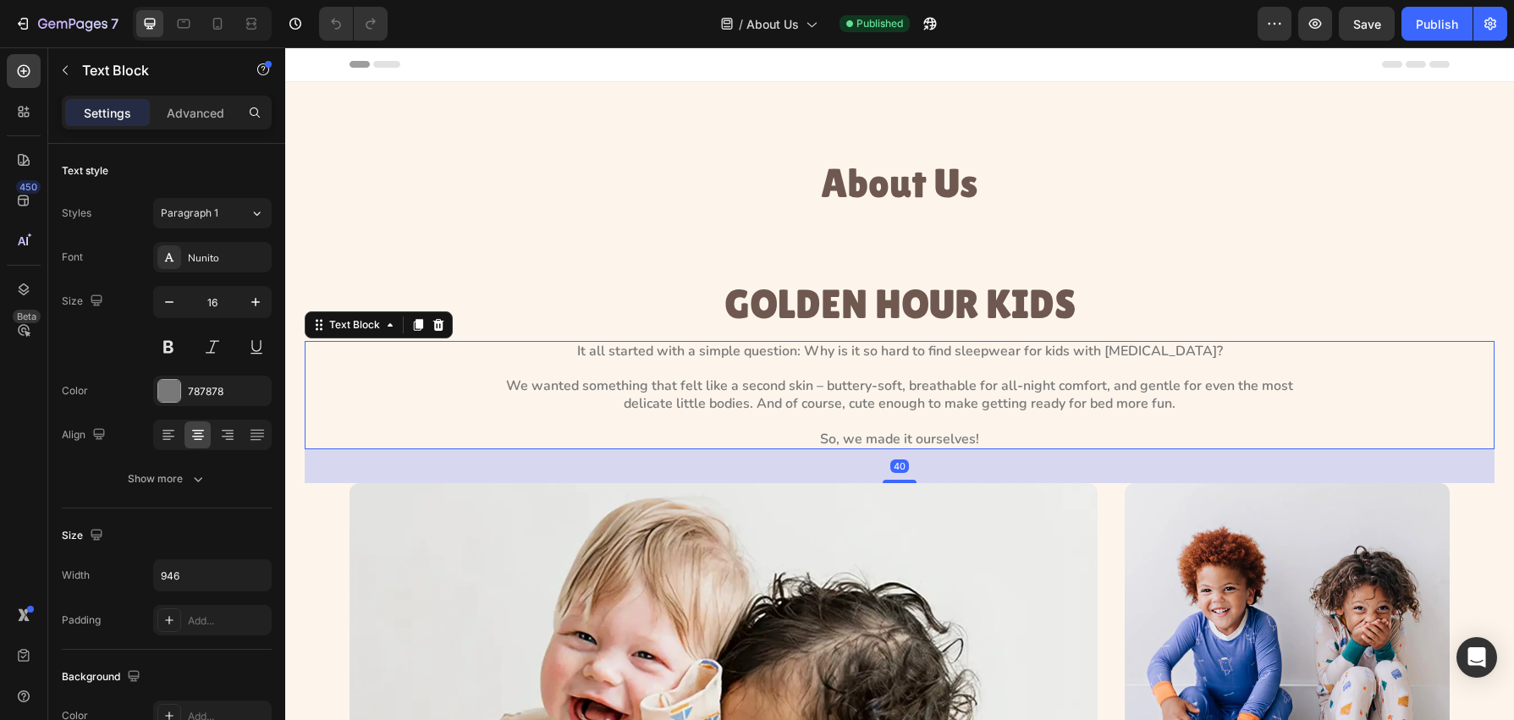
click at [864, 359] on p "It all started with a simple question: Why is it so hard to find sleepwear for …" at bounding box center [899, 396] width 797 height 106
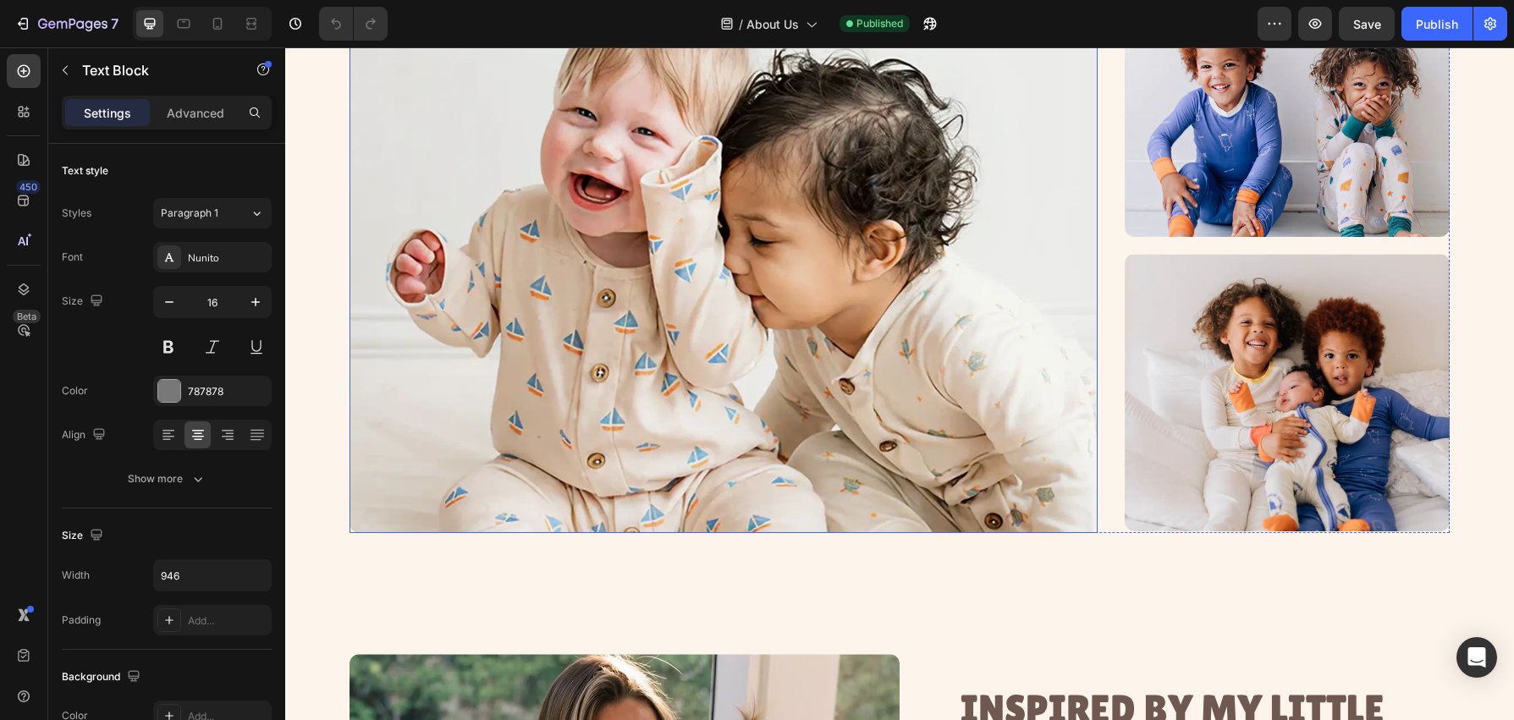
click at [890, 262] on img at bounding box center [724, 245] width 748 height 573
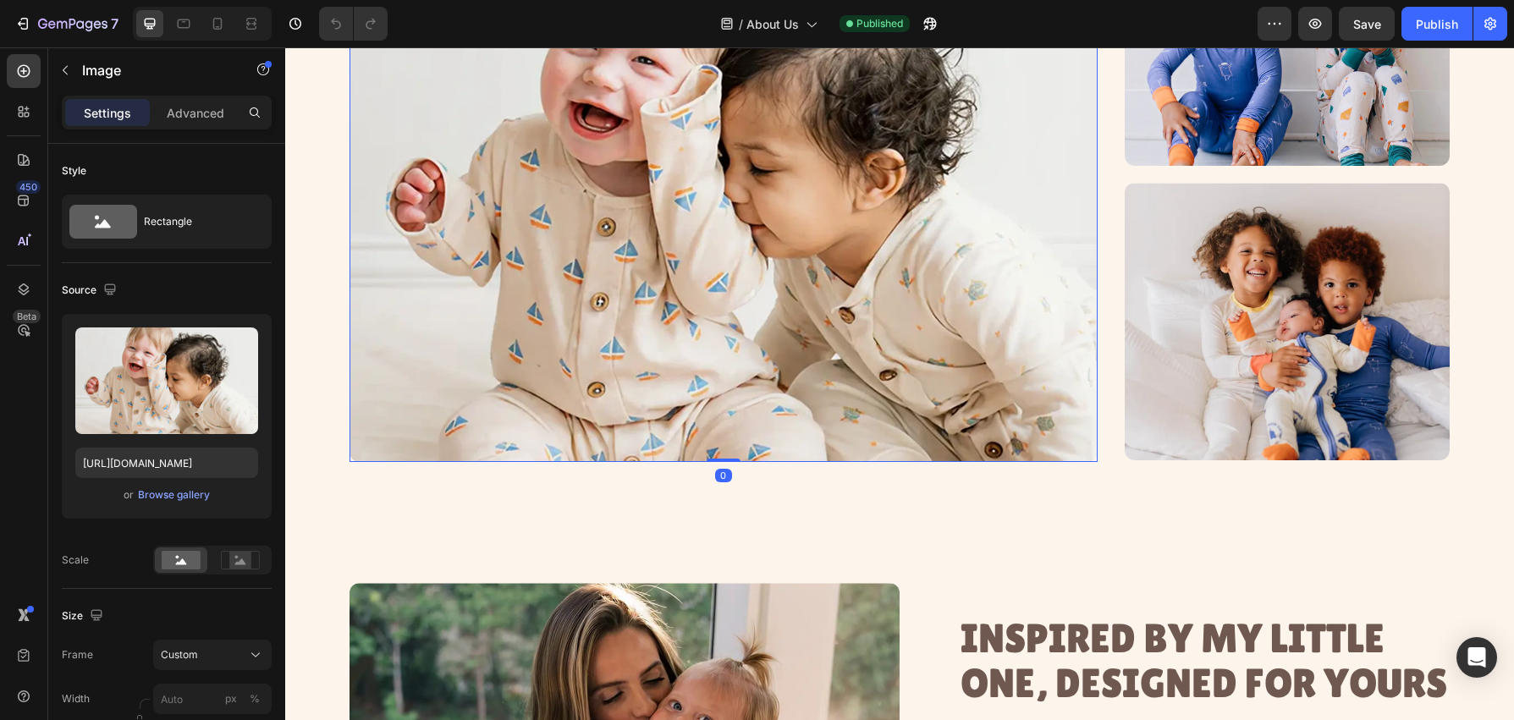
scroll to position [594, 0]
click at [1110, 362] on div "Image 0 Image Image Row" at bounding box center [900, 175] width 1100 height 573
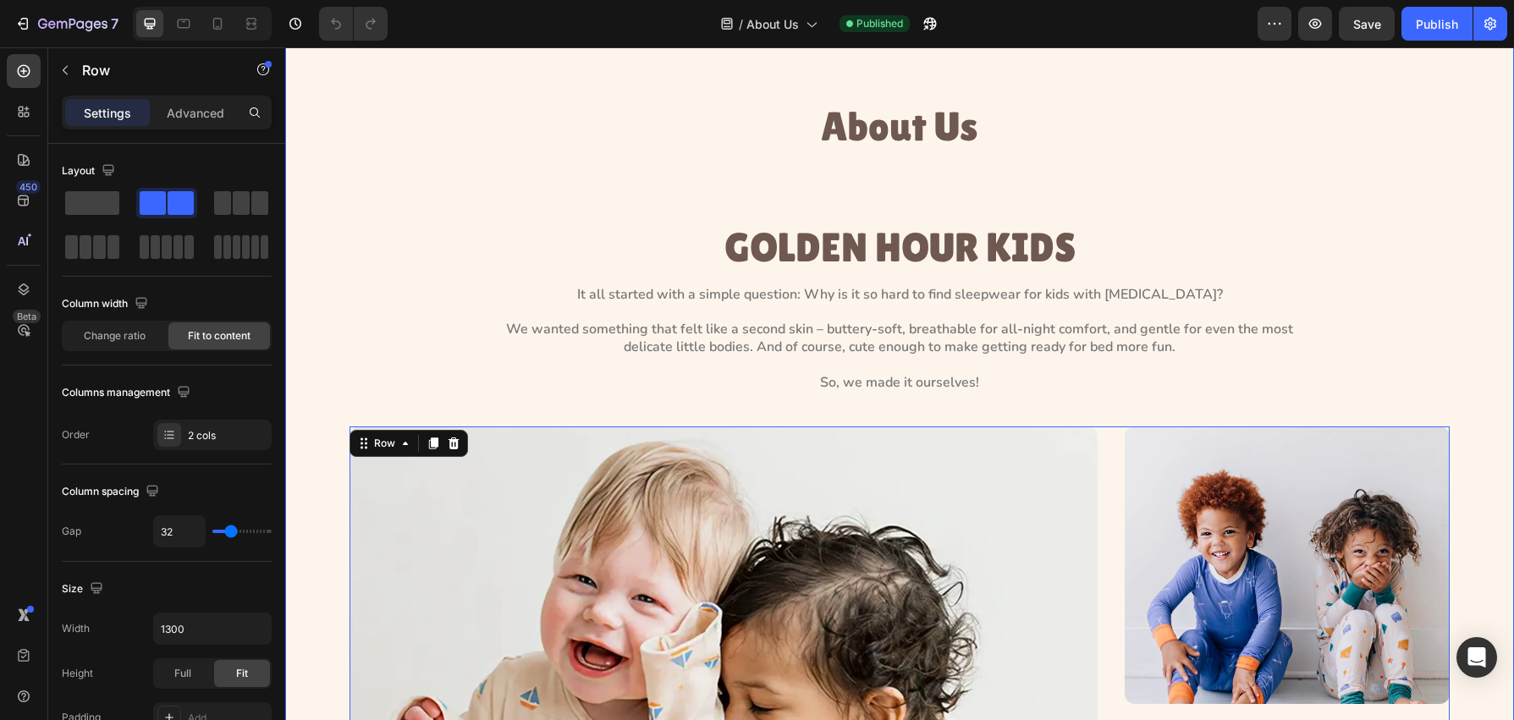
scroll to position [0, 0]
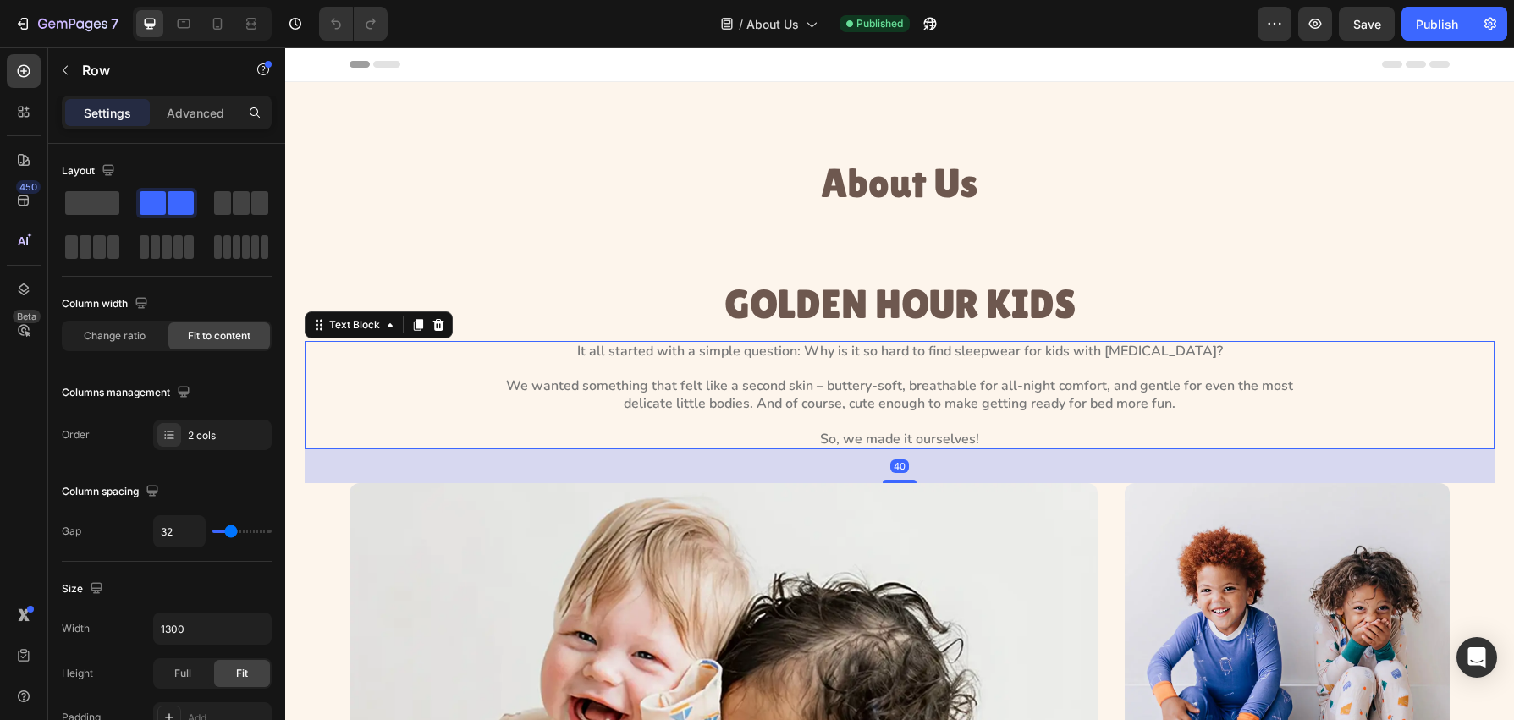
click at [893, 406] on p "It all started with a simple question: Why is it so hard to find sleepwear for …" at bounding box center [899, 396] width 797 height 106
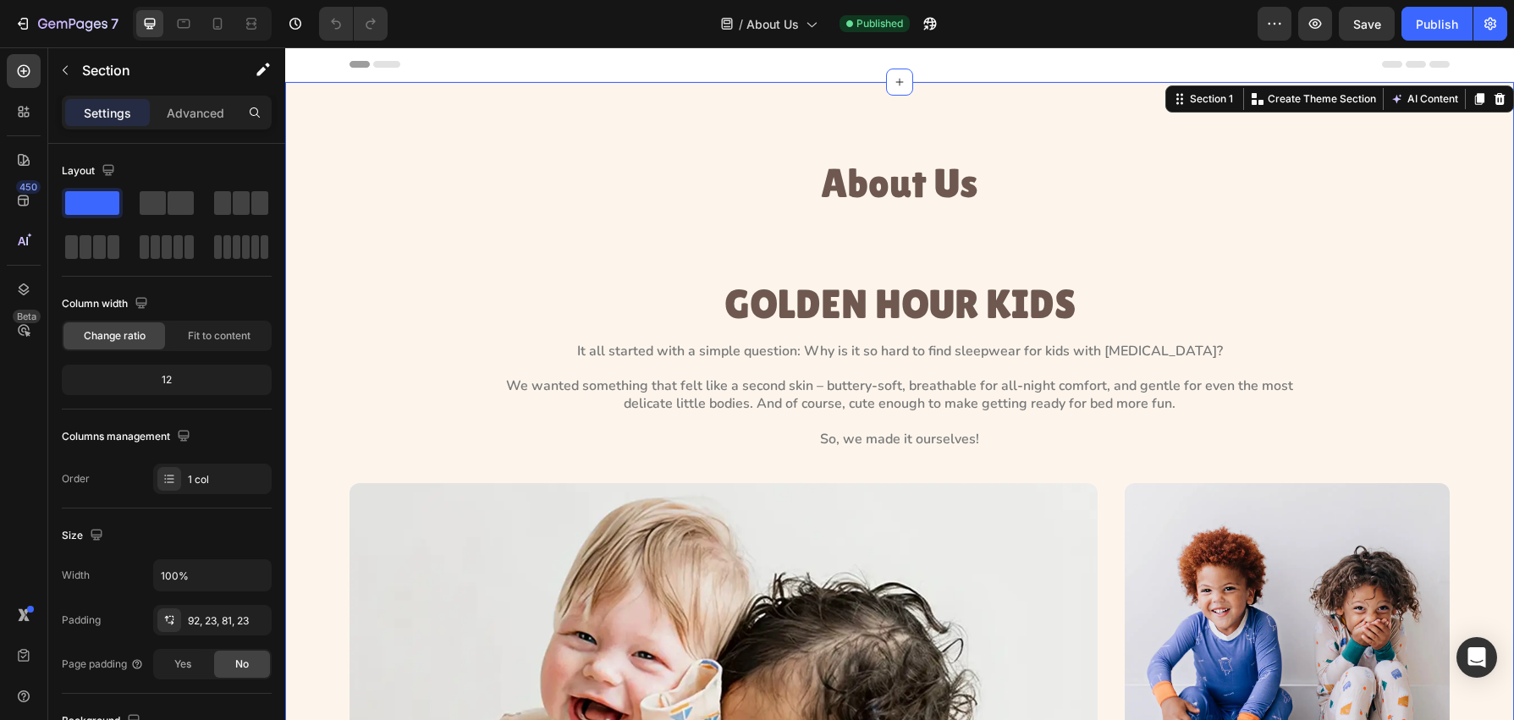
click at [902, 273] on div "About Us Heading GOLDEN HOUR KIDS Heading It all started with a simple question…" at bounding box center [900, 608] width 1190 height 897
click at [901, 293] on h3 "GOLDEN HOUR KIDS" at bounding box center [900, 305] width 1190 height 48
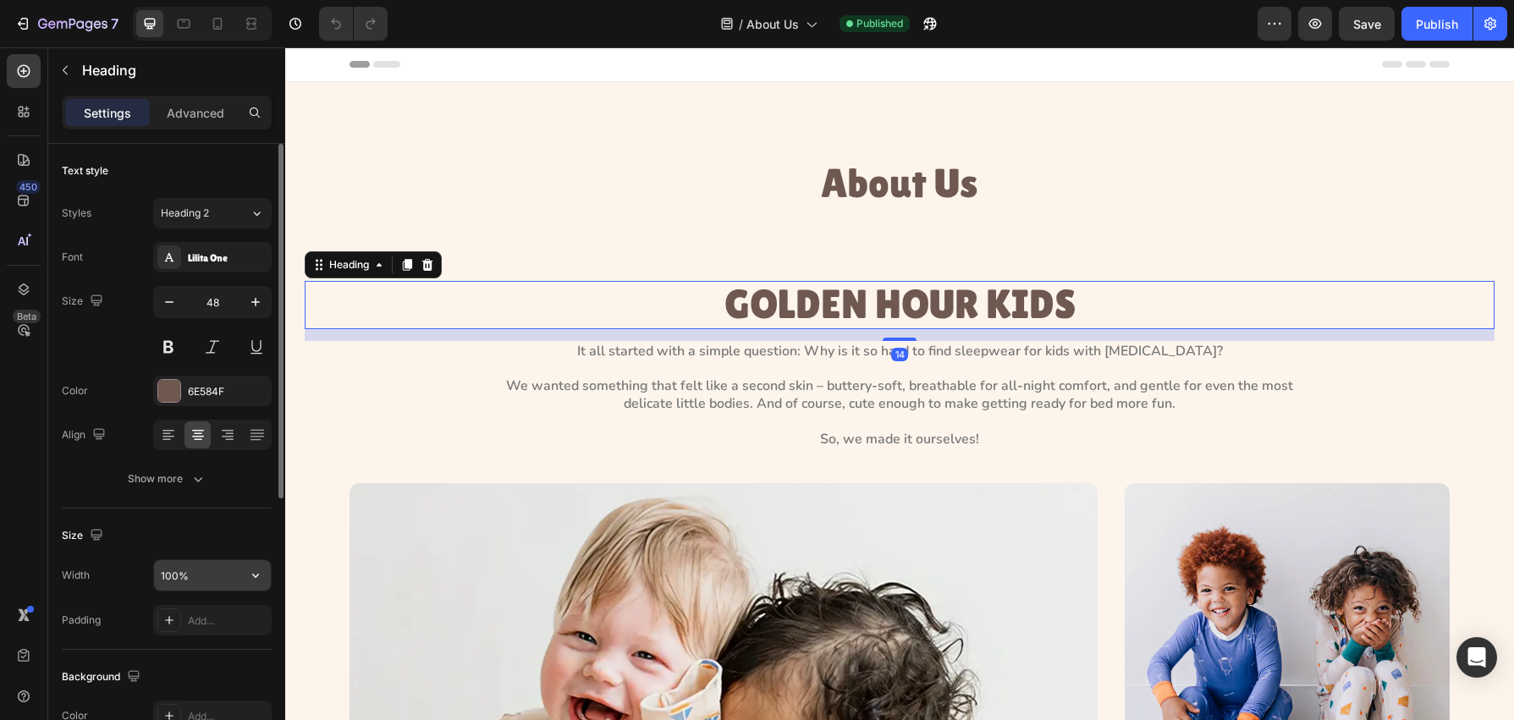
click at [223, 572] on input "100%" at bounding box center [212, 575] width 117 height 30
click at [223, 573] on input "100%" at bounding box center [212, 575] width 117 height 30
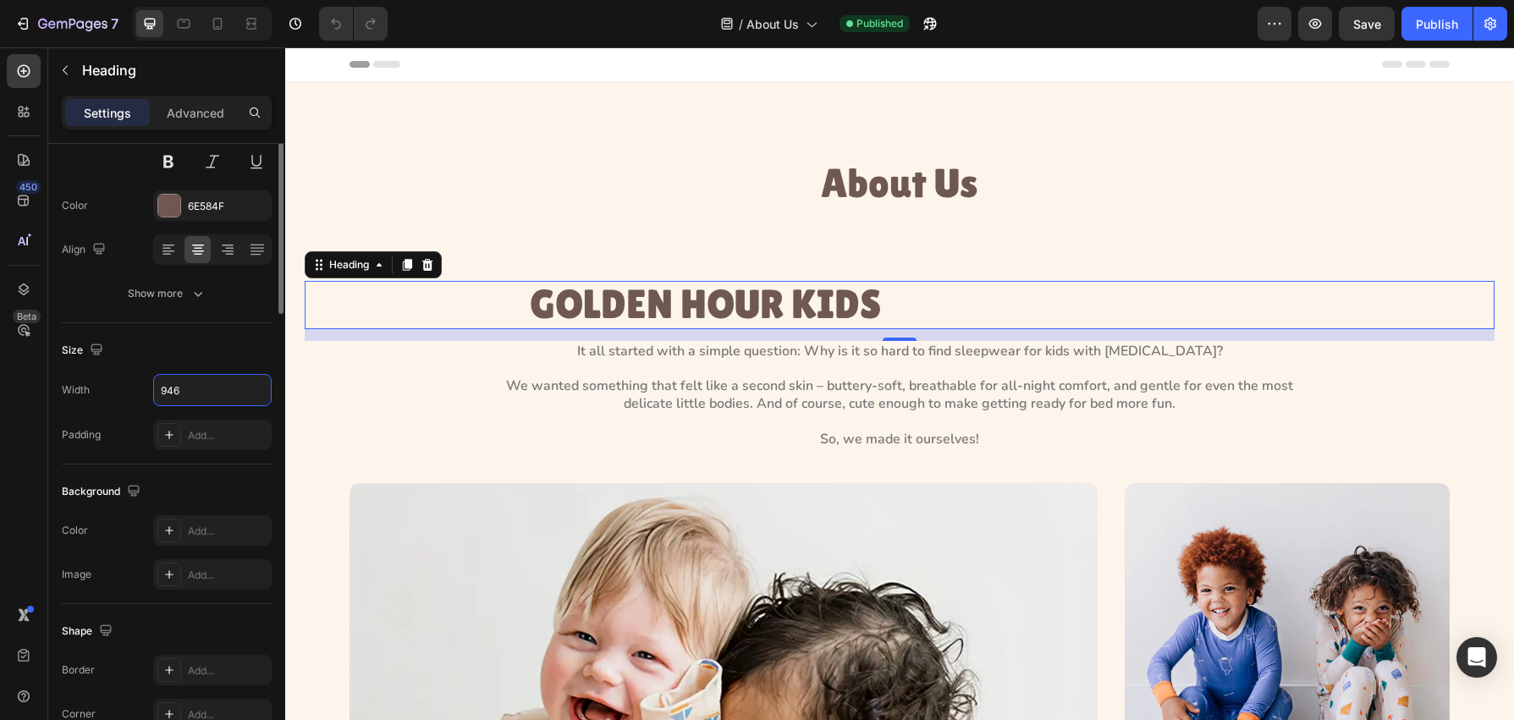
scroll to position [460, 0]
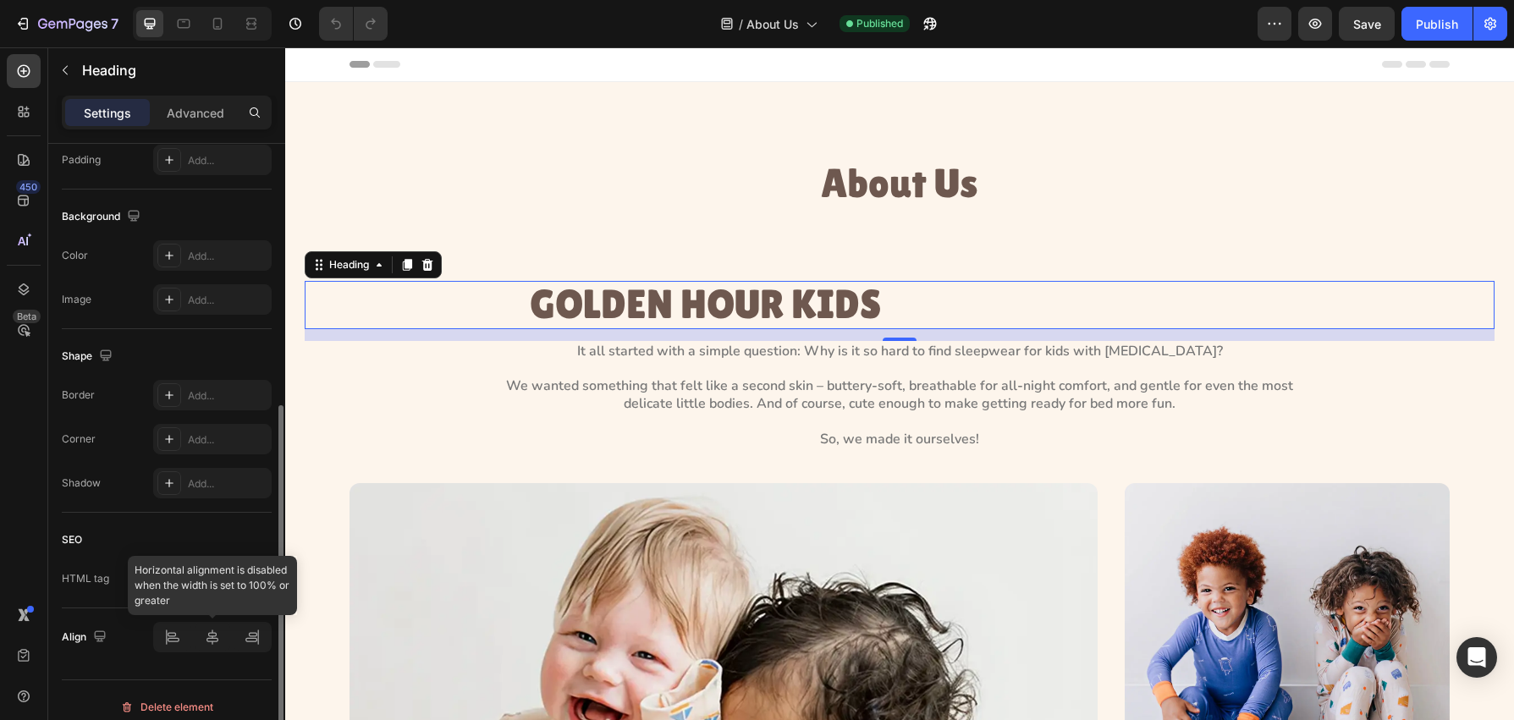
type input "946"
click at [204, 640] on icon at bounding box center [212, 637] width 17 height 17
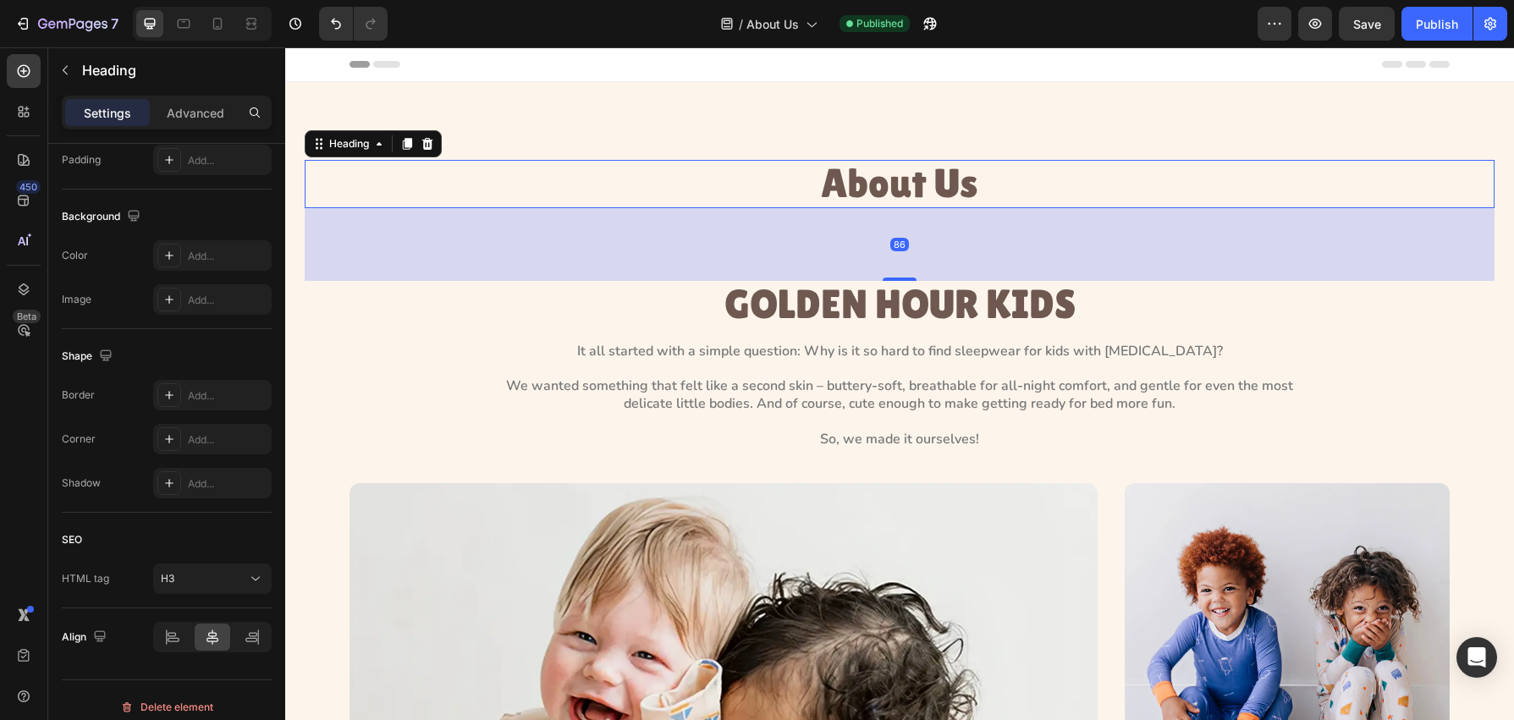
click at [841, 194] on h1 "About Us" at bounding box center [900, 184] width 1190 height 48
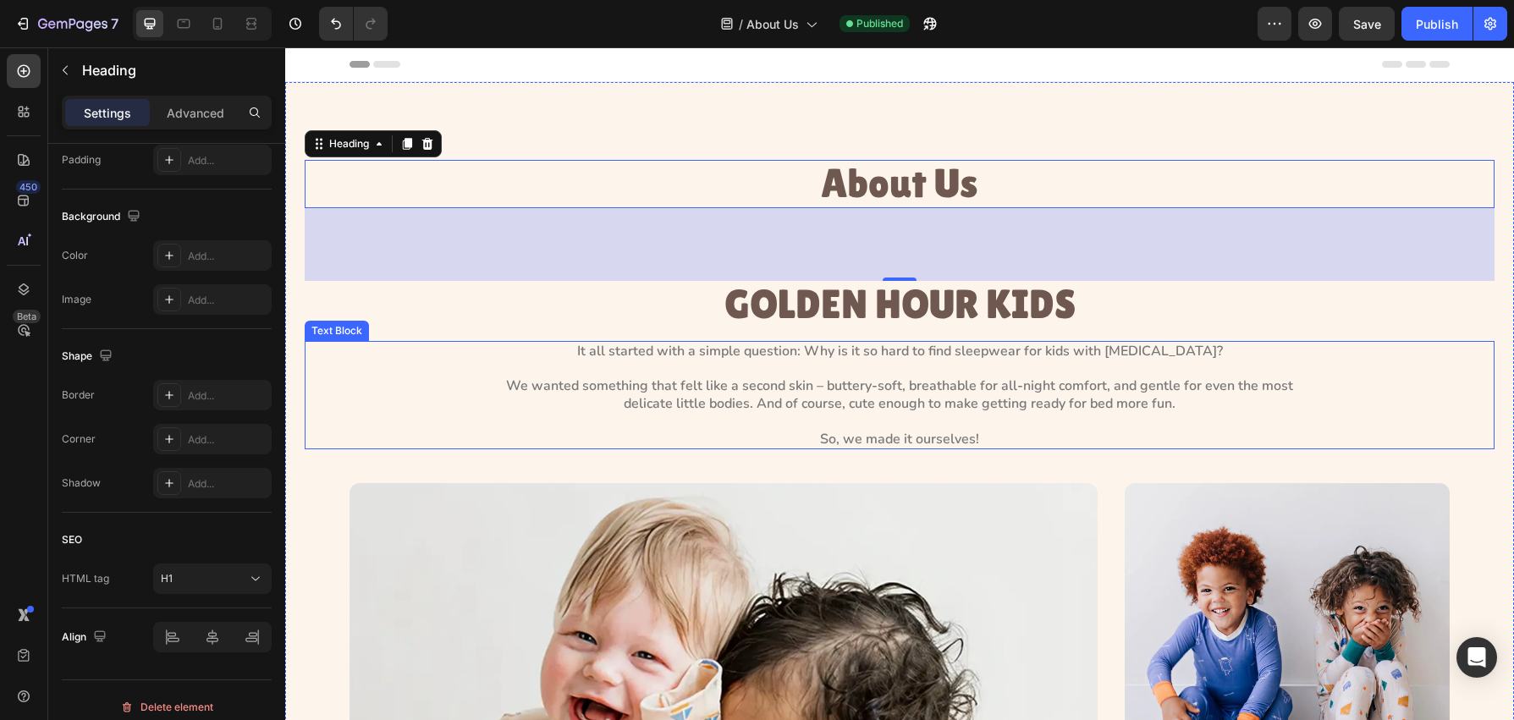
scroll to position [205, 0]
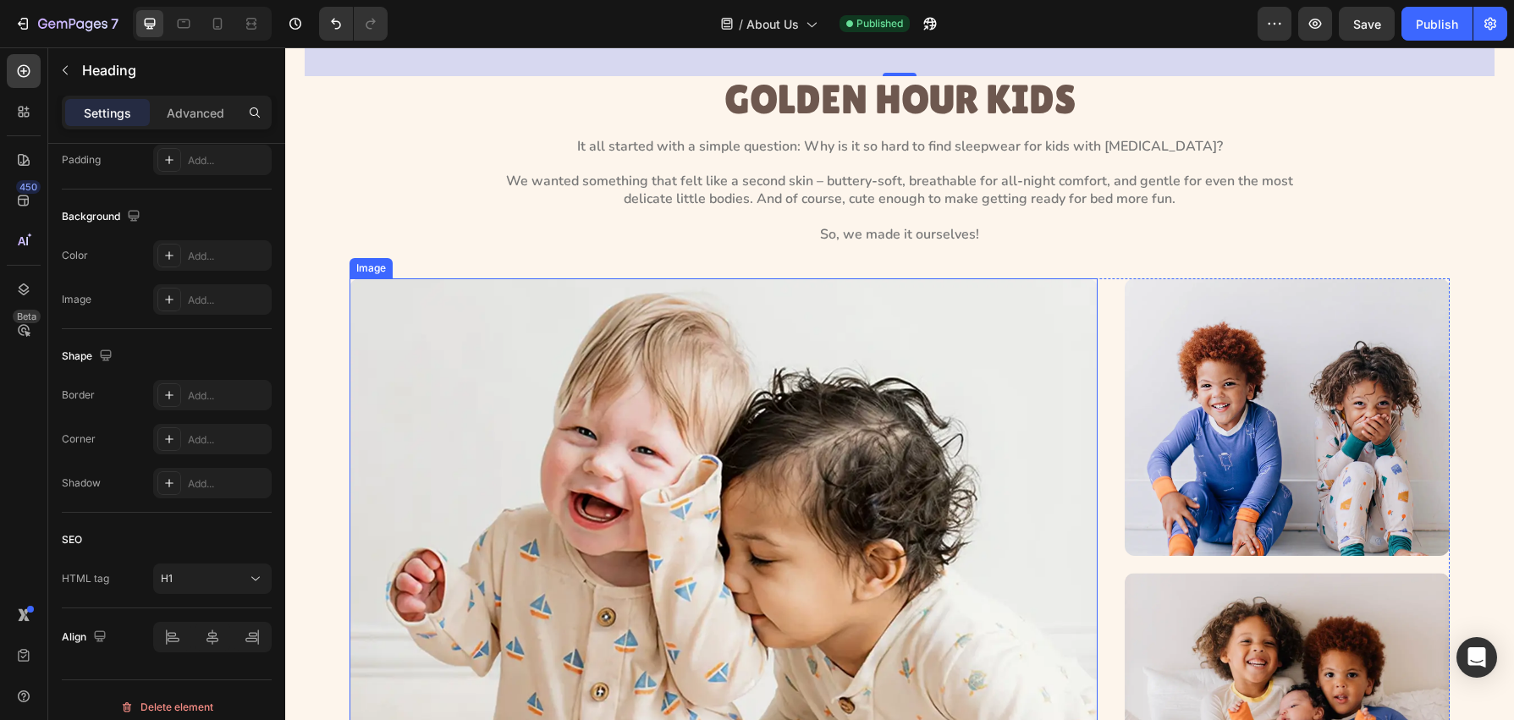
click at [1045, 416] on img at bounding box center [724, 564] width 748 height 573
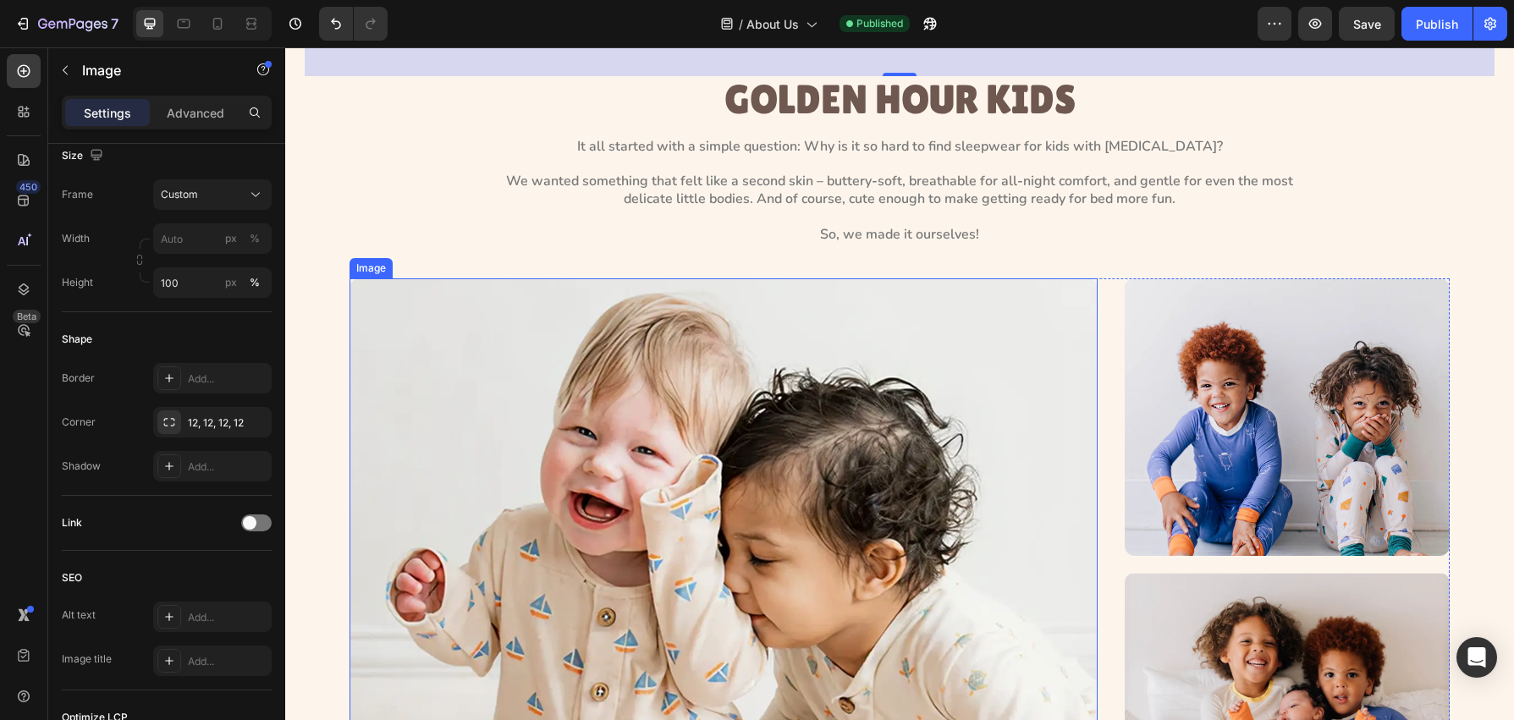
scroll to position [0, 0]
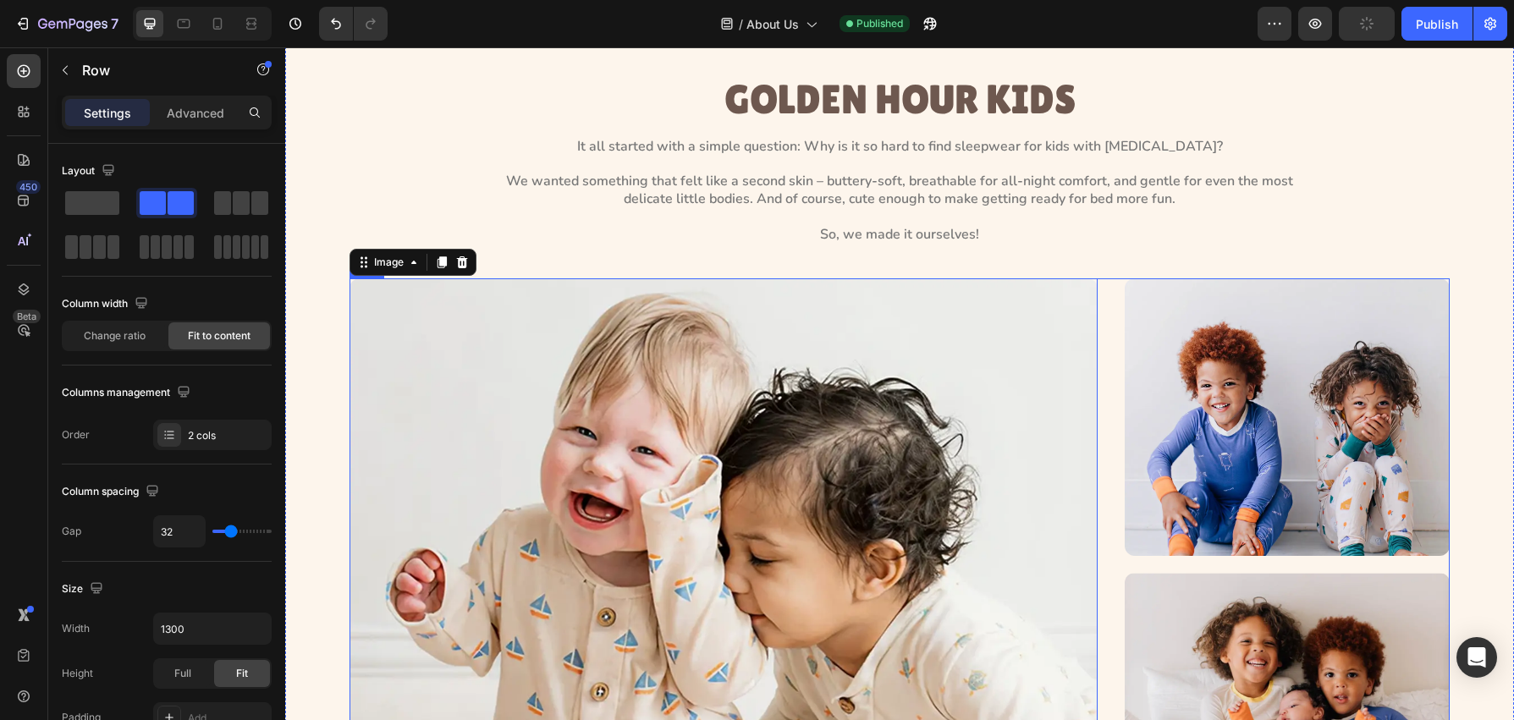
click at [1119, 414] on div "Image 0 Image Image Row" at bounding box center [900, 564] width 1100 height 573
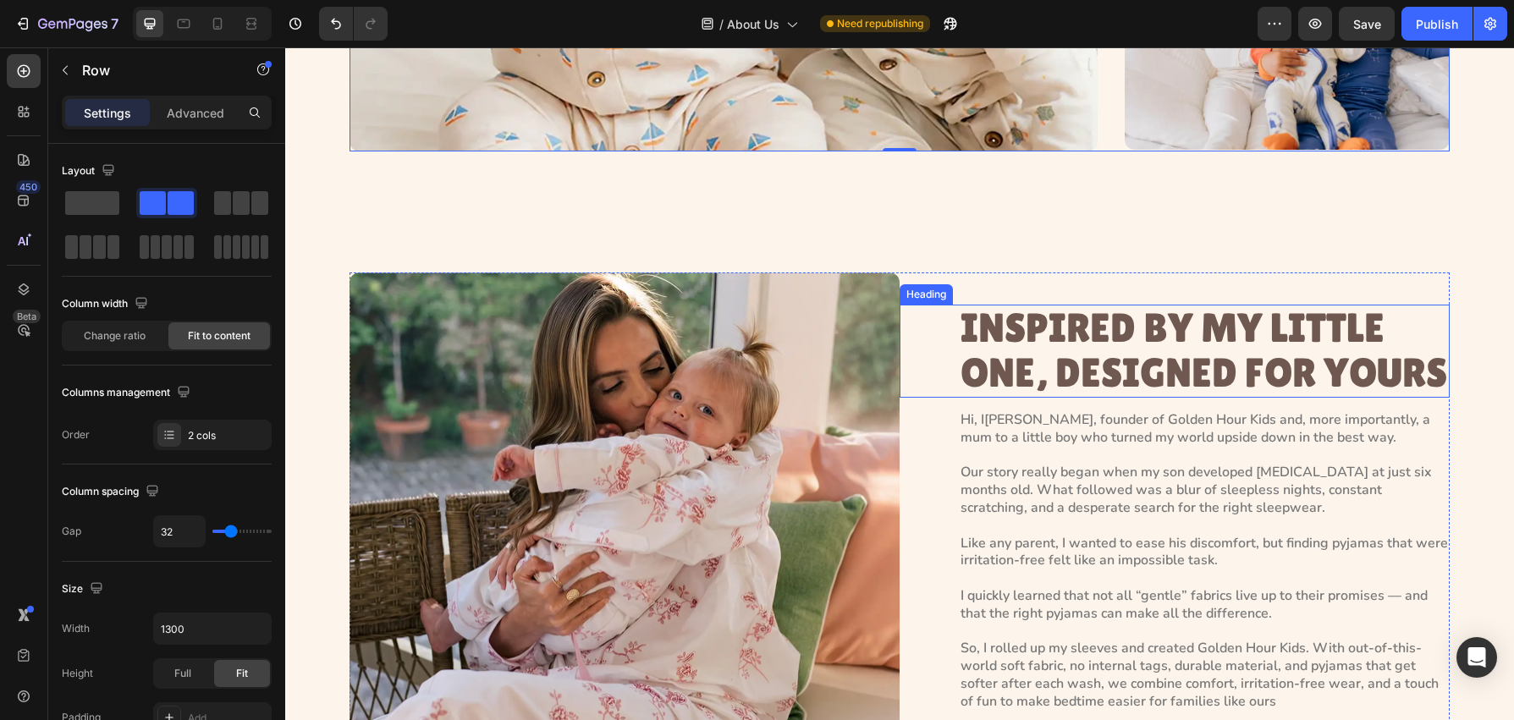
scroll to position [941, 0]
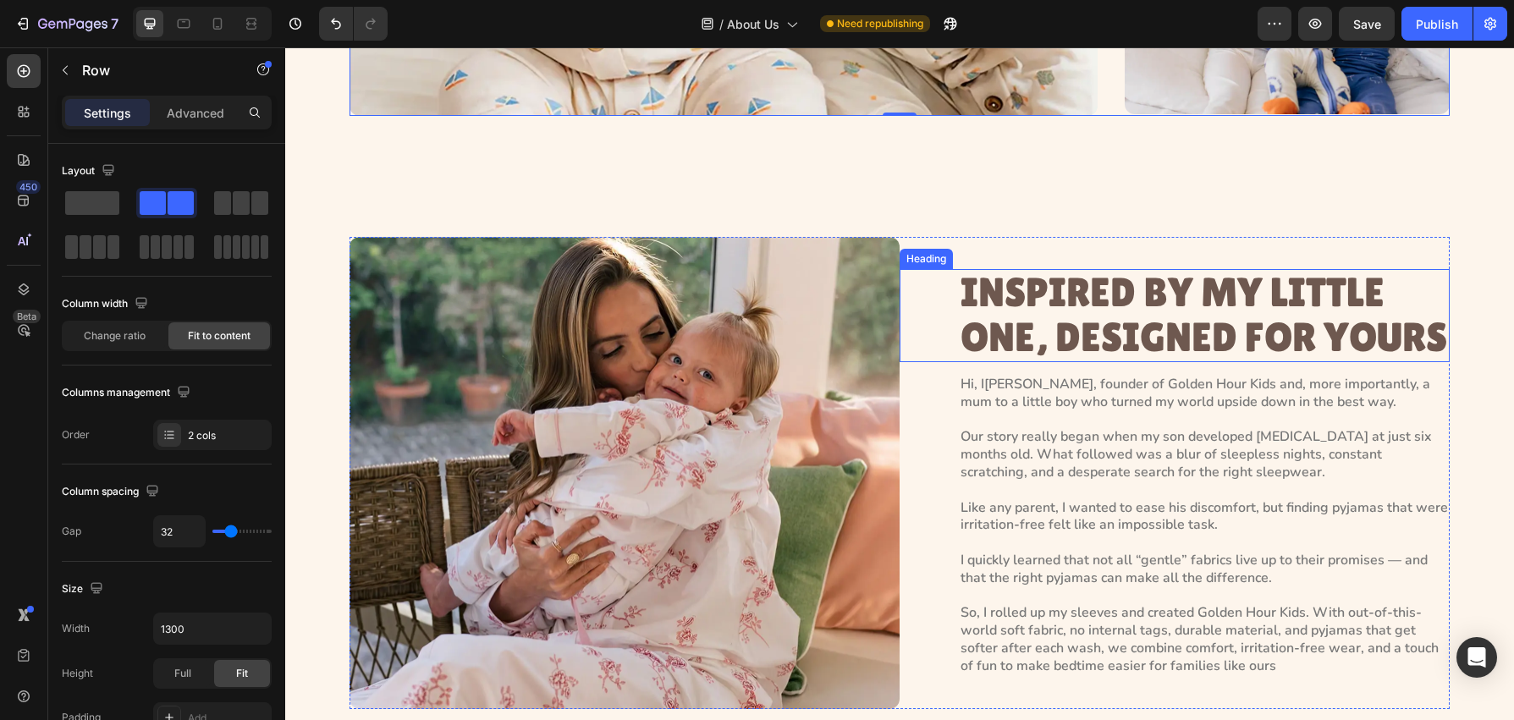
click at [945, 299] on div "INSPIRED BY MY LITTLE ONE, DESIGNED FOR YOURS Heading" at bounding box center [1175, 315] width 550 height 93
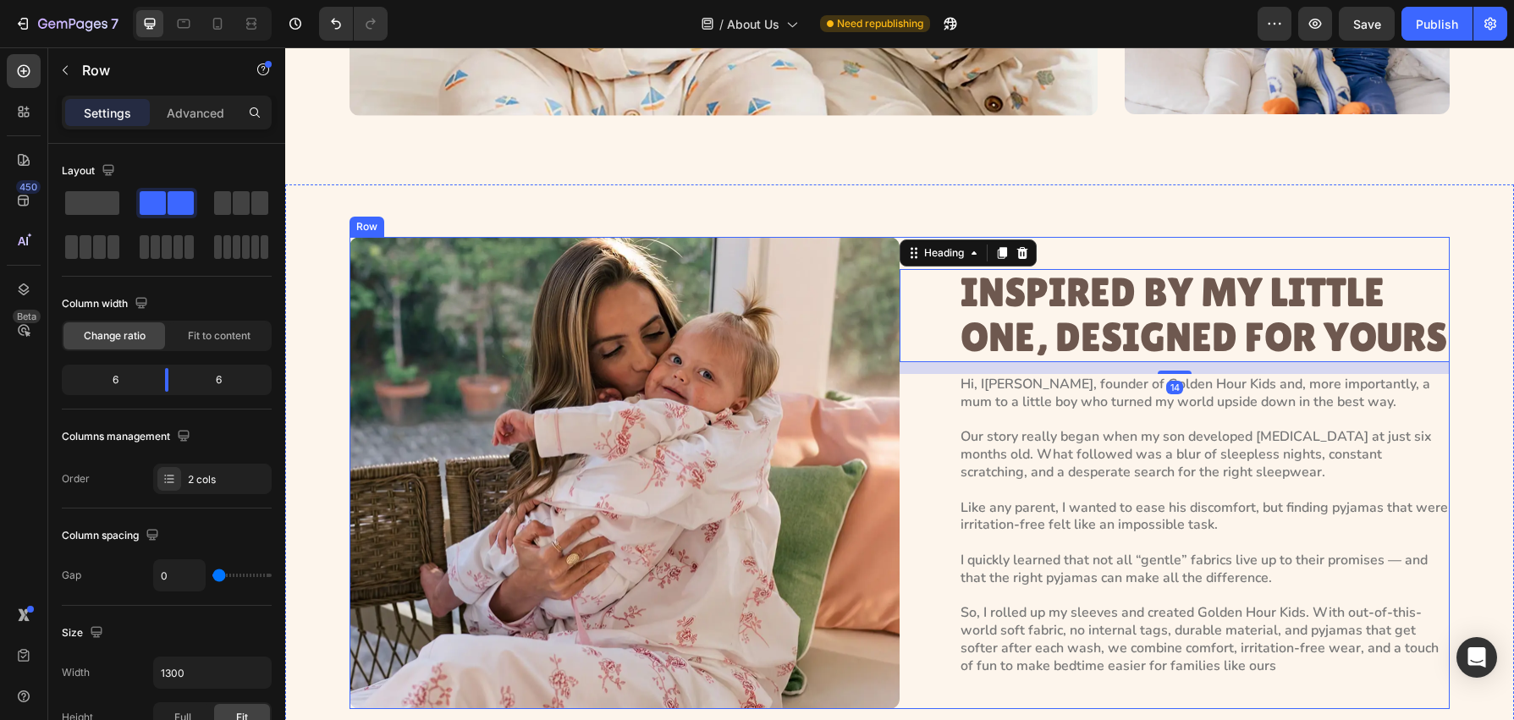
click at [1089, 258] on div "INSPIRED BY MY LITTLE ONE, DESIGNED FOR YOURS Heading 14 Hi, I’m [PERSON_NAME],…" at bounding box center [1175, 473] width 550 height 473
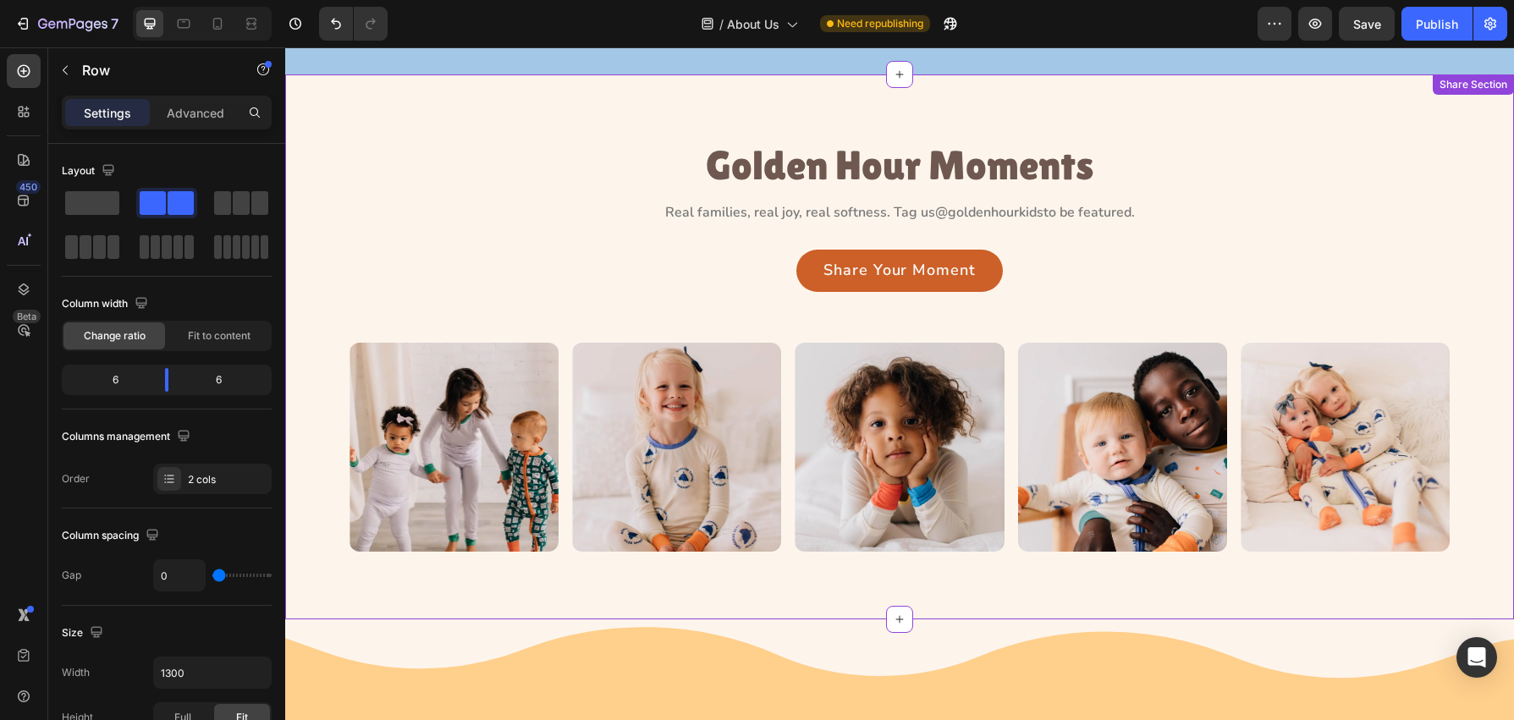
scroll to position [2285, 0]
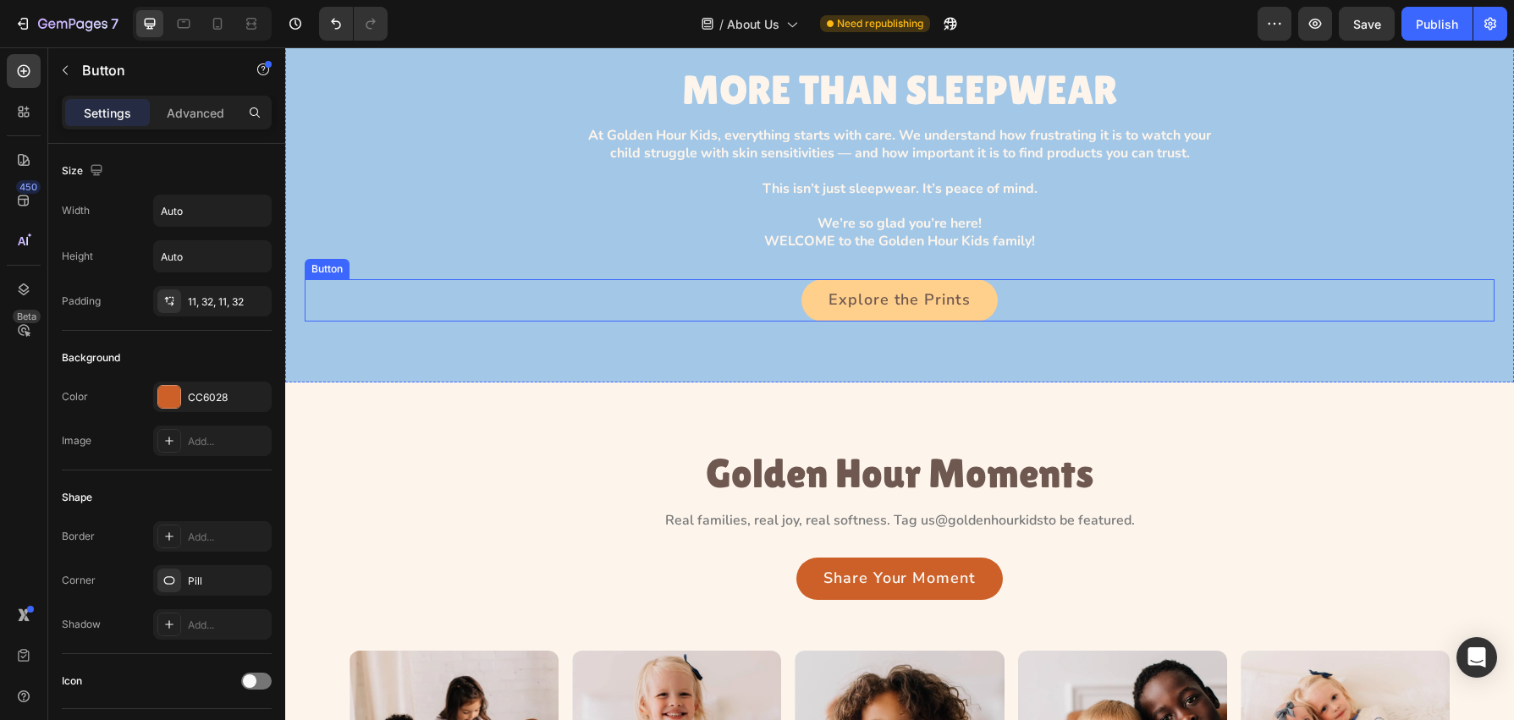
click at [888, 287] on link "Explore the Prints" at bounding box center [900, 300] width 196 height 42
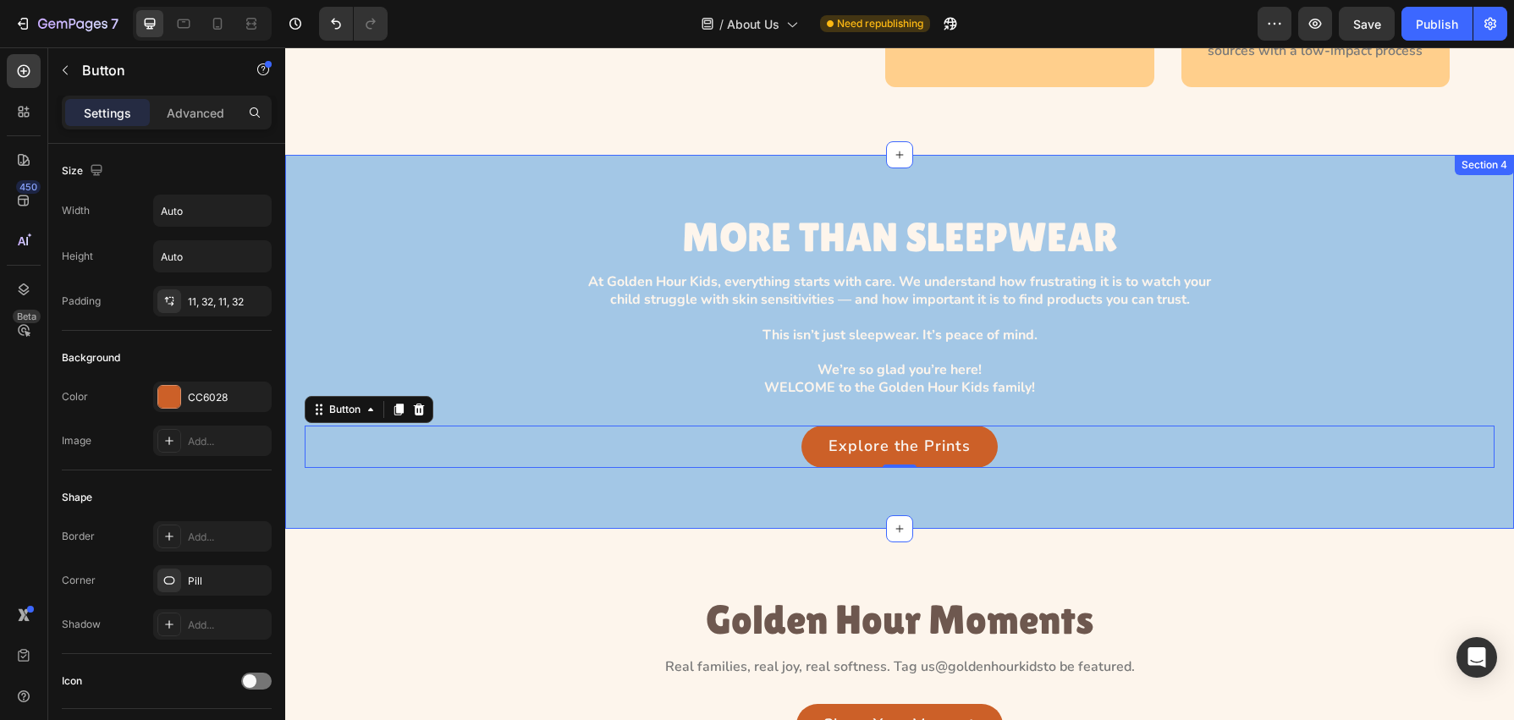
scroll to position [2015, 0]
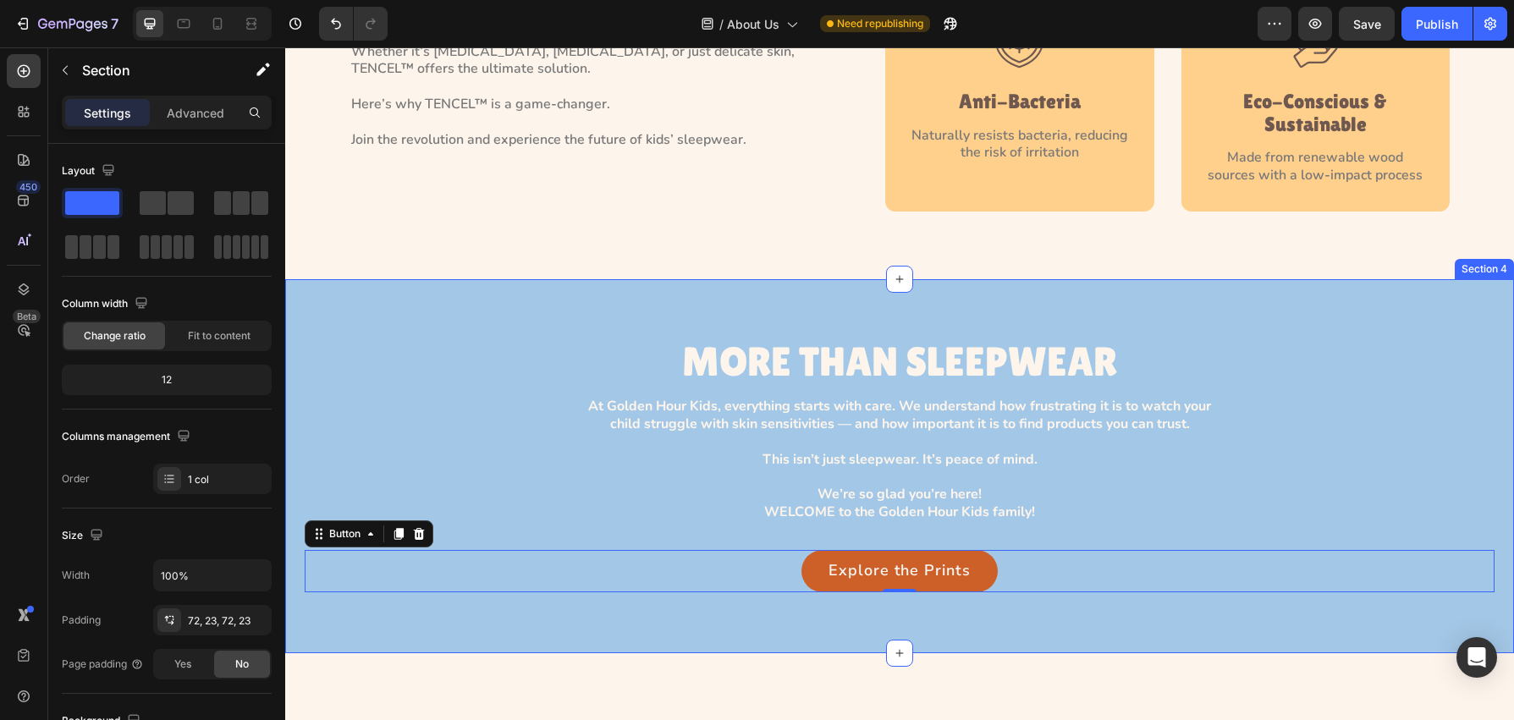
click at [846, 313] on div "MORE THAN SLEEPWEAR Heading At Golden Hour Kids, everything starts with care. W…" at bounding box center [899, 466] width 1229 height 374
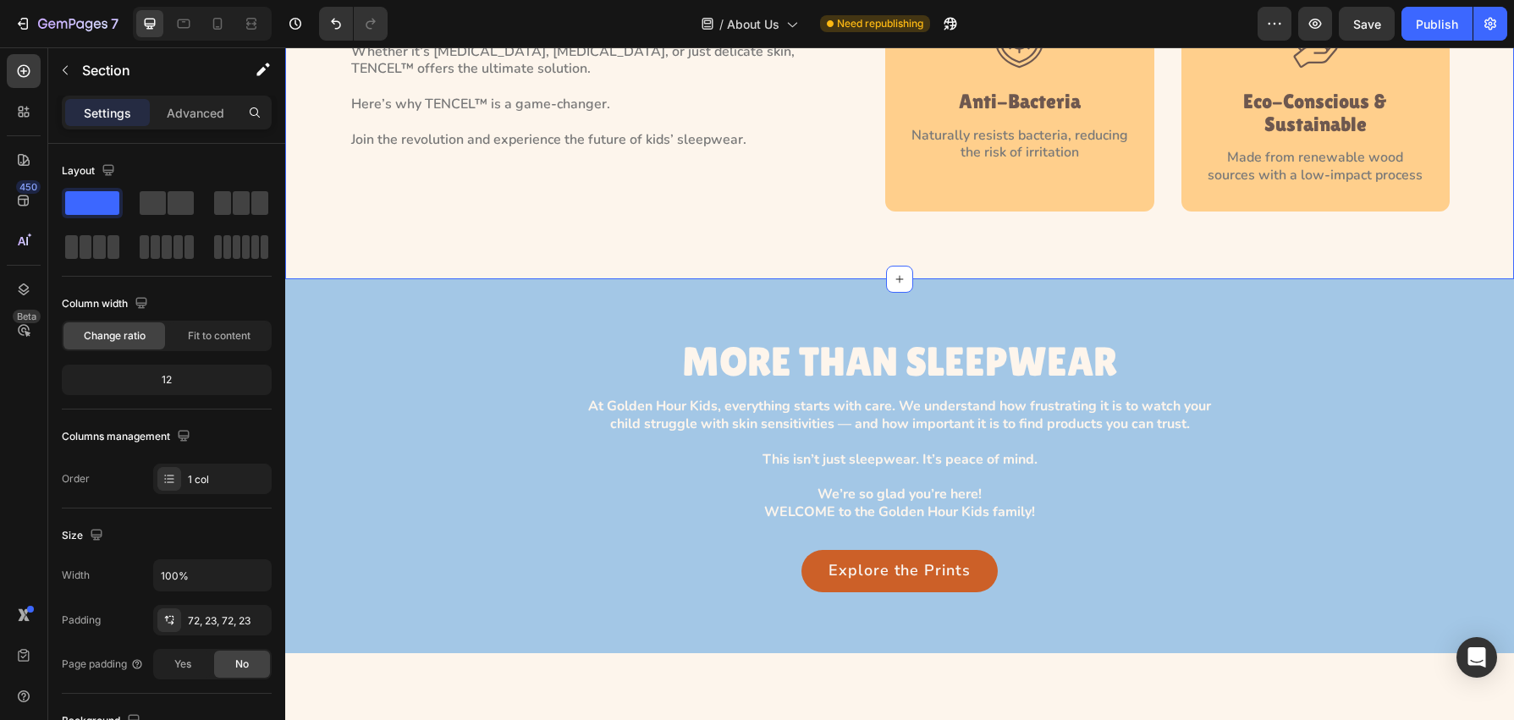
click at [928, 205] on div "Image Anti-Bacteria Heading Naturally resists bacteria, reducing the risk of ir…" at bounding box center [1019, 99] width 269 height 224
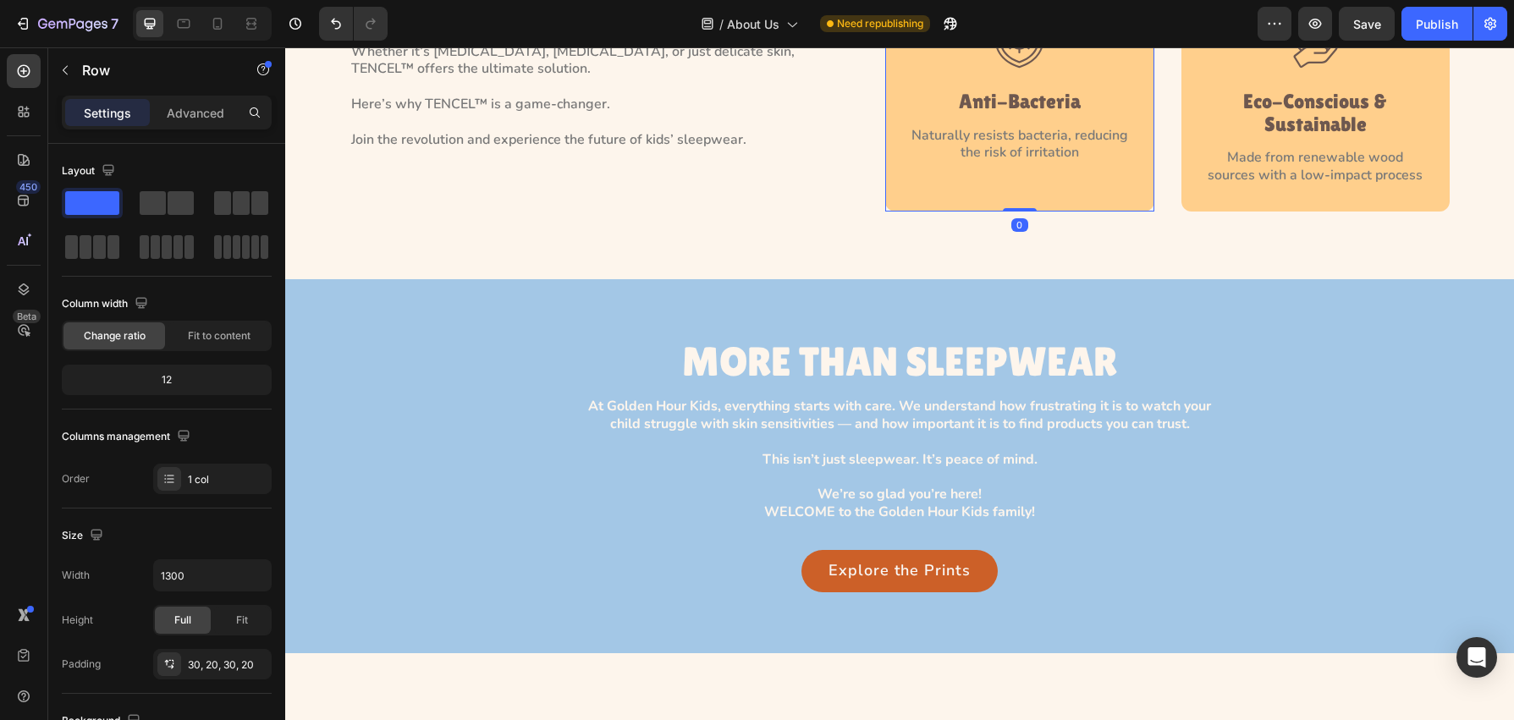
click at [928, 205] on div "Image Anti-Bacteria Heading Naturally resists bacteria, reducing the risk of ir…" at bounding box center [1019, 99] width 269 height 224
click at [1140, 184] on div "Image Anti-Bacteria Heading Naturally resists bacteria, reducing the risk of ir…" at bounding box center [1019, 99] width 269 height 224
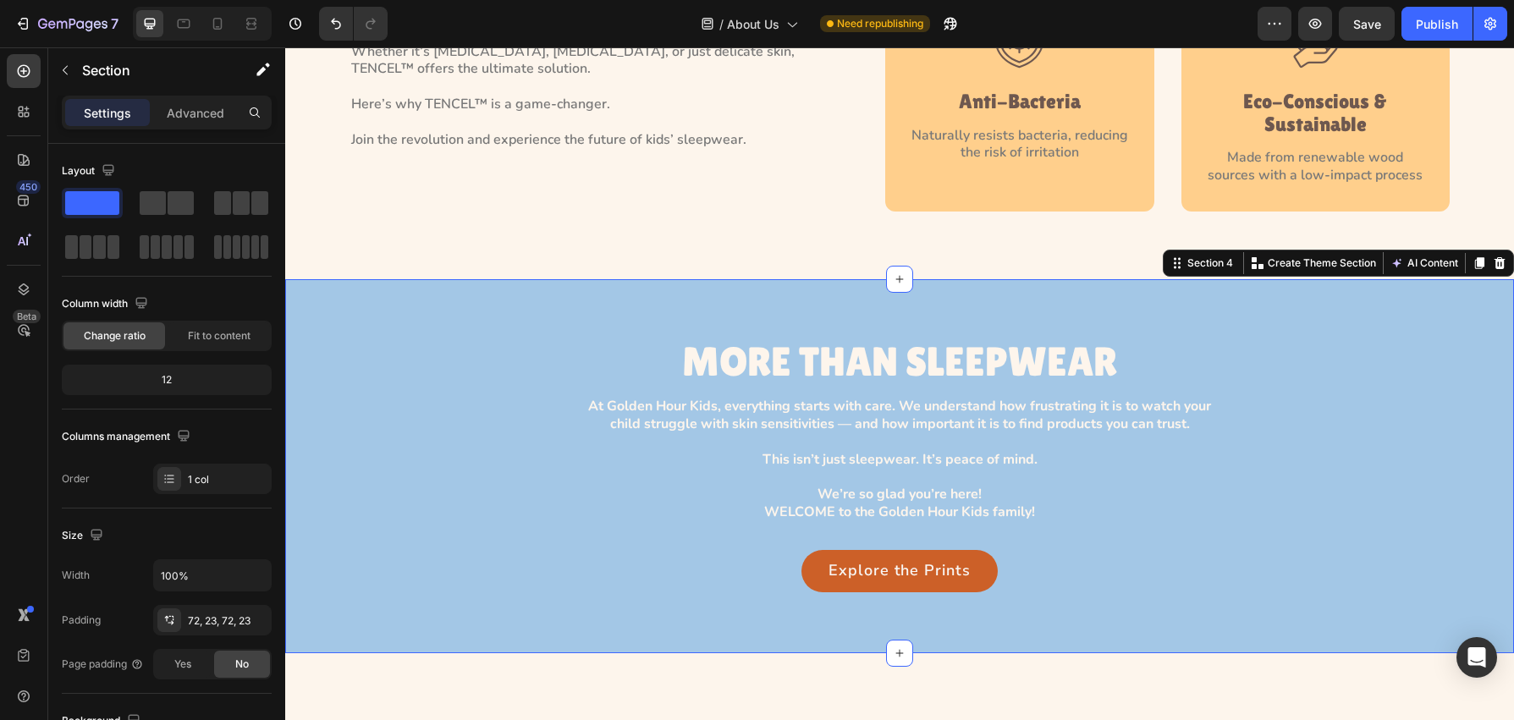
click at [501, 309] on div "MORE THAN SLEEPWEAR Heading At Golden Hour Kids, everything starts with care. W…" at bounding box center [899, 466] width 1229 height 374
click at [819, 351] on h3 "MORE THAN SLEEPWEAR" at bounding box center [899, 362] width 435 height 45
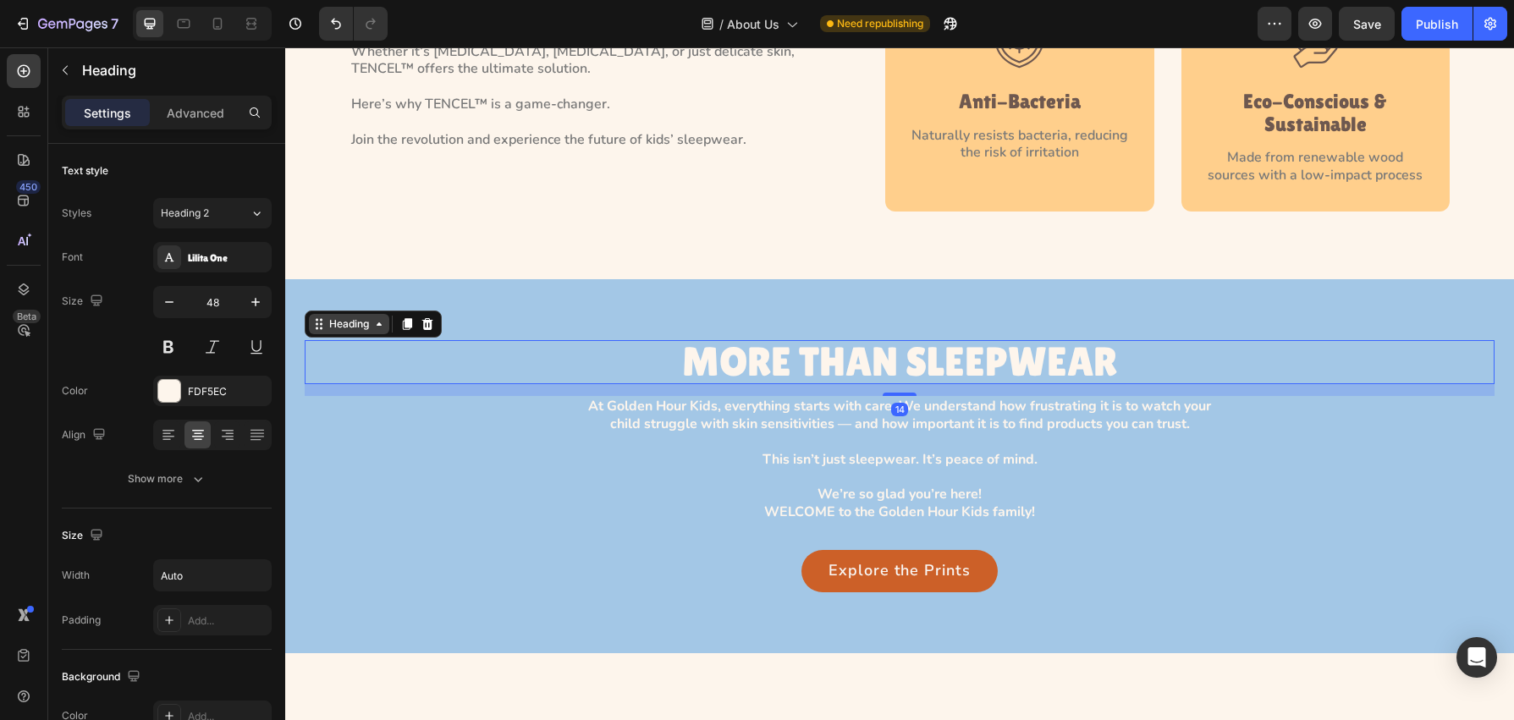
click at [343, 323] on div "Heading" at bounding box center [349, 324] width 47 height 15
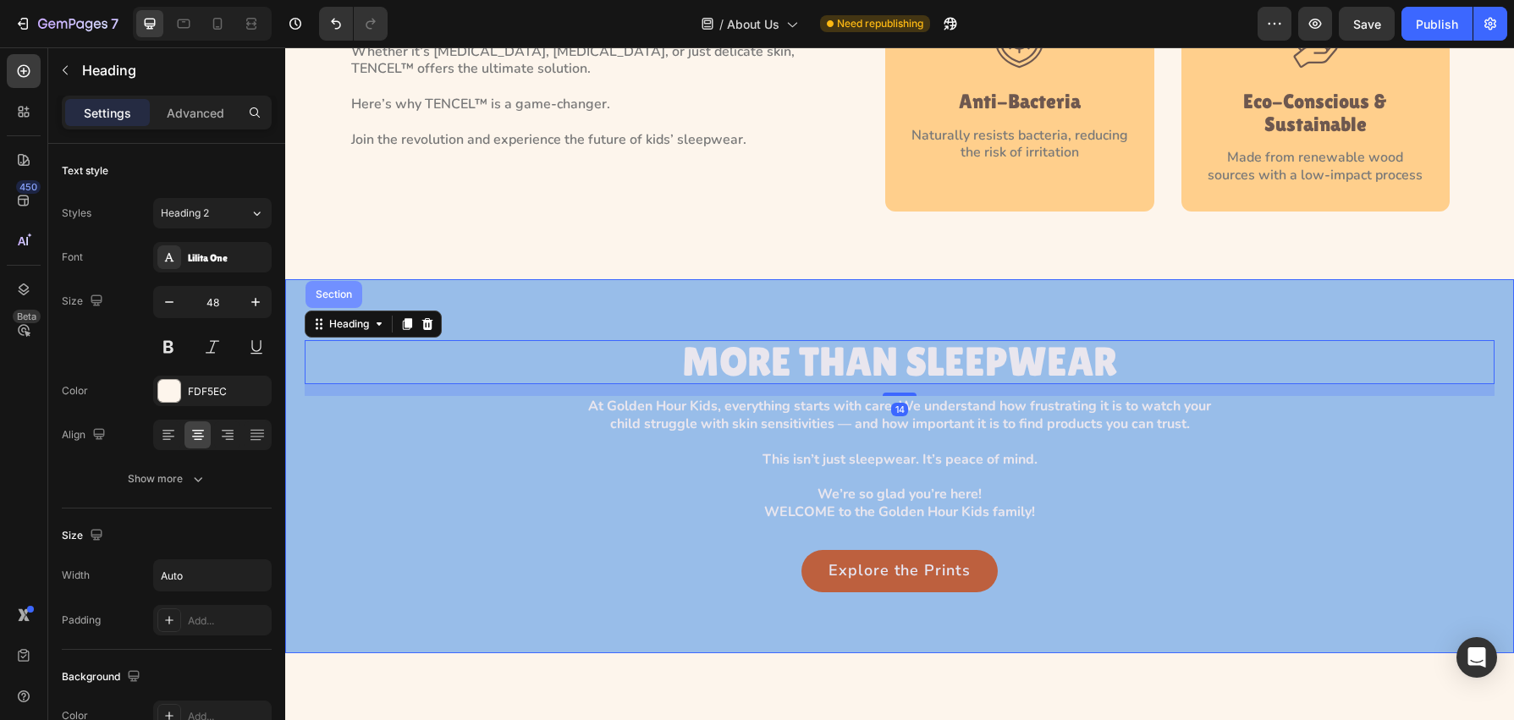
click at [338, 290] on div "Section" at bounding box center [333, 294] width 43 height 10
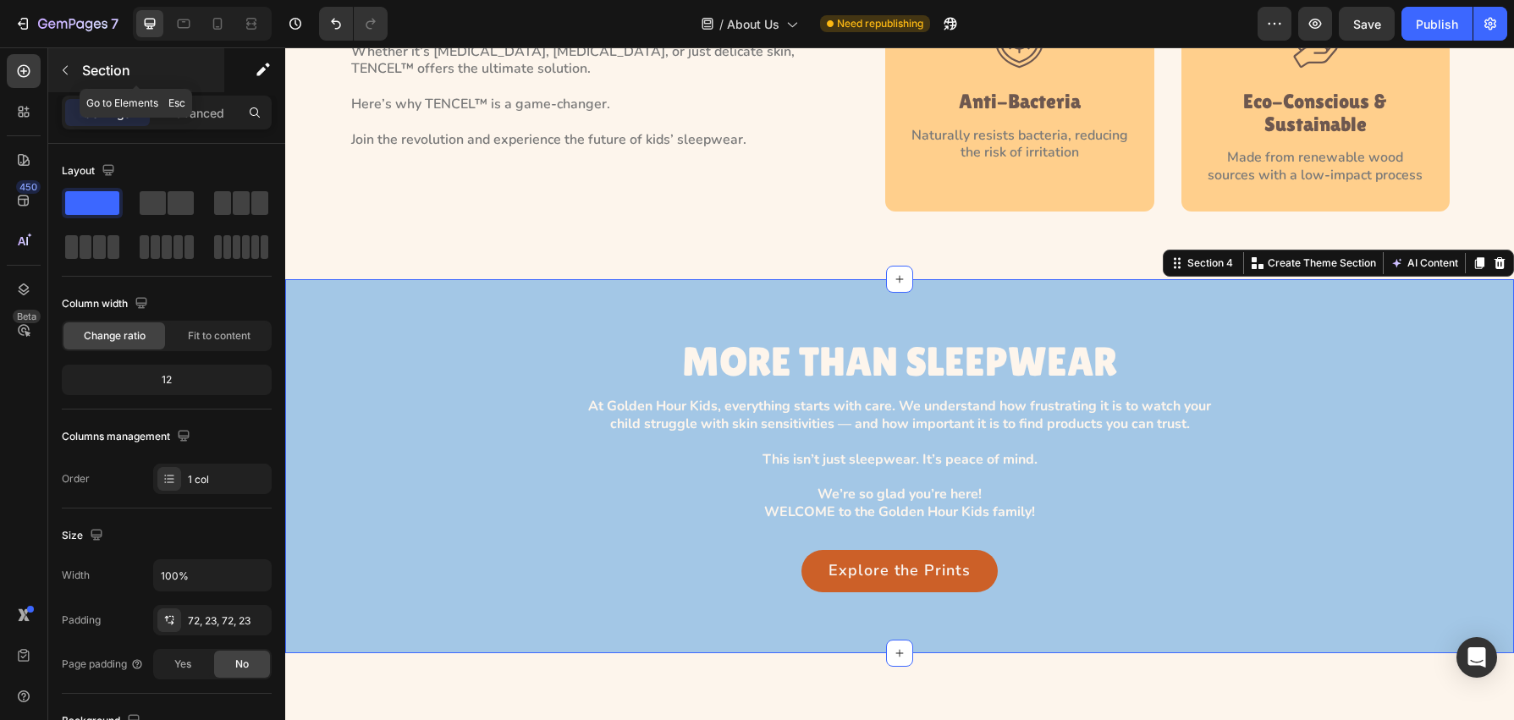
click at [55, 72] on button "button" at bounding box center [65, 70] width 27 height 27
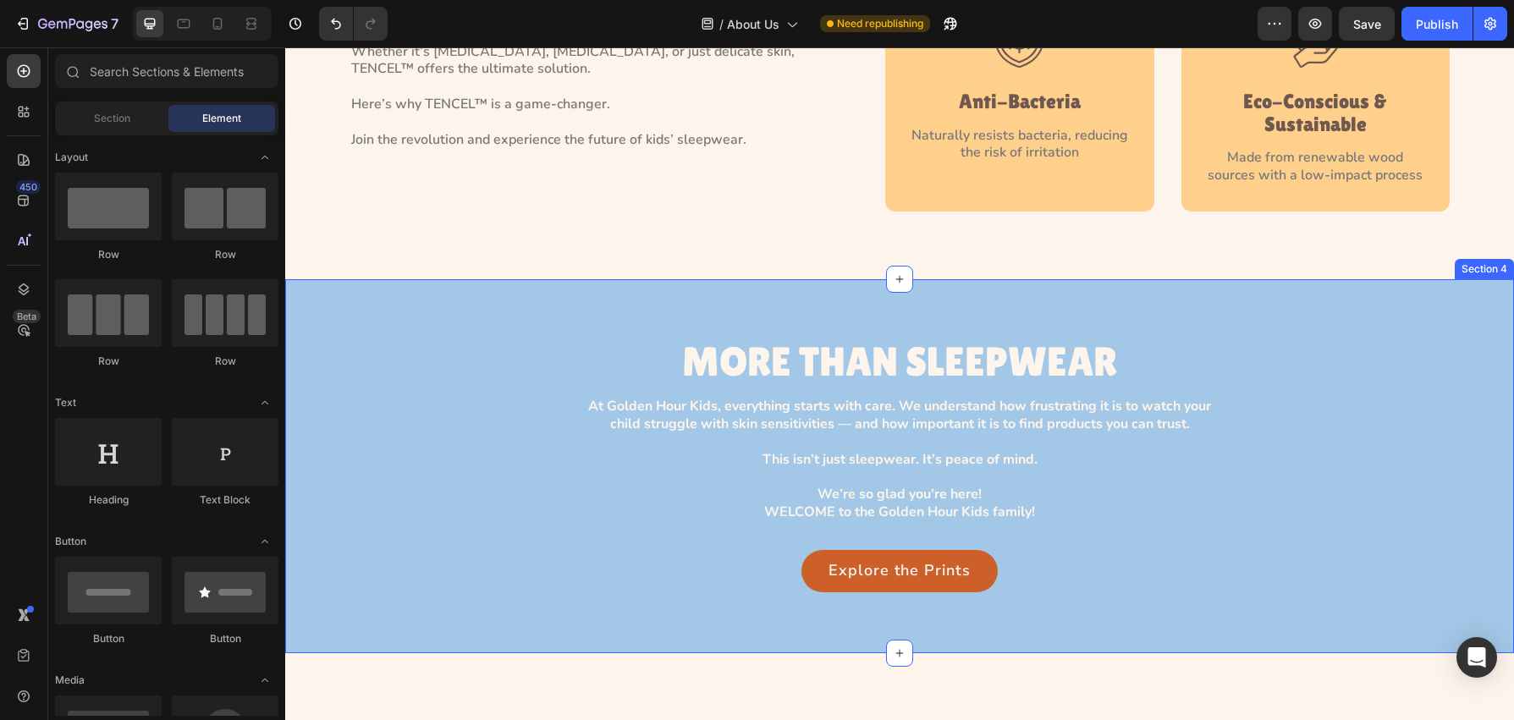
click at [550, 322] on div "MORE THAN SLEEPWEAR Heading At Golden Hour Kids, everything starts with care. W…" at bounding box center [899, 466] width 1229 height 374
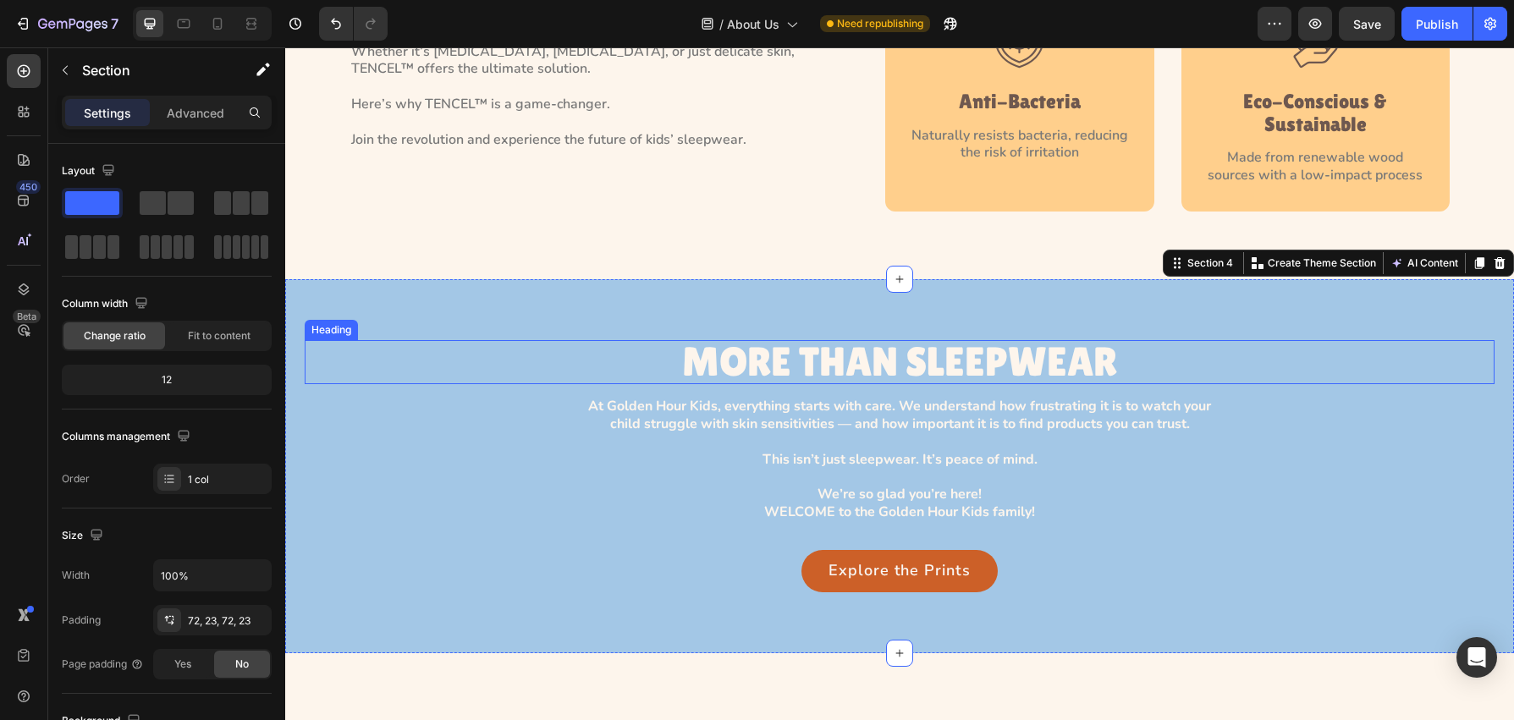
click at [745, 346] on h3 "MORE THAN SLEEPWEAR" at bounding box center [899, 362] width 435 height 45
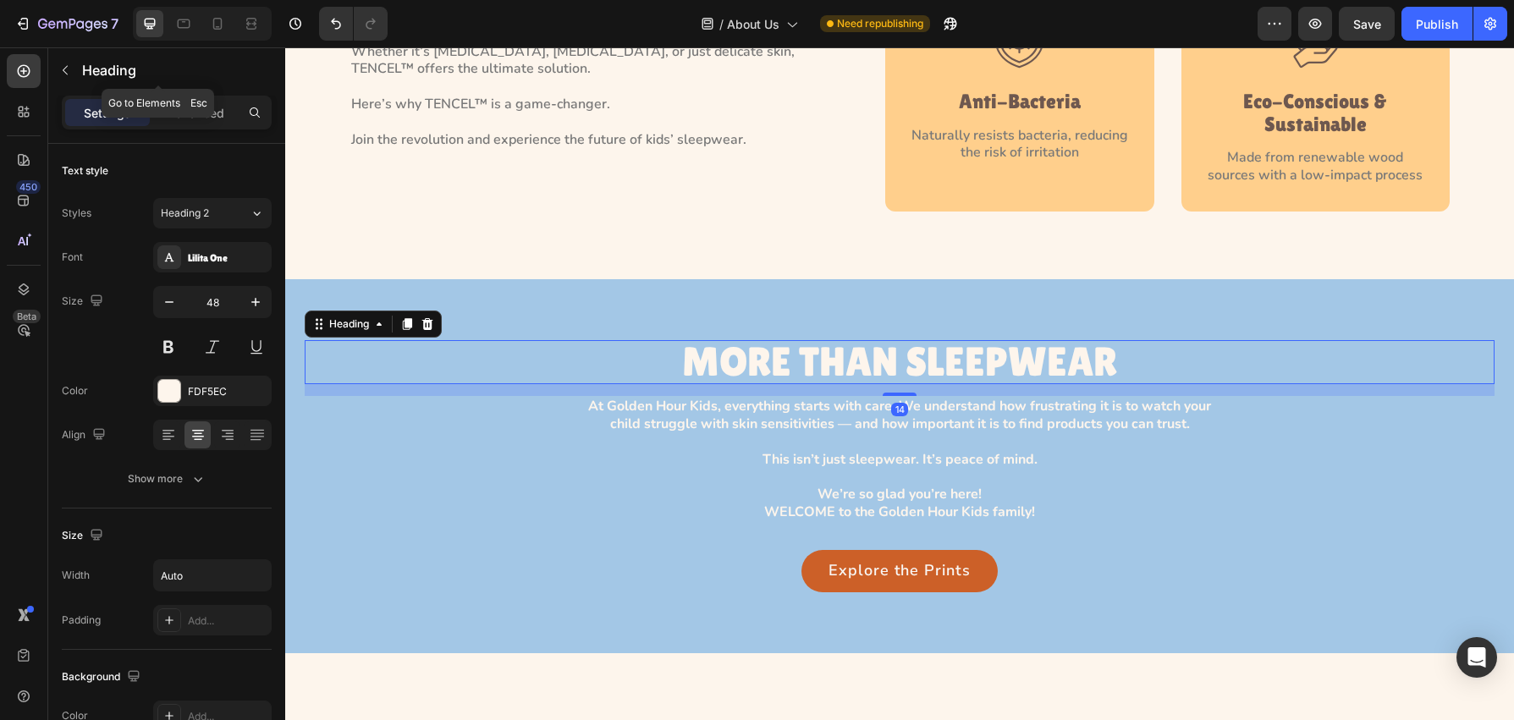
drag, startPoint x: 67, startPoint y: 73, endPoint x: 70, endPoint y: 106, distance: 33.2
click at [67, 73] on icon "button" at bounding box center [65, 70] width 14 height 14
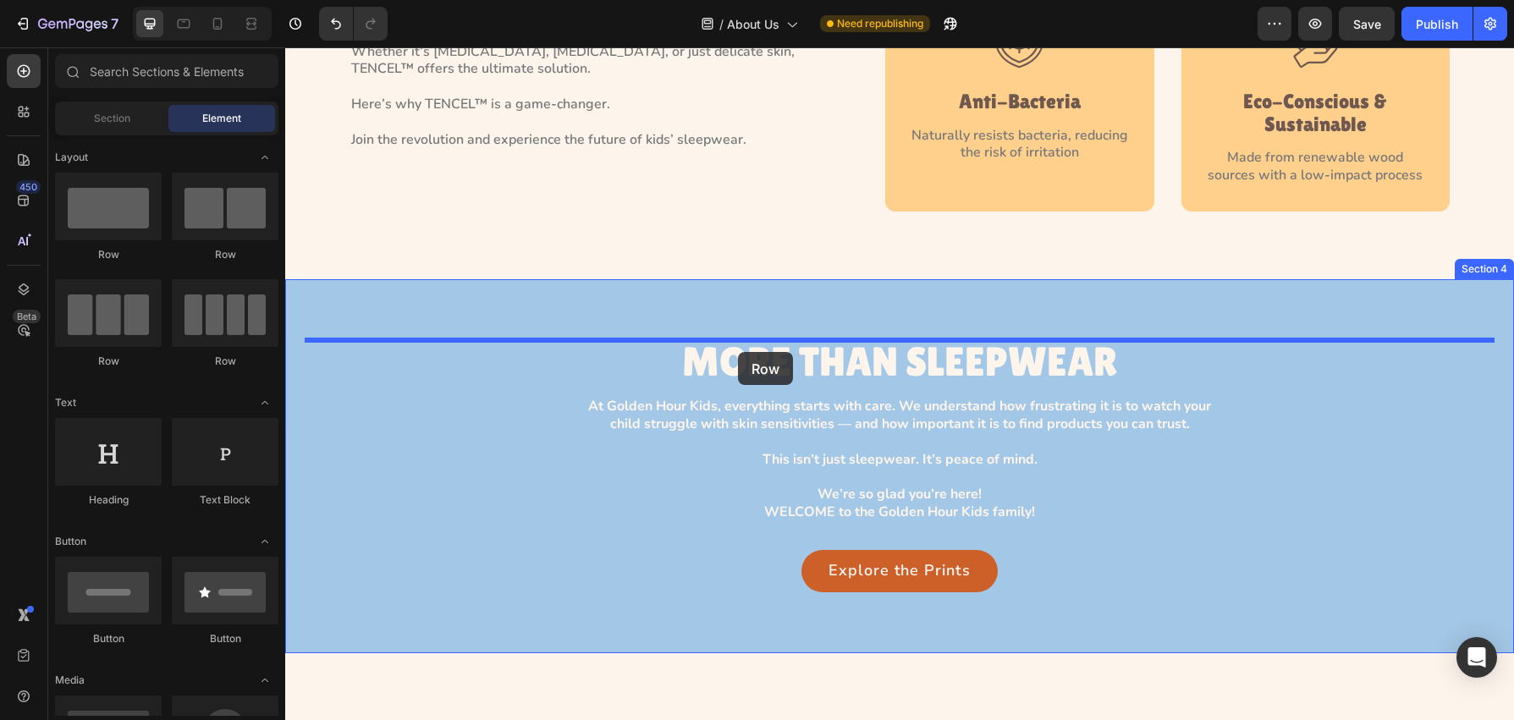
drag, startPoint x: 398, startPoint y: 260, endPoint x: 738, endPoint y: 353, distance: 352.8
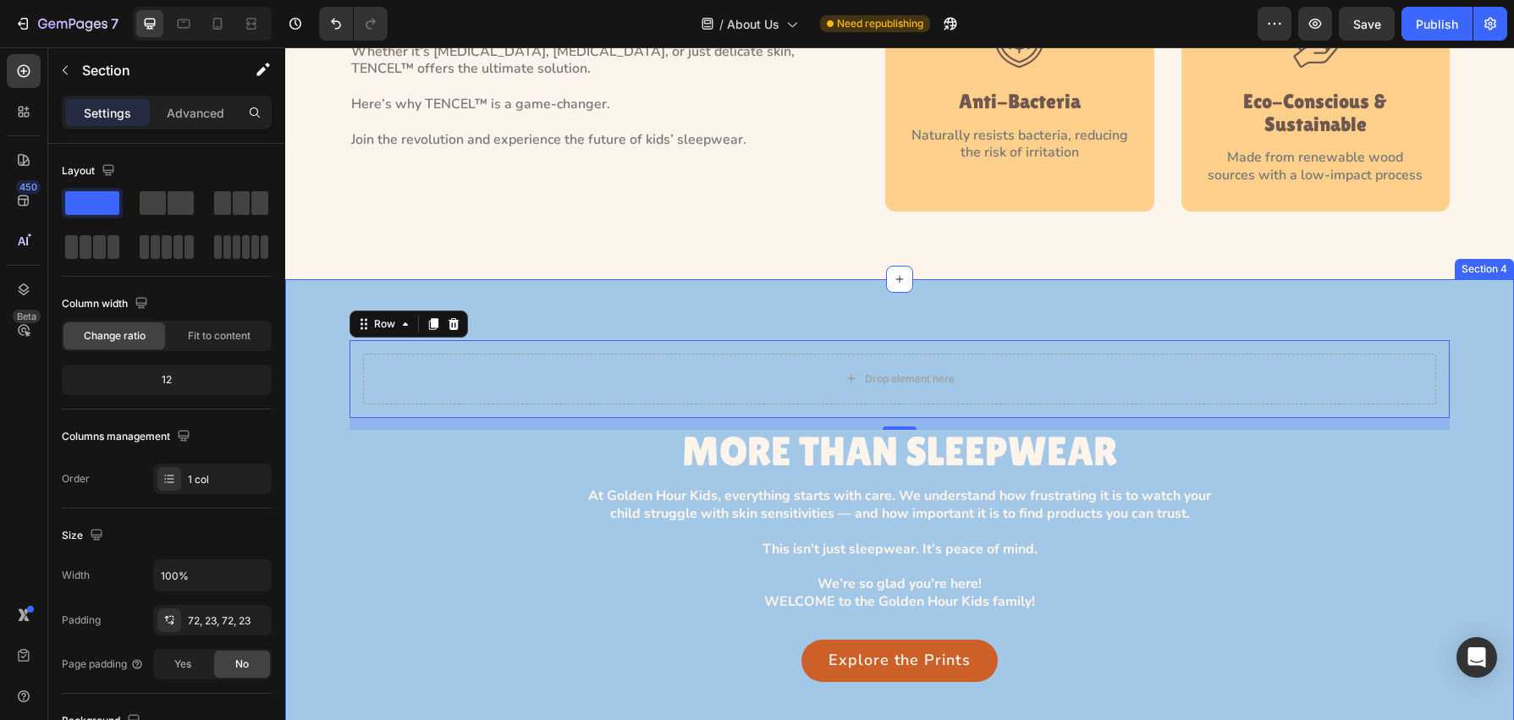
click at [318, 360] on div "Drop element here Row 14 MORE THAN SLEEPWEAR Heading At Golden Hour Kids, every…" at bounding box center [900, 511] width 1190 height 342
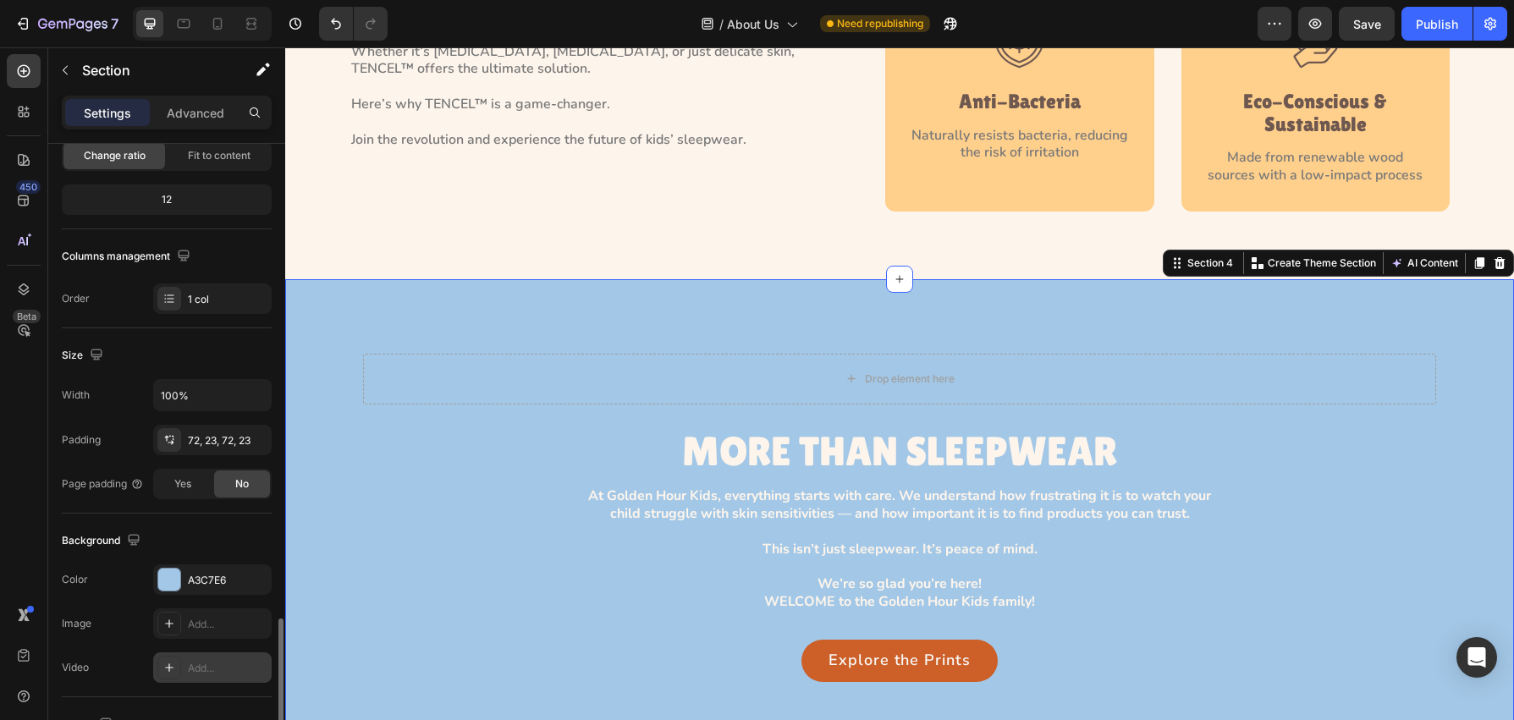
scroll to position [408, 0]
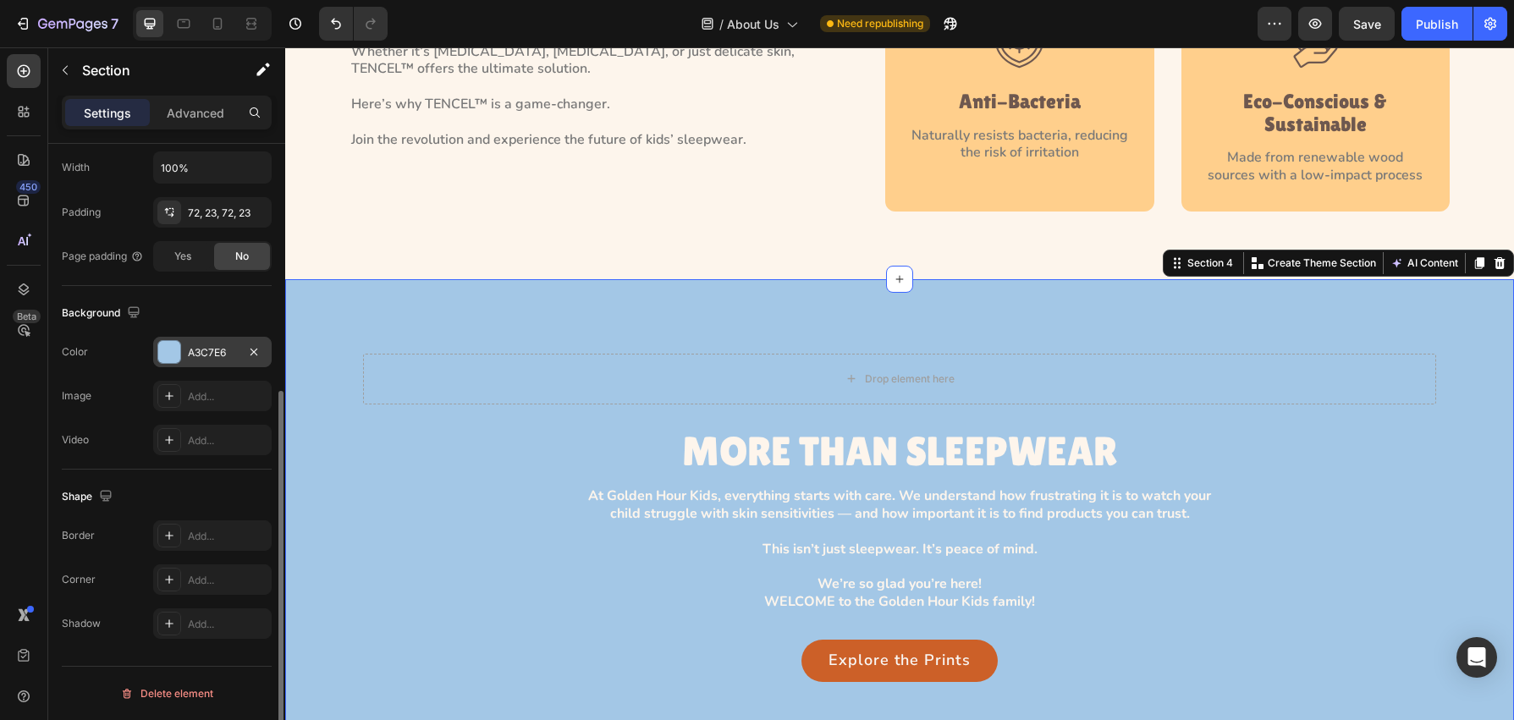
click at [173, 346] on div at bounding box center [169, 352] width 22 height 22
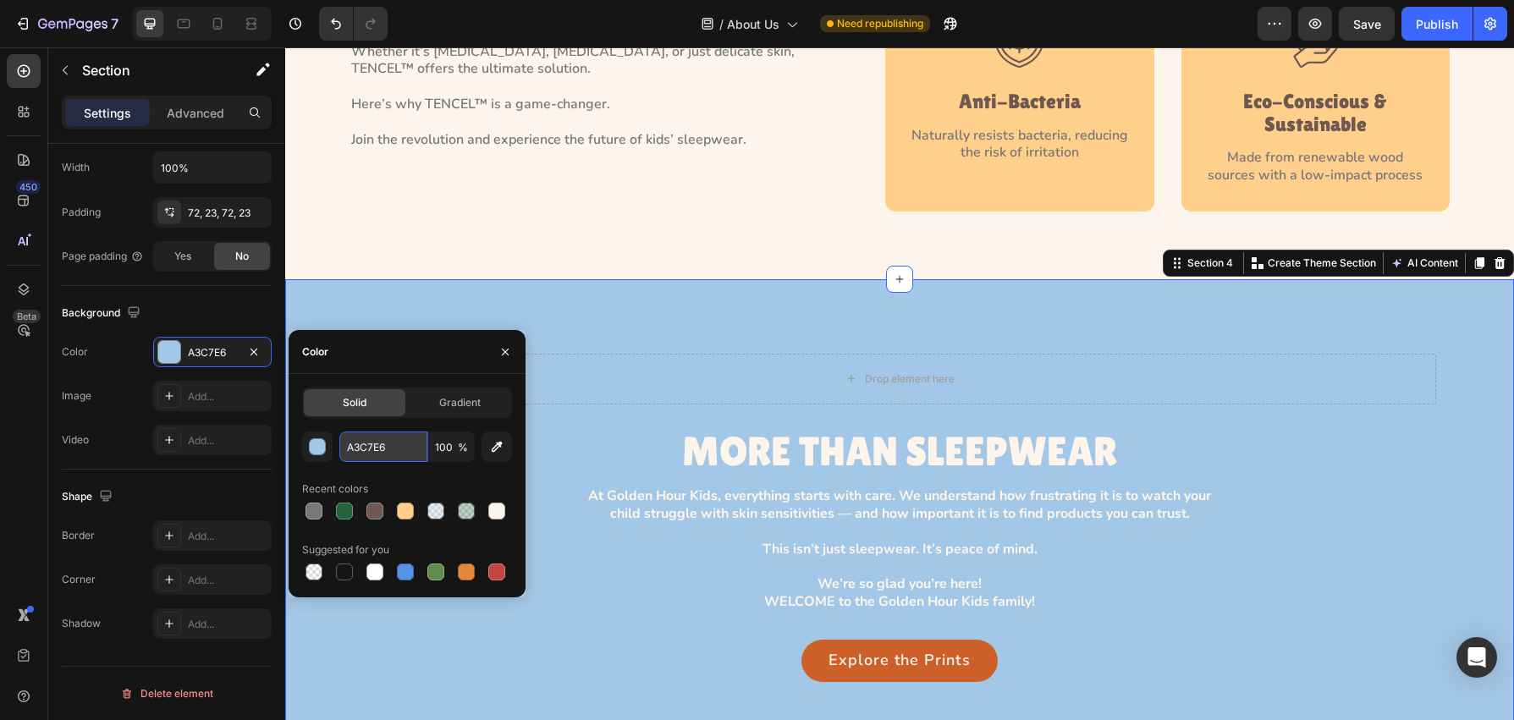
click at [411, 446] on input "A3C7E6" at bounding box center [383, 447] width 88 height 30
click at [395, 447] on input "A3C7E6" at bounding box center [383, 447] width 88 height 30
paste input "Light 01"
click at [404, 443] on input "A3C7E6" at bounding box center [383, 447] width 88 height 30
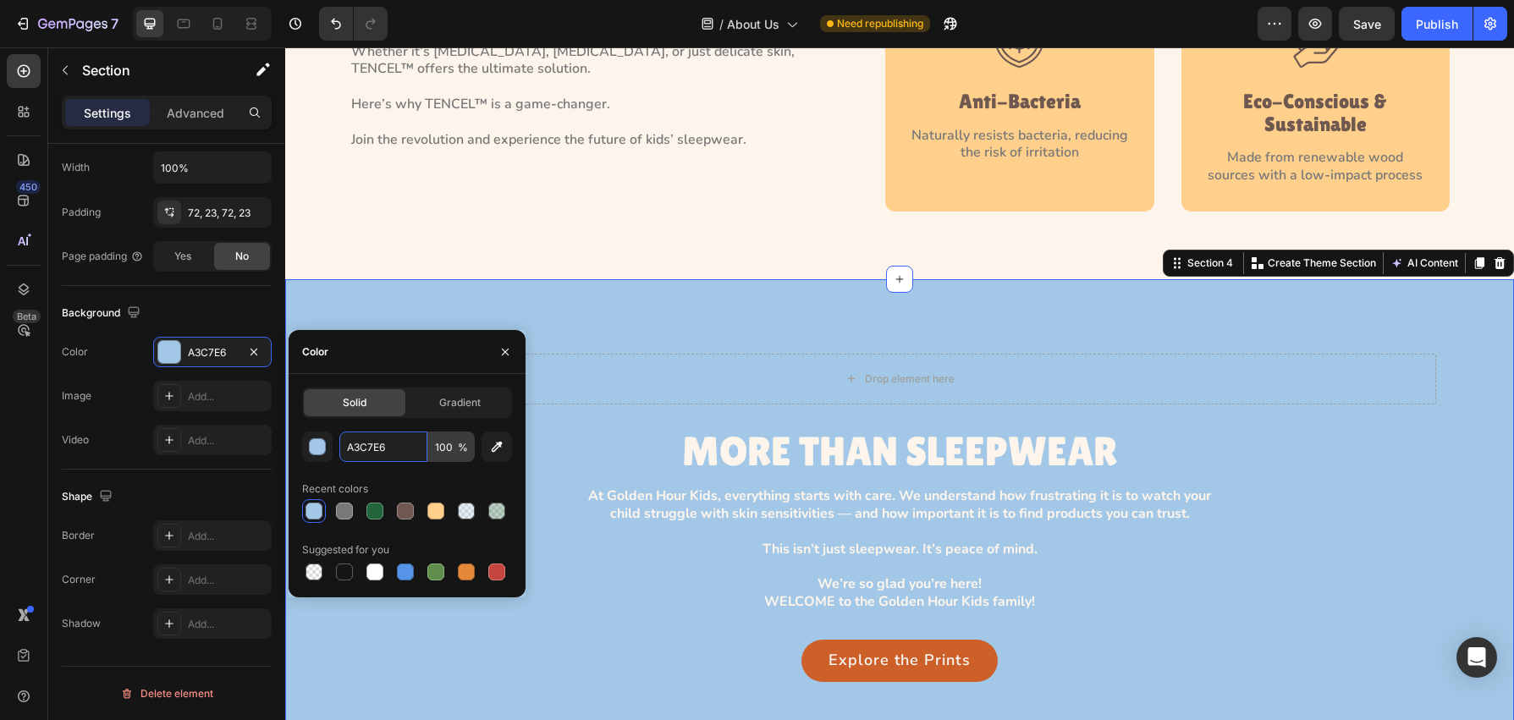
paste input "#FDF5EC"
drag, startPoint x: 375, startPoint y: 447, endPoint x: 238, endPoint y: 445, distance: 137.1
click at [239, 445] on div "450 Beta Sections(18) Elements(83) Section Element Hero Section Product Detail …" at bounding box center [142, 383] width 285 height 673
type input "#FDF5EC"
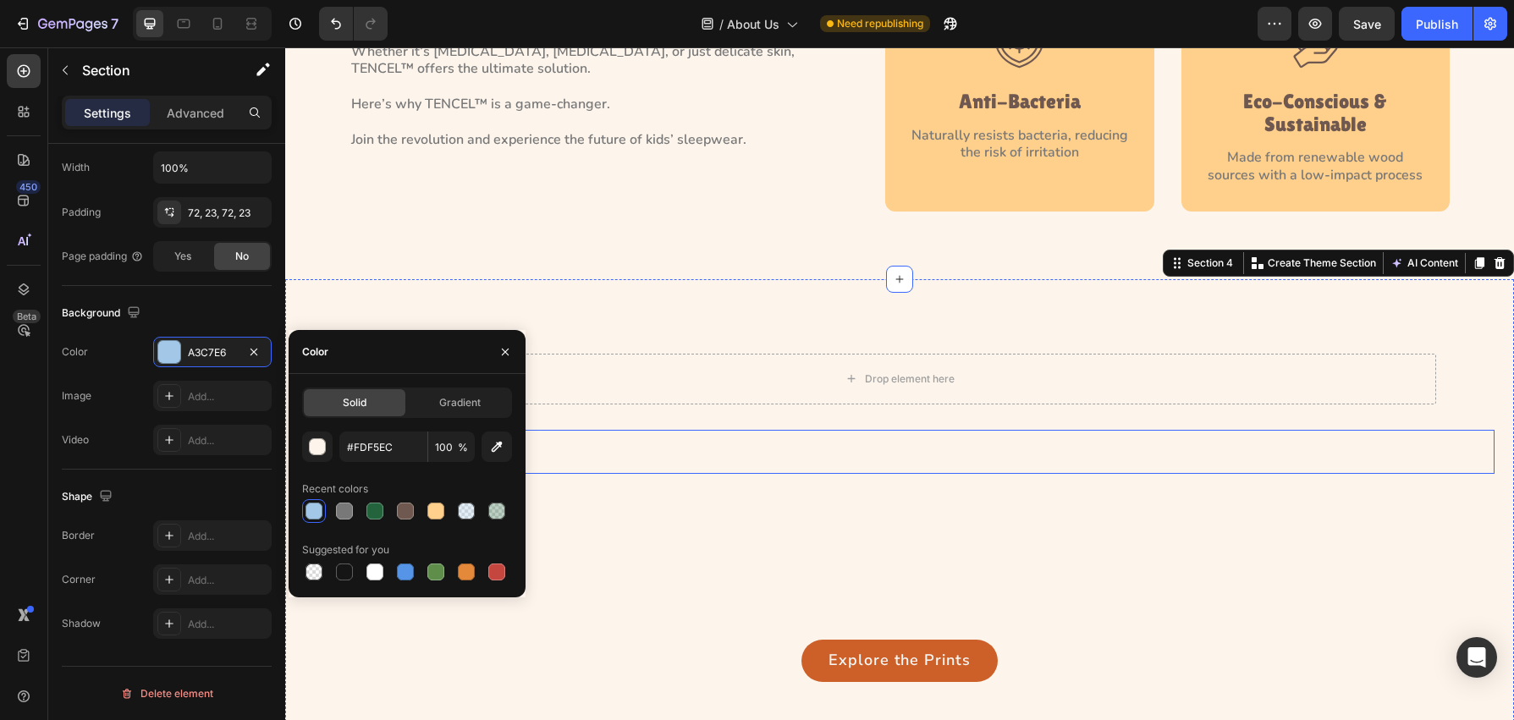
click at [747, 463] on h3 "MORE THAN SLEEPWEAR" at bounding box center [899, 452] width 435 height 45
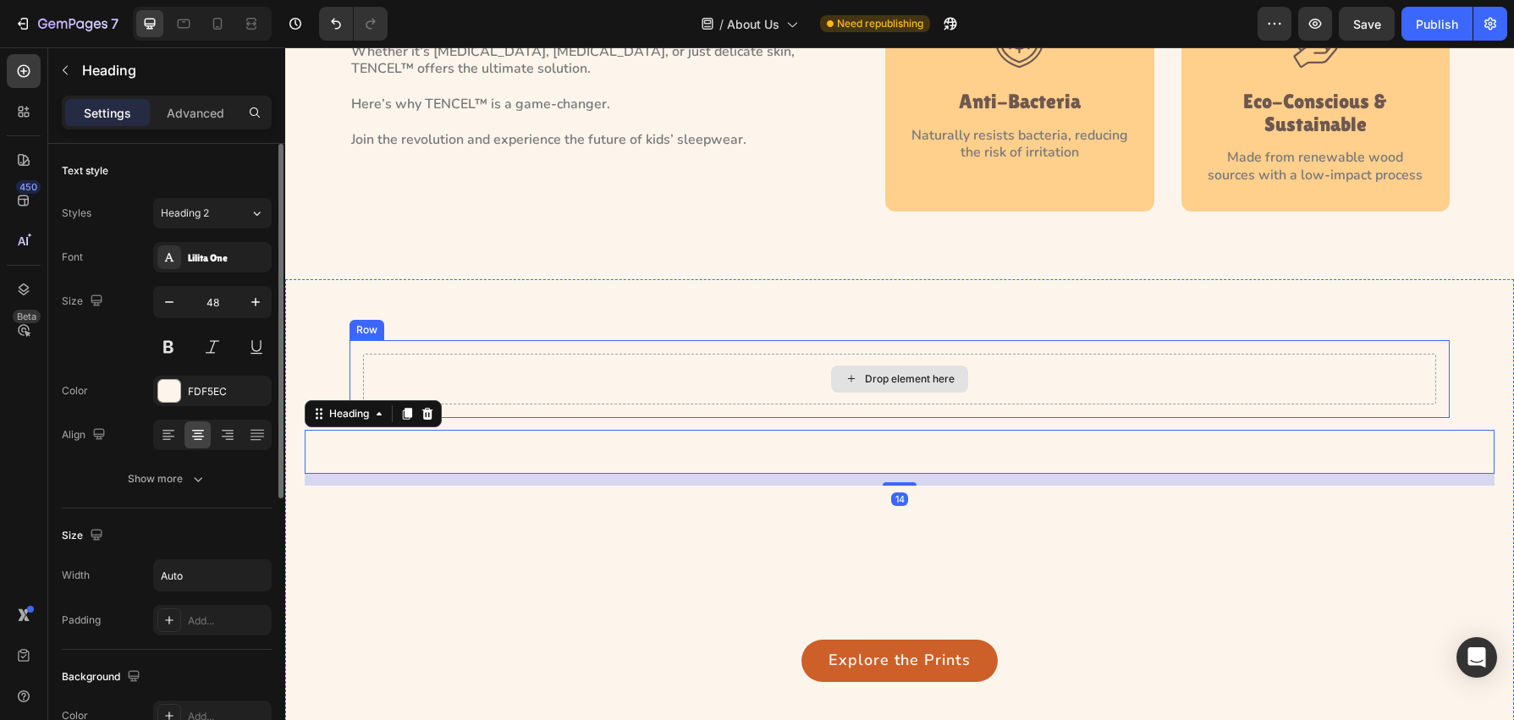
click at [554, 383] on div "Drop element here" at bounding box center [899, 379] width 1073 height 51
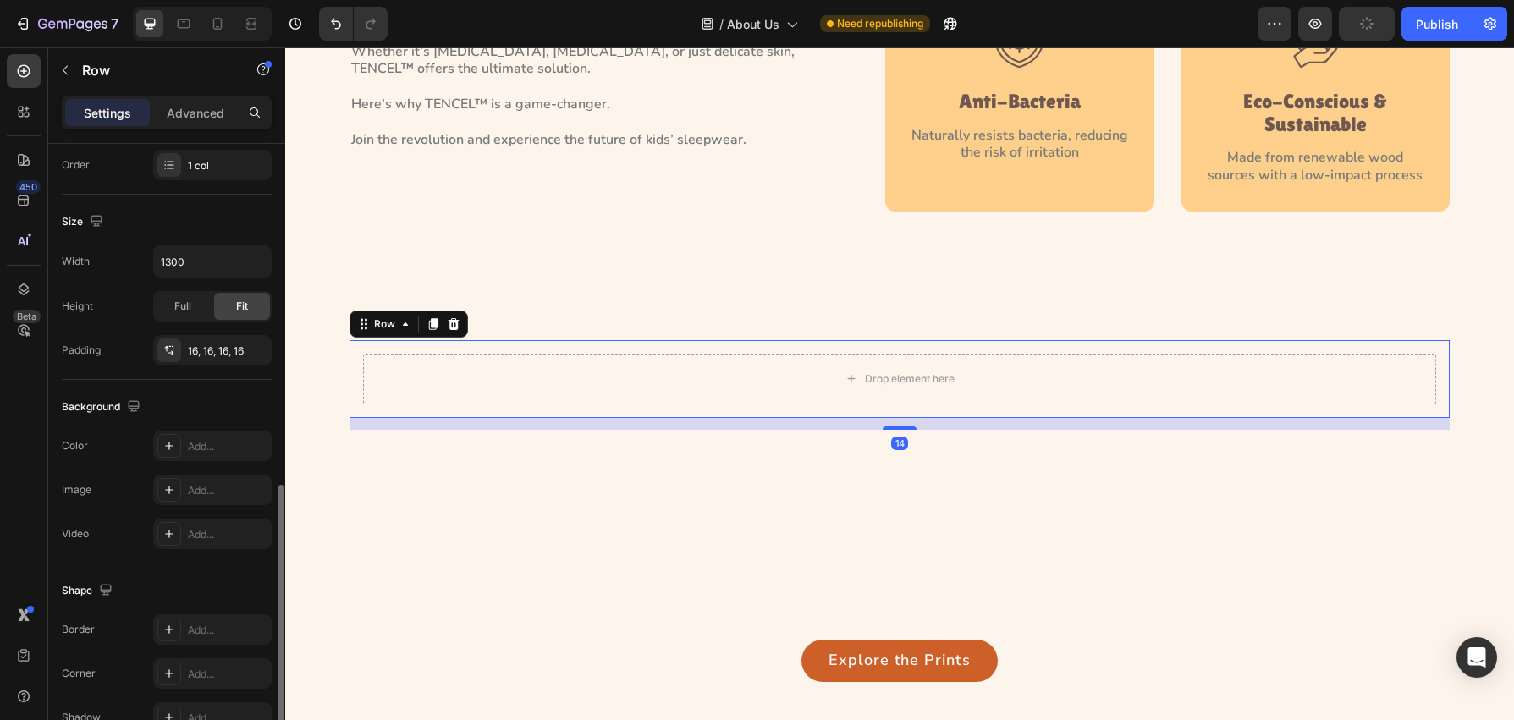
scroll to position [408, 0]
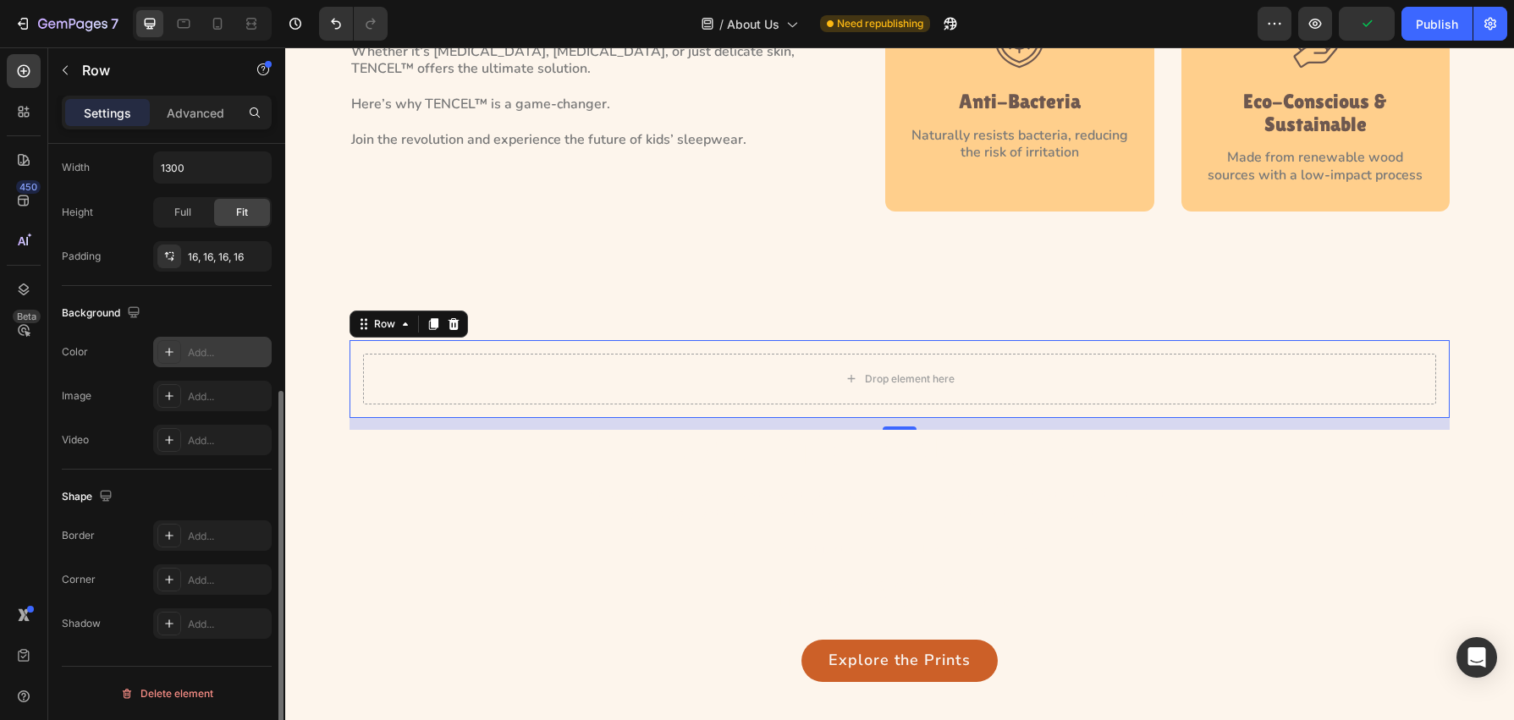
click at [169, 356] on icon at bounding box center [169, 352] width 8 height 8
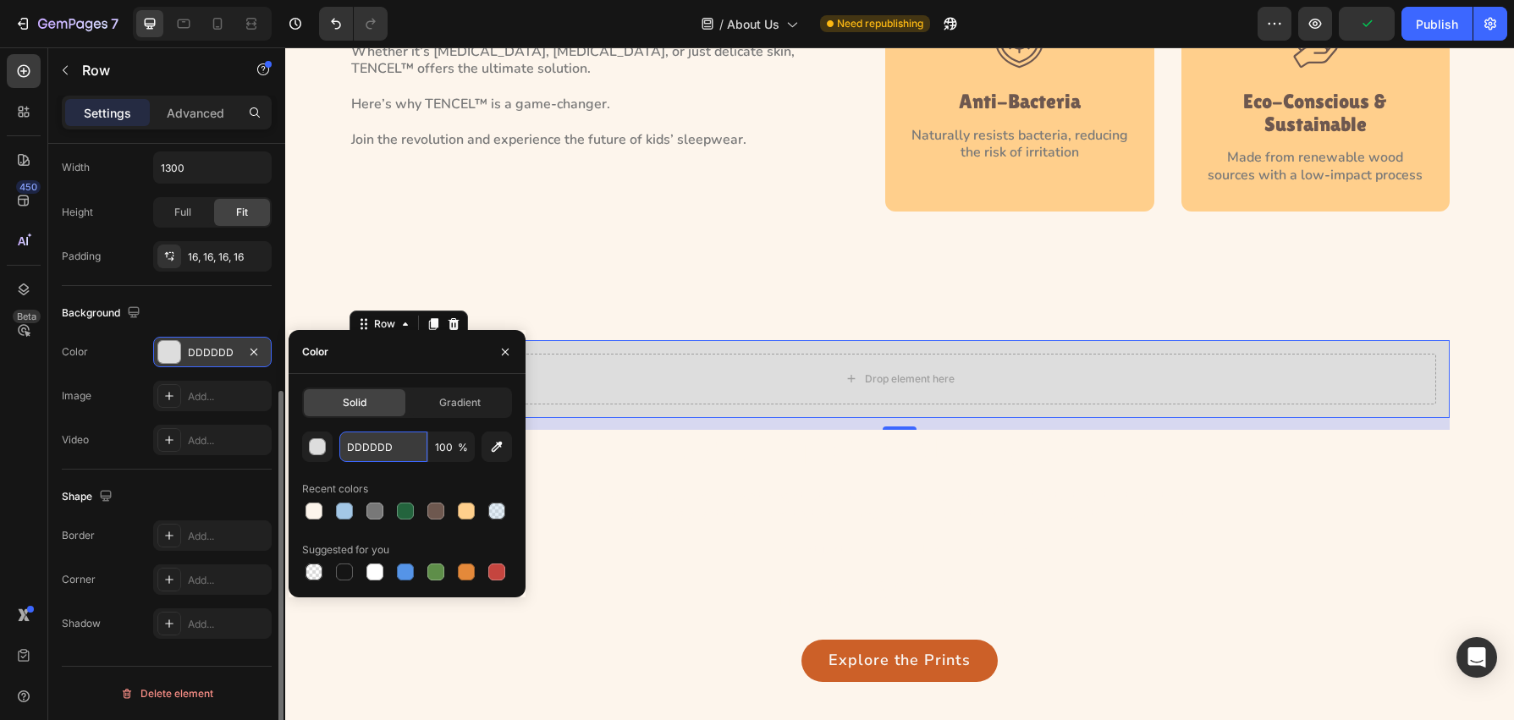
click at [394, 454] on input "DDDDDD" at bounding box center [383, 447] width 88 height 30
paste input "A3C7E6"
type input "A3C7E6"
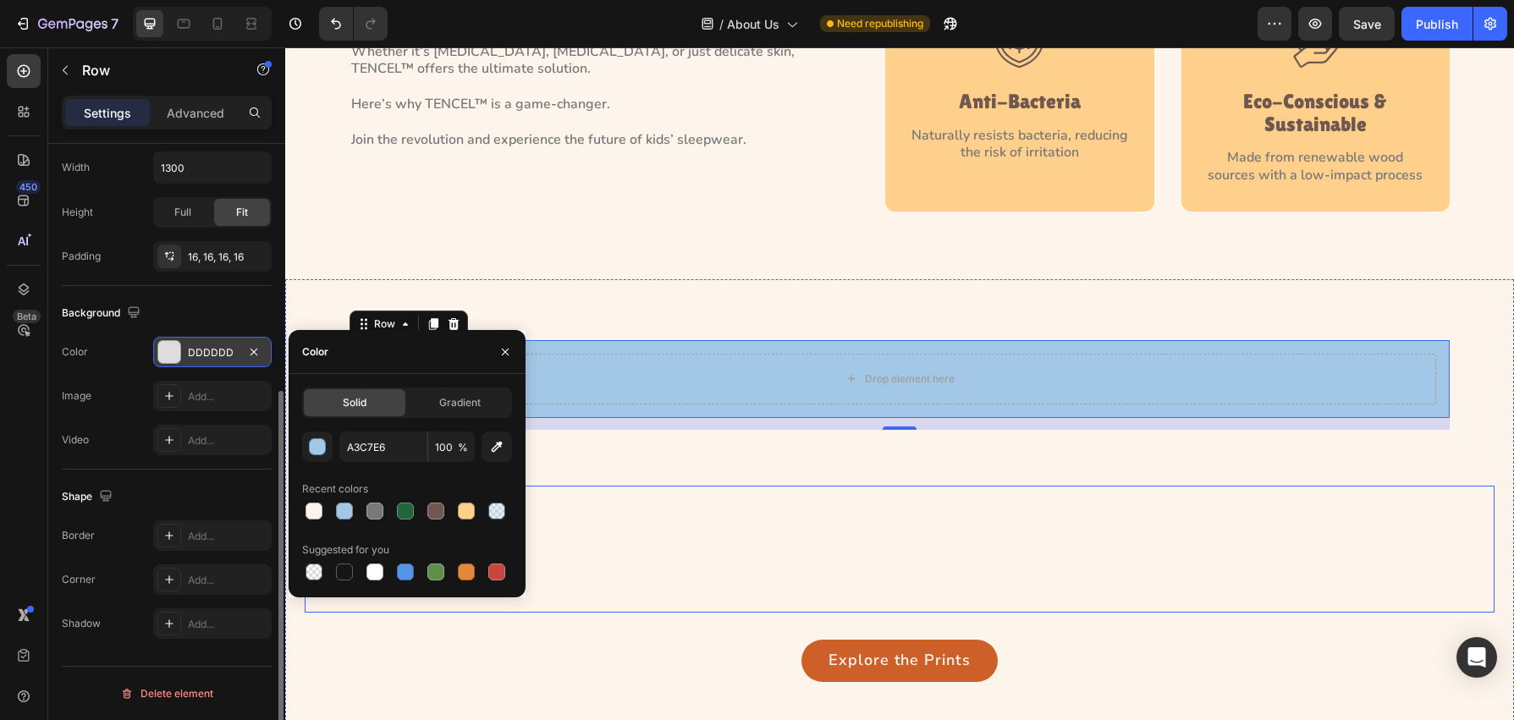
click at [637, 491] on p "At Golden Hour Kids, everything starts with care. We understand how frustrating…" at bounding box center [899, 550] width 653 height 124
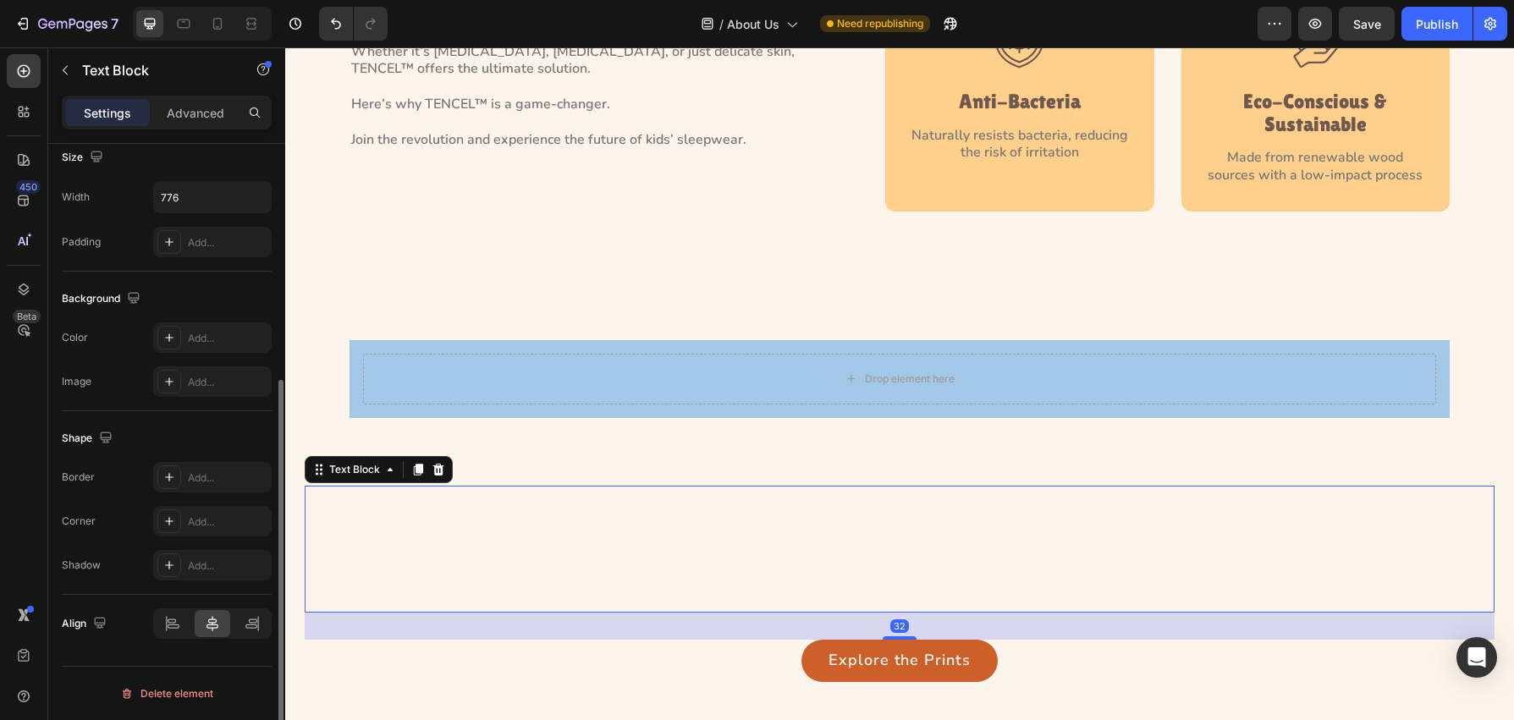
scroll to position [0, 0]
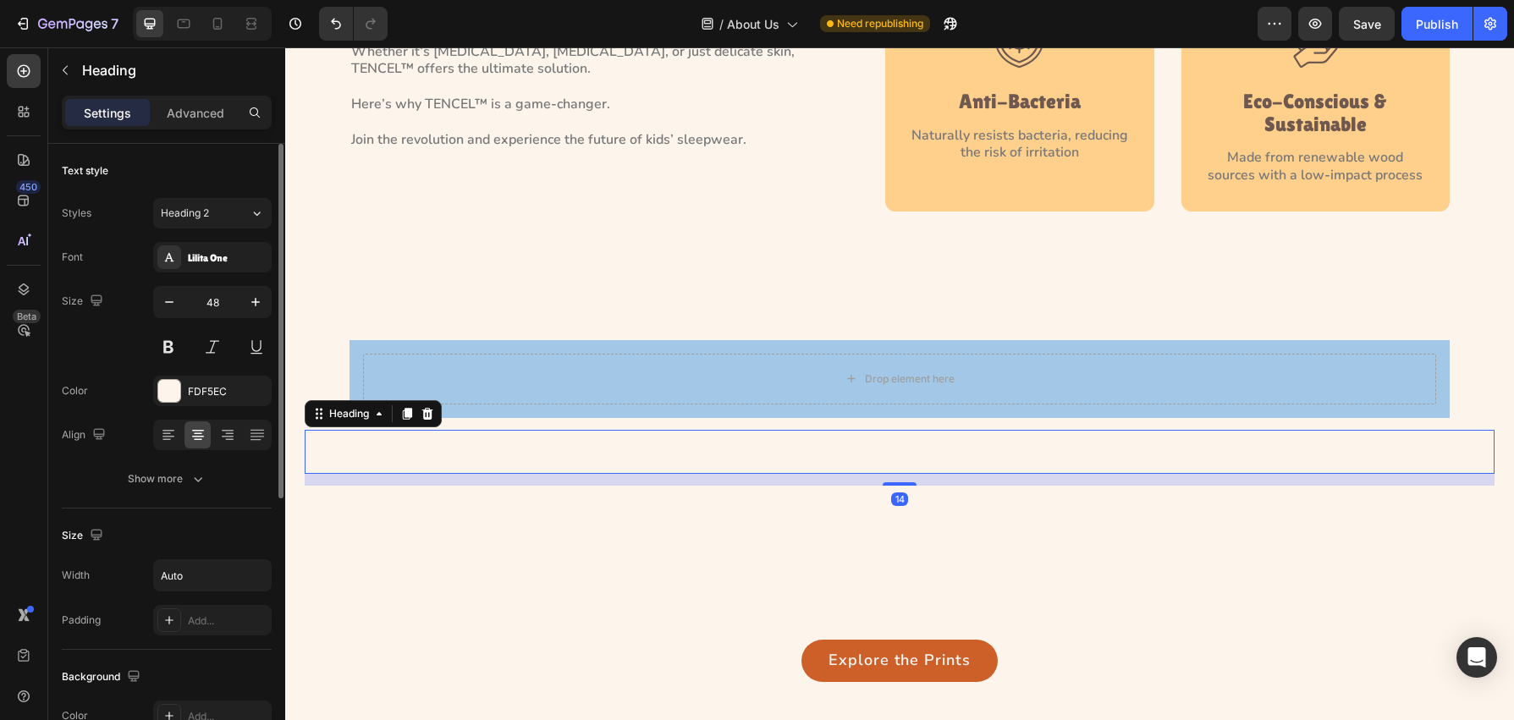
click at [646, 446] on div "MORE THAN SLEEPWEAR" at bounding box center [900, 452] width 1190 height 45
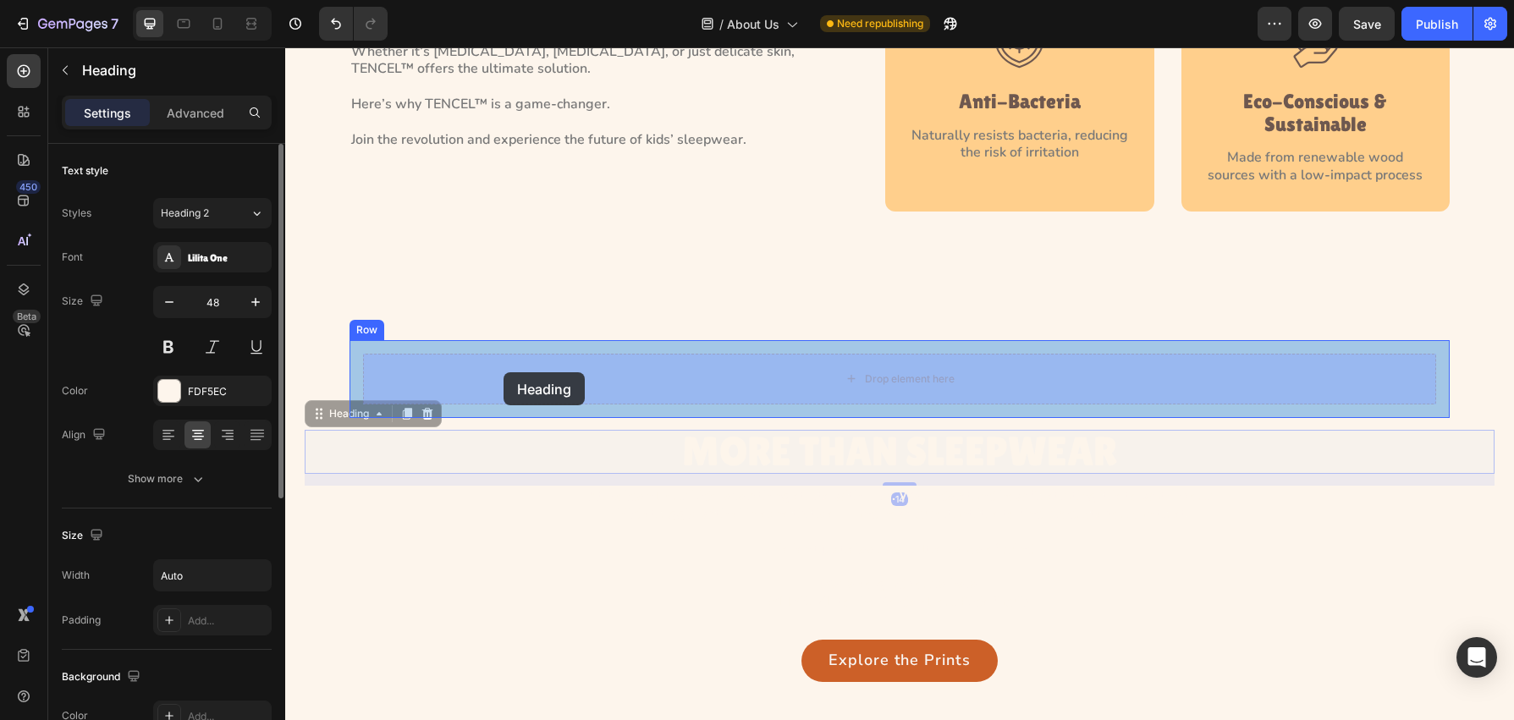
drag, startPoint x: 367, startPoint y: 416, endPoint x: 504, endPoint y: 372, distance: 143.8
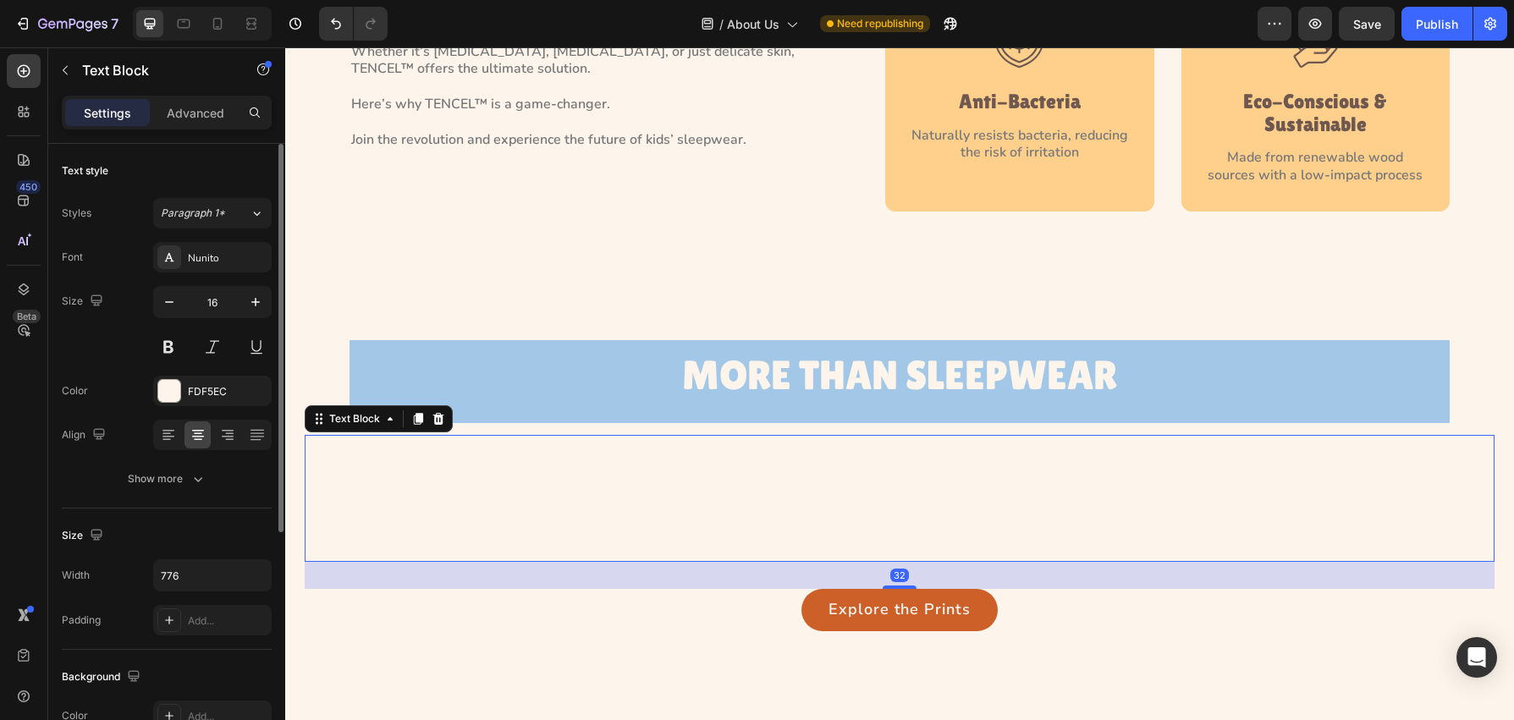
click at [740, 455] on p "At Golden Hour Kids, everything starts with care. We understand how frustrating…" at bounding box center [899, 499] width 653 height 124
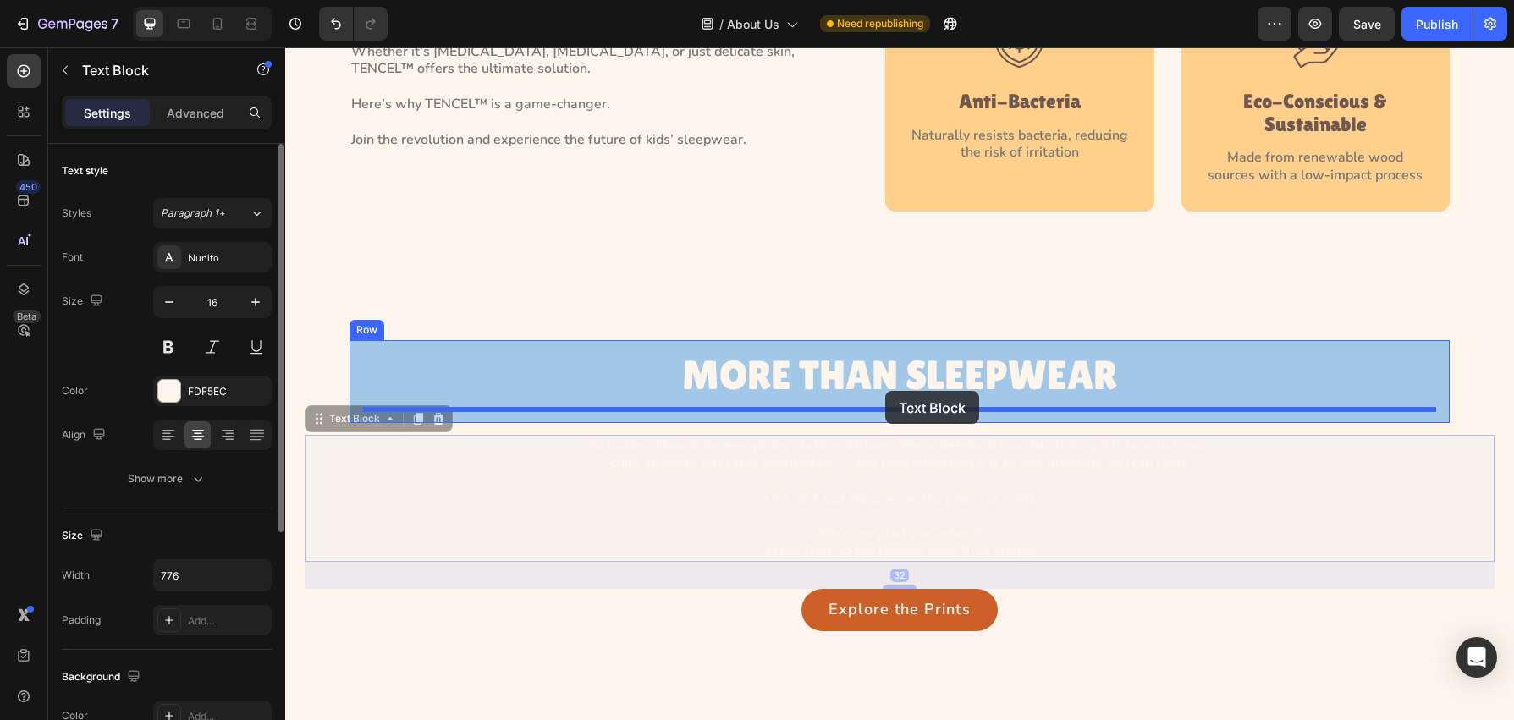
drag, startPoint x: 361, startPoint y: 428, endPoint x: 885, endPoint y: 391, distance: 526.1
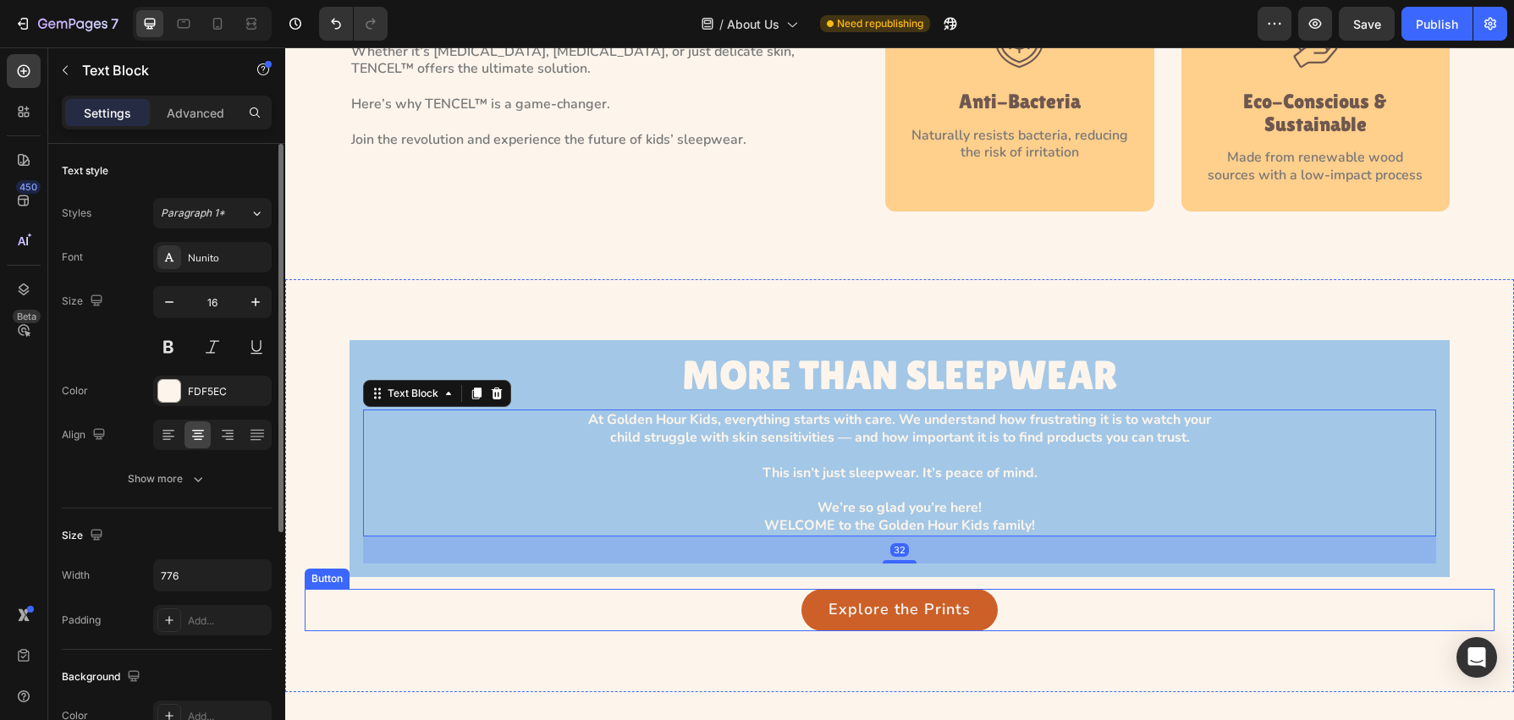
click at [791, 606] on div "Explore the Prints Button" at bounding box center [900, 610] width 1190 height 42
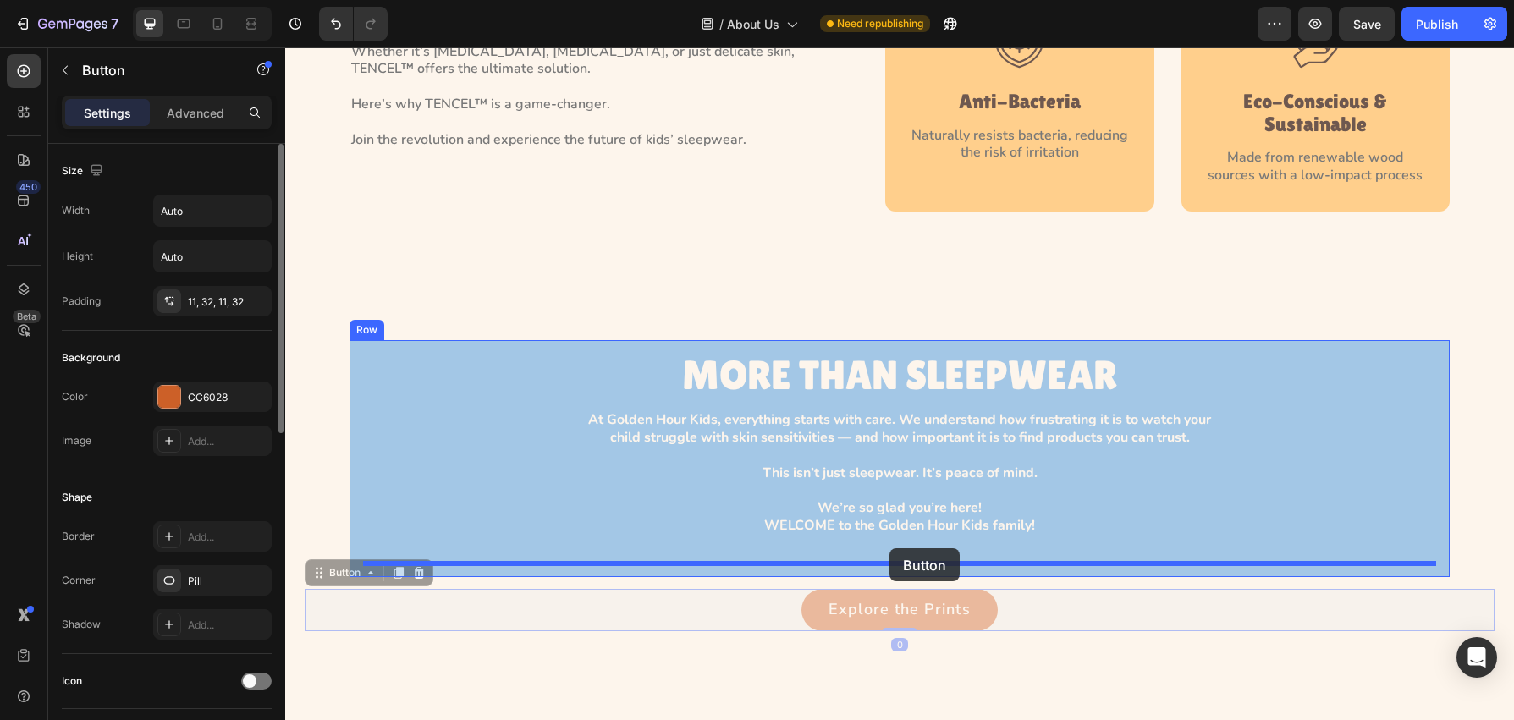
drag, startPoint x: 371, startPoint y: 577, endPoint x: 890, endPoint y: 549, distance: 519.7
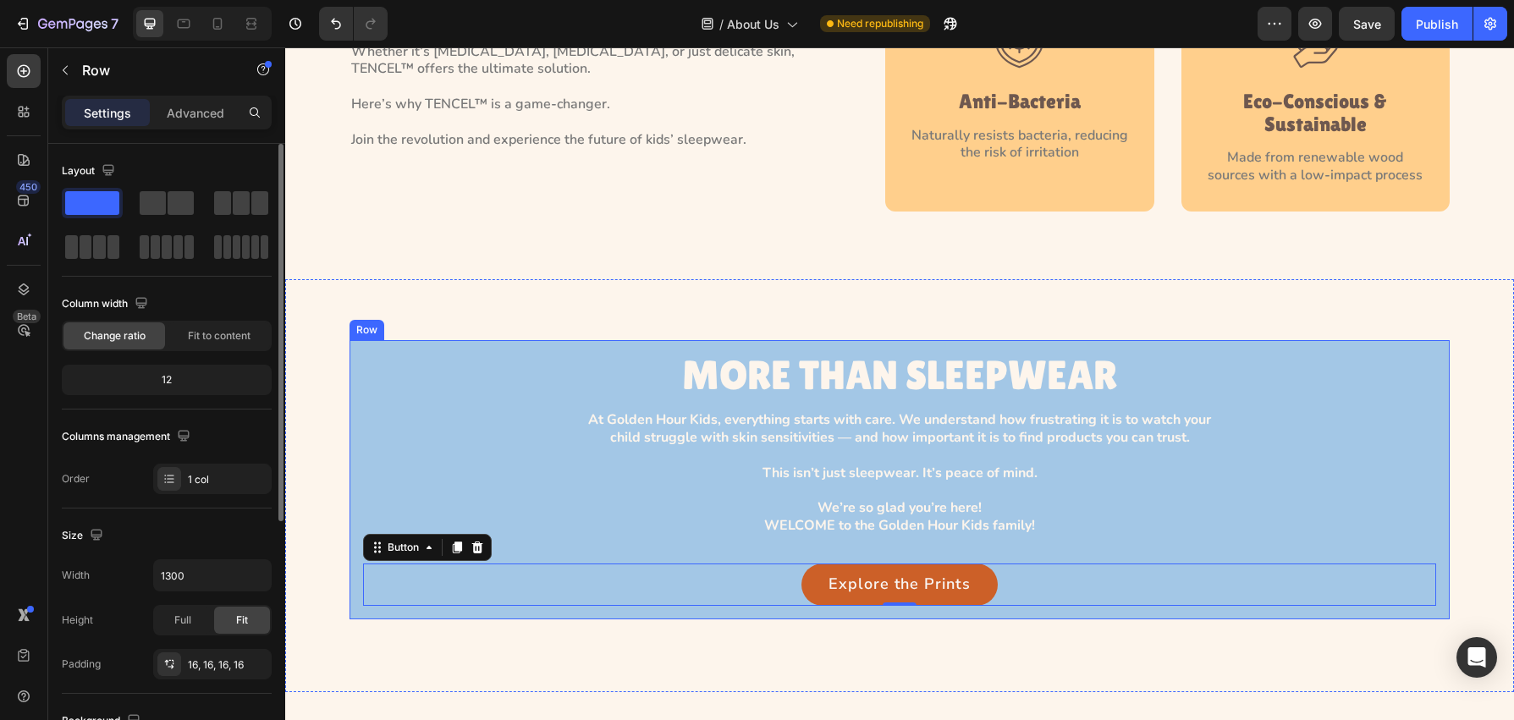
click at [358, 414] on div "MORE THAN SLEEPWEAR Heading At Golden Hour Kids, everything starts with care. W…" at bounding box center [900, 479] width 1100 height 279
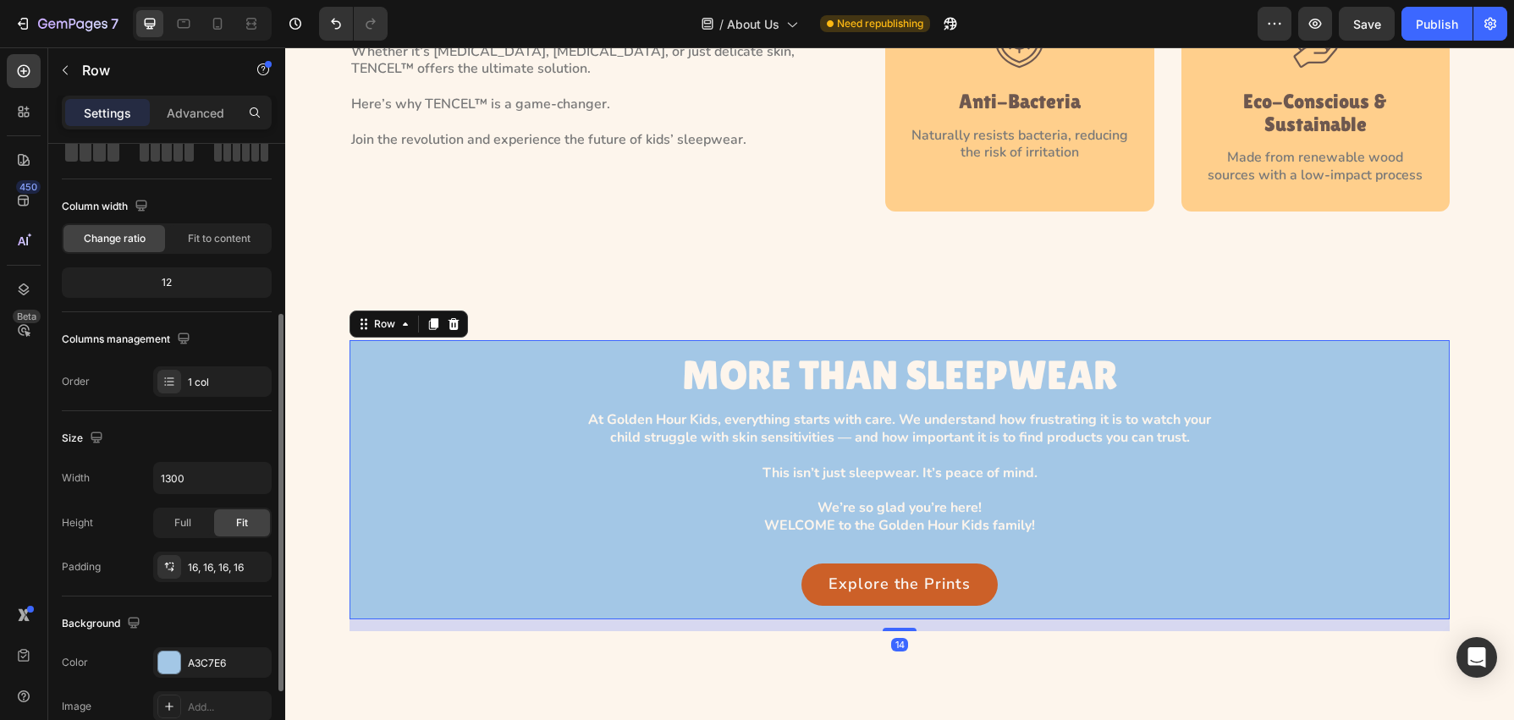
scroll to position [306, 0]
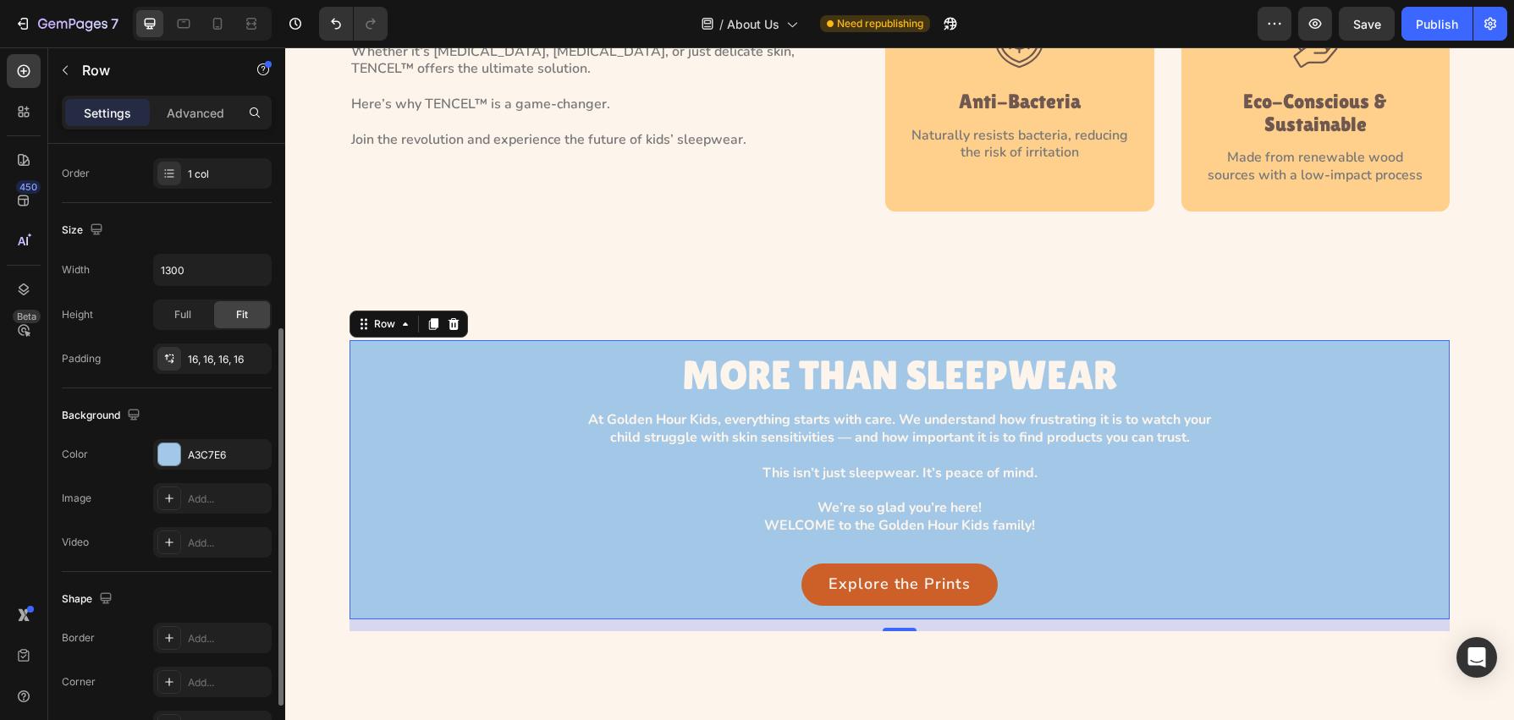
drag, startPoint x: 195, startPoint y: 119, endPoint x: 198, endPoint y: 141, distance: 22.3
click at [195, 119] on p "Advanced" at bounding box center [196, 113] width 58 height 18
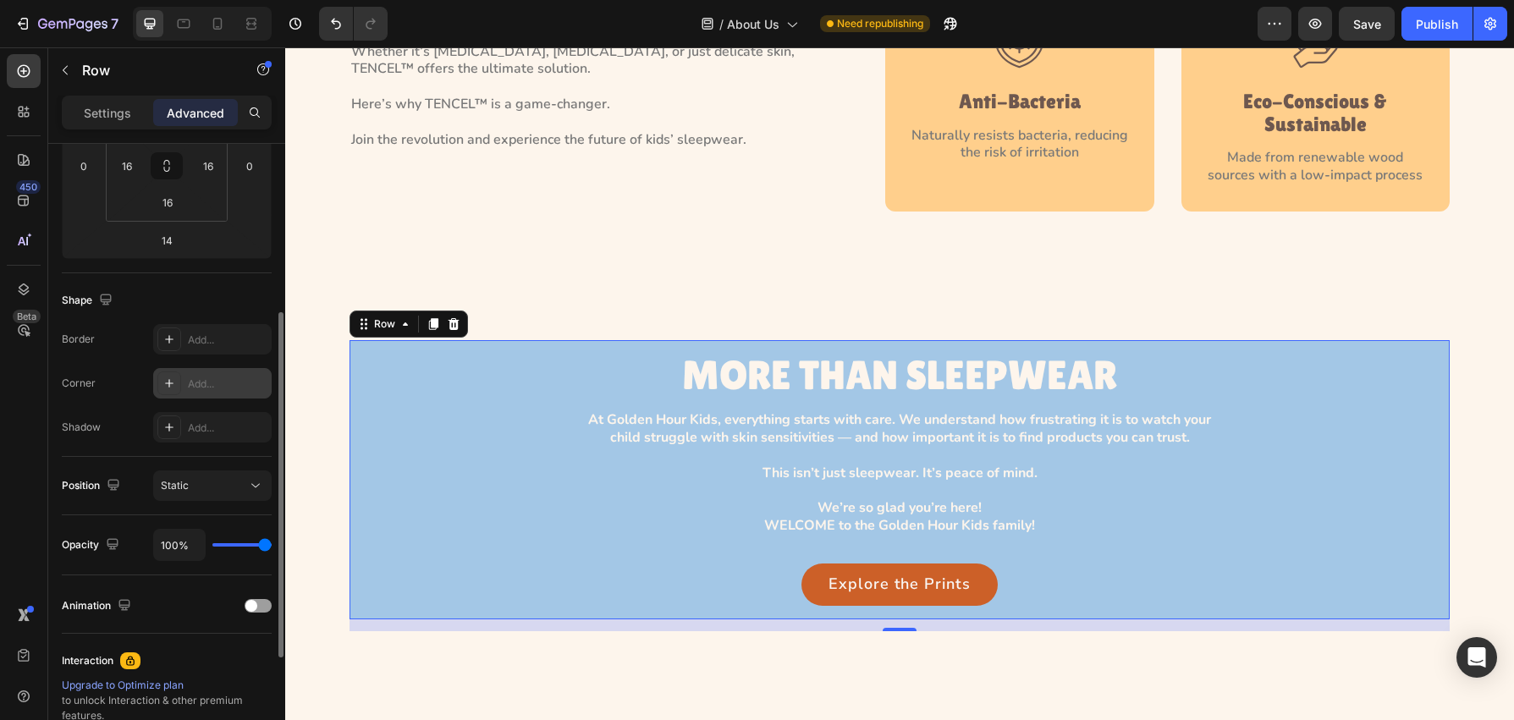
click at [170, 385] on icon at bounding box center [170, 384] width 14 height 14
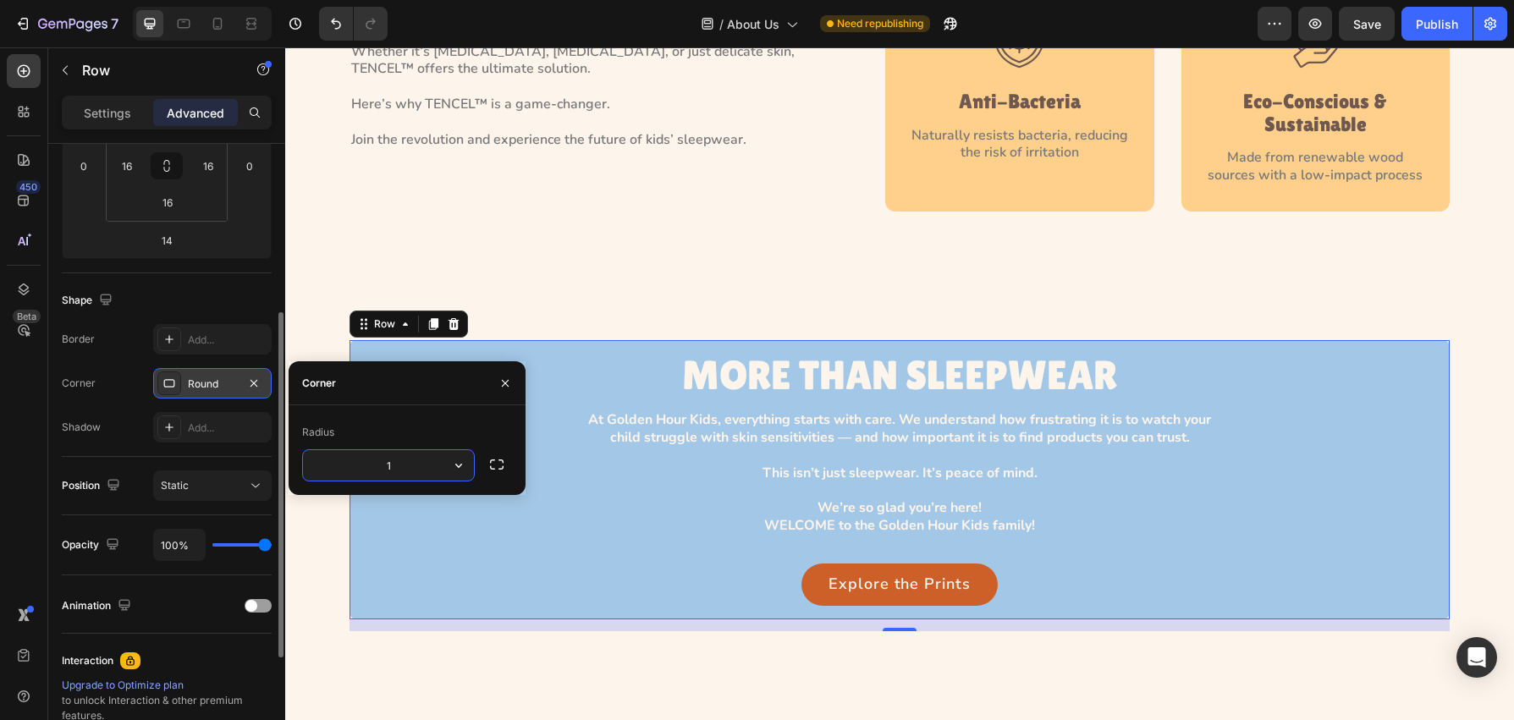
type input "12"
click at [591, 521] on p "At Golden Hour Kids, everything starts with care. We understand how frustrating…" at bounding box center [899, 473] width 653 height 124
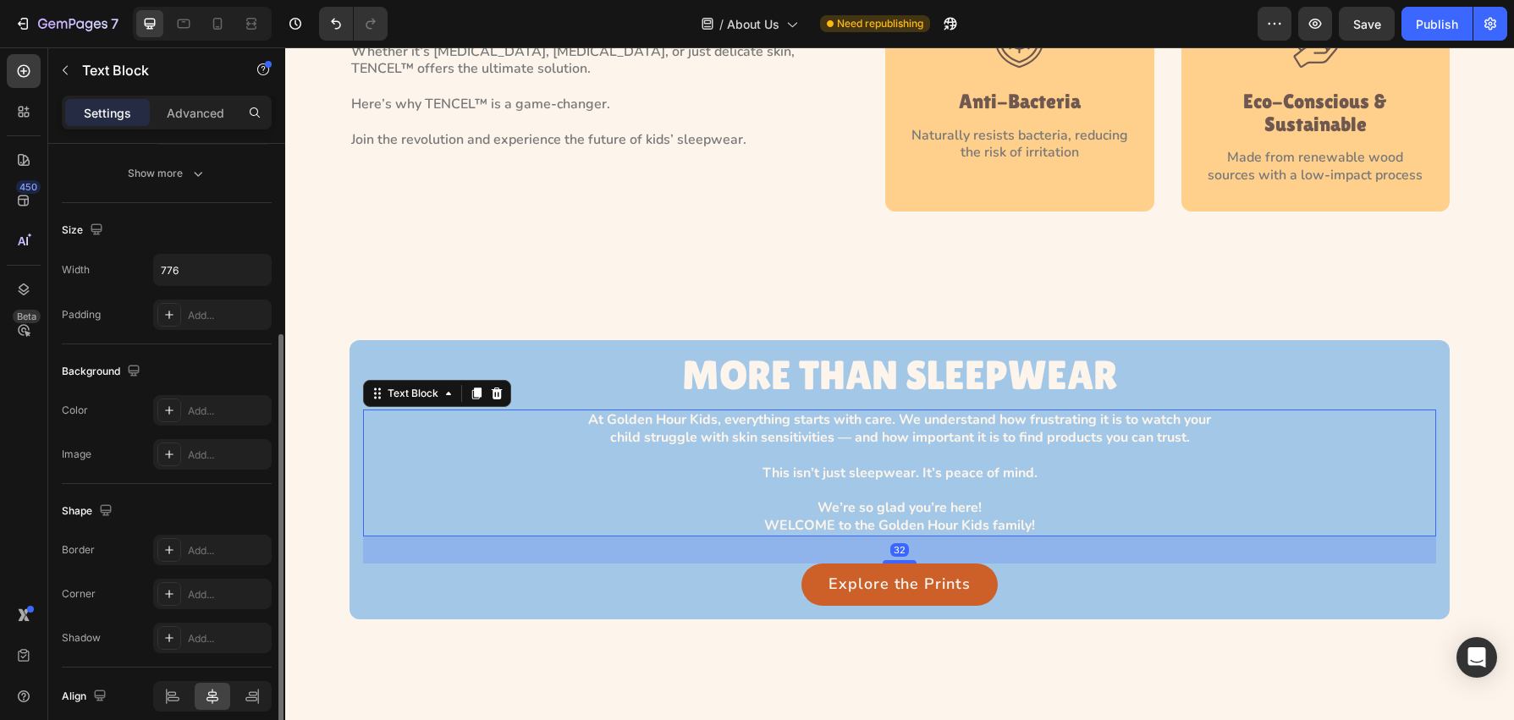
scroll to position [0, 0]
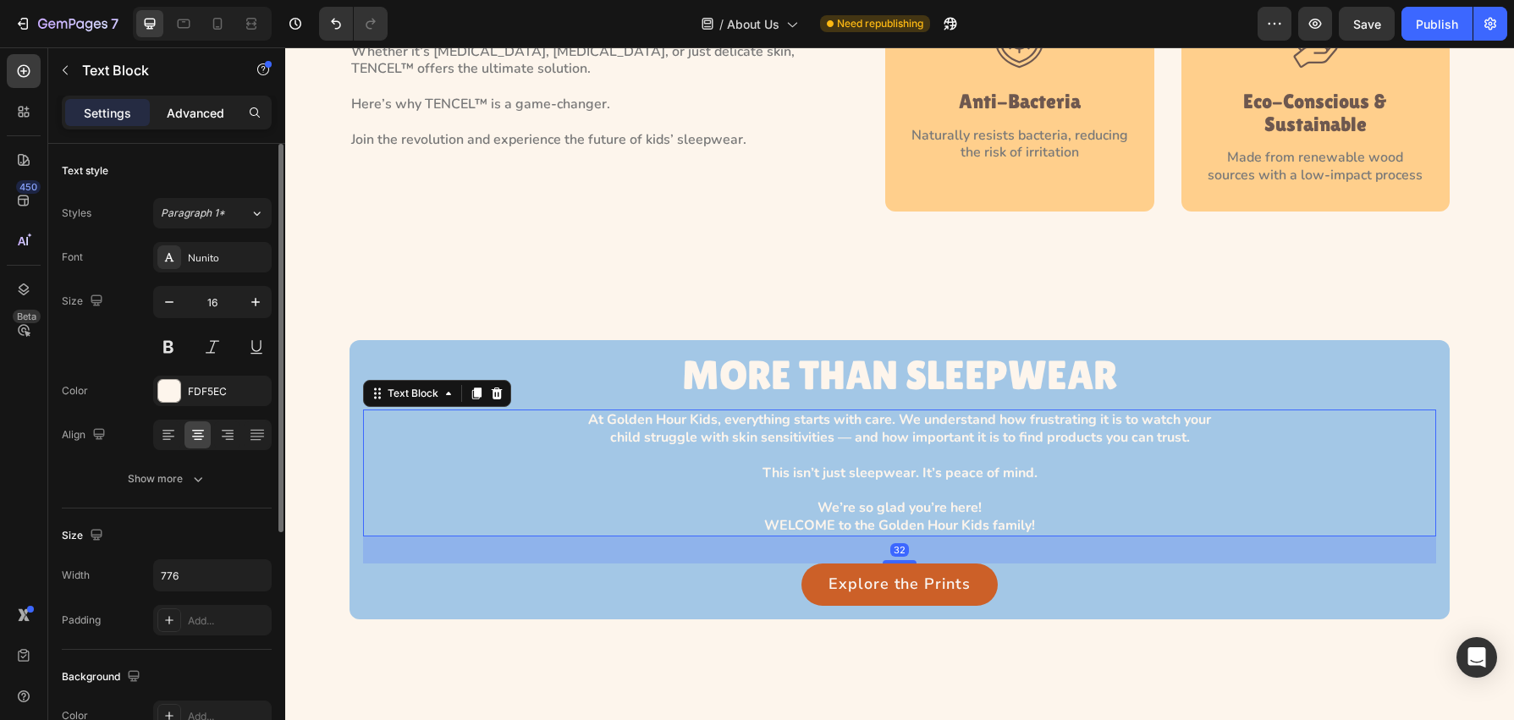
click at [192, 111] on p "Advanced" at bounding box center [196, 113] width 58 height 18
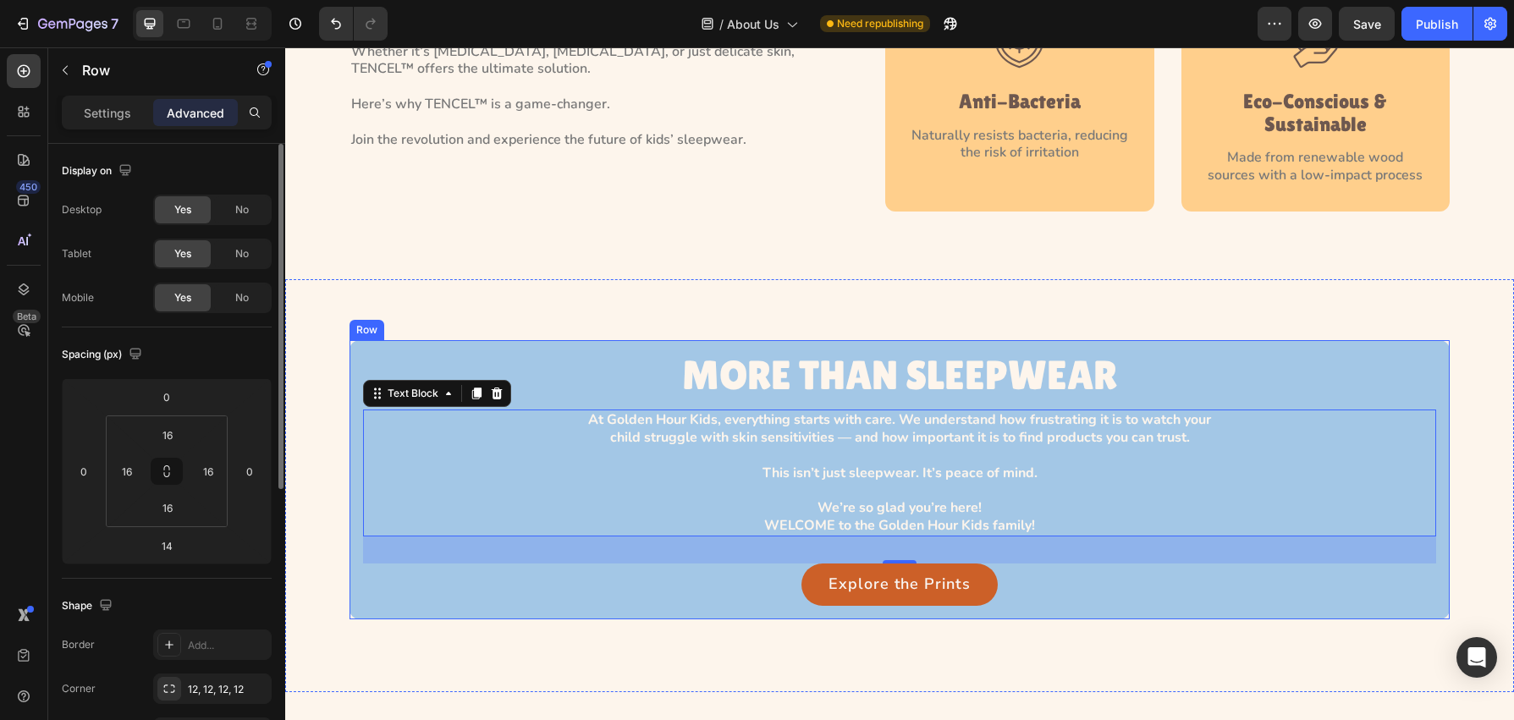
click at [391, 607] on div "MORE THAN SLEEPWEAR Heading At Golden Hour Kids, everything starts with care. W…" at bounding box center [900, 479] width 1100 height 279
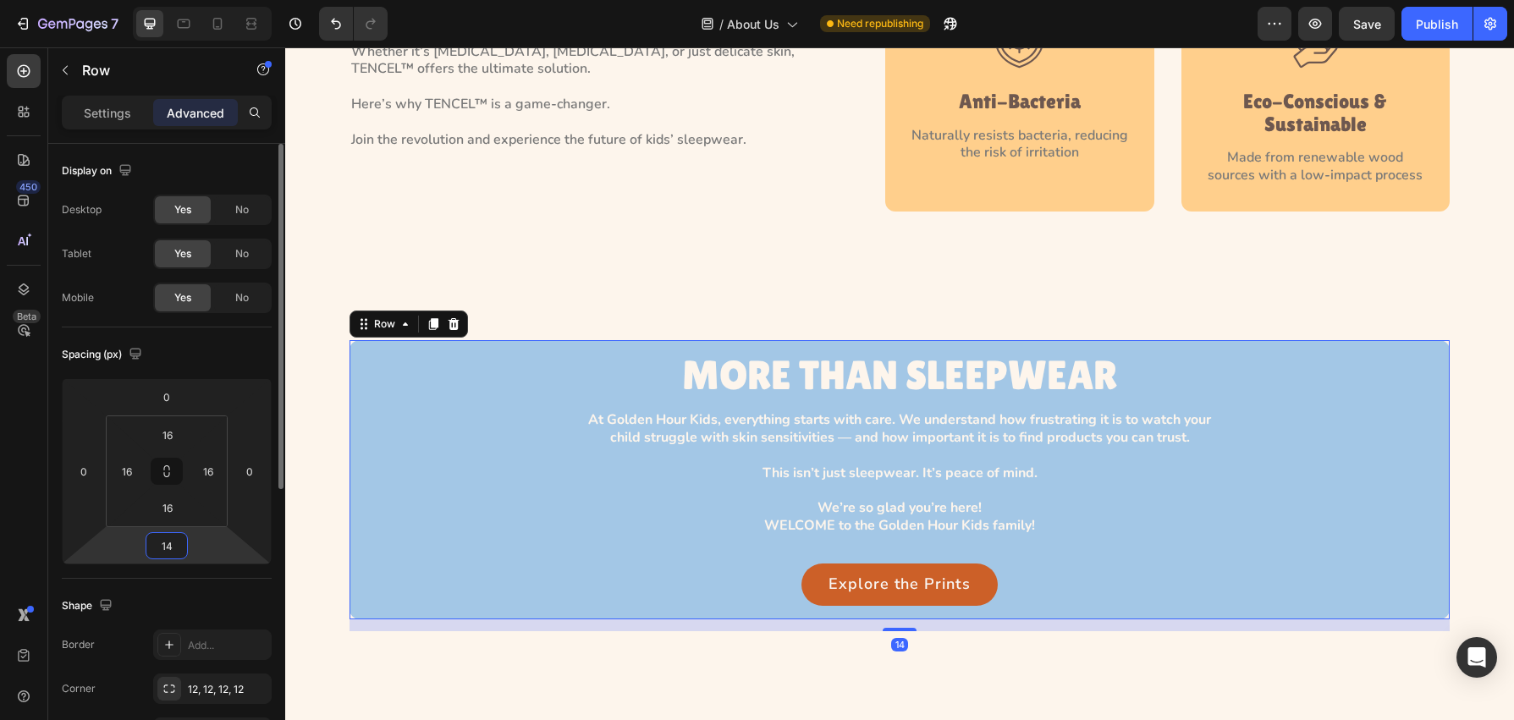
click at [174, 543] on input "14" at bounding box center [167, 545] width 34 height 25
type input "0"
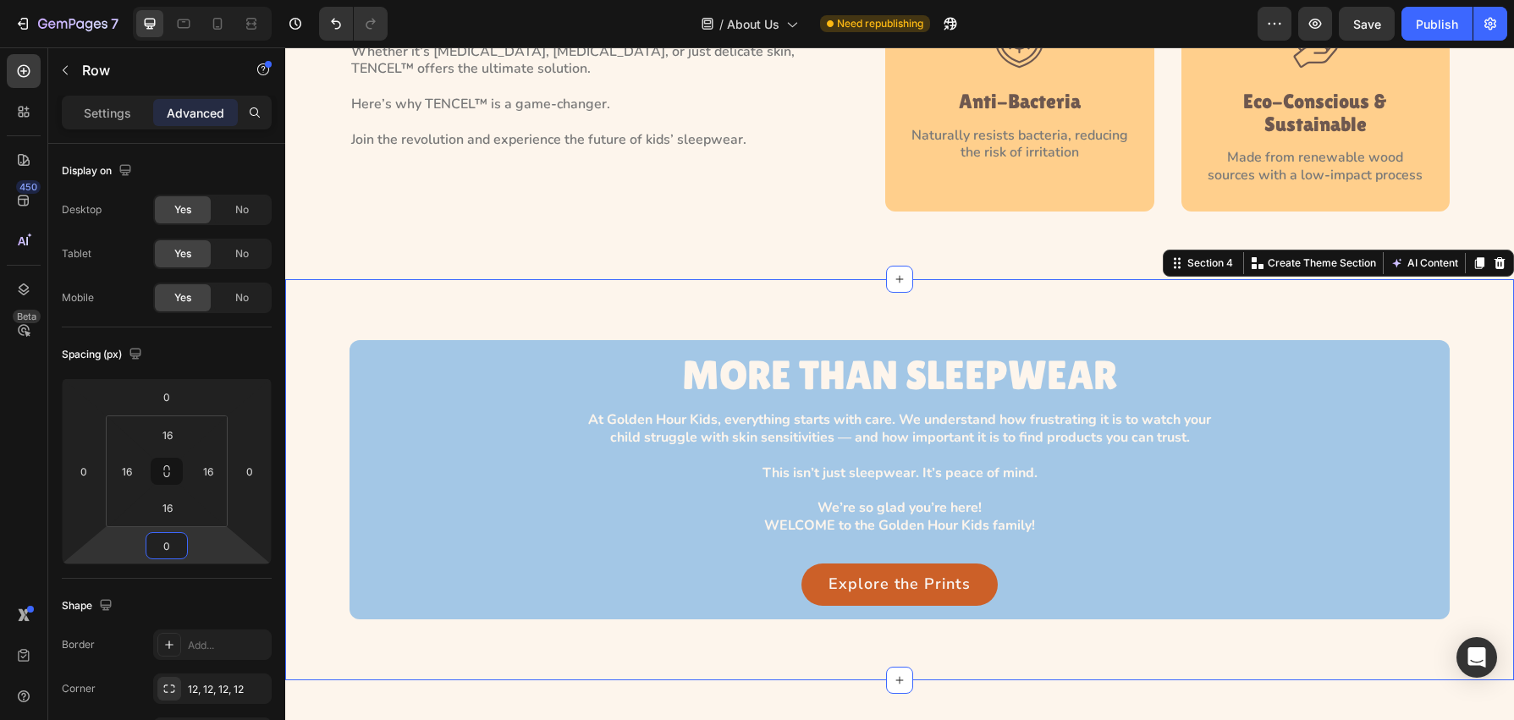
click at [626, 323] on div "MORE THAN SLEEPWEAR Heading At Golden Hour Kids, everything starts with care. W…" at bounding box center [899, 479] width 1229 height 401
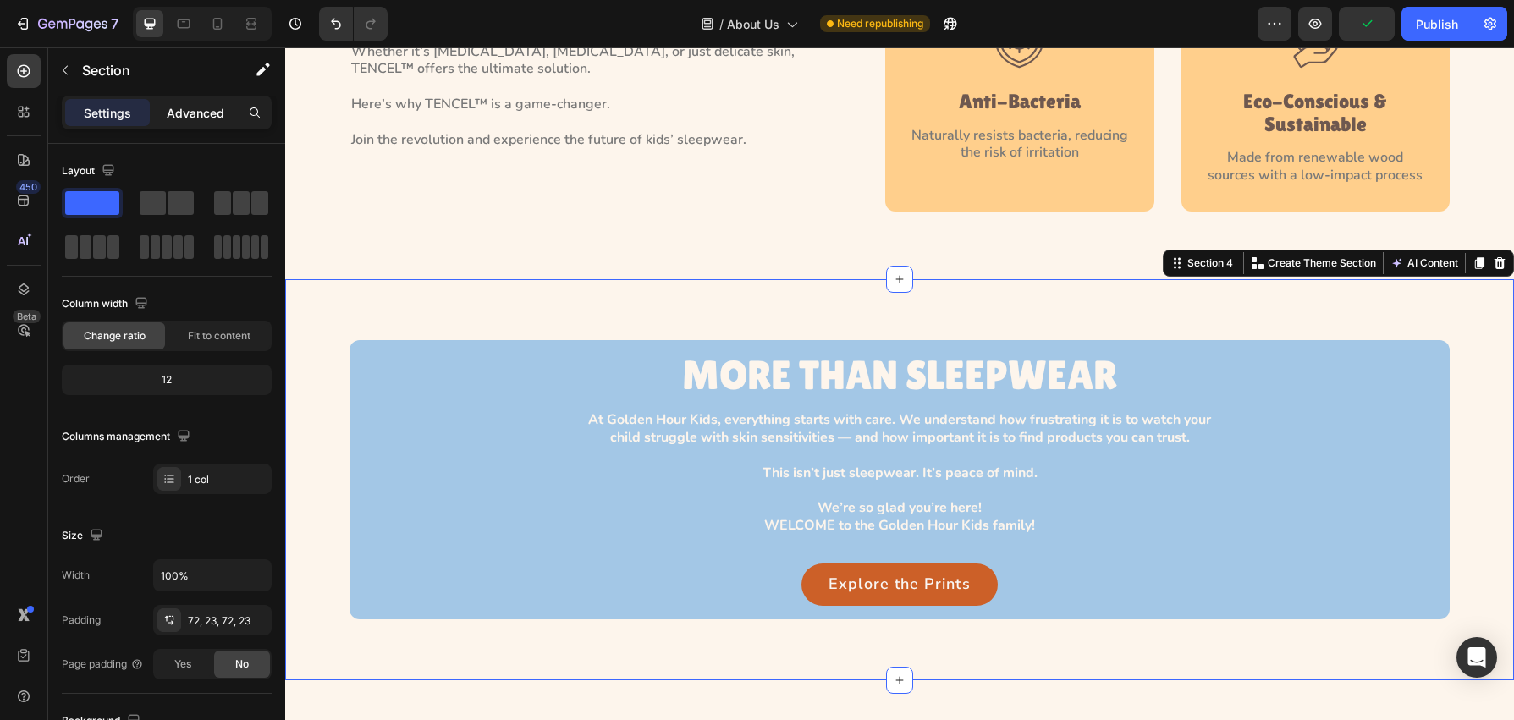
click at [199, 113] on p "Advanced" at bounding box center [196, 113] width 58 height 18
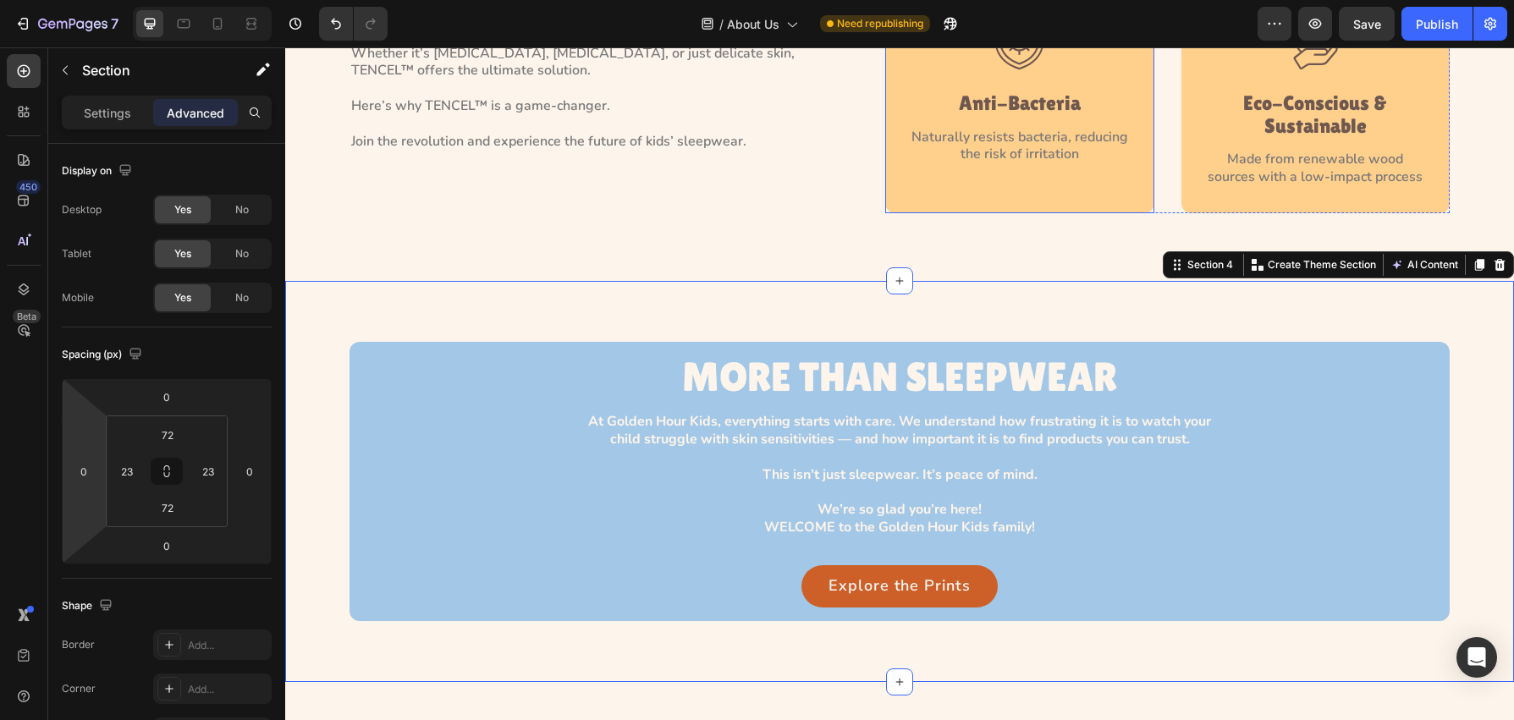
scroll to position [2008, 0]
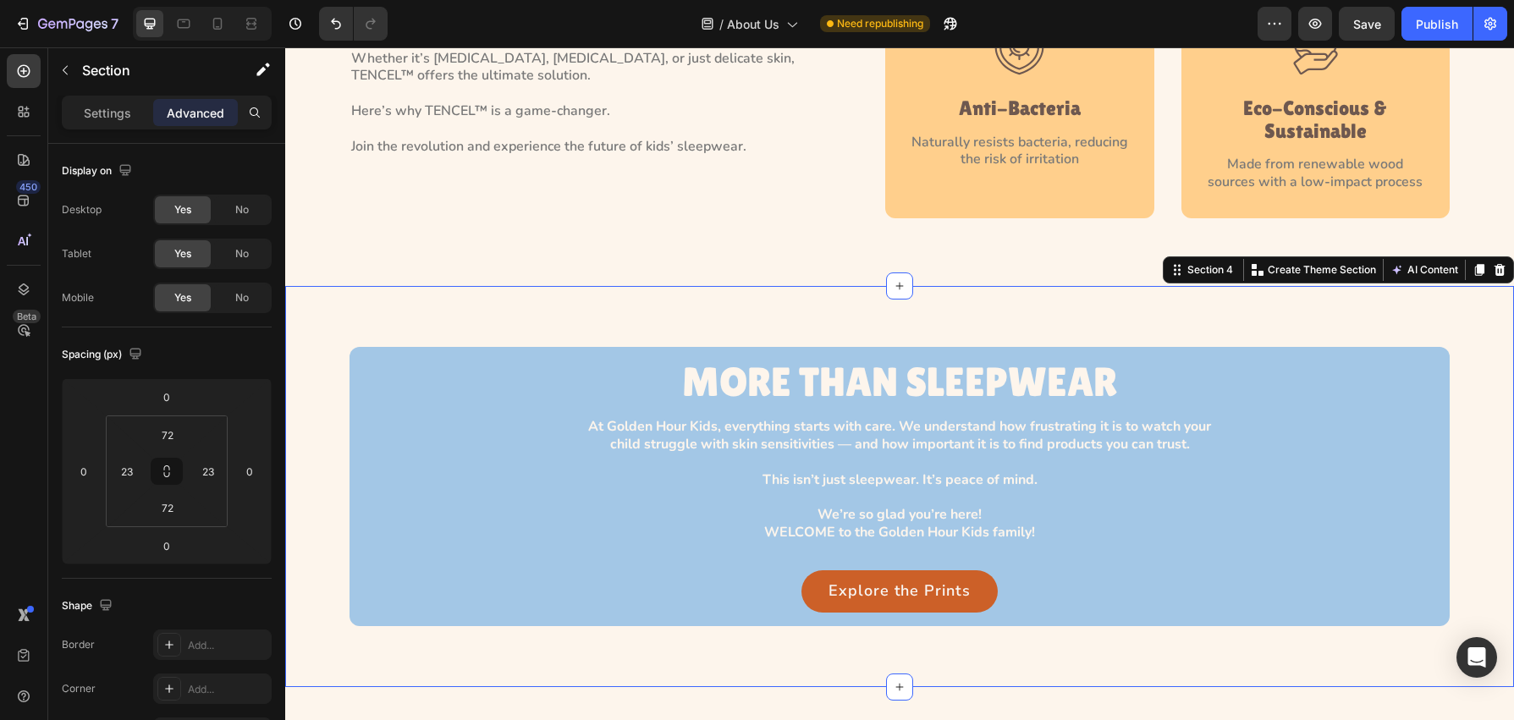
click at [492, 328] on div "MORE THAN SLEEPWEAR Heading At Golden Hour Kids, everything starts with care. W…" at bounding box center [899, 486] width 1229 height 401
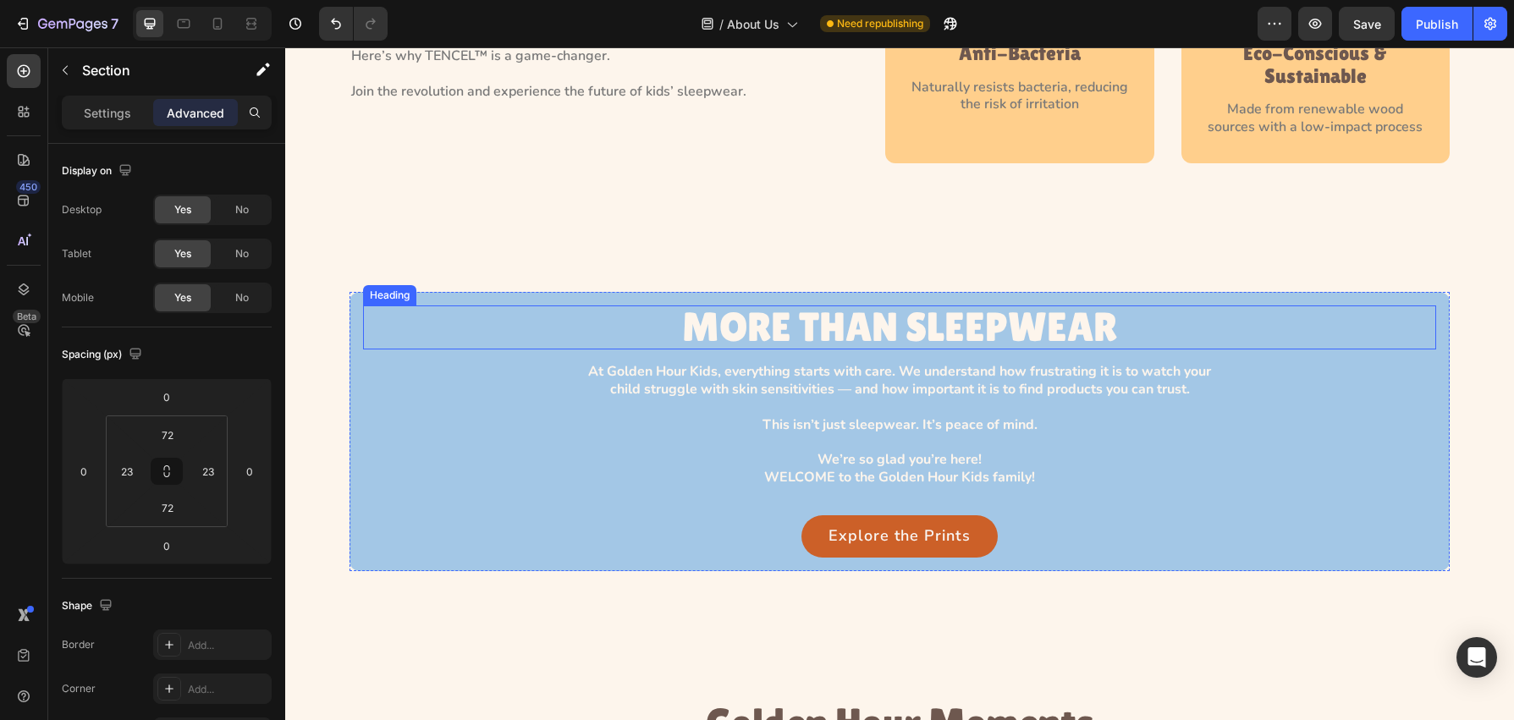
scroll to position [2074, 0]
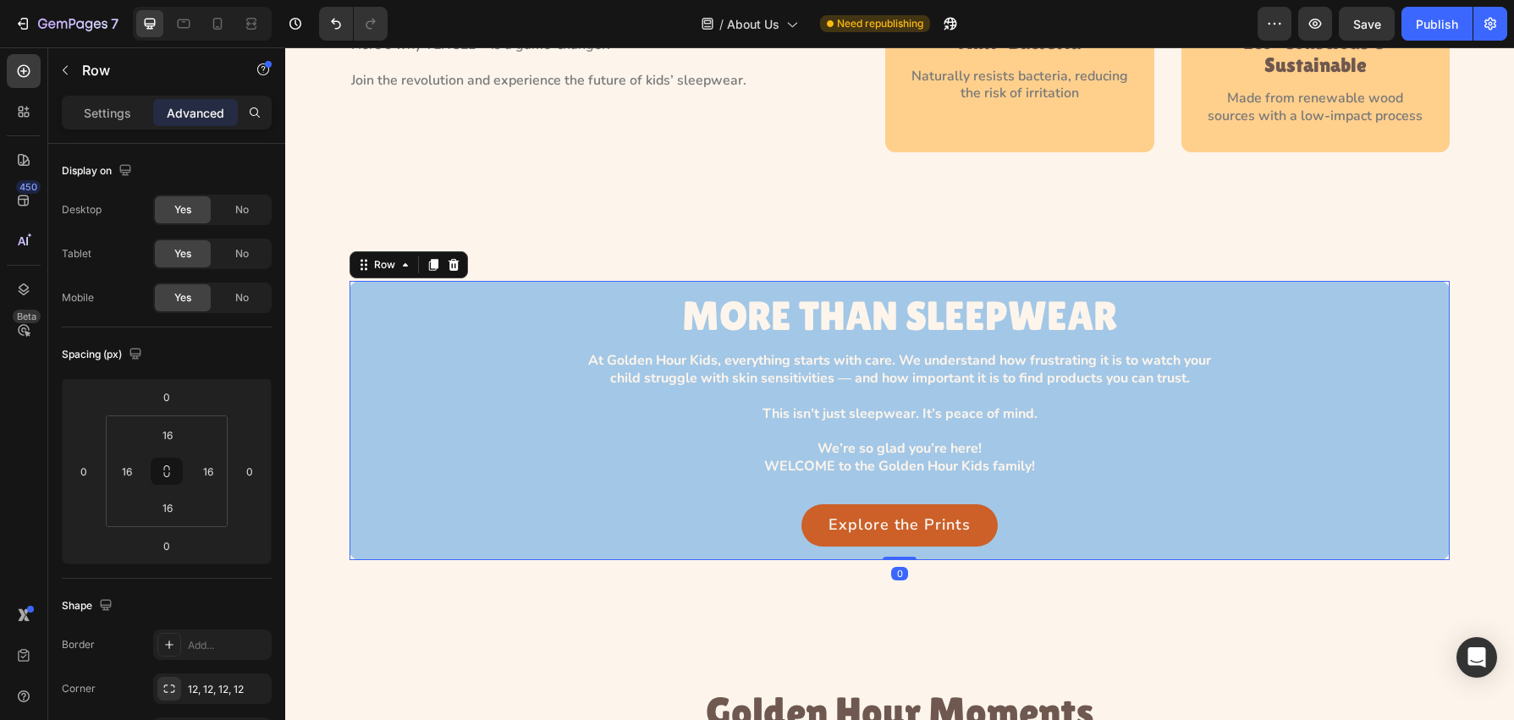
click at [356, 311] on div "MORE THAN SLEEPWEAR Heading At Golden Hour Kids, everything starts with care. W…" at bounding box center [900, 420] width 1100 height 279
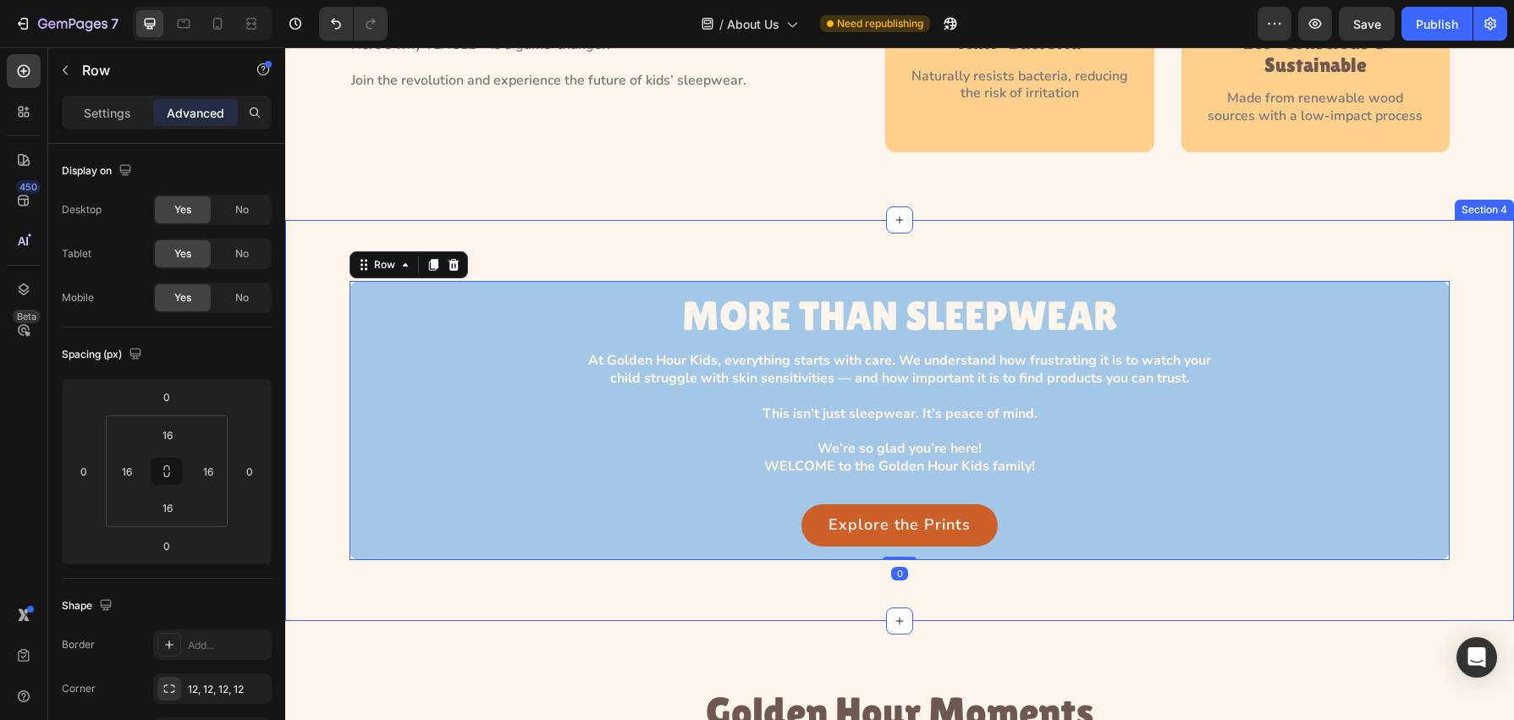
click at [334, 308] on div "MORE THAN SLEEPWEAR Heading At Golden Hour Kids, everything starts with care. W…" at bounding box center [900, 420] width 1190 height 279
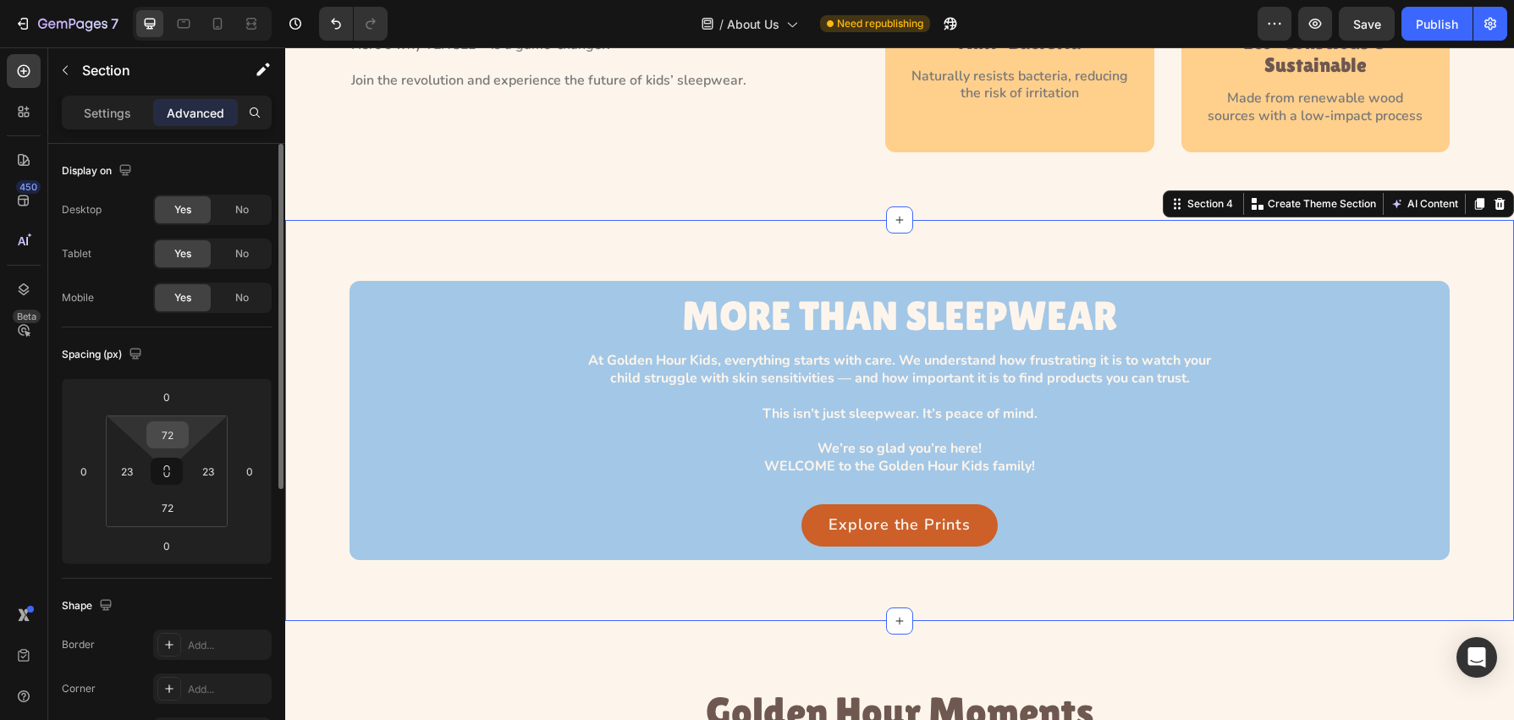
click at [170, 444] on input "72" at bounding box center [168, 434] width 34 height 25
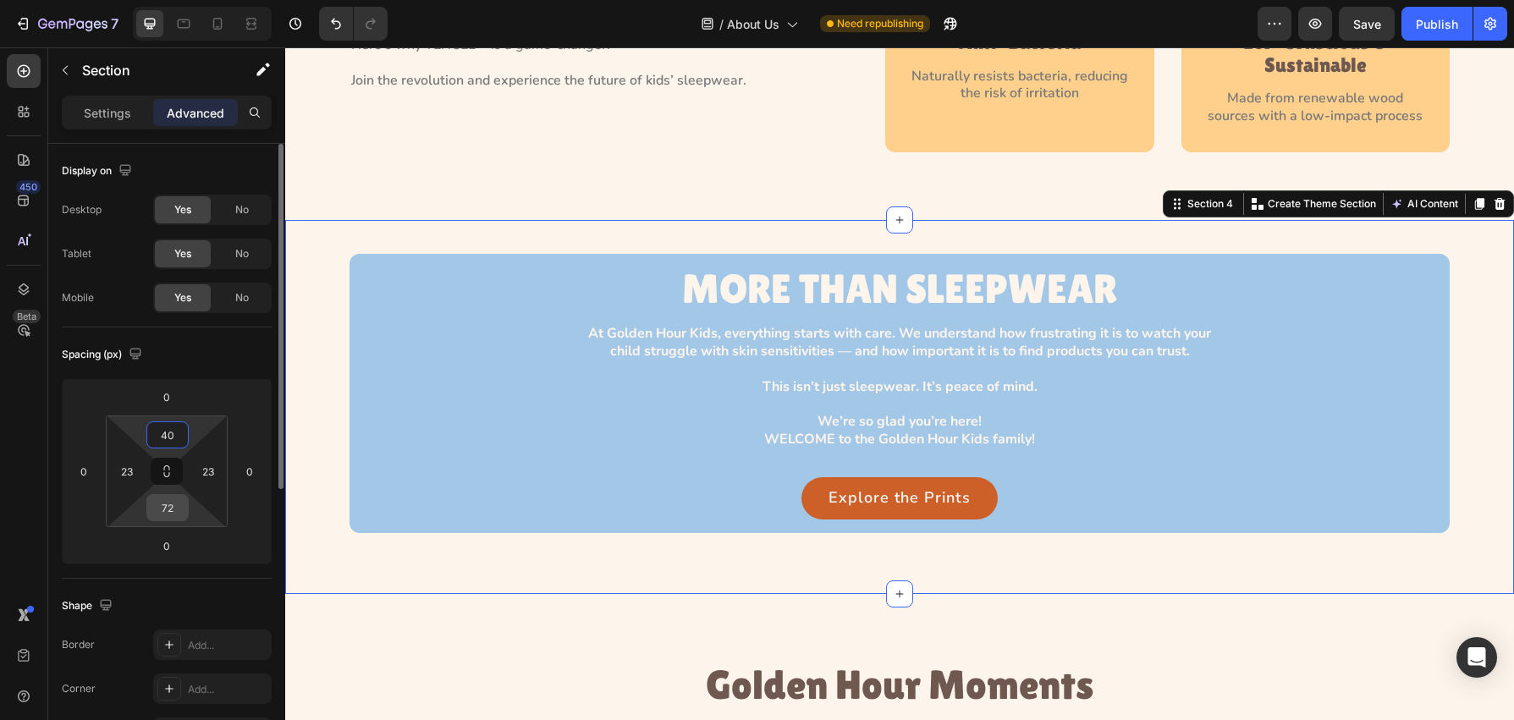
type input "40"
click at [174, 511] on input "72" at bounding box center [168, 507] width 34 height 25
type input "71"
click at [313, 383] on div "MORE THAN SLEEPWEAR Heading At Golden Hour Kids, everything starts with care. W…" at bounding box center [900, 393] width 1190 height 279
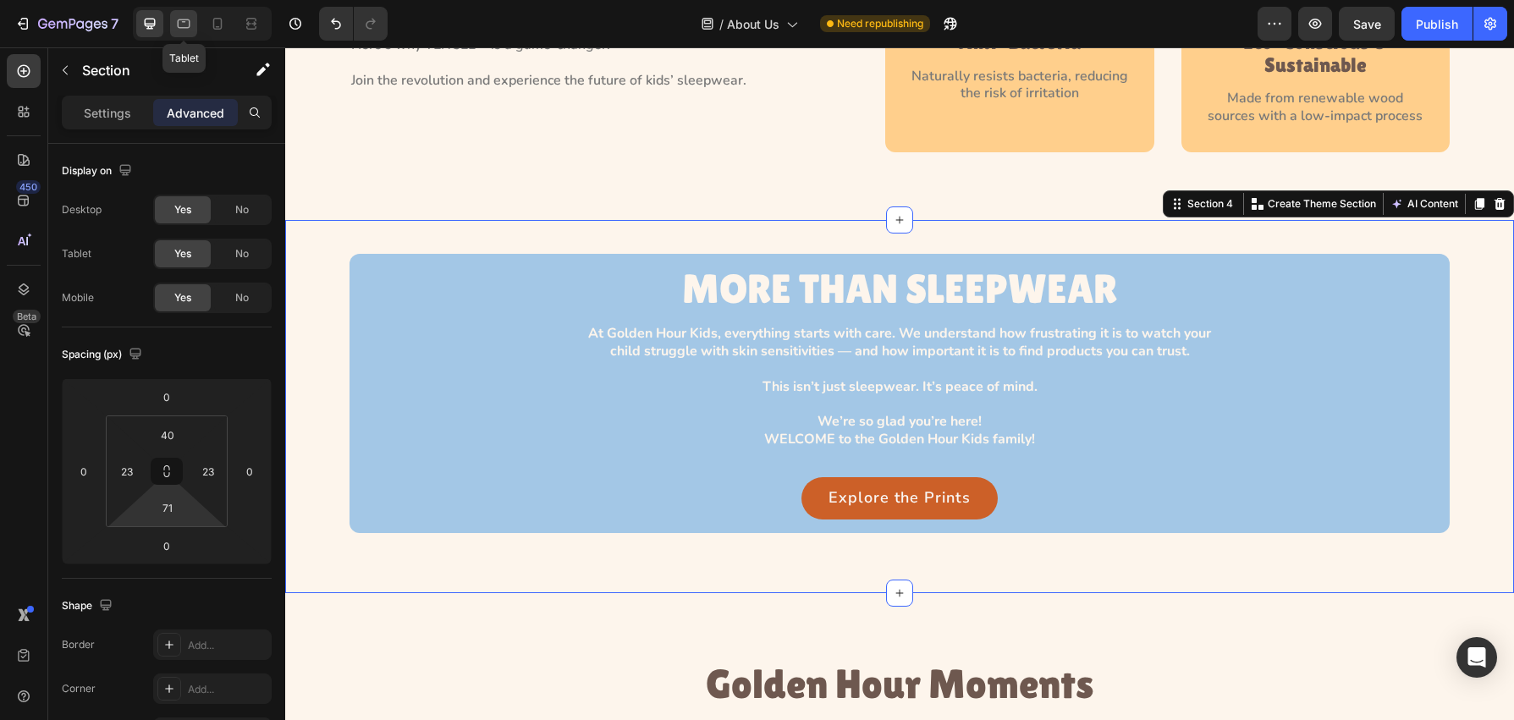
click at [187, 28] on icon at bounding box center [184, 23] width 13 height 9
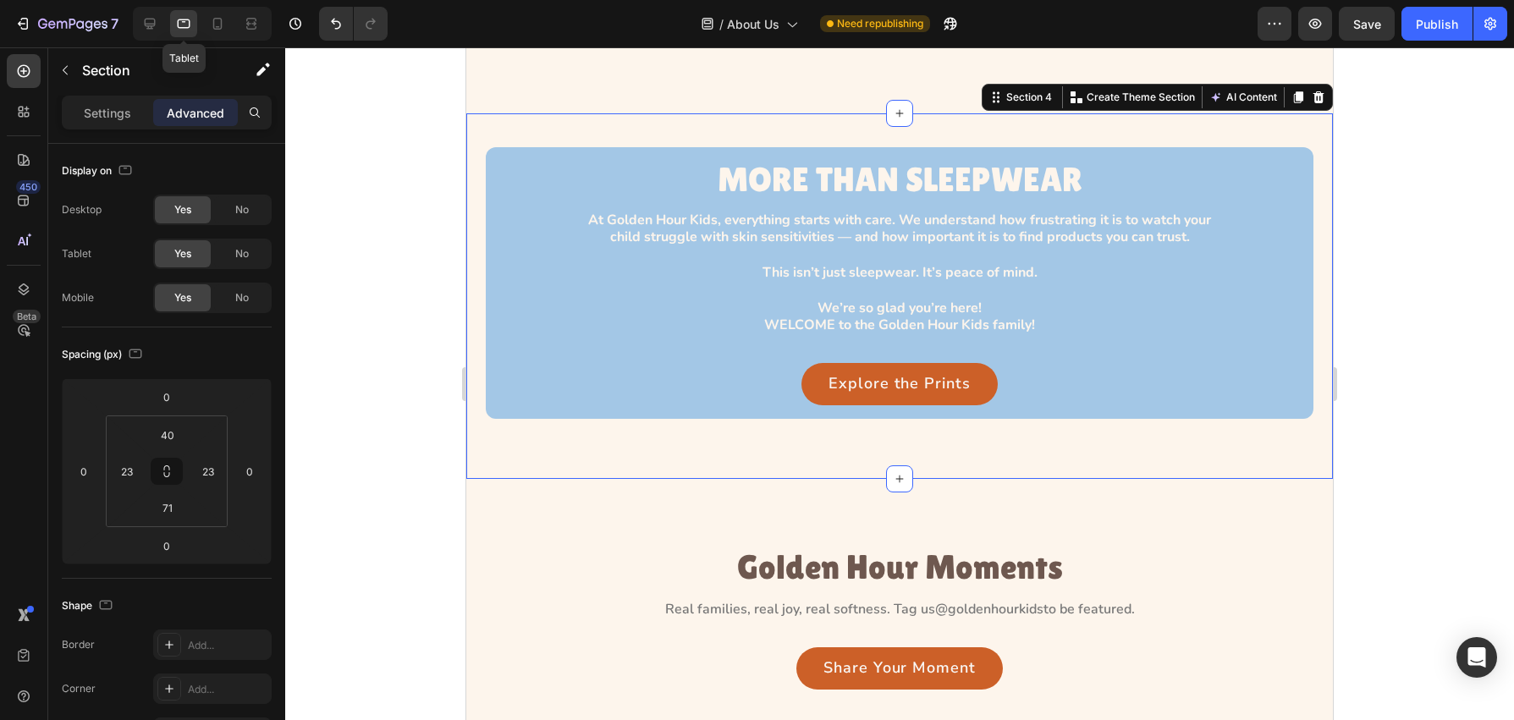
scroll to position [2243, 0]
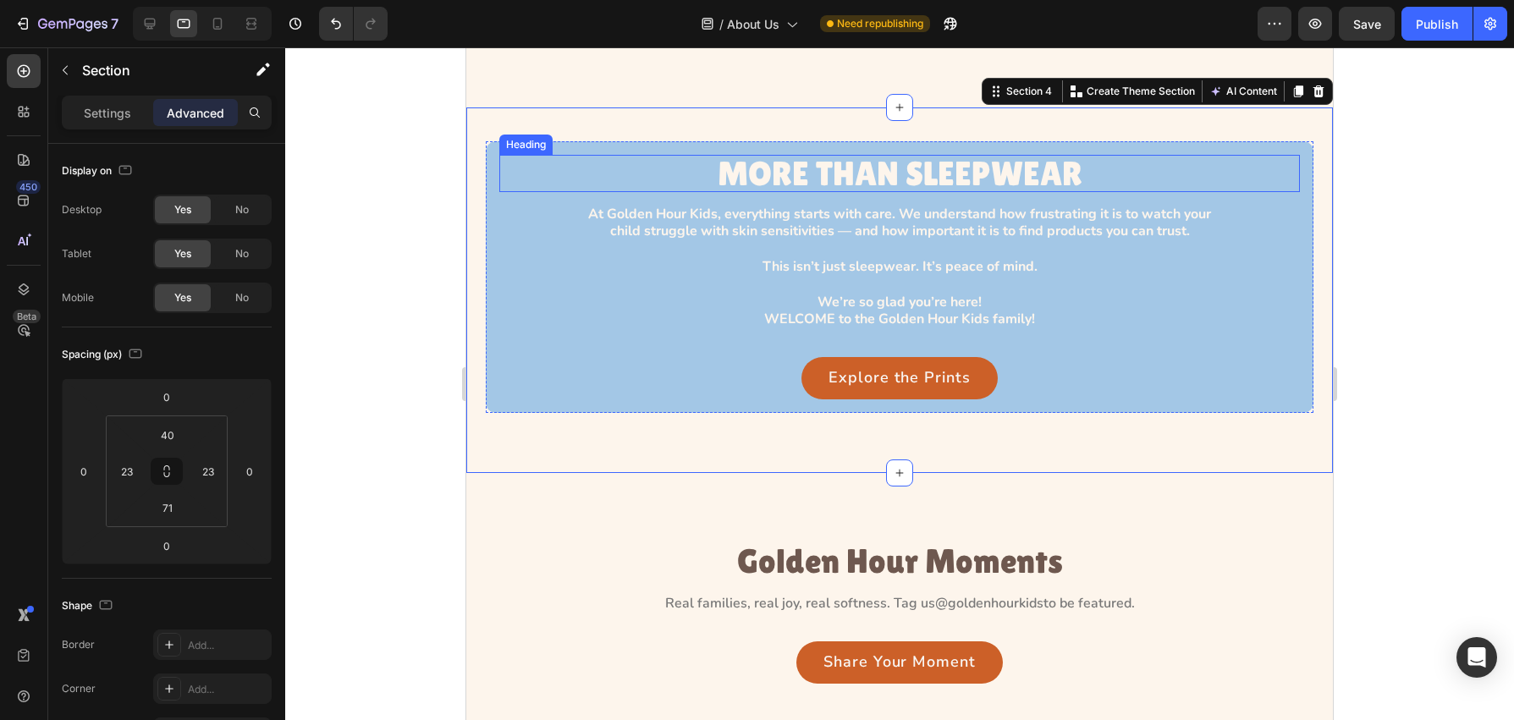
click at [618, 175] on div "MORE THAN SLEEPWEAR" at bounding box center [899, 173] width 801 height 37
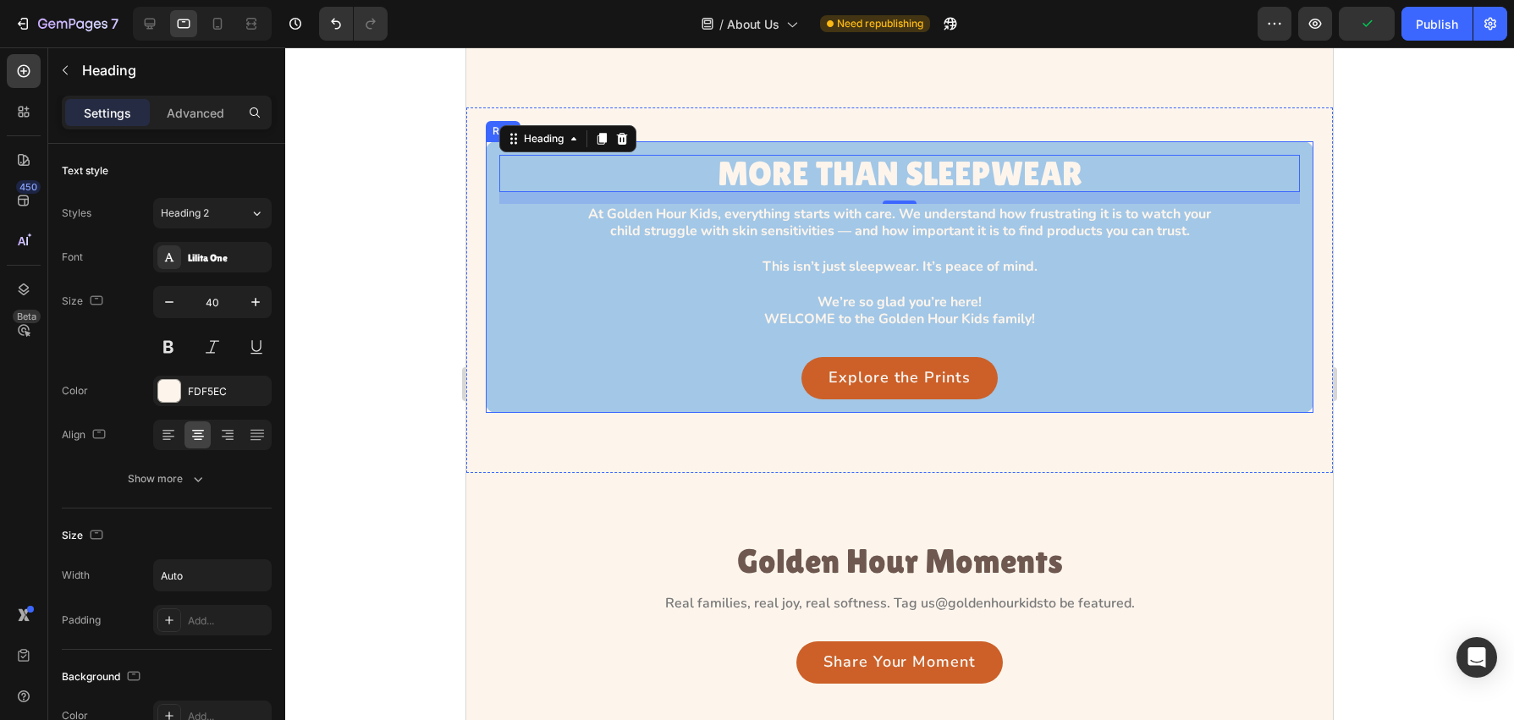
click at [804, 150] on div "MORE THAN SLEEPWEAR Heading 14 At Golden Hour Kids, everything starts with care…" at bounding box center [900, 277] width 828 height 272
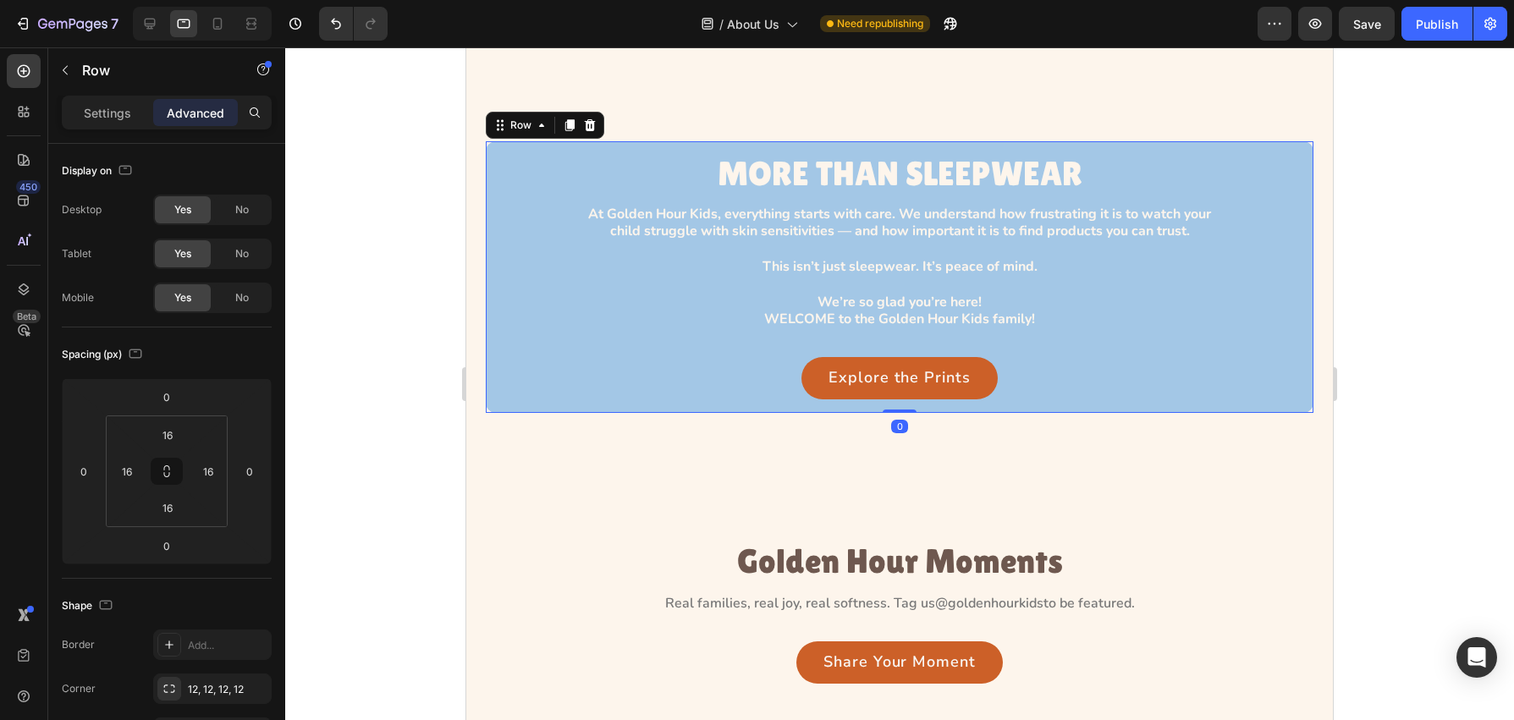
click at [681, 149] on div "MORE THAN SLEEPWEAR Heading At Golden Hour Kids, everything starts with care. W…" at bounding box center [900, 277] width 828 height 272
click at [174, 433] on input "16" at bounding box center [168, 434] width 34 height 25
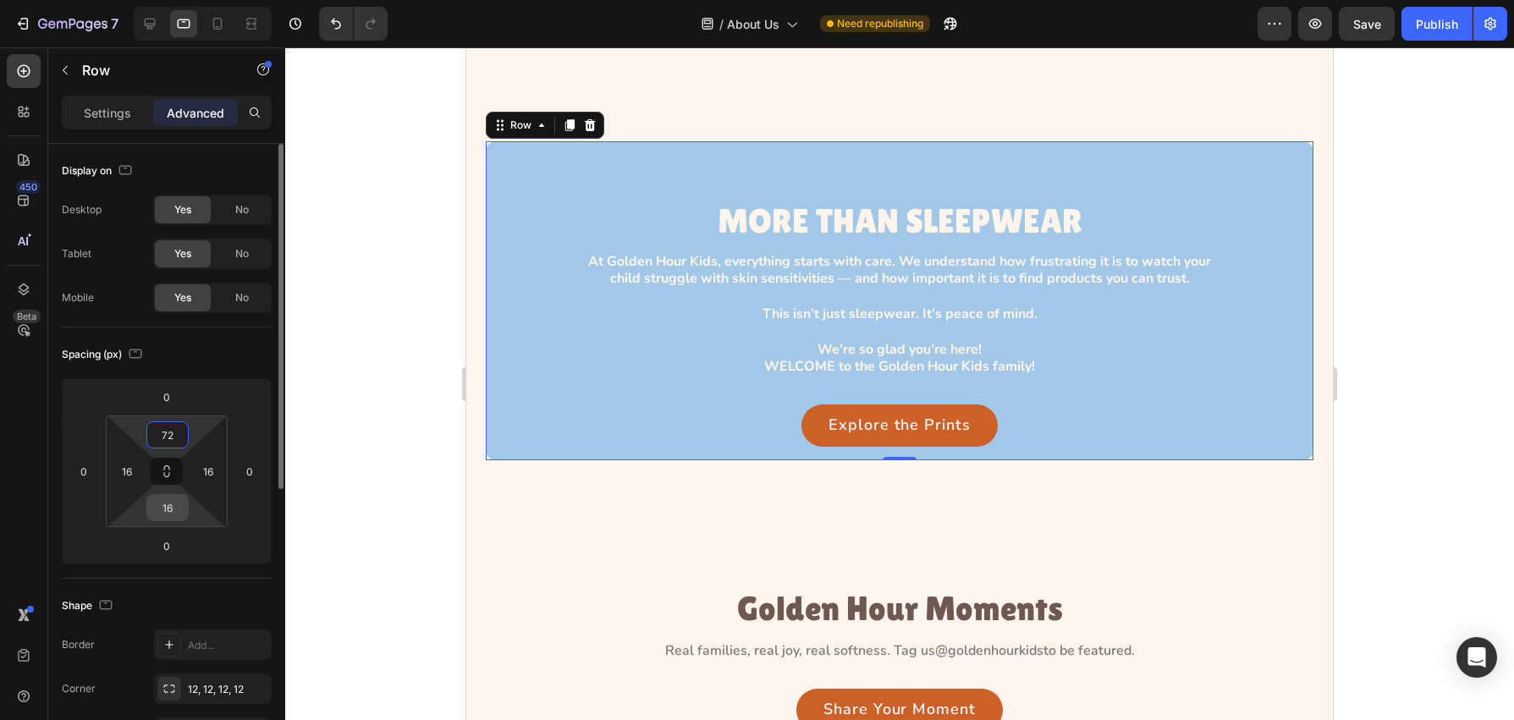
type input "72"
click at [175, 516] on input "16" at bounding box center [168, 507] width 34 height 25
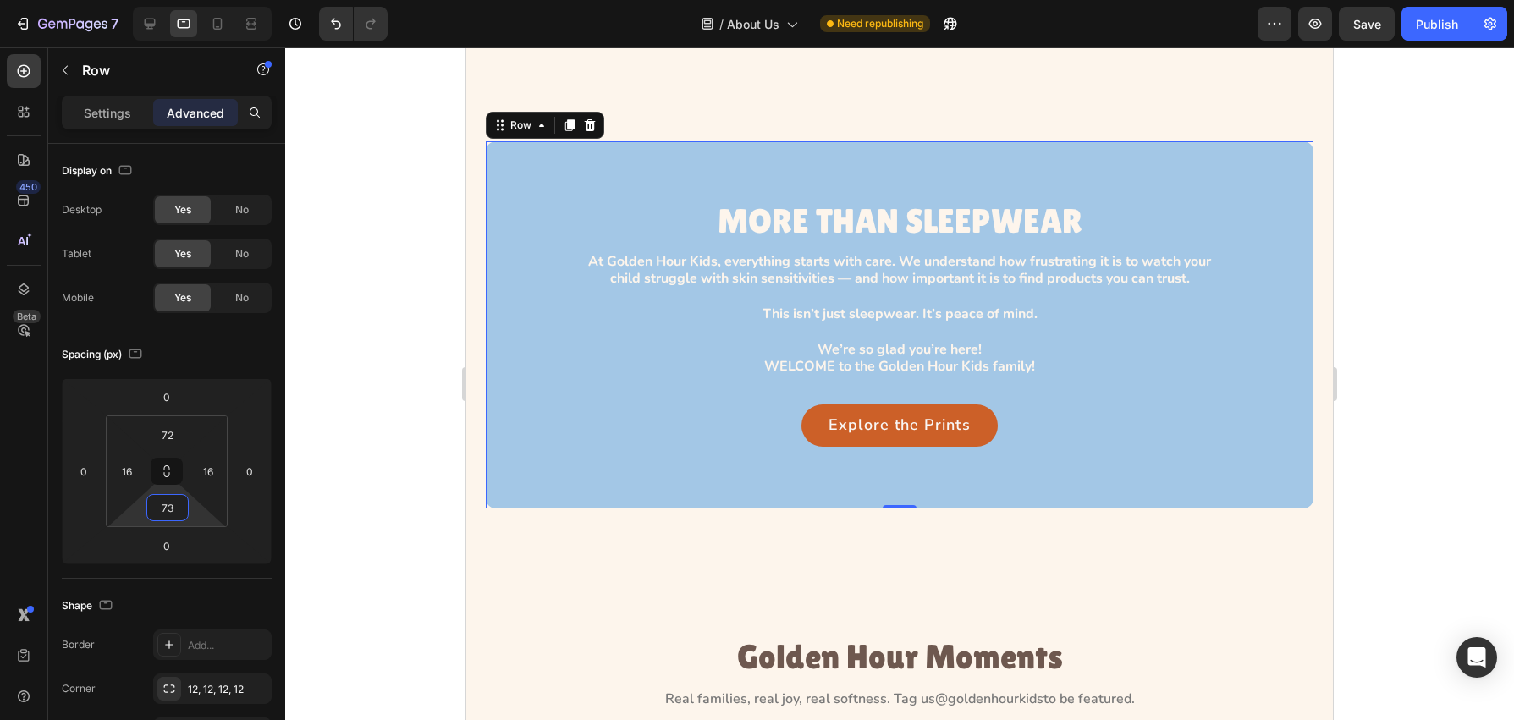
type input "73"
click at [813, 273] on p "At Golden Hour Kids, everything starts with care. We understand how frustrating…" at bounding box center [899, 315] width 653 height 124
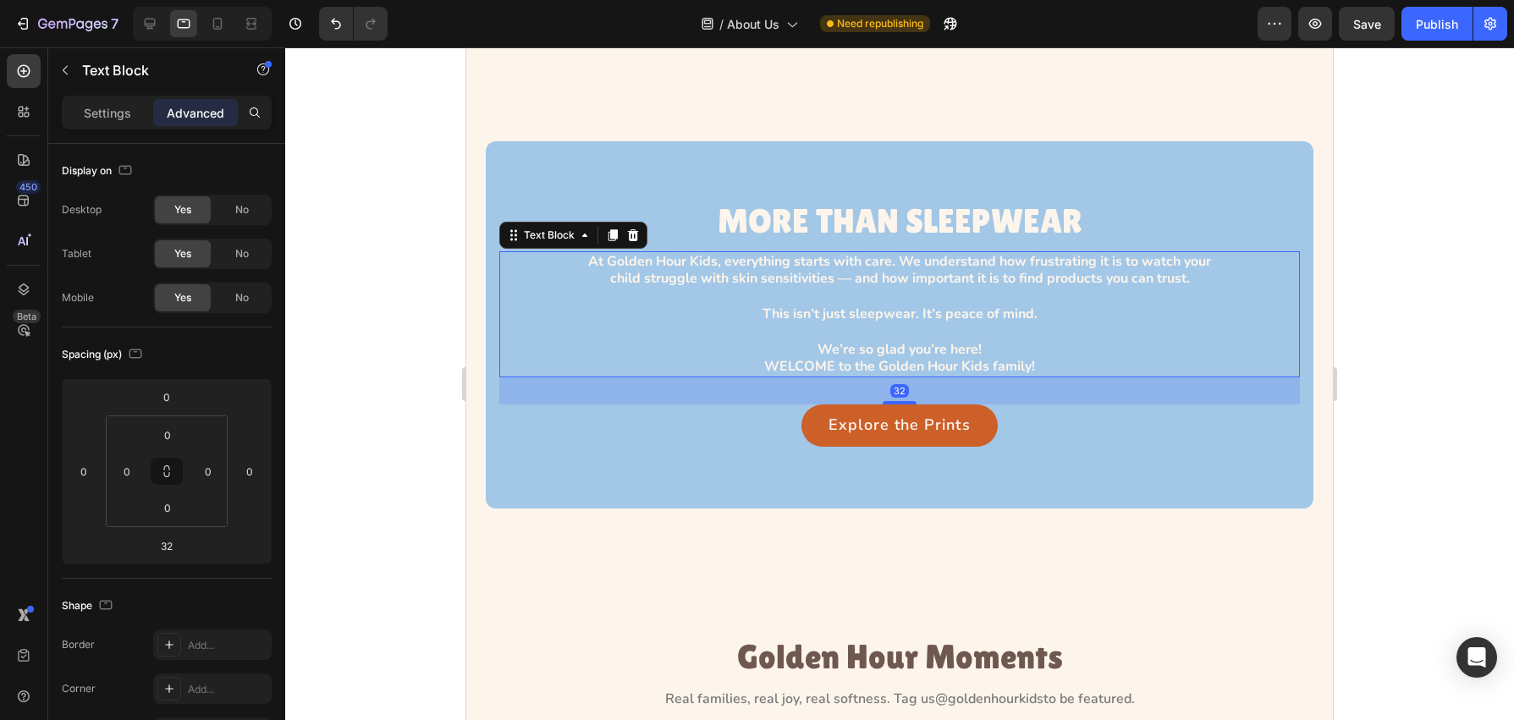
click at [113, 127] on div "Settings Advanced" at bounding box center [167, 113] width 210 height 34
click at [110, 121] on p "Settings" at bounding box center [107, 113] width 47 height 18
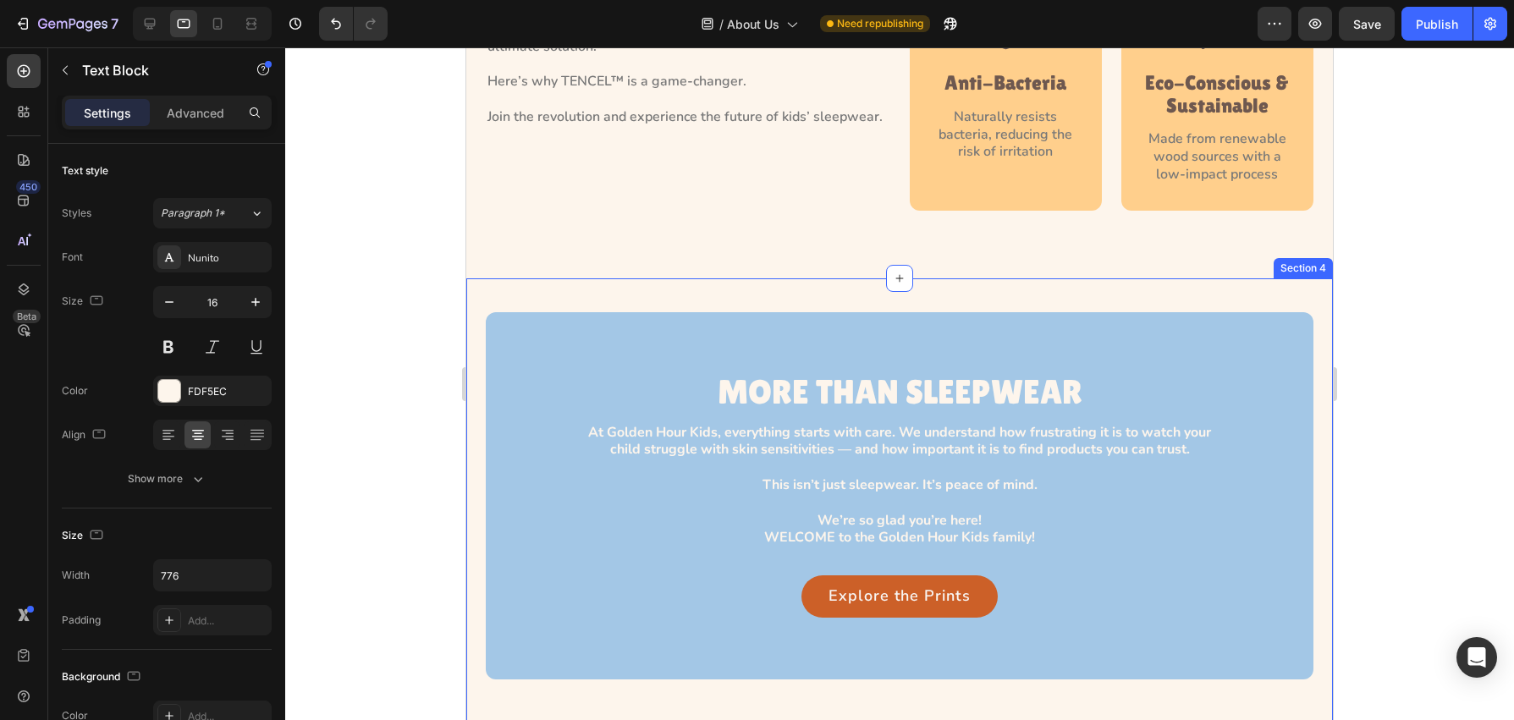
scroll to position [1989, 0]
click at [150, 29] on icon at bounding box center [149, 23] width 17 height 17
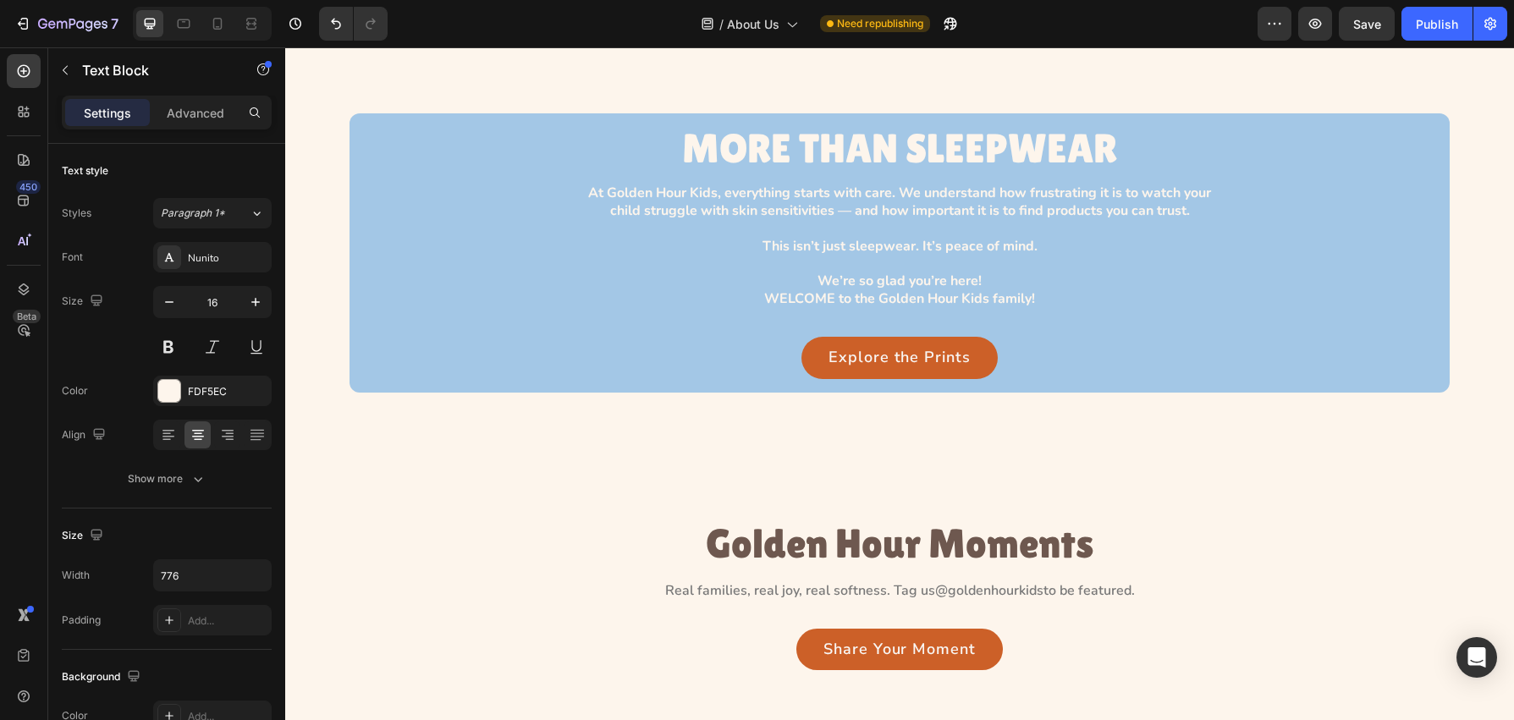
scroll to position [2128, 0]
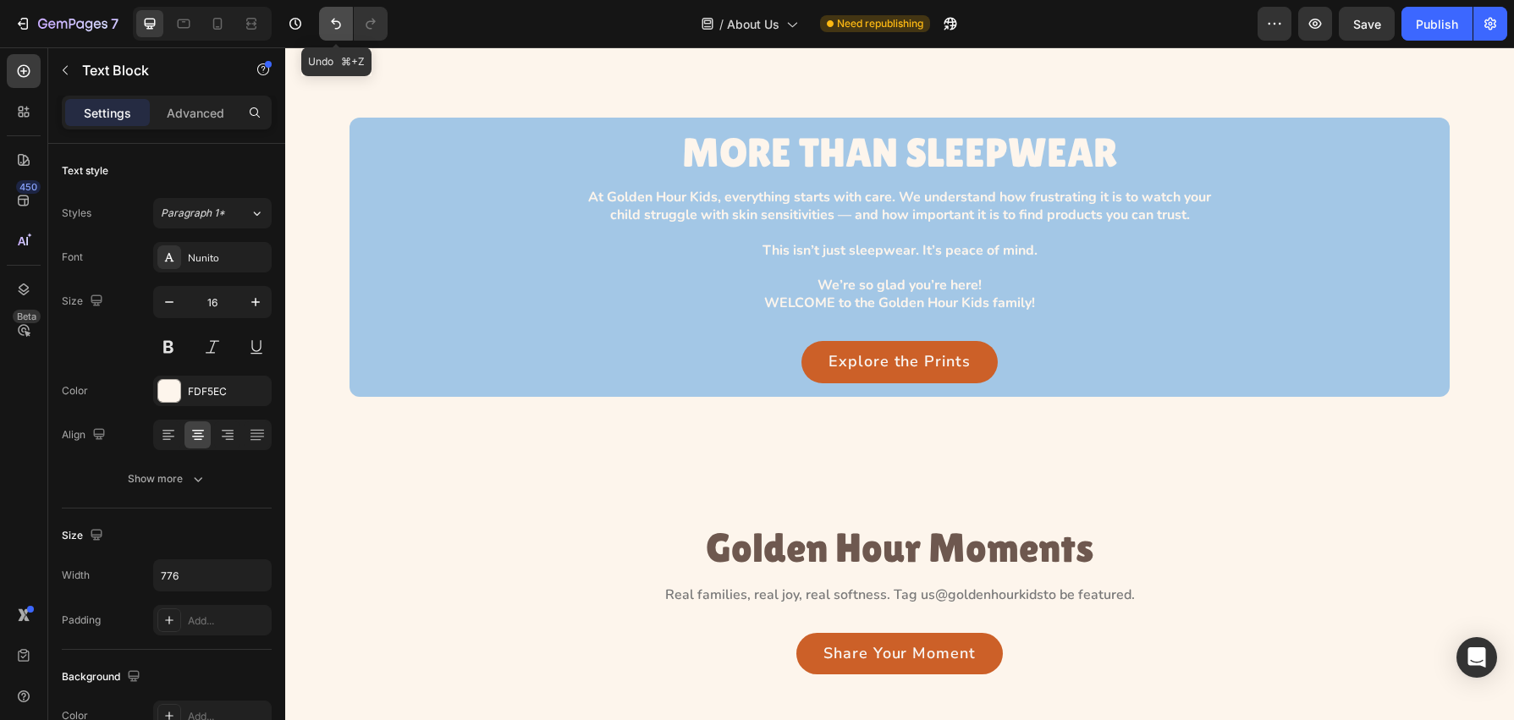
click at [332, 26] on icon "Undo/Redo" at bounding box center [336, 23] width 17 height 17
click at [202, 24] on div at bounding box center [202, 24] width 139 height 34
click at [189, 26] on icon at bounding box center [184, 23] width 13 height 9
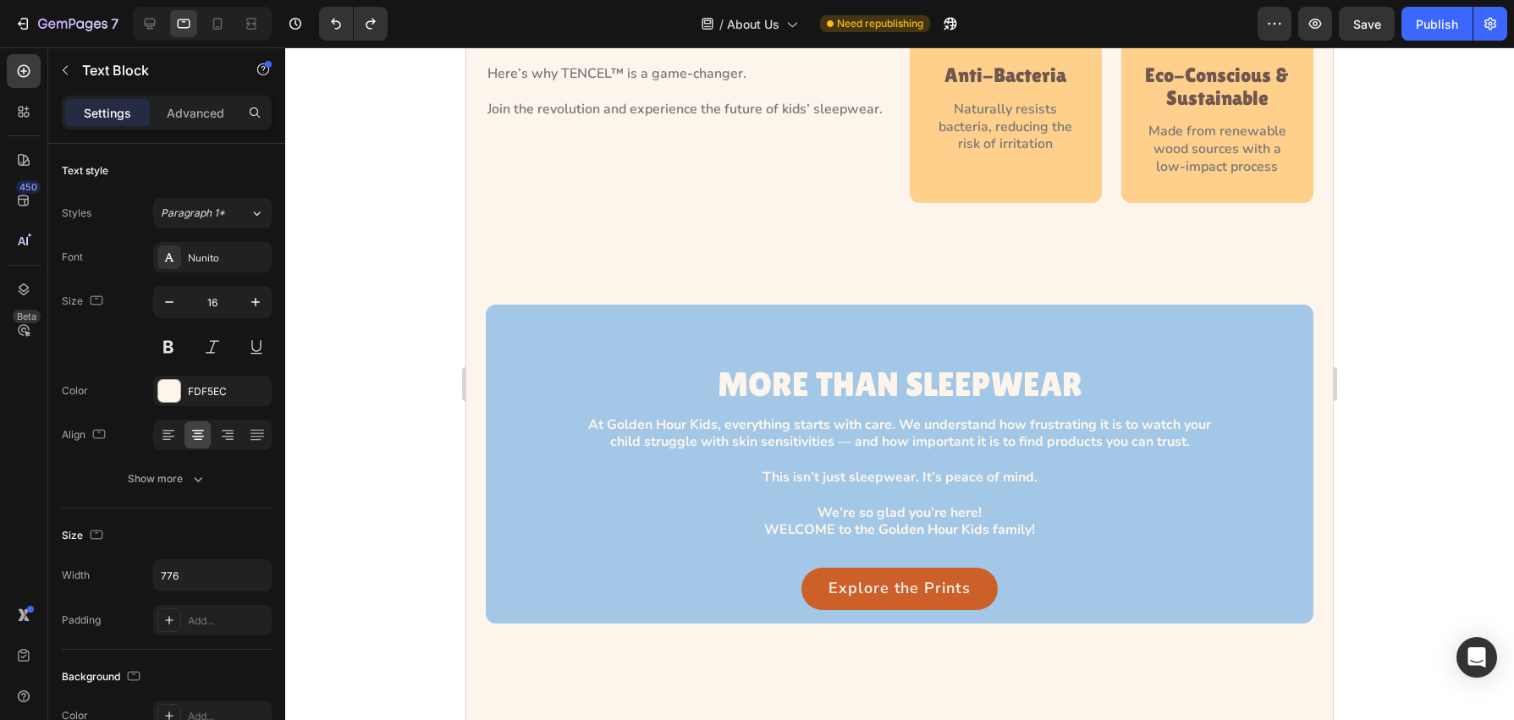
scroll to position [1978, 0]
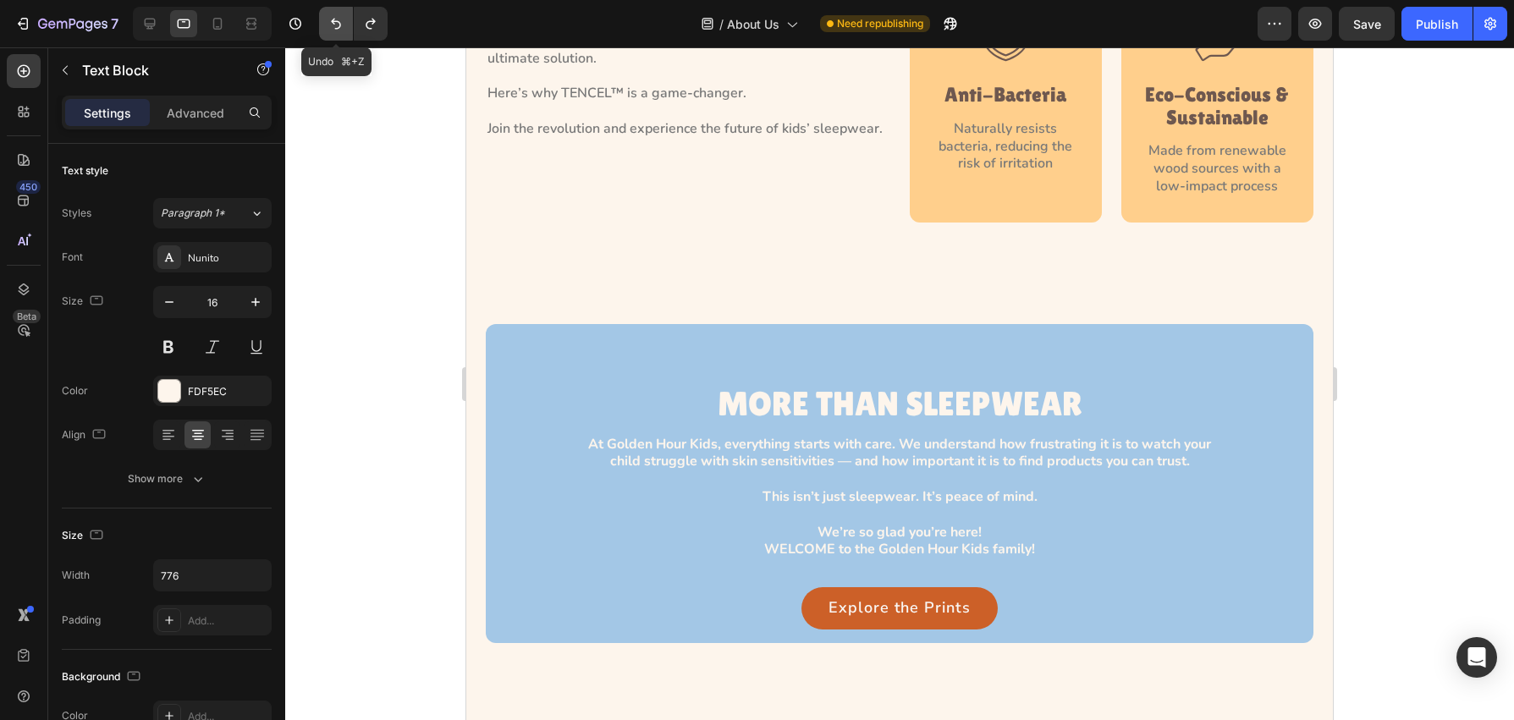
click at [333, 17] on icon "Undo/Redo" at bounding box center [336, 23] width 17 height 17
click at [336, 19] on icon "Undo/Redo" at bounding box center [336, 23] width 17 height 17
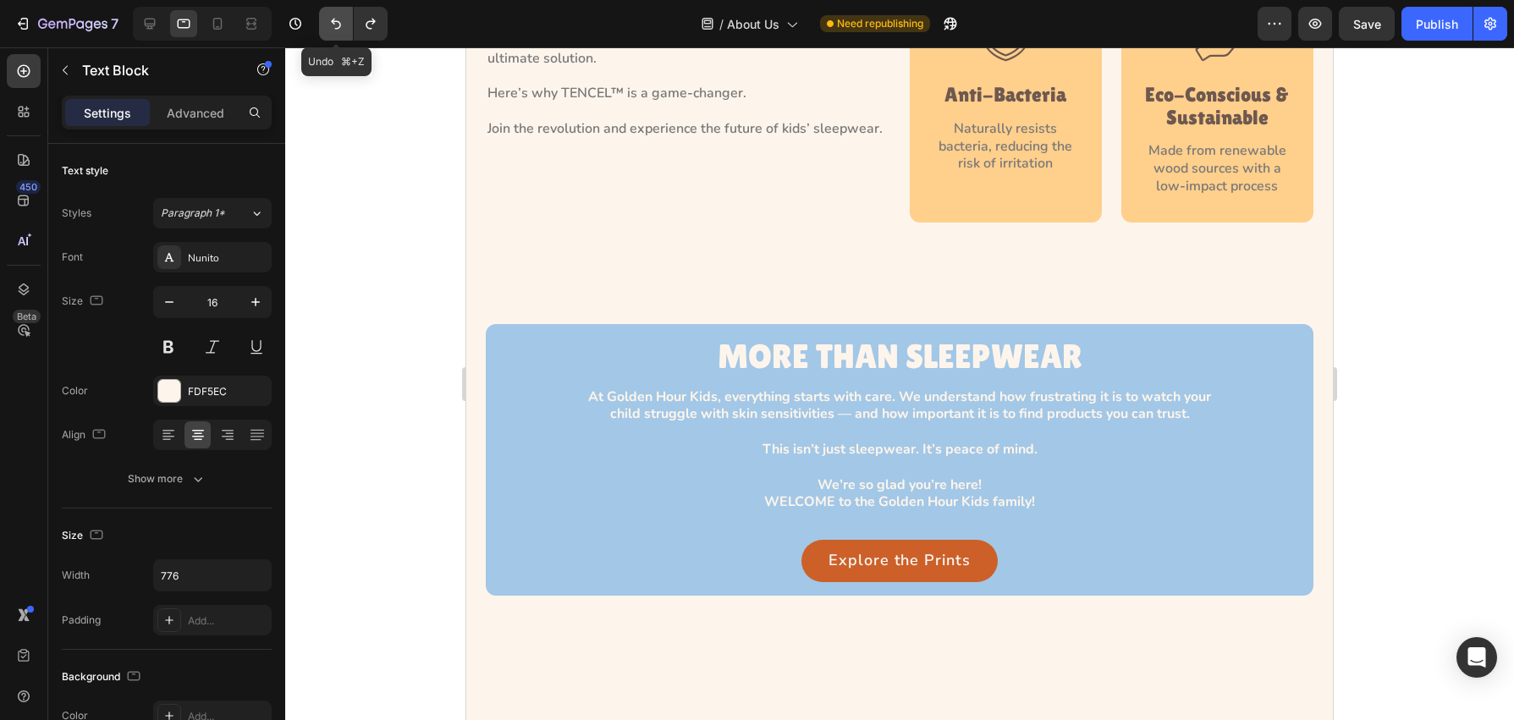
click at [336, 19] on icon "Undo/Redo" at bounding box center [336, 23] width 17 height 17
click at [338, 21] on icon "Undo/Redo" at bounding box center [336, 24] width 10 height 11
click at [338, 23] on icon "Undo/Redo" at bounding box center [336, 23] width 17 height 17
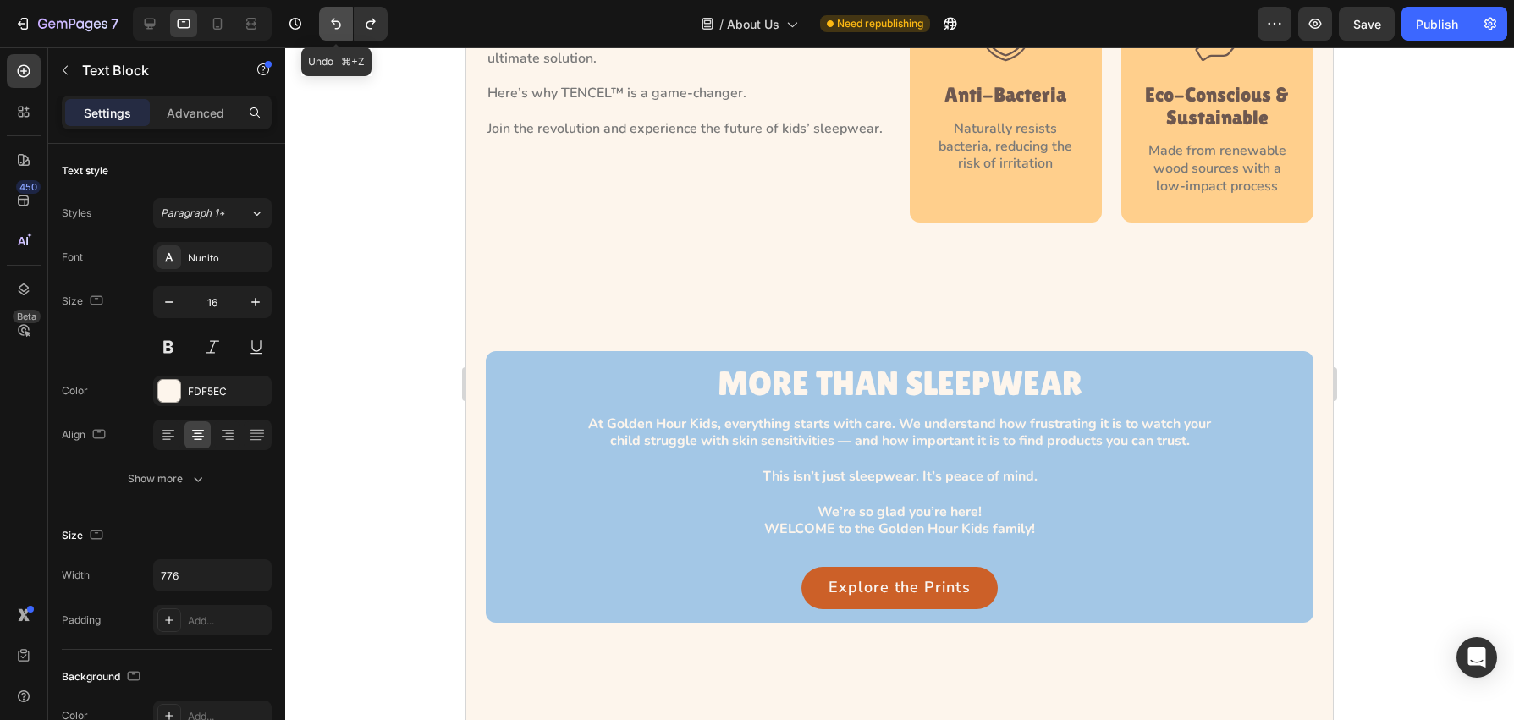
click at [338, 23] on icon "Undo/Redo" at bounding box center [336, 23] width 17 height 17
click at [333, 32] on button "Undo/Redo" at bounding box center [336, 24] width 34 height 34
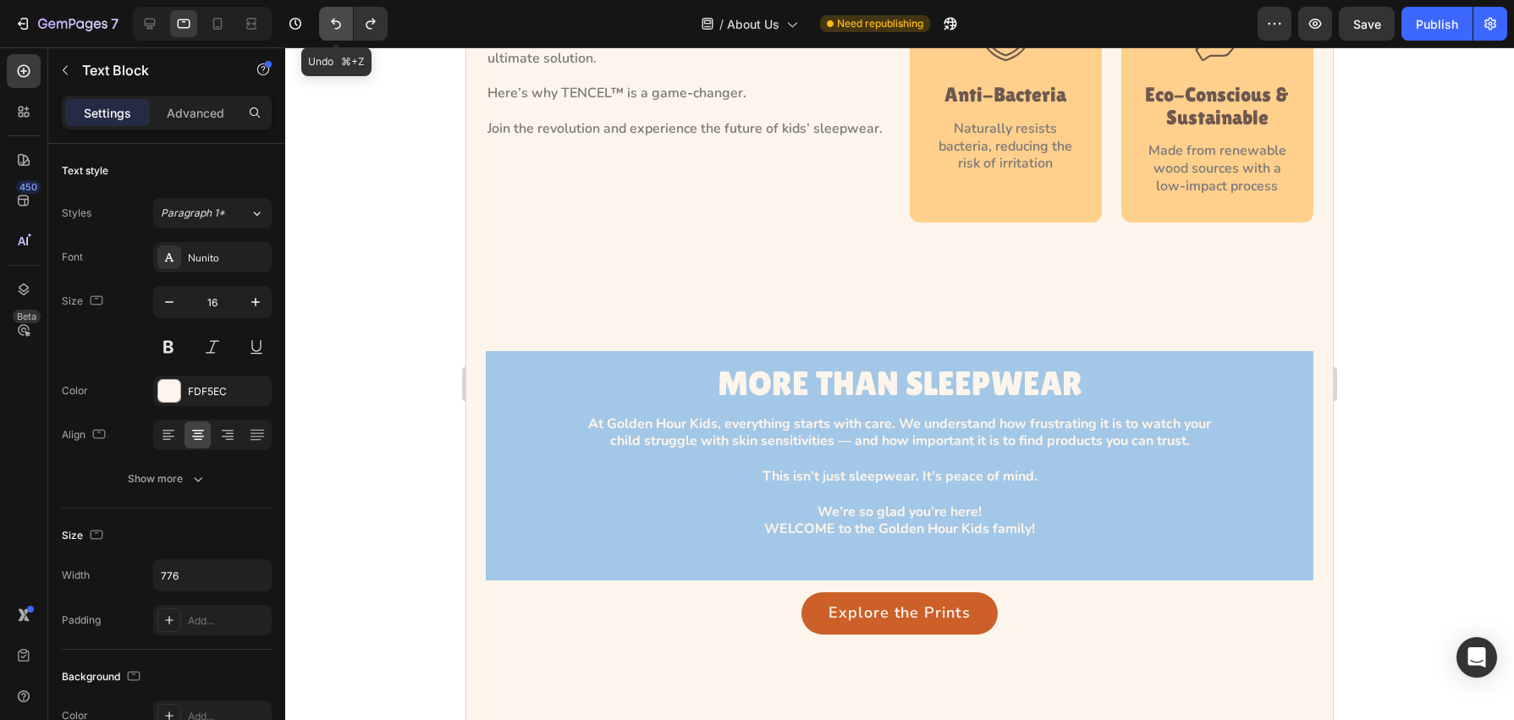
click at [333, 32] on button "Undo/Redo" at bounding box center [336, 24] width 34 height 34
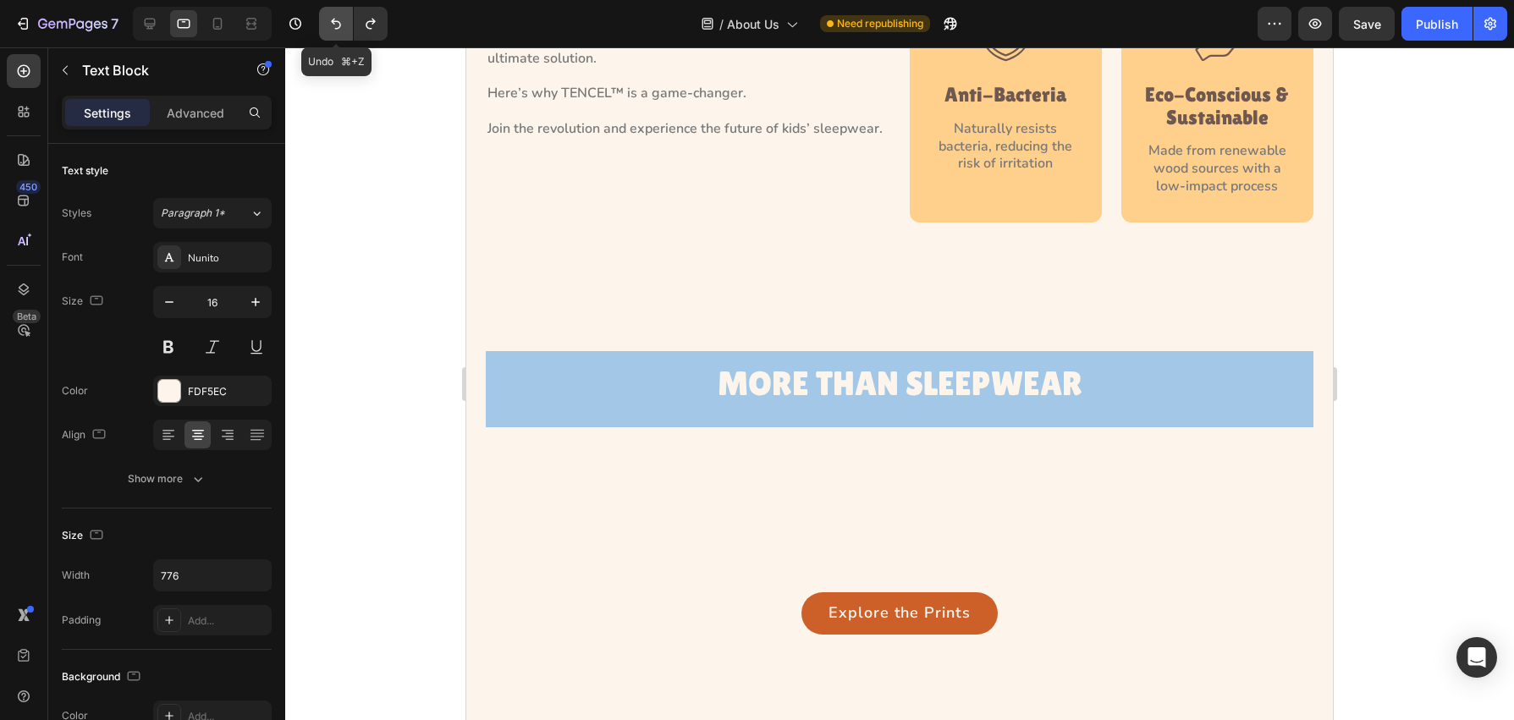
click at [333, 32] on button "Undo/Redo" at bounding box center [336, 24] width 34 height 34
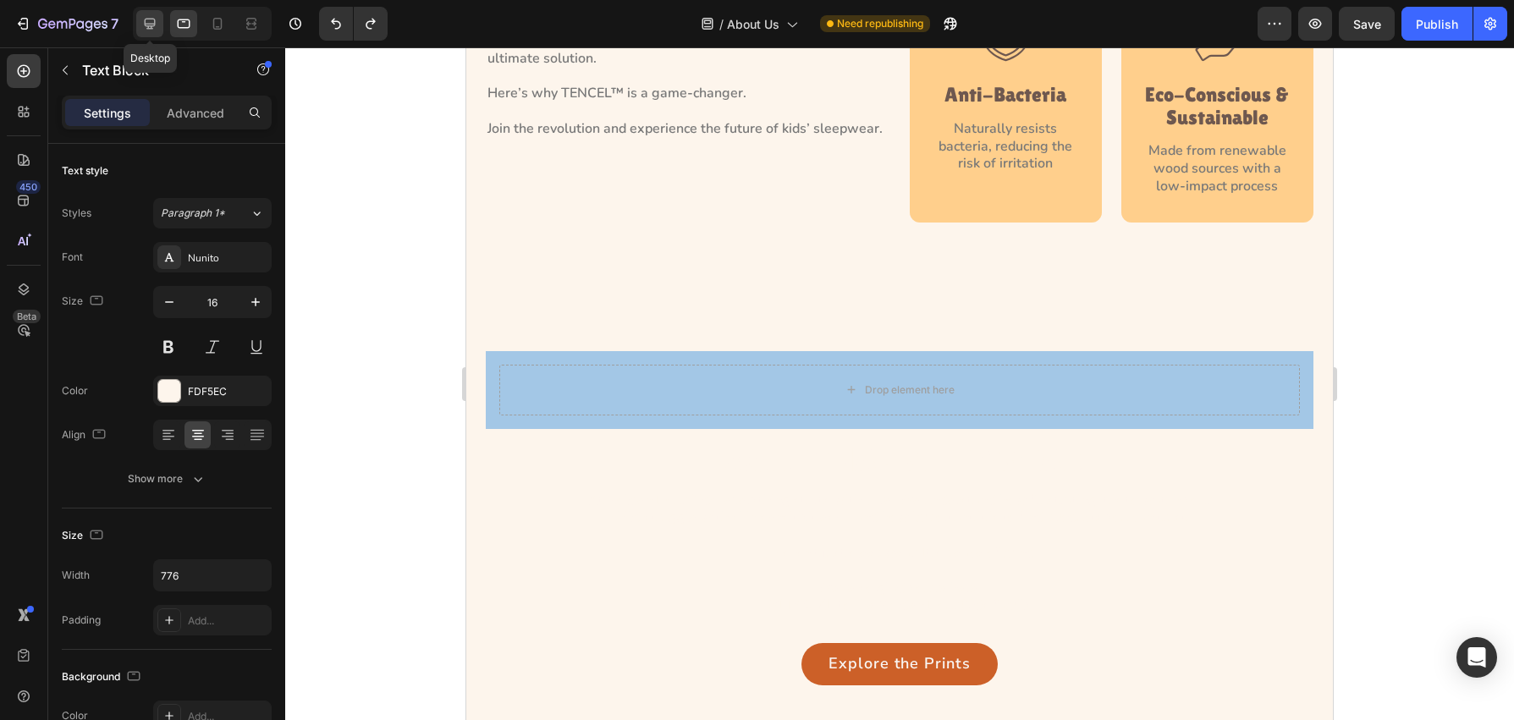
click at [155, 25] on icon at bounding box center [150, 24] width 11 height 11
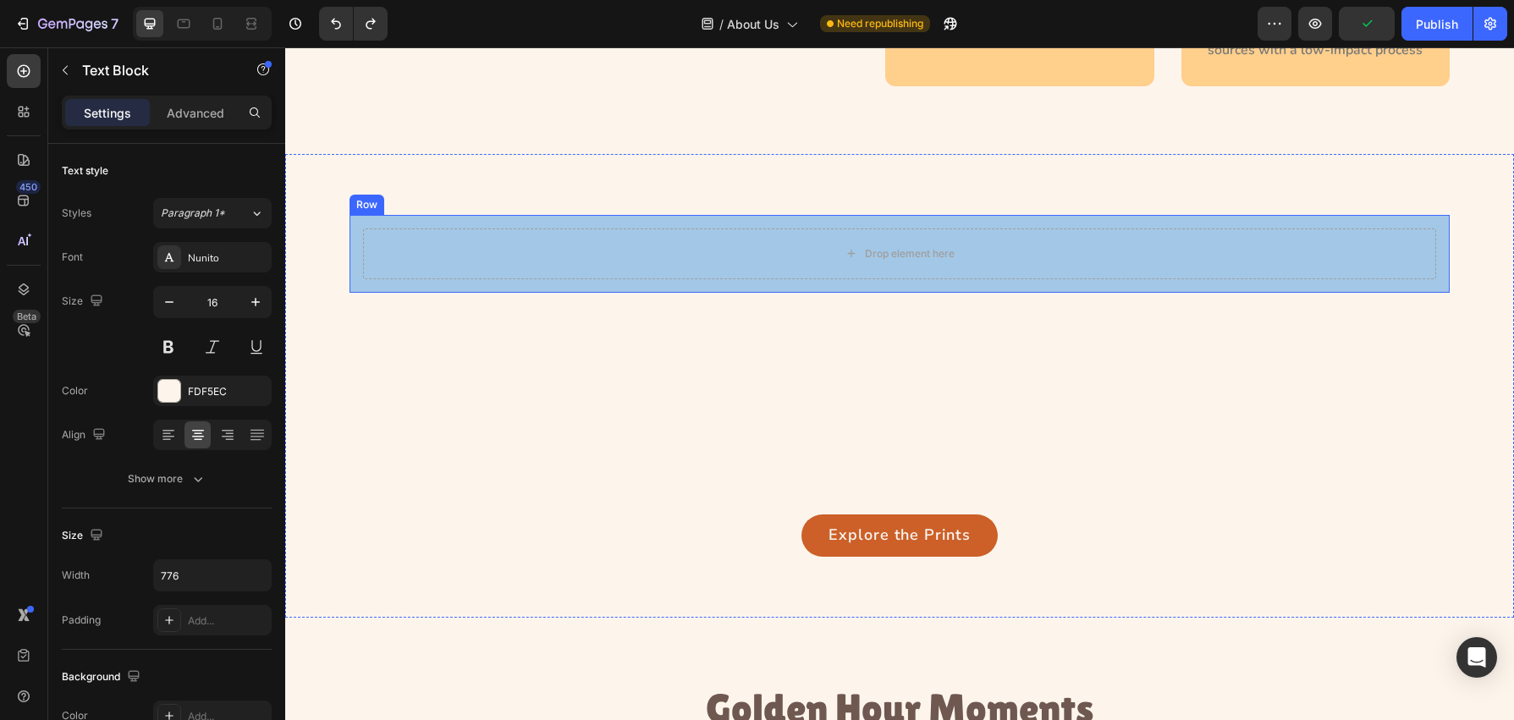
scroll to position [2055, 0]
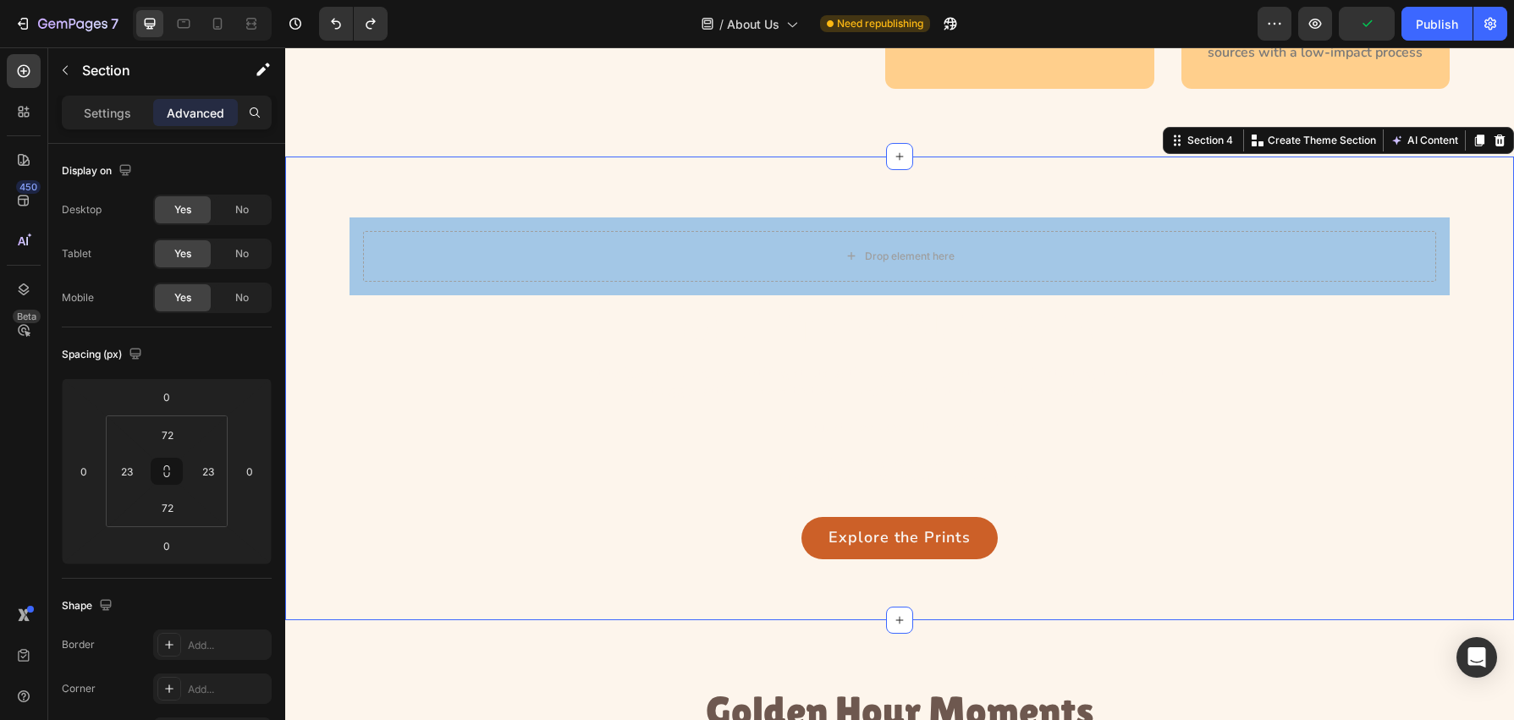
click at [652, 201] on div "Drop element here Row MORE THAN SLEEPWEAR Heading At Golden Hour Kids, everythi…" at bounding box center [899, 389] width 1229 height 464
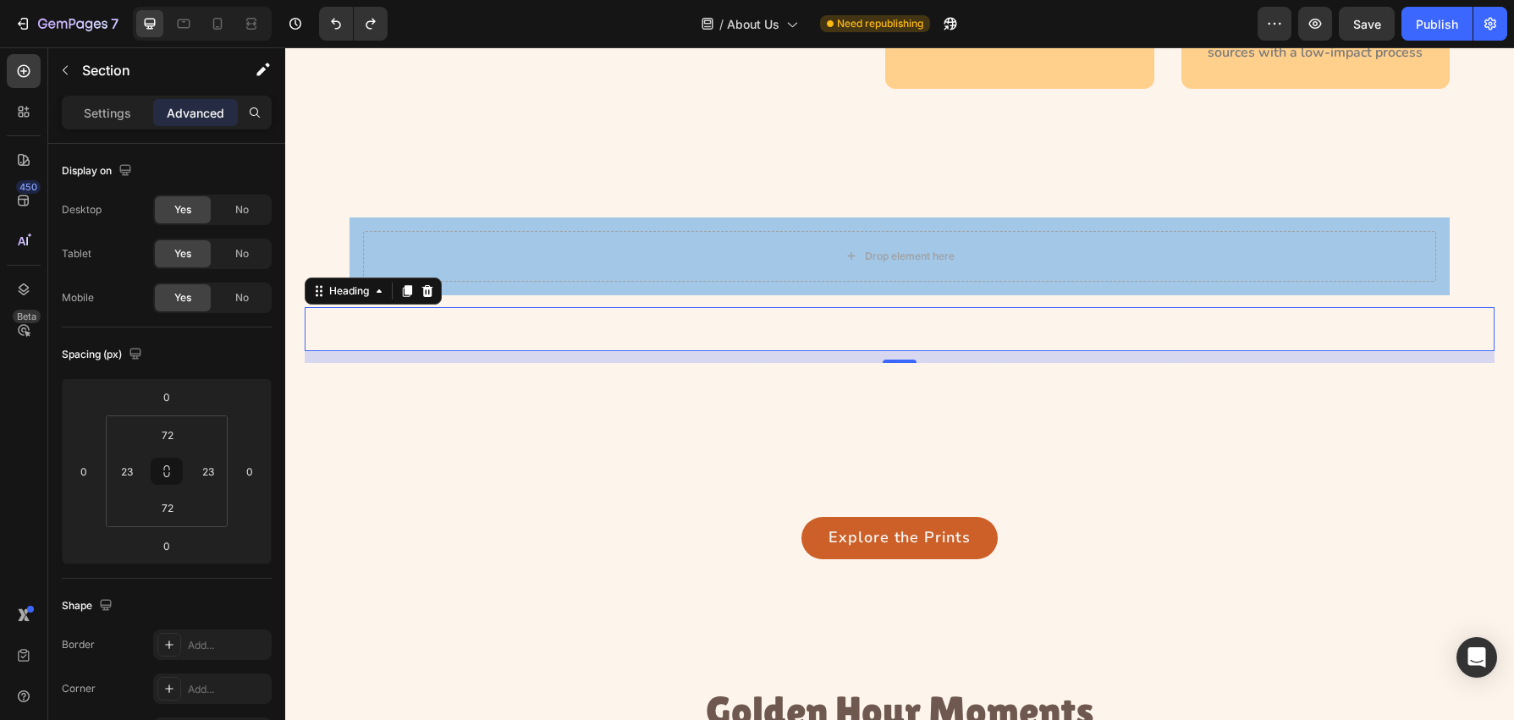
click at [719, 330] on h3 "MORE THAN SLEEPWEAR" at bounding box center [899, 329] width 435 height 45
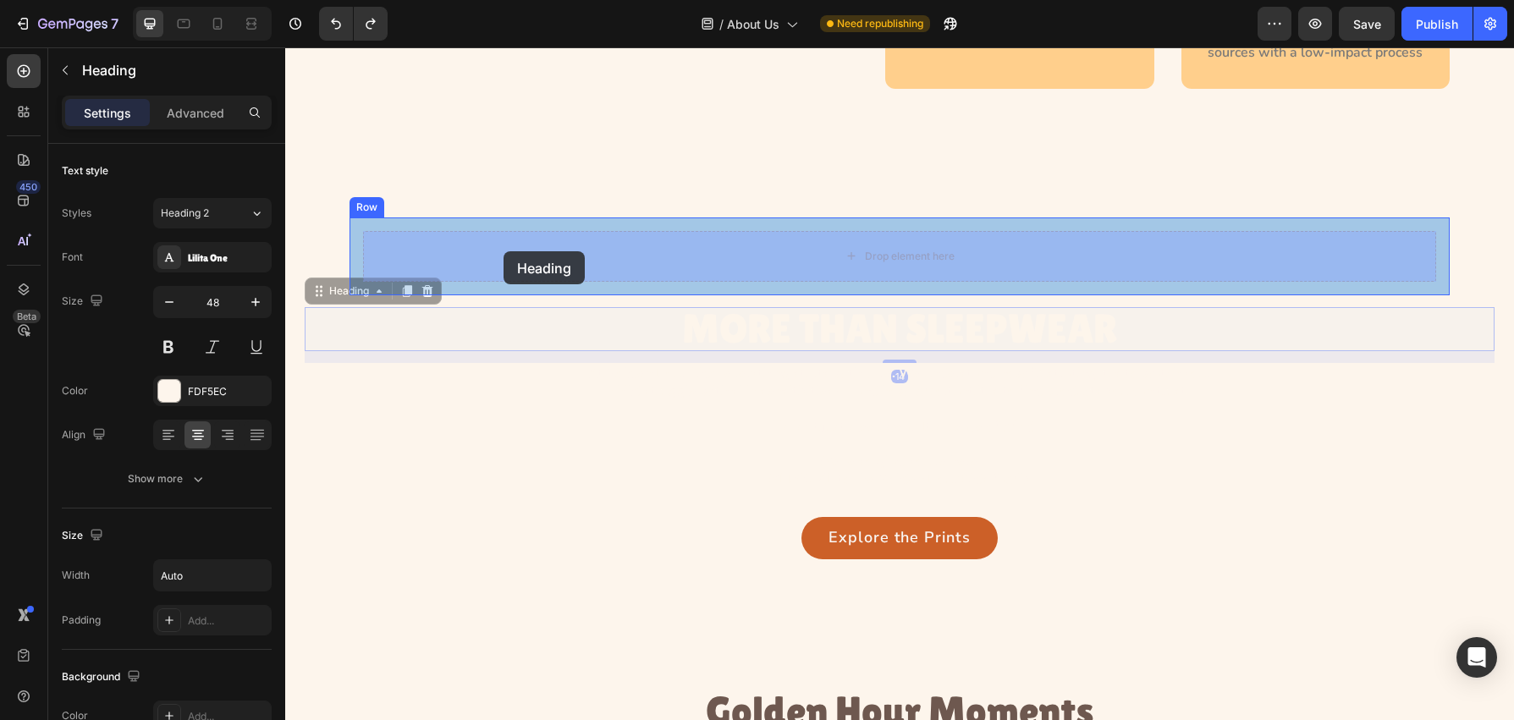
drag, startPoint x: 354, startPoint y: 292, endPoint x: 504, endPoint y: 251, distance: 155.2
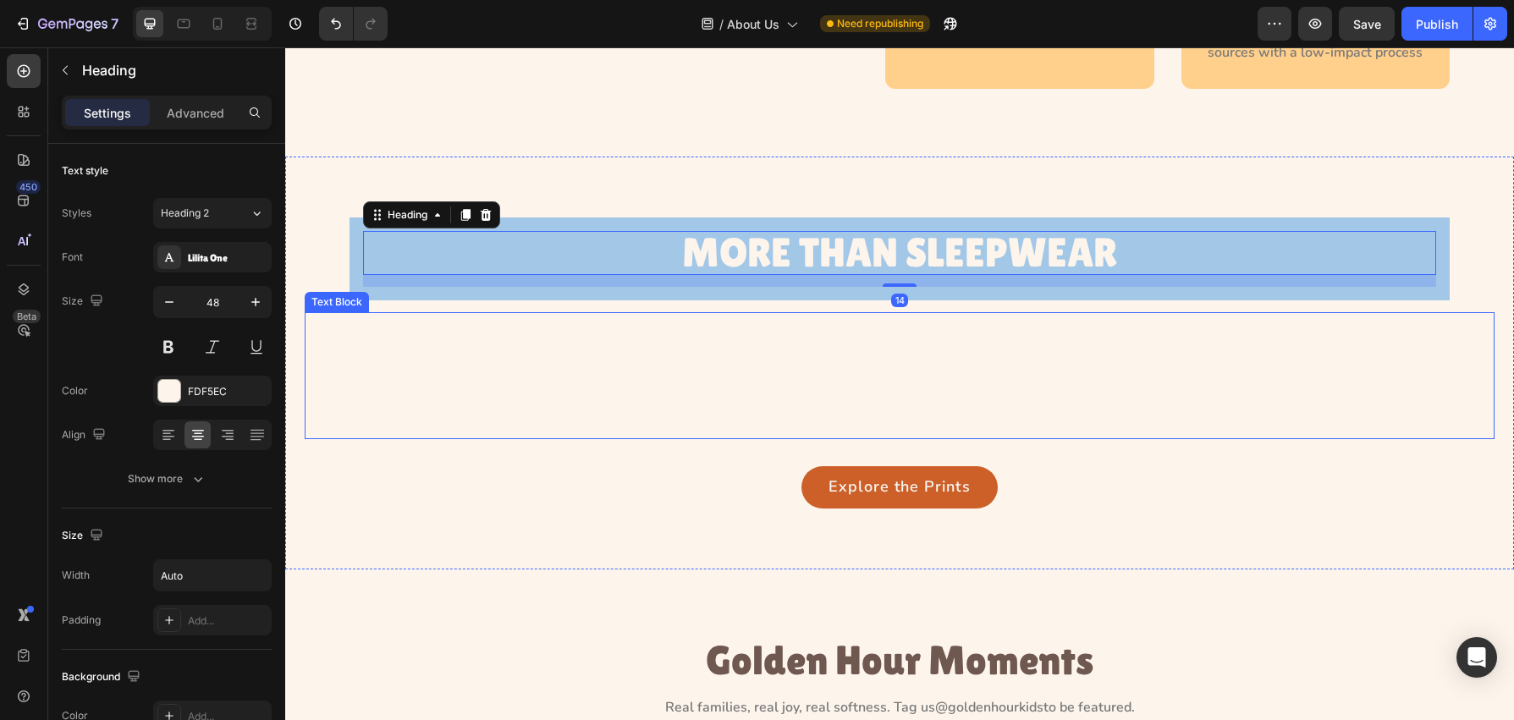
click at [677, 345] on p "At Golden Hour Kids, everything starts with care. We understand how frustrating…" at bounding box center [899, 376] width 653 height 124
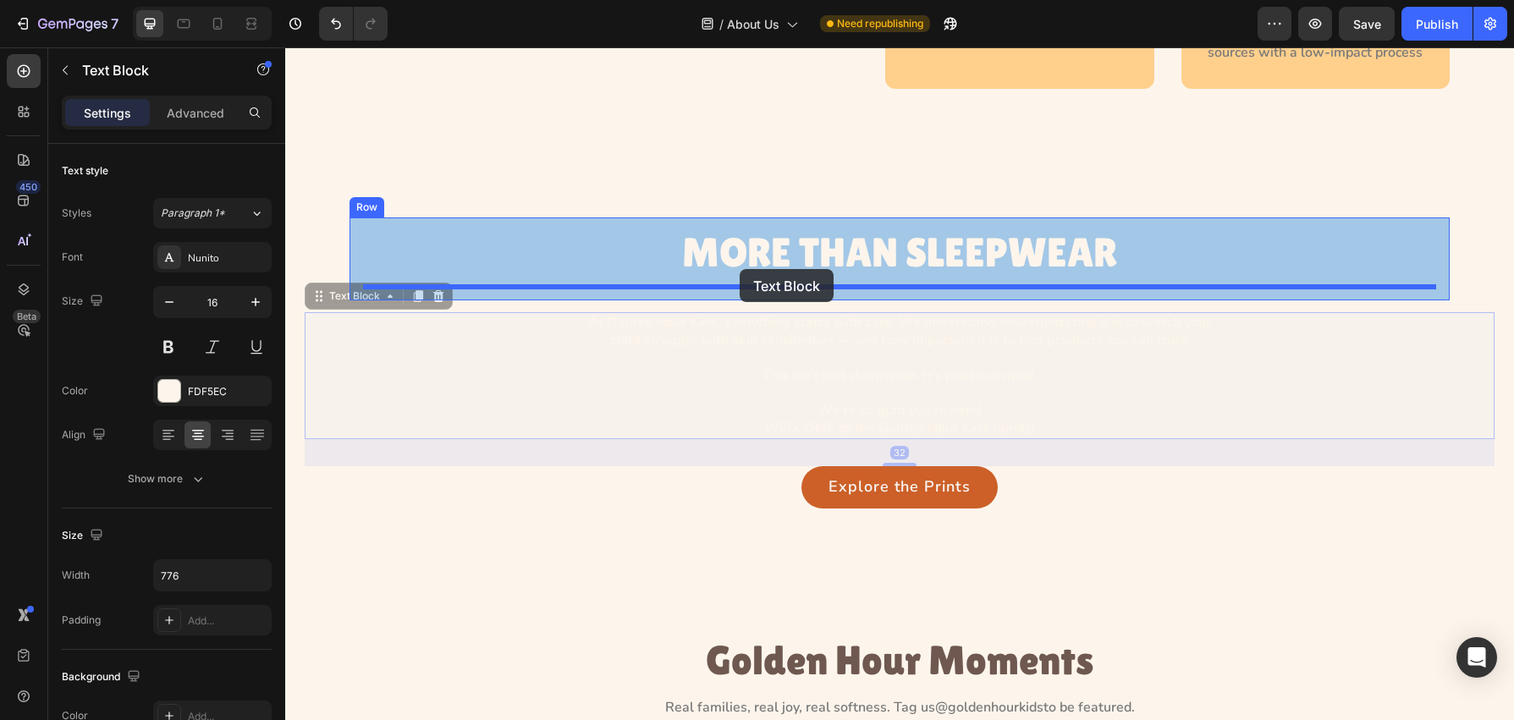
drag, startPoint x: 383, startPoint y: 297, endPoint x: 740, endPoint y: 269, distance: 358.3
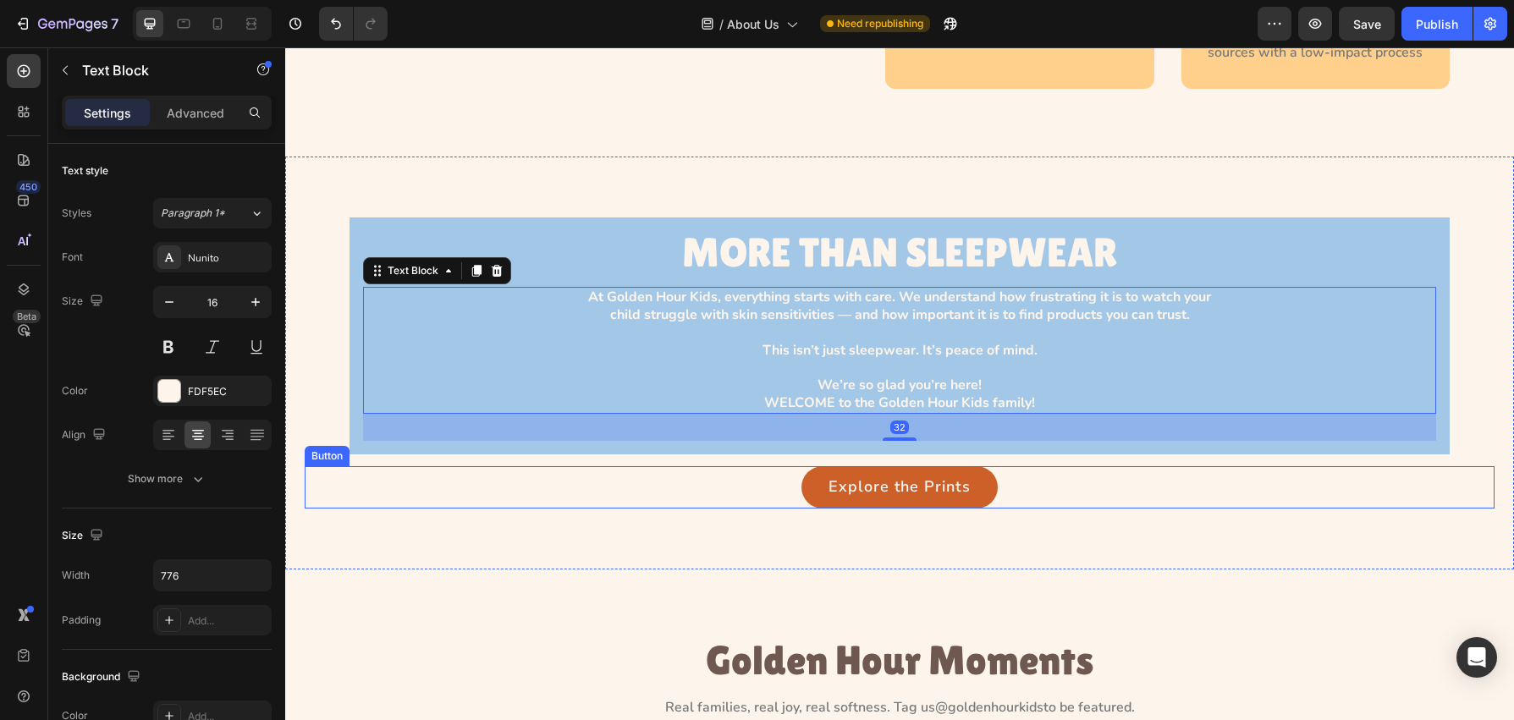
click at [747, 472] on div "Explore the Prints Button" at bounding box center [900, 487] width 1190 height 42
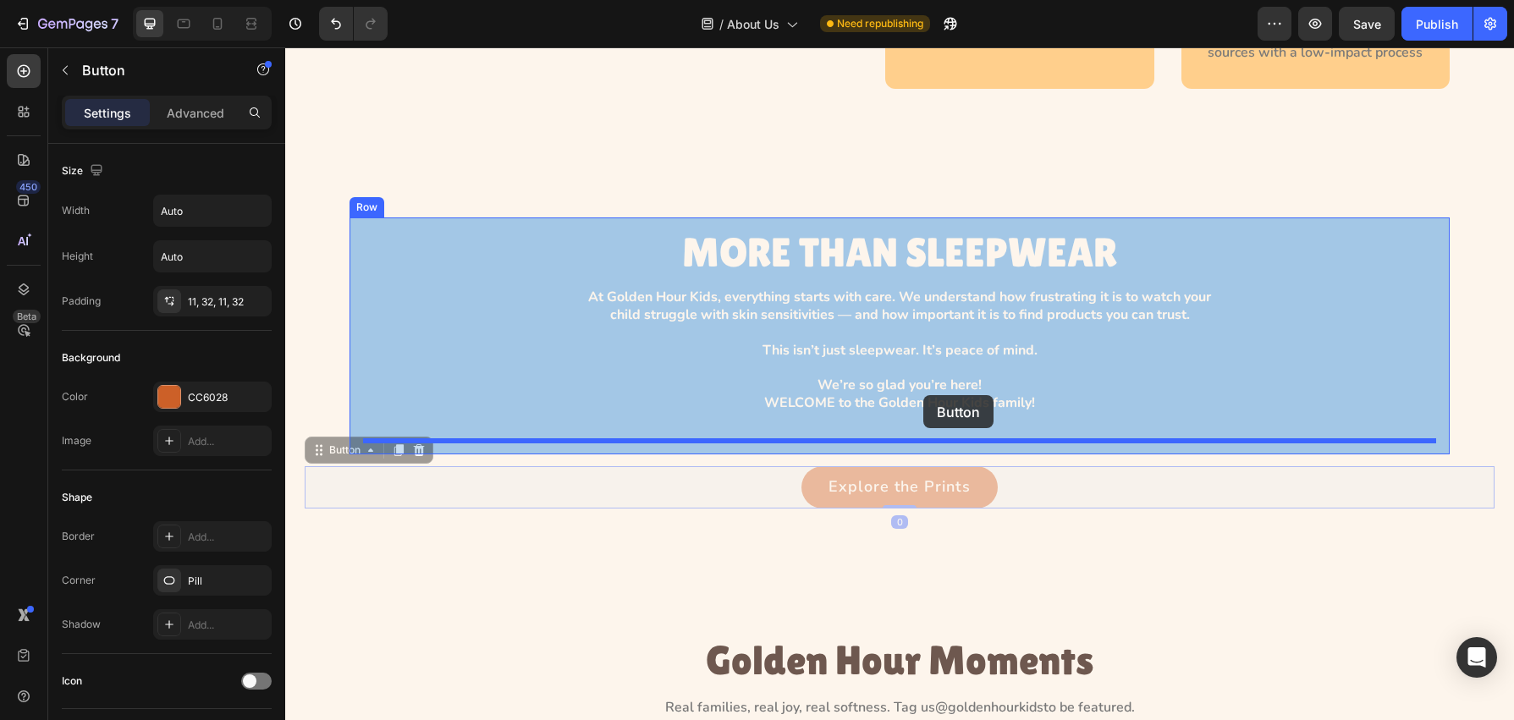
drag, startPoint x: 381, startPoint y: 451, endPoint x: 923, endPoint y: 395, distance: 545.5
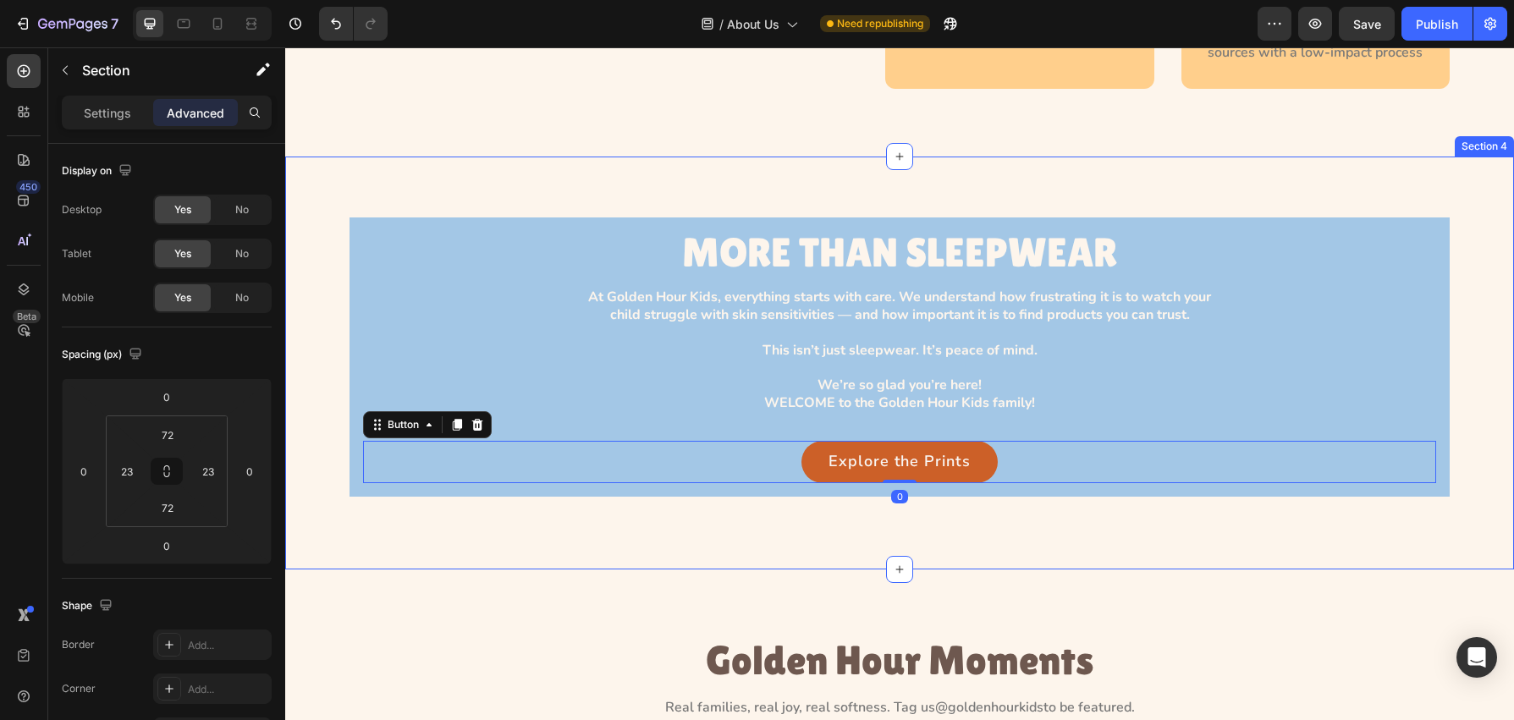
click at [763, 191] on div "MORE THAN SLEEPWEAR Heading At Golden Hour Kids, everything starts with care. W…" at bounding box center [899, 363] width 1229 height 413
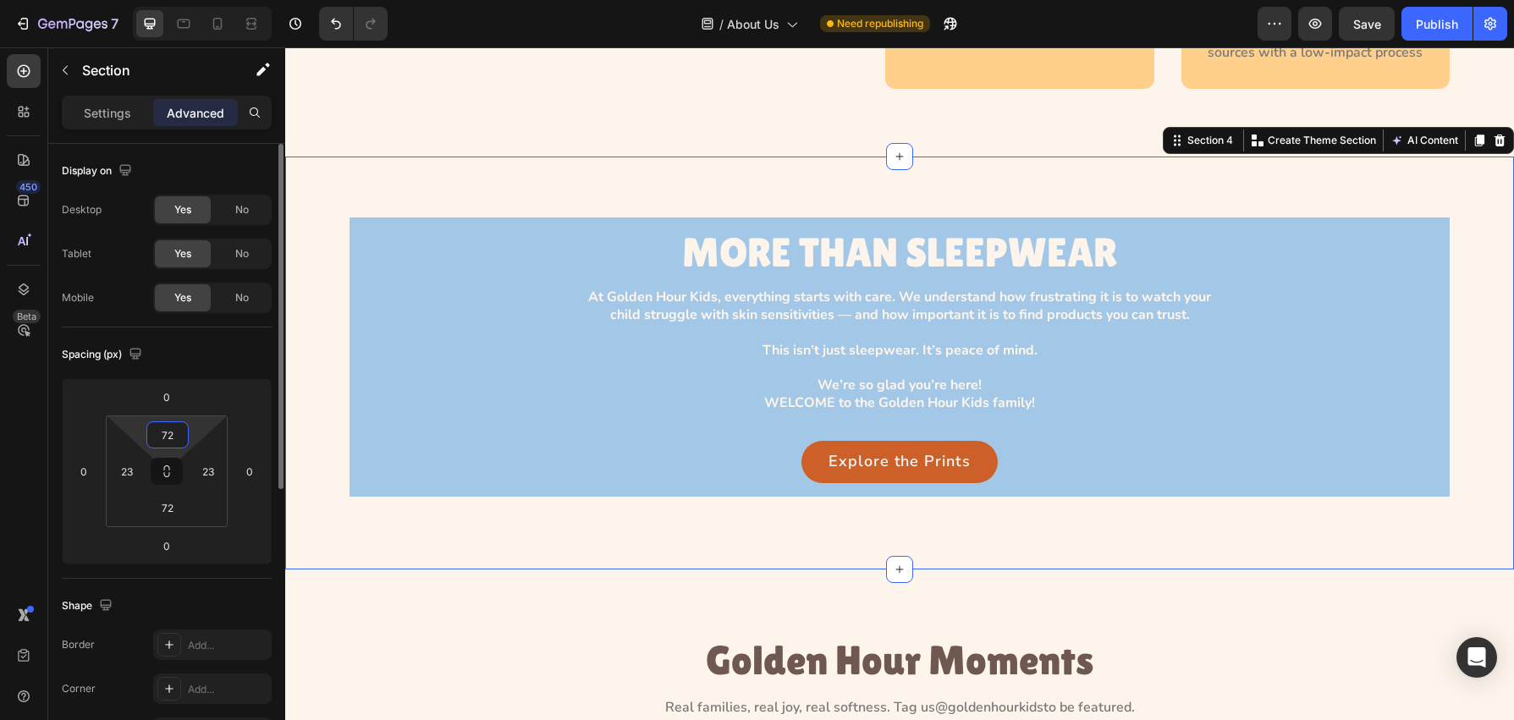
click at [170, 441] on input "72" at bounding box center [168, 434] width 34 height 25
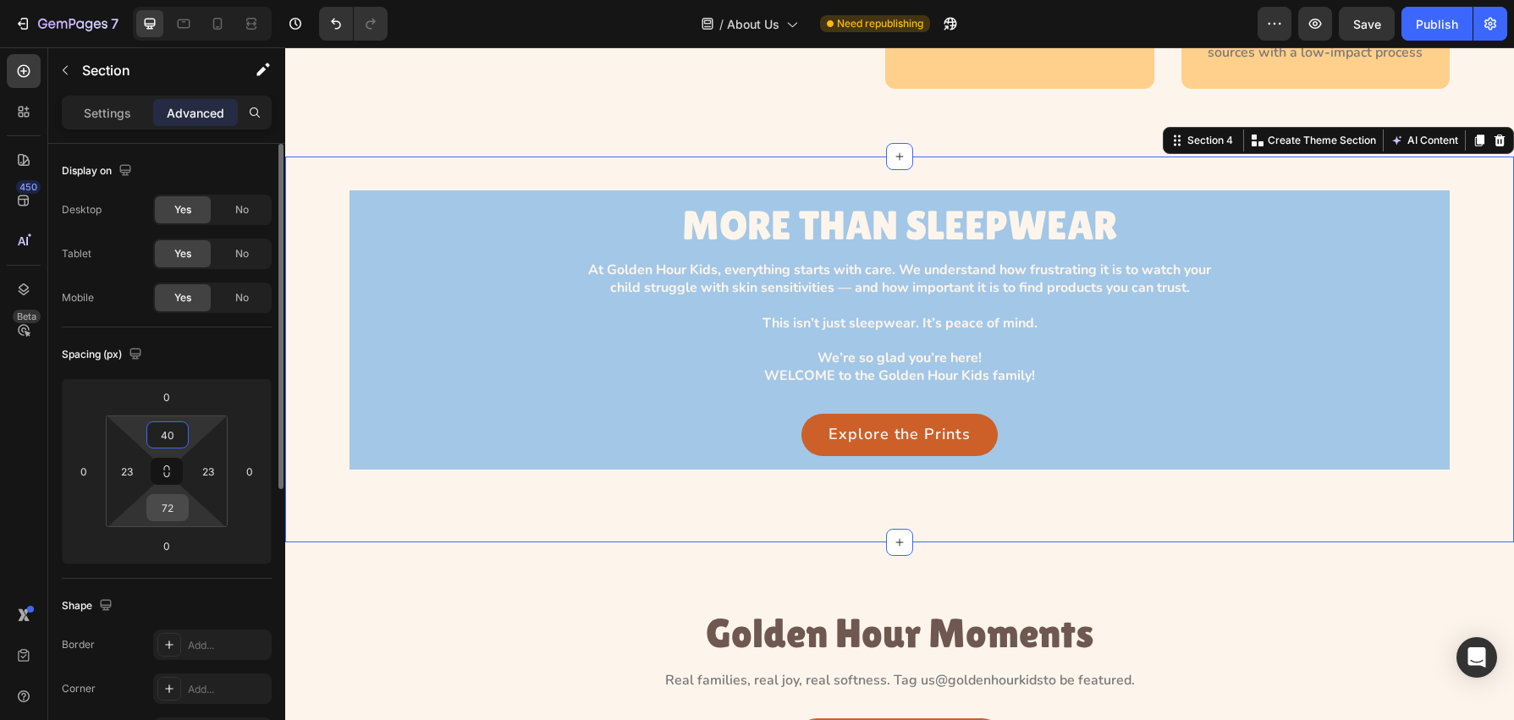
type input "40"
click at [174, 510] on input "72" at bounding box center [168, 507] width 34 height 25
type input "71"
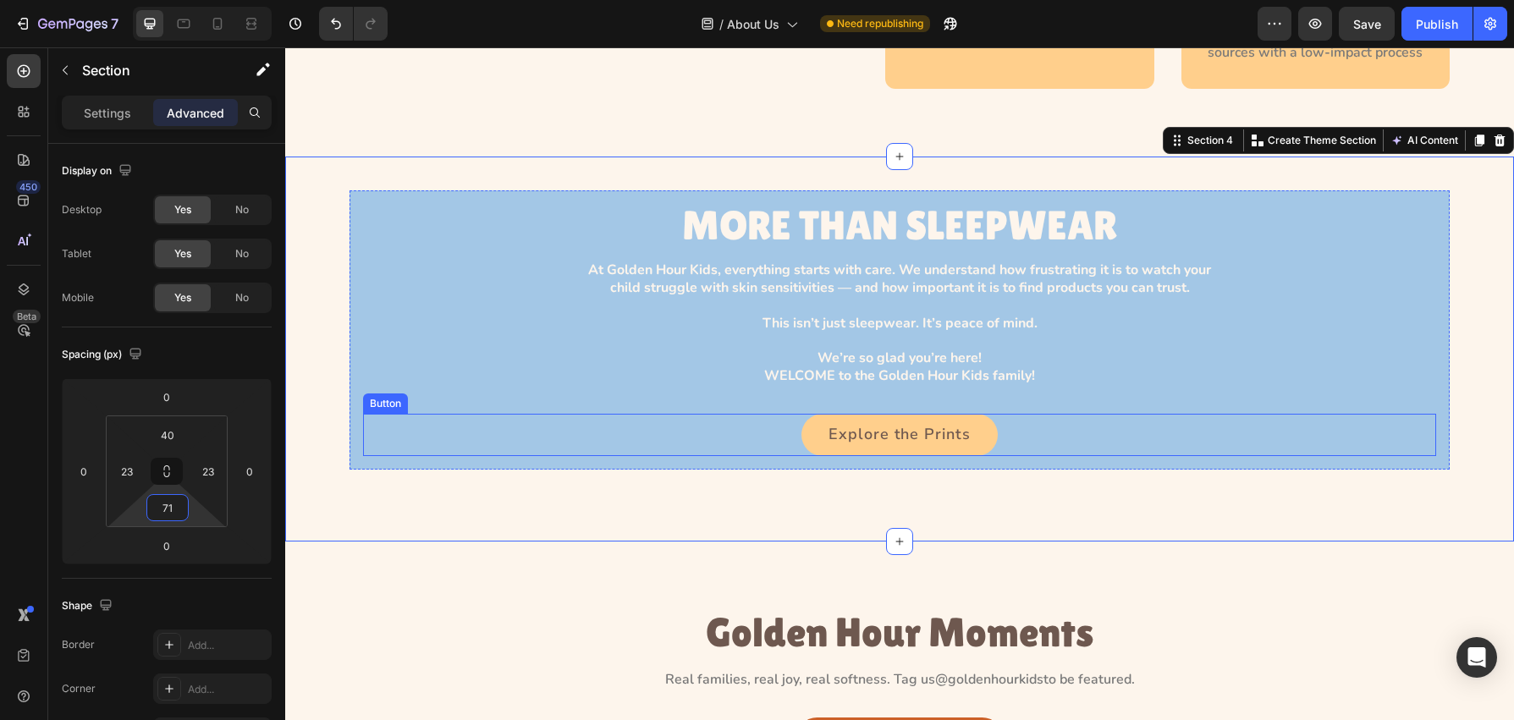
click at [943, 420] on link "Explore the Prints" at bounding box center [900, 435] width 196 height 42
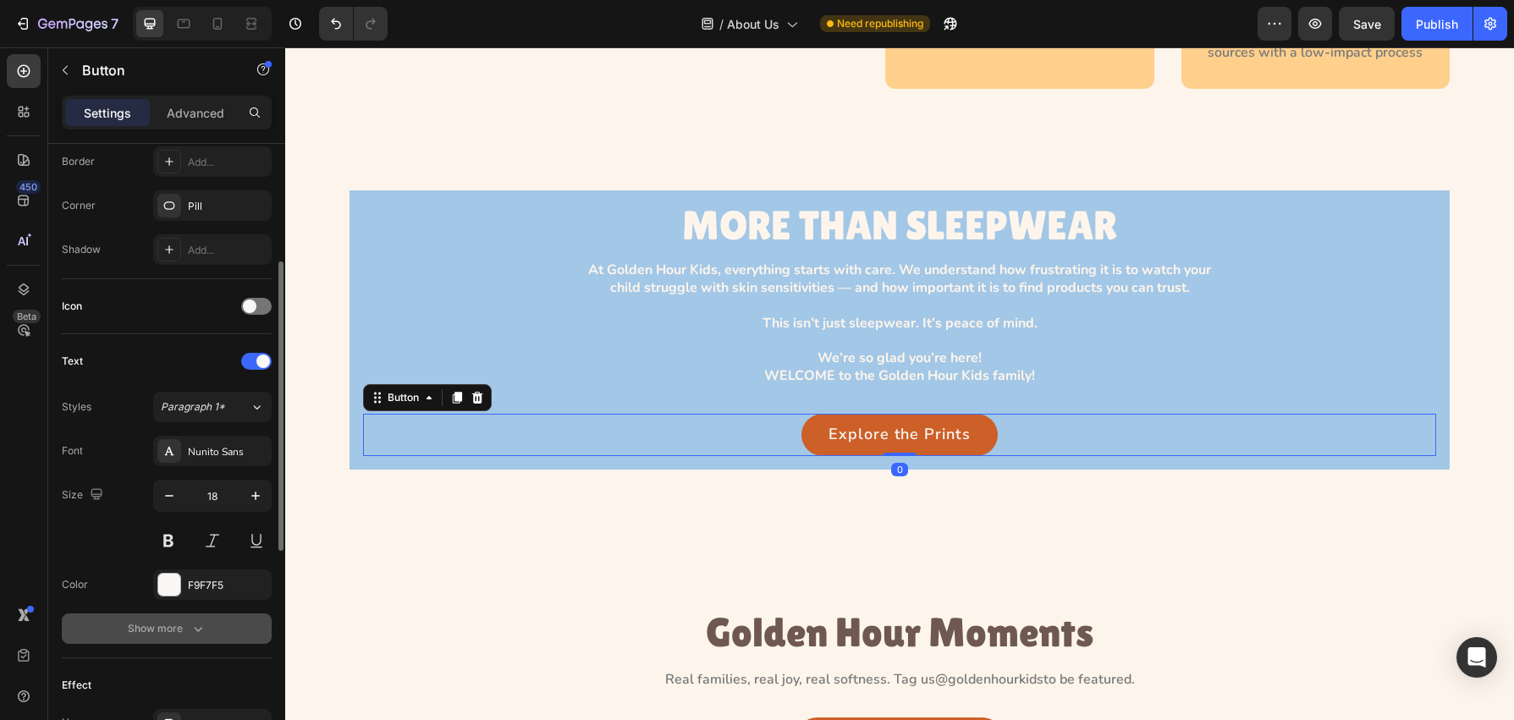
scroll to position [476, 0]
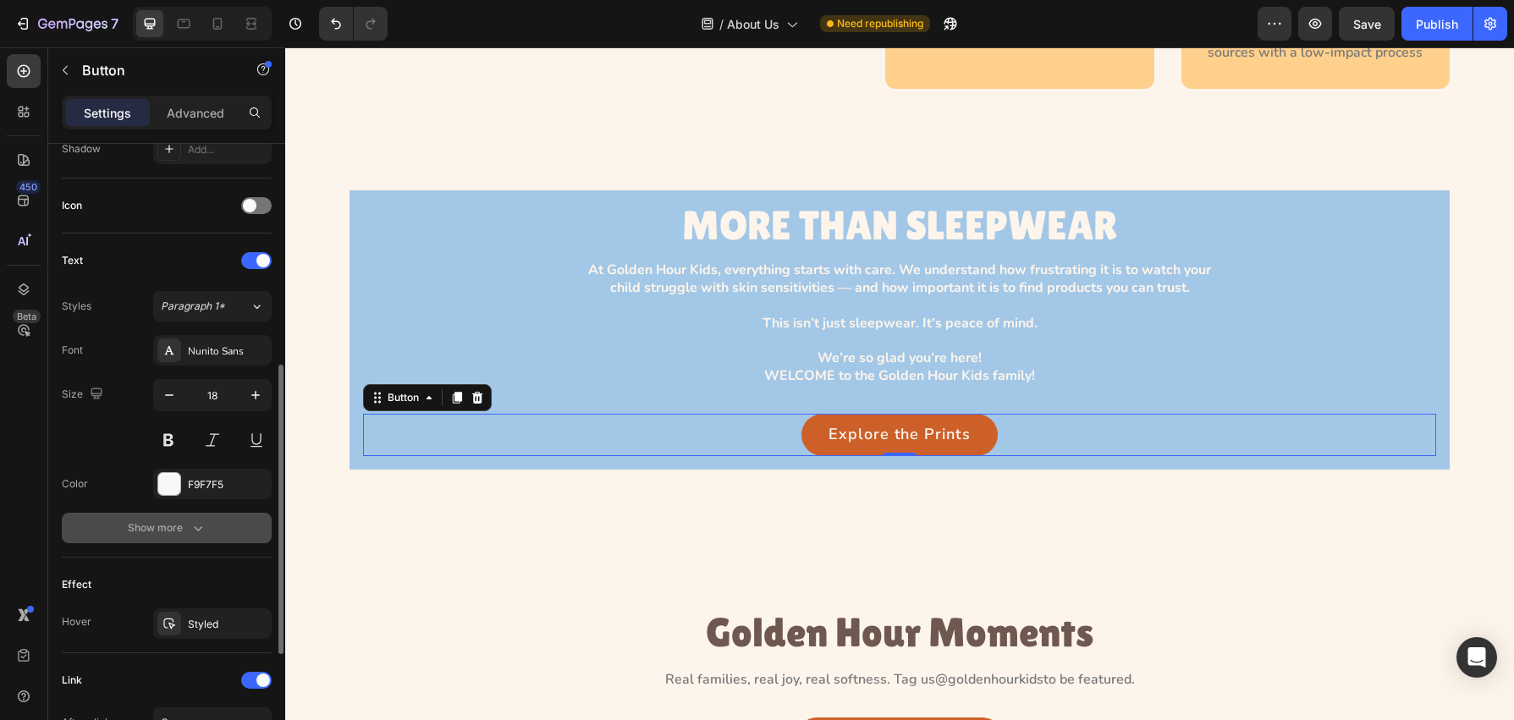
click at [201, 538] on button "Show more" at bounding box center [167, 528] width 210 height 30
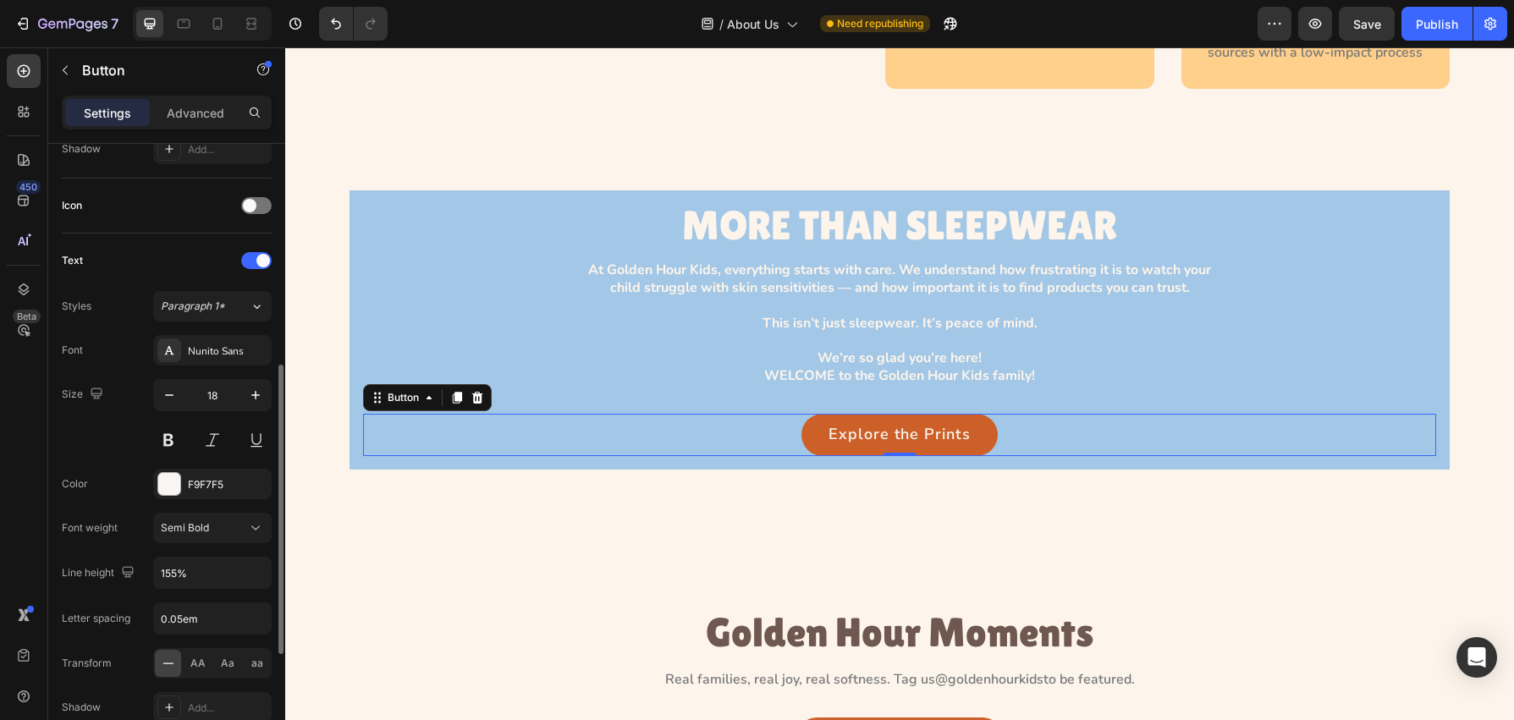
scroll to position [48, 0]
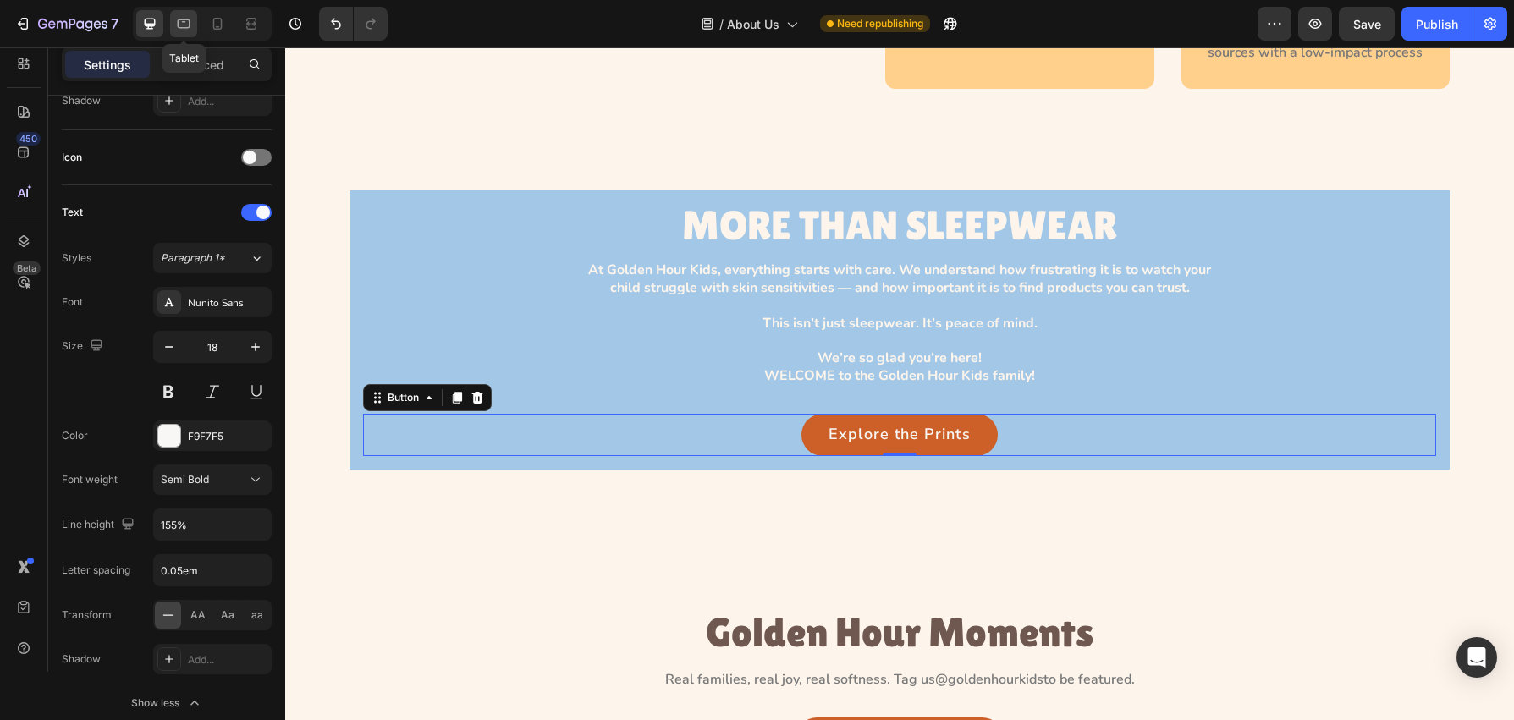
click at [187, 18] on icon at bounding box center [183, 23] width 17 height 17
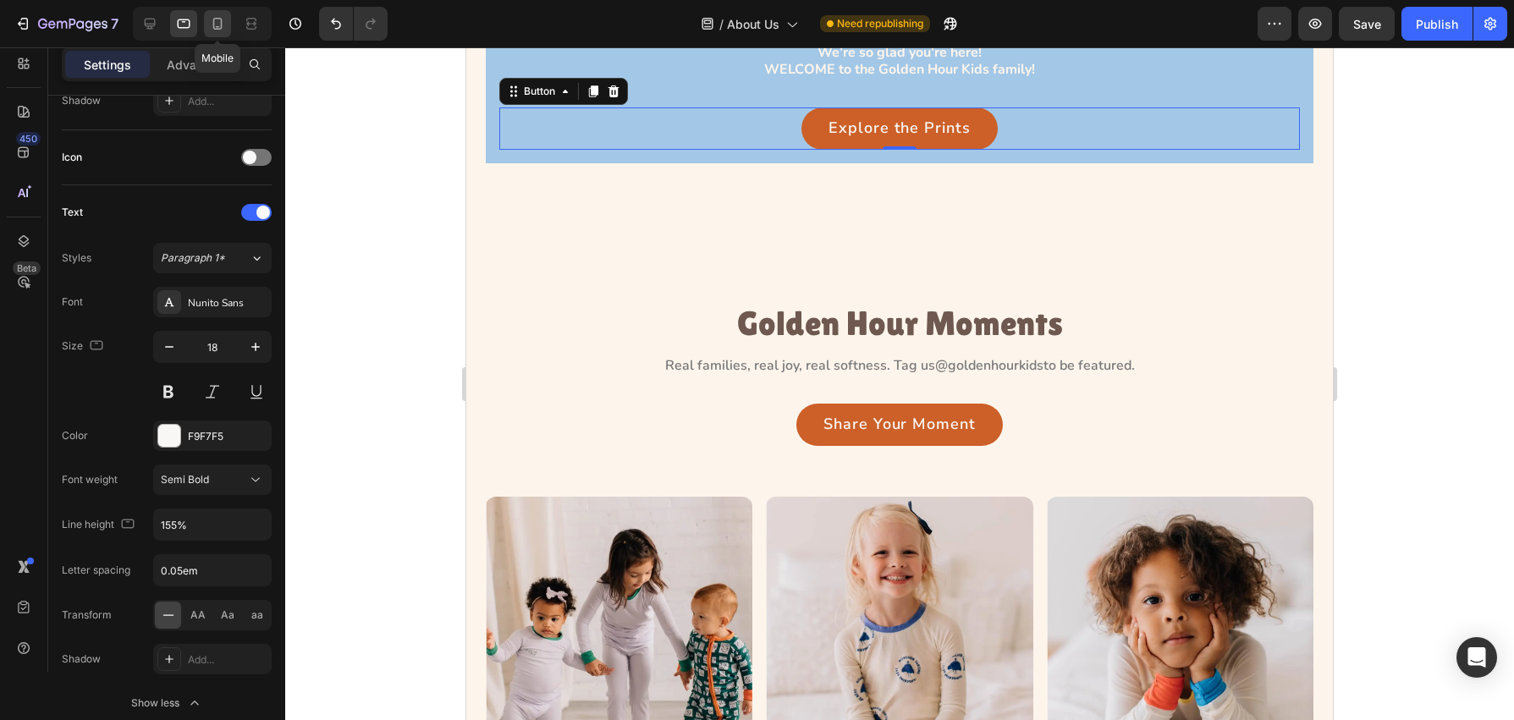
scroll to position [2412, 0]
click at [214, 19] on icon at bounding box center [217, 24] width 9 height 12
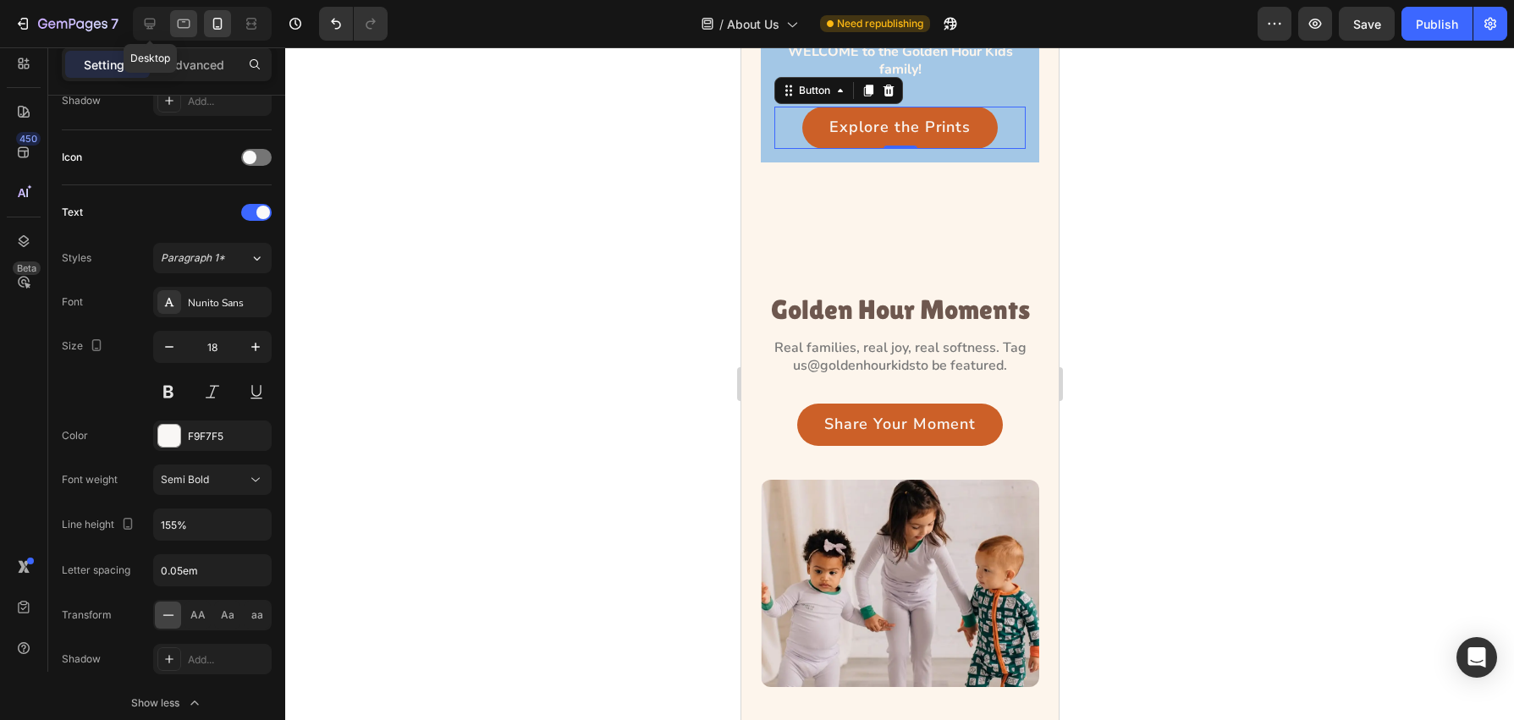
drag, startPoint x: 147, startPoint y: 23, endPoint x: 189, endPoint y: 34, distance: 42.9
click at [147, 23] on icon at bounding box center [150, 24] width 11 height 11
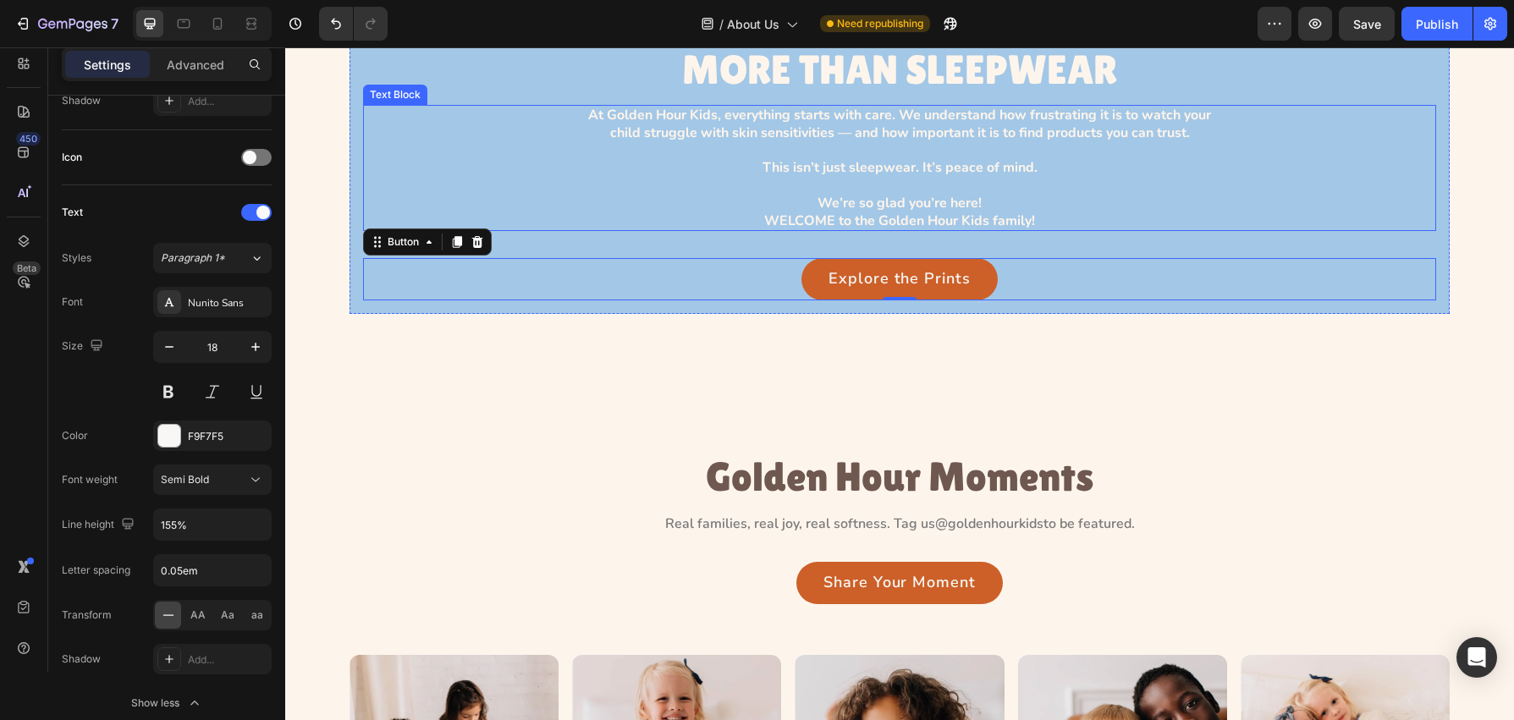
scroll to position [2026, 0]
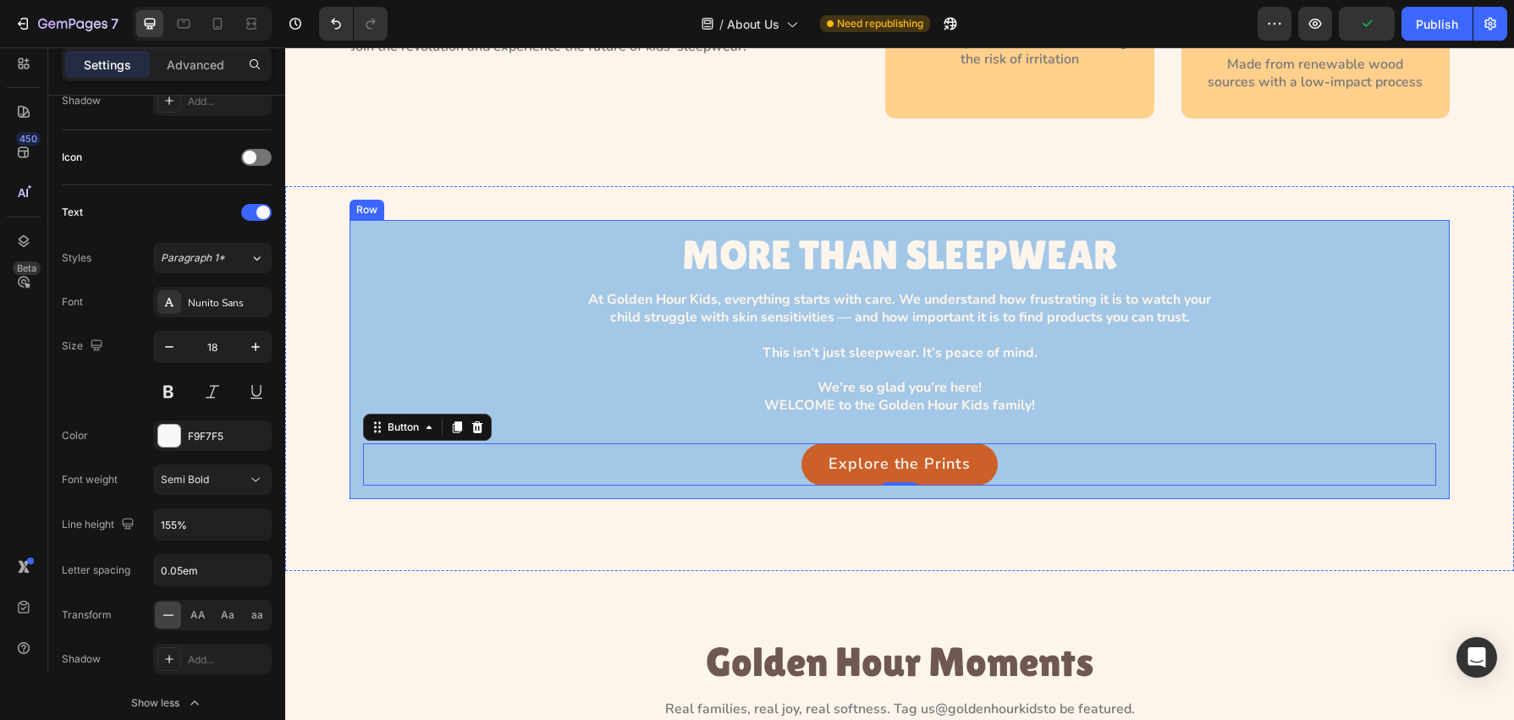
click at [551, 226] on div "MORE THAN SLEEPWEAR Heading At Golden Hour Kids, everything starts with care. W…" at bounding box center [900, 359] width 1100 height 279
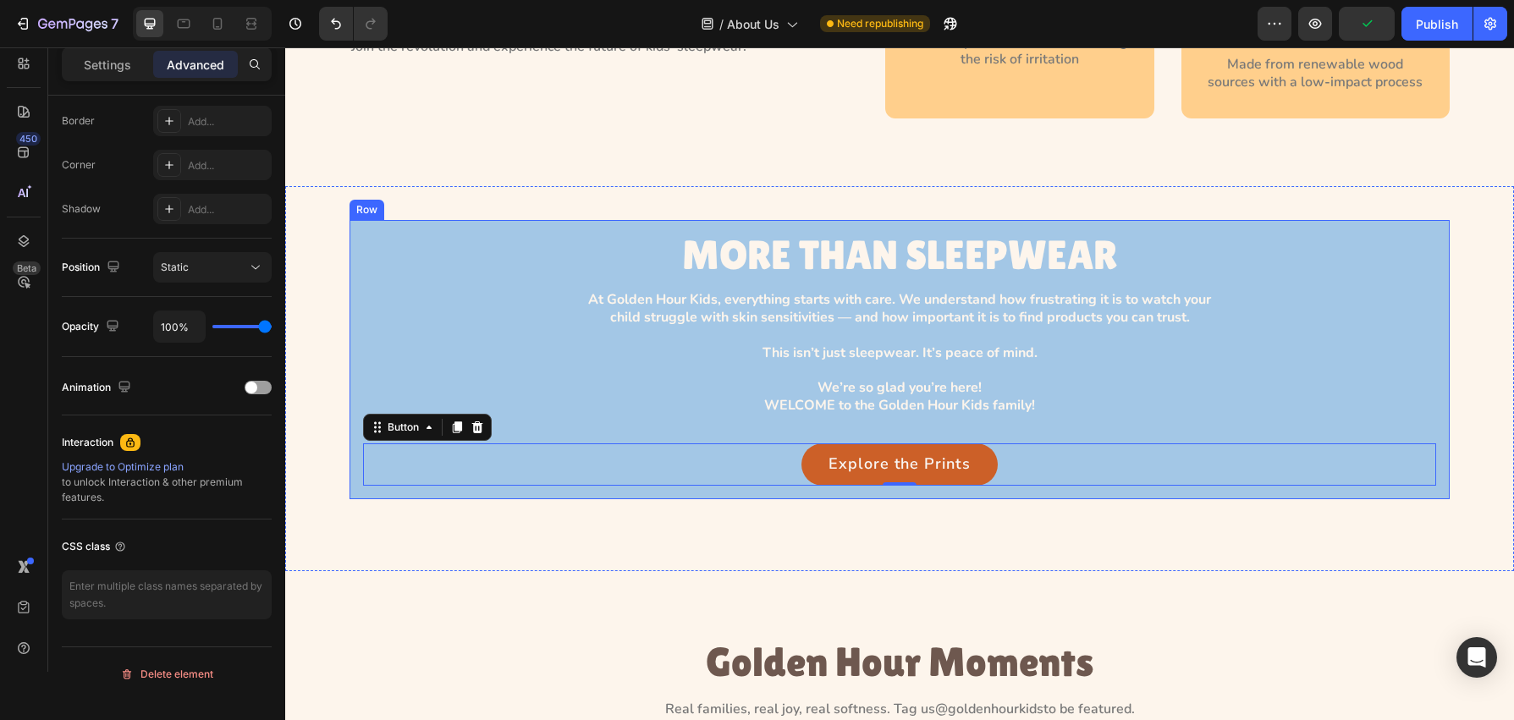
scroll to position [0, 0]
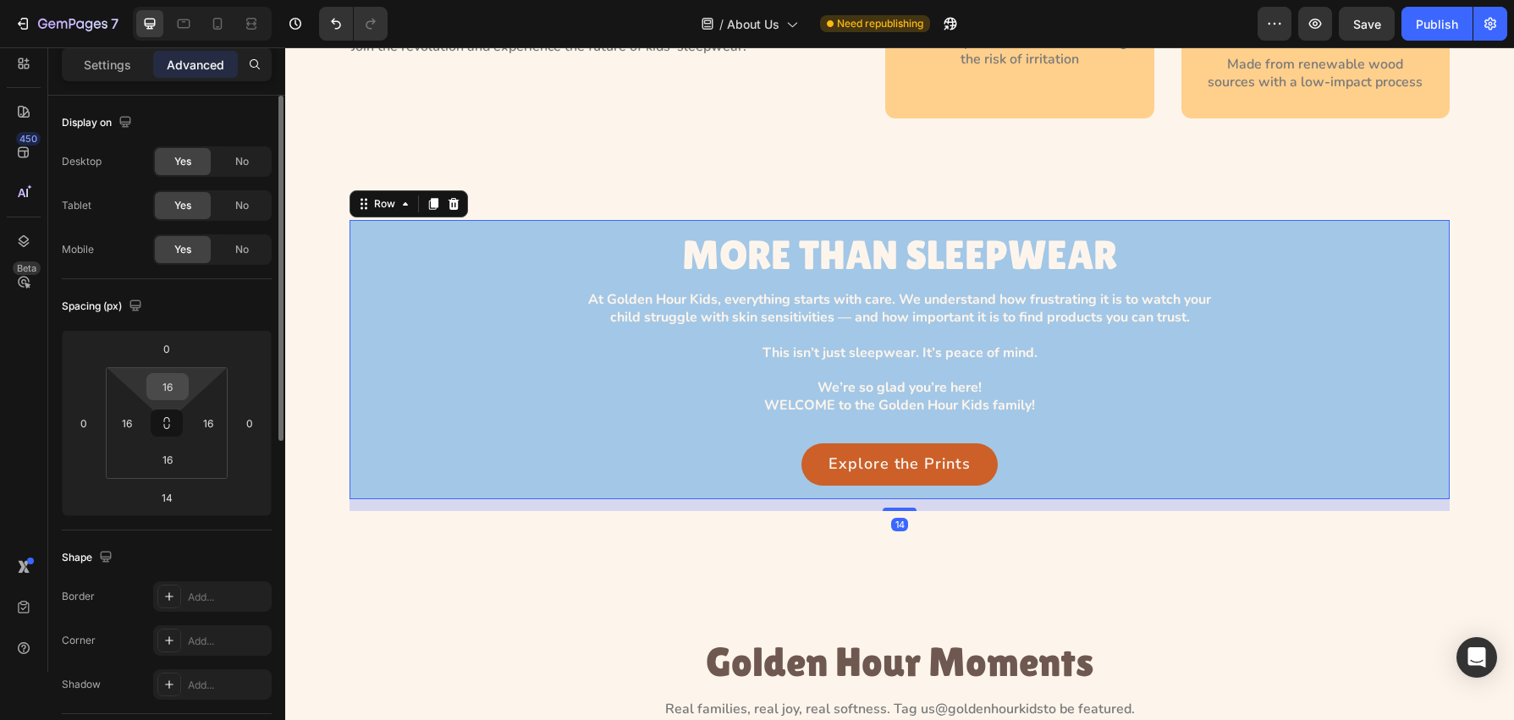
click at [176, 384] on input "16" at bounding box center [168, 386] width 34 height 25
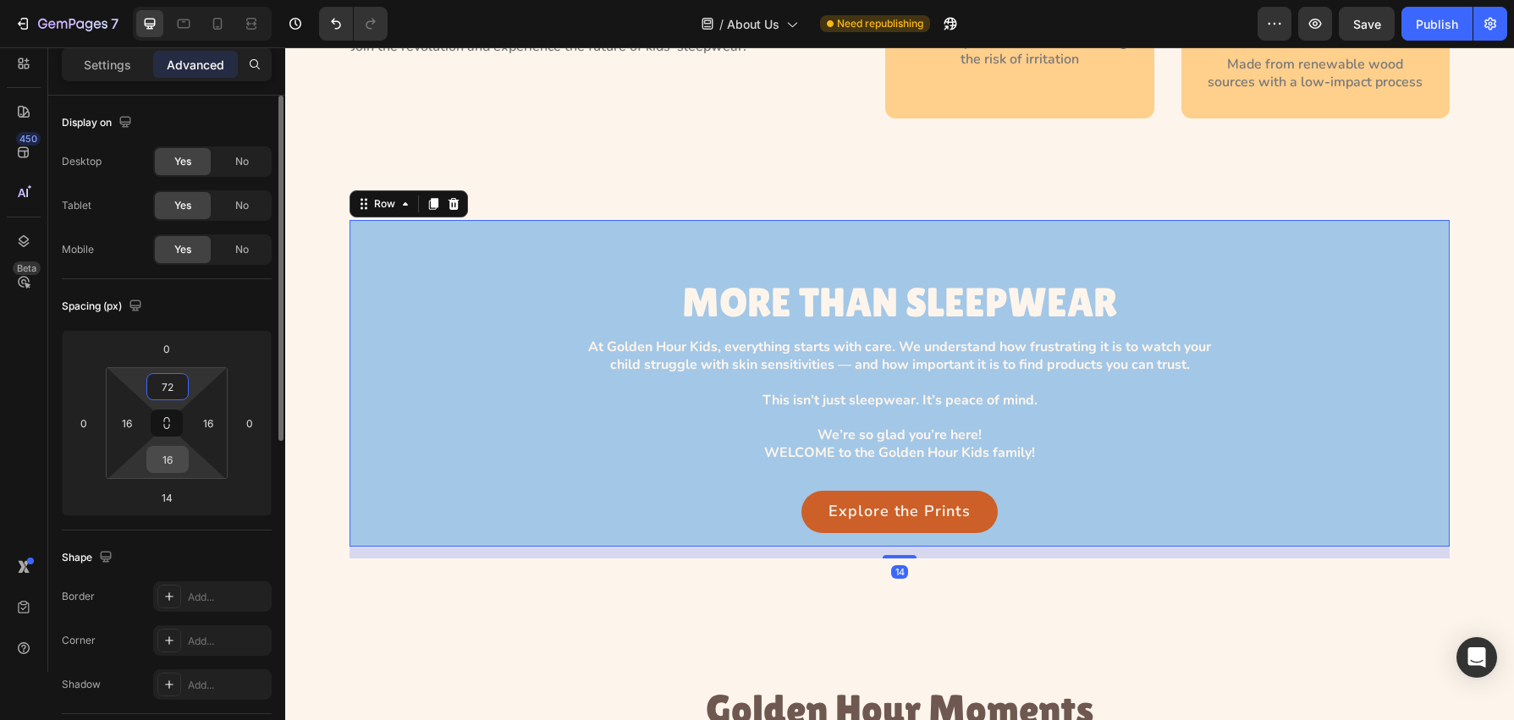
type input "72"
click at [172, 464] on input "16" at bounding box center [168, 459] width 34 height 25
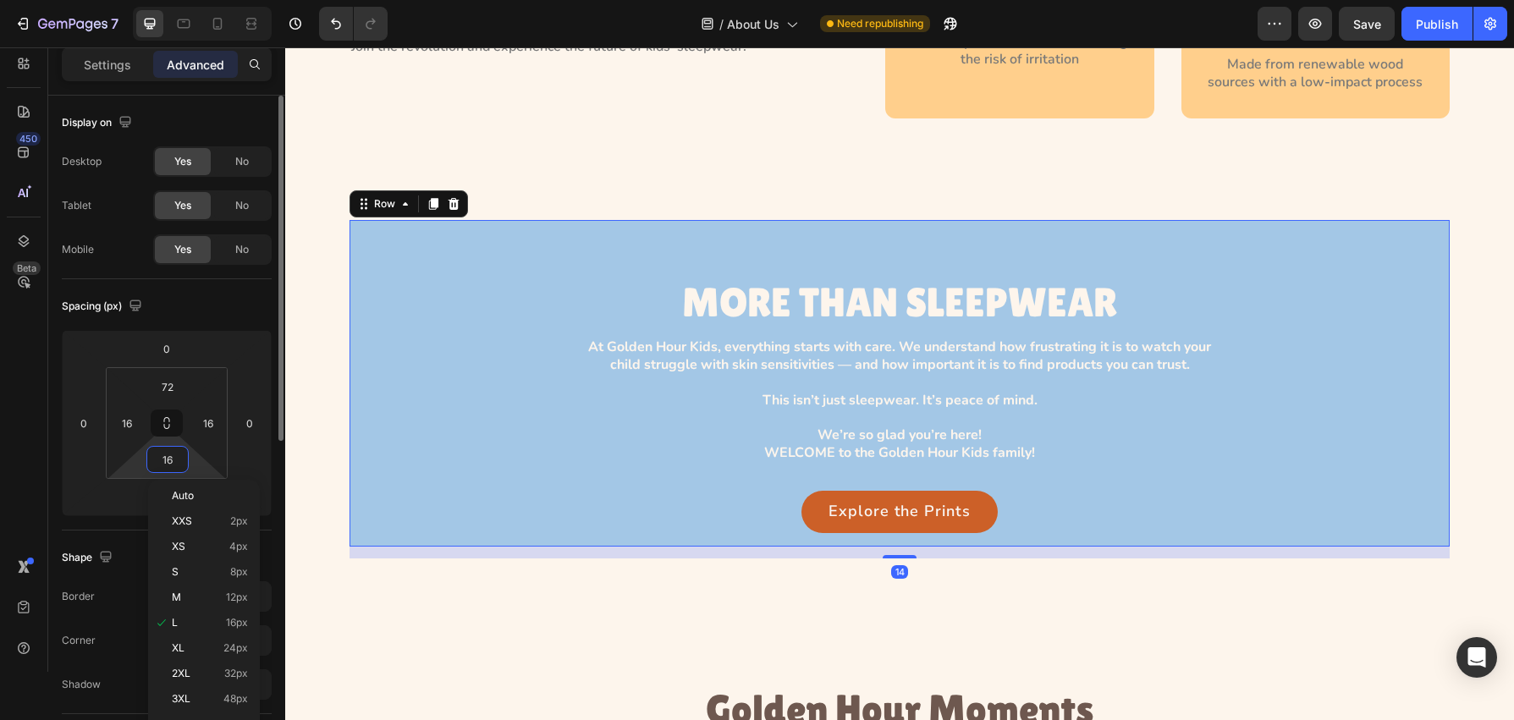
type input "2"
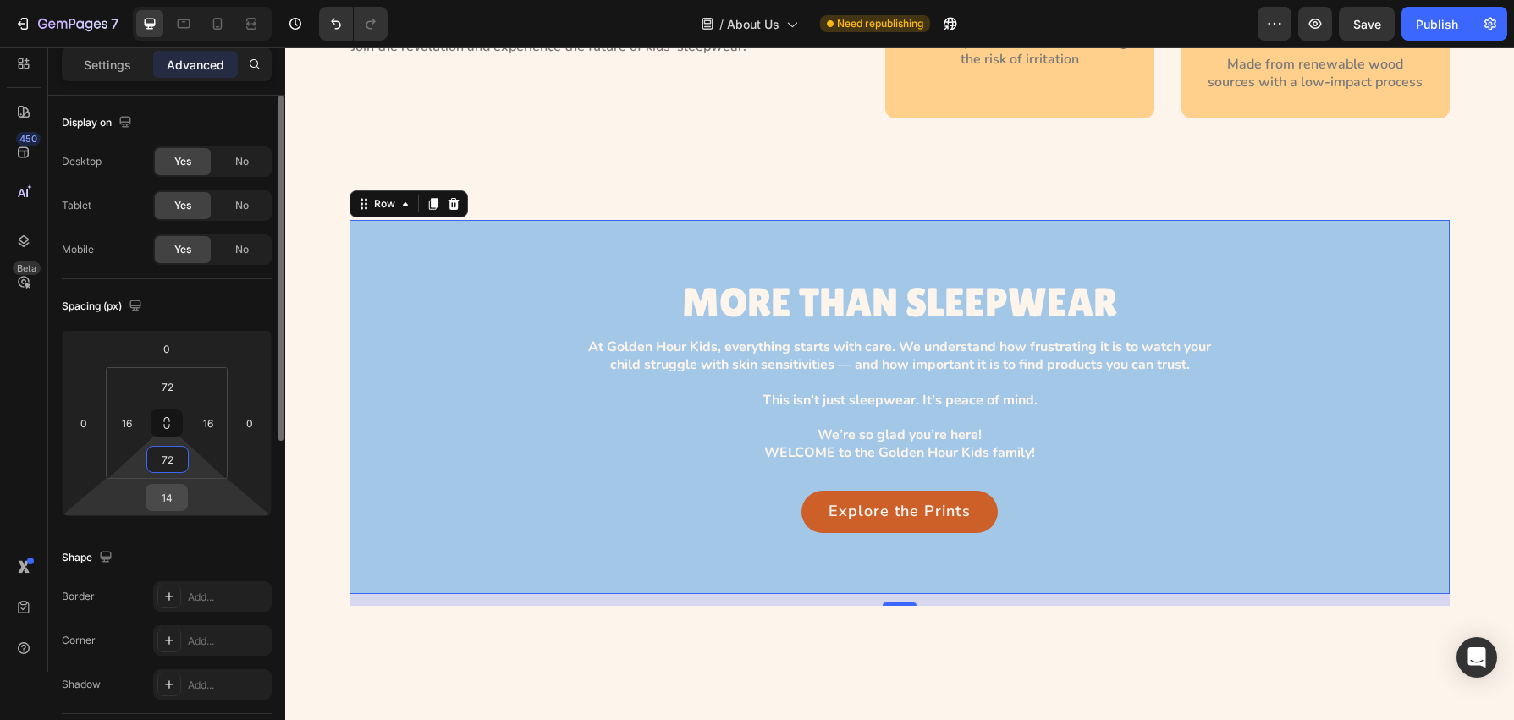
type input "72"
click at [177, 495] on input "14" at bounding box center [167, 497] width 34 height 25
type input "0"
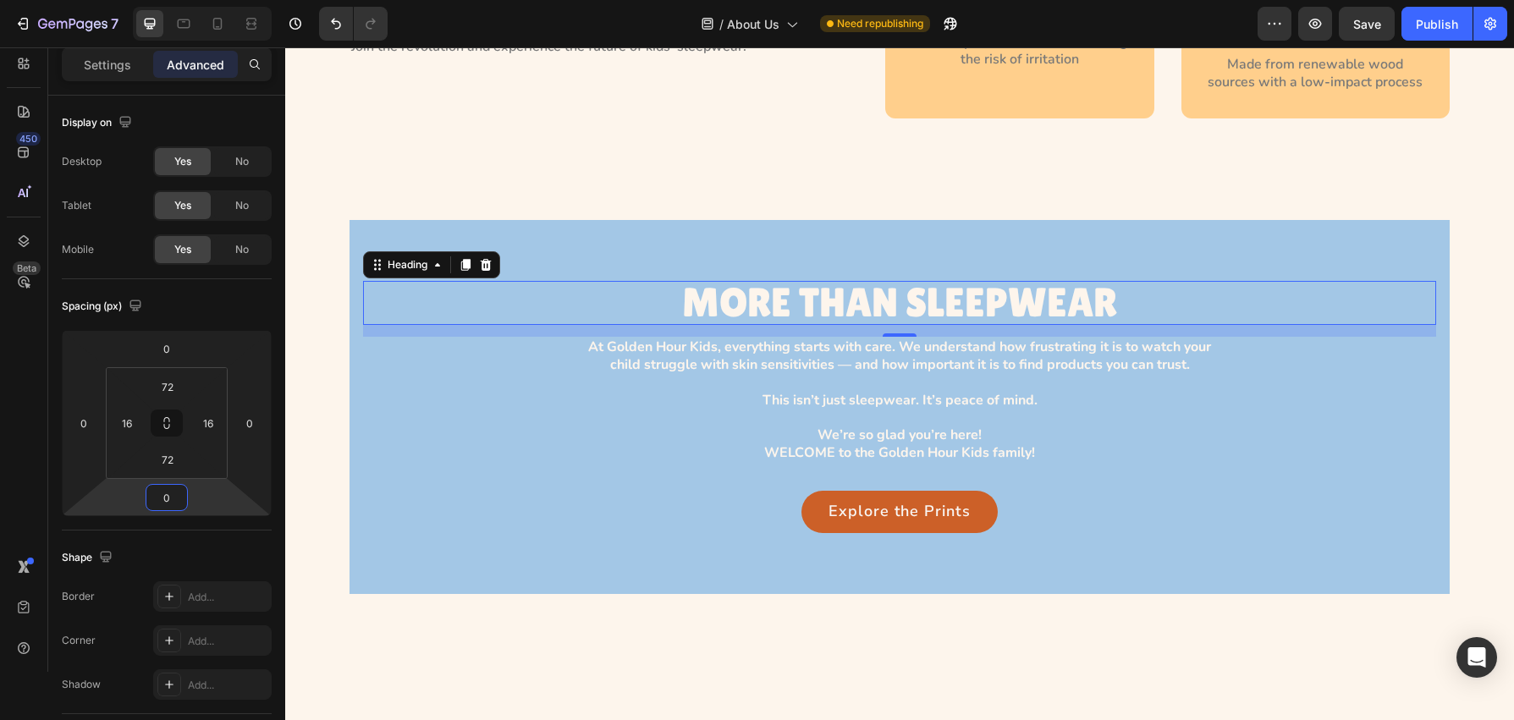
click at [834, 318] on h3 "MORE THAN SLEEPWEAR" at bounding box center [899, 303] width 435 height 45
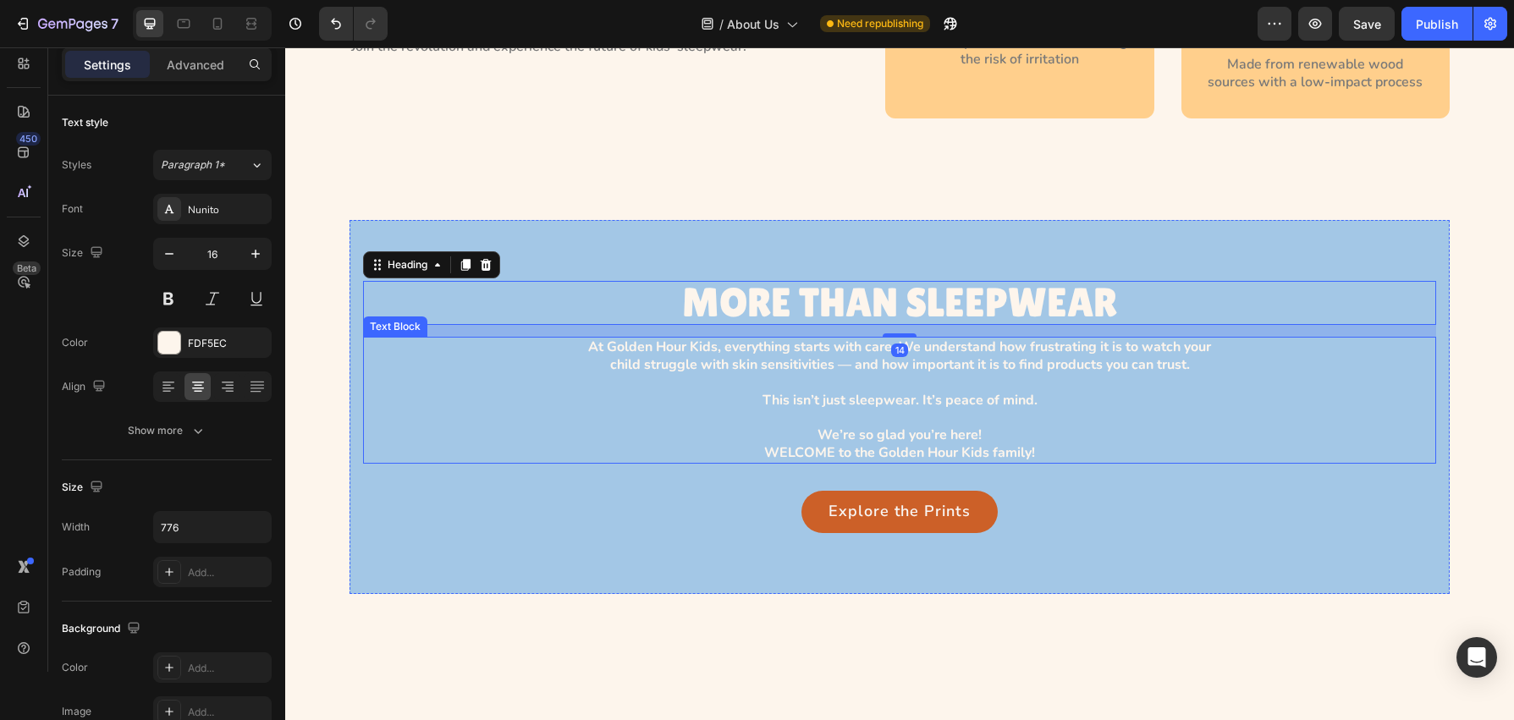
click at [821, 354] on p "At Golden Hour Kids, everything starts with care. We understand how frustrating…" at bounding box center [899, 401] width 653 height 124
click at [711, 298] on h3 "MORE THAN SLEEPWEAR" at bounding box center [899, 303] width 435 height 45
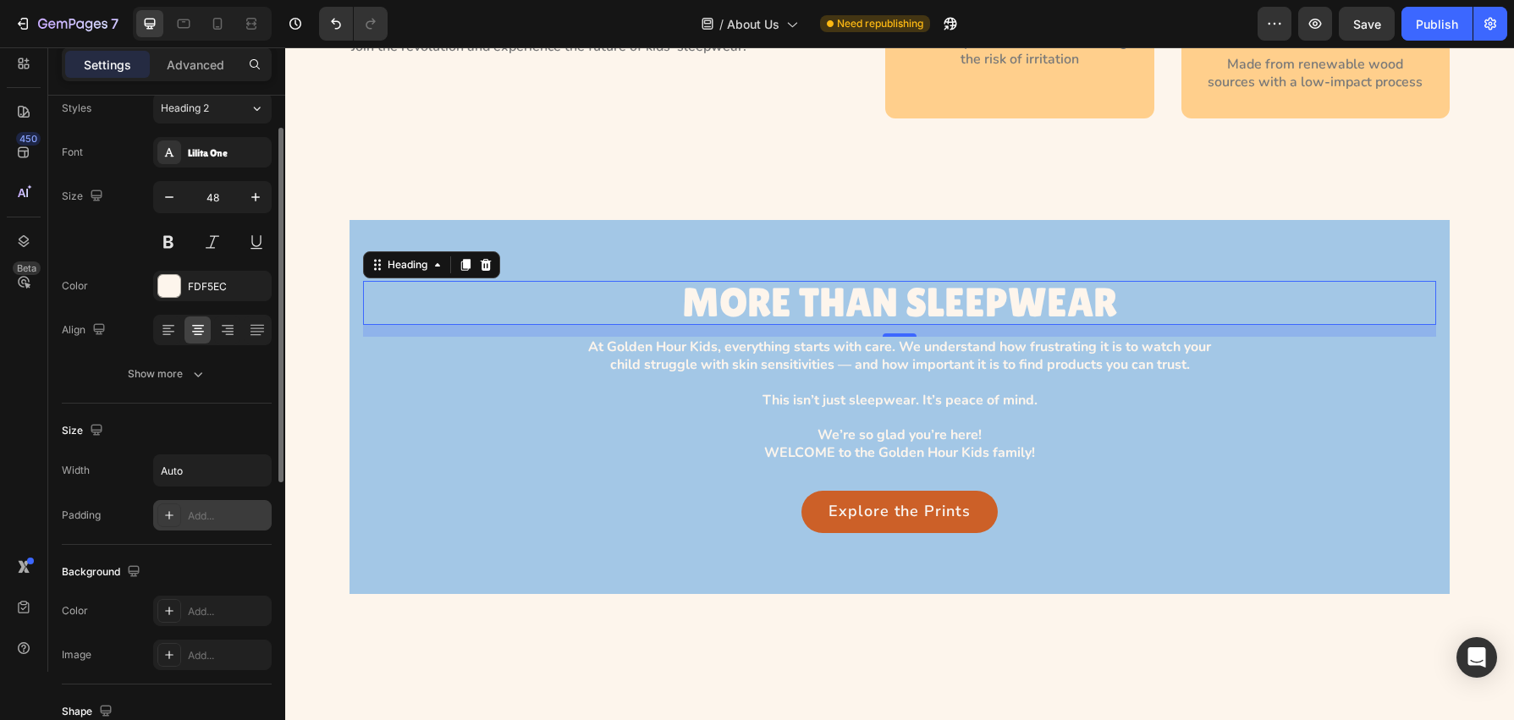
scroll to position [64, 0]
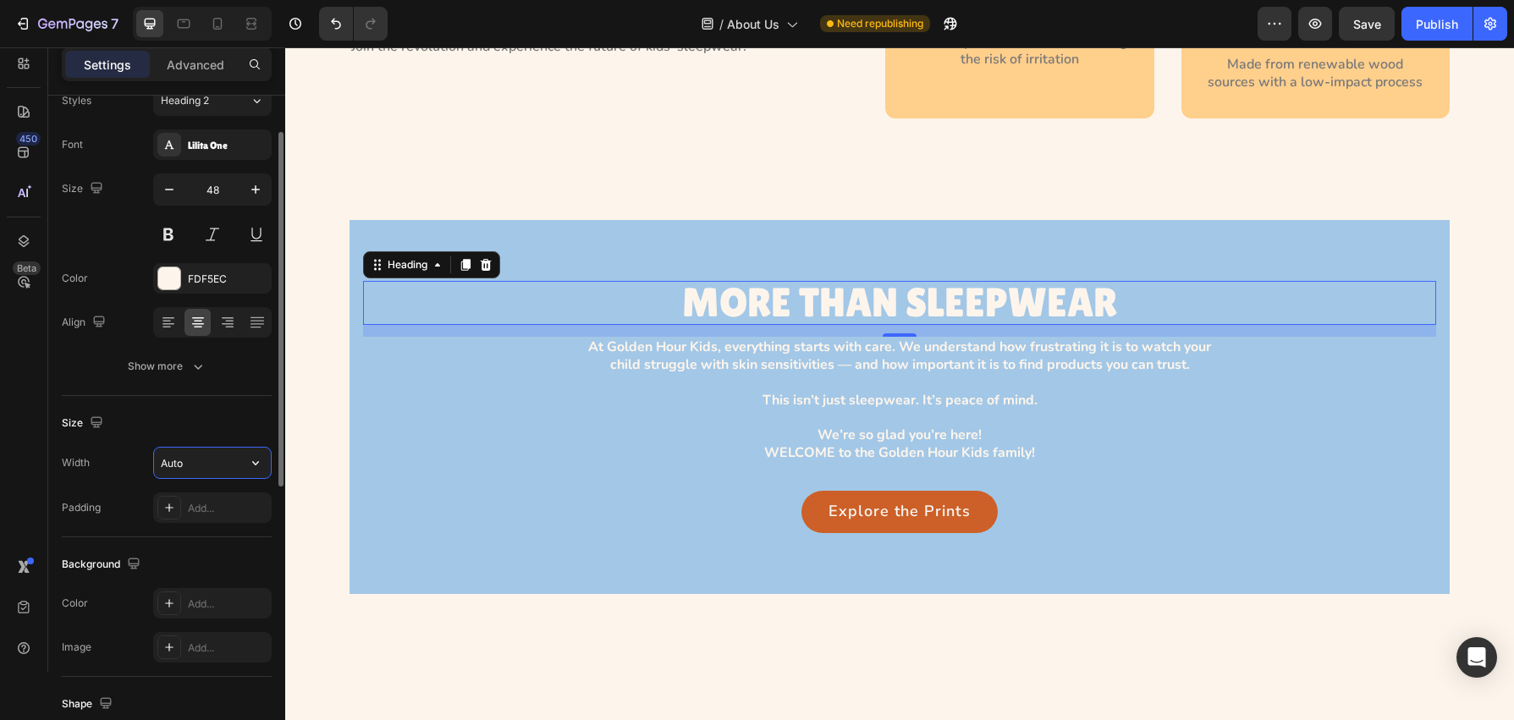
click at [208, 475] on input "Auto" at bounding box center [212, 463] width 117 height 30
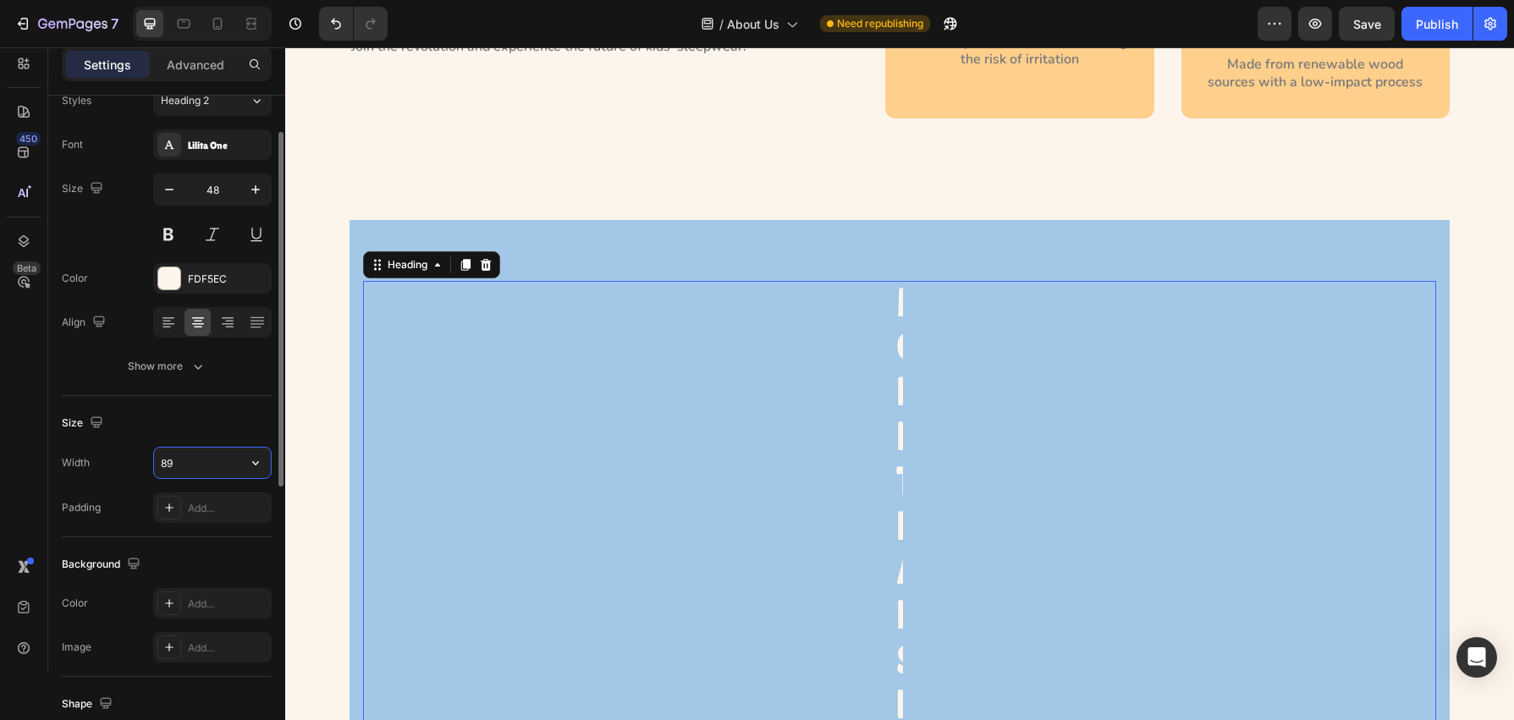
type input "899"
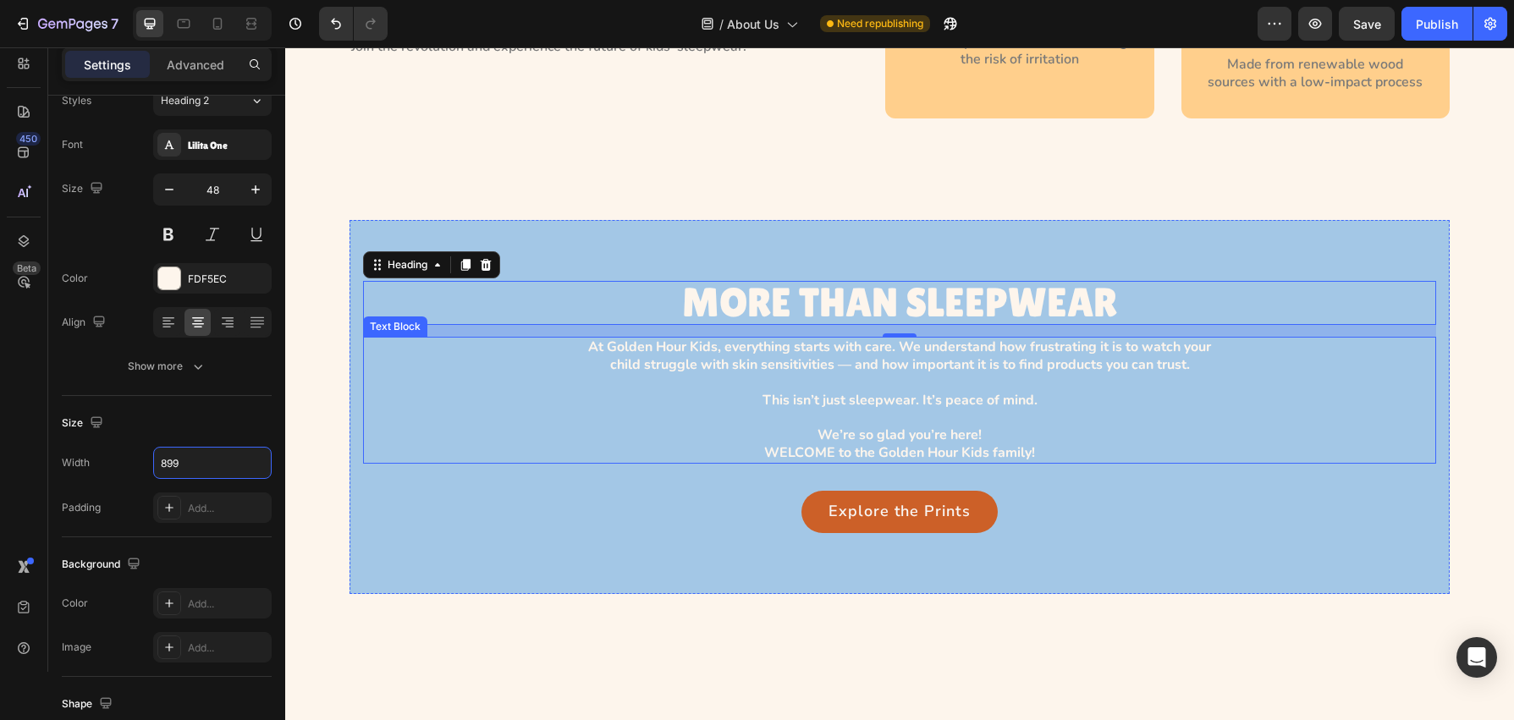
click at [674, 368] on p "At Golden Hour Kids, everything starts with care. We understand how frustrating…" at bounding box center [899, 401] width 653 height 124
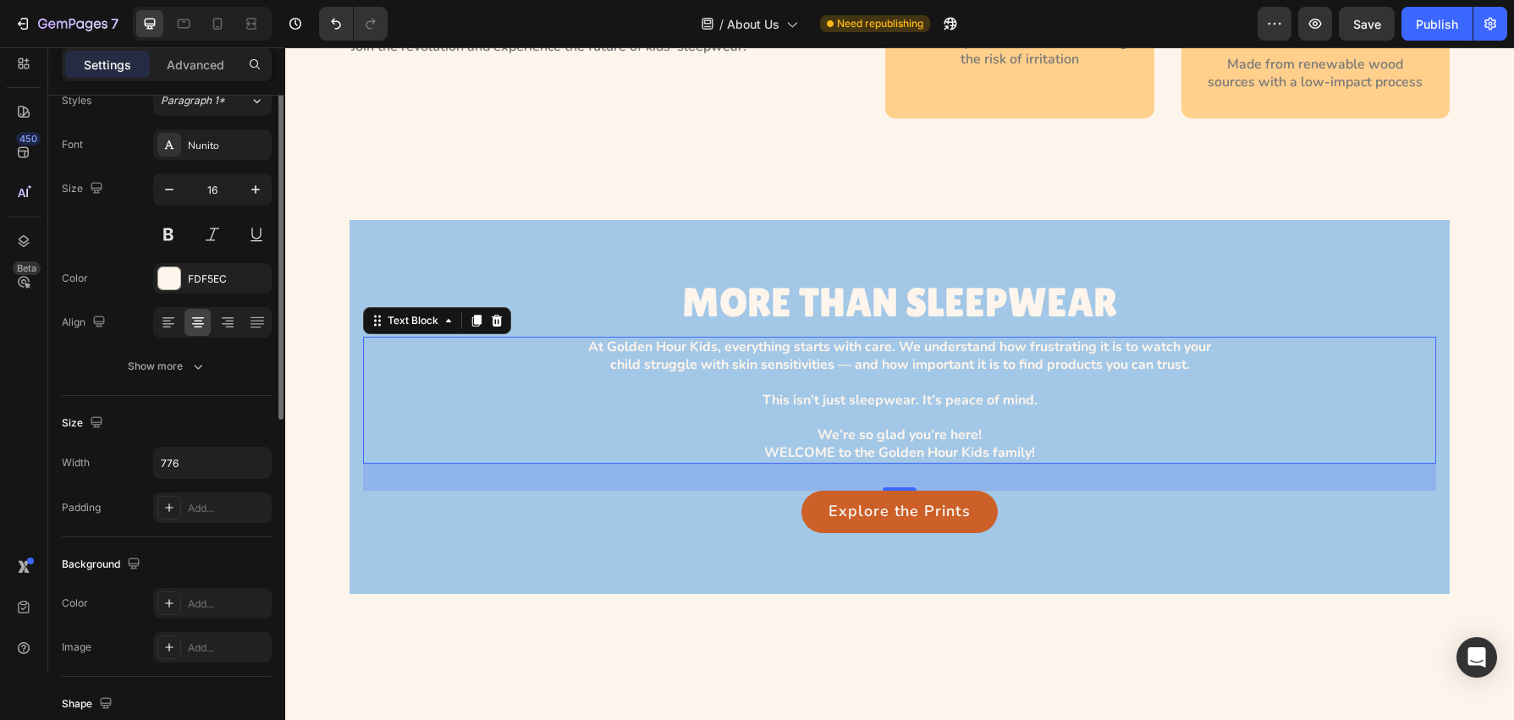
scroll to position [0, 0]
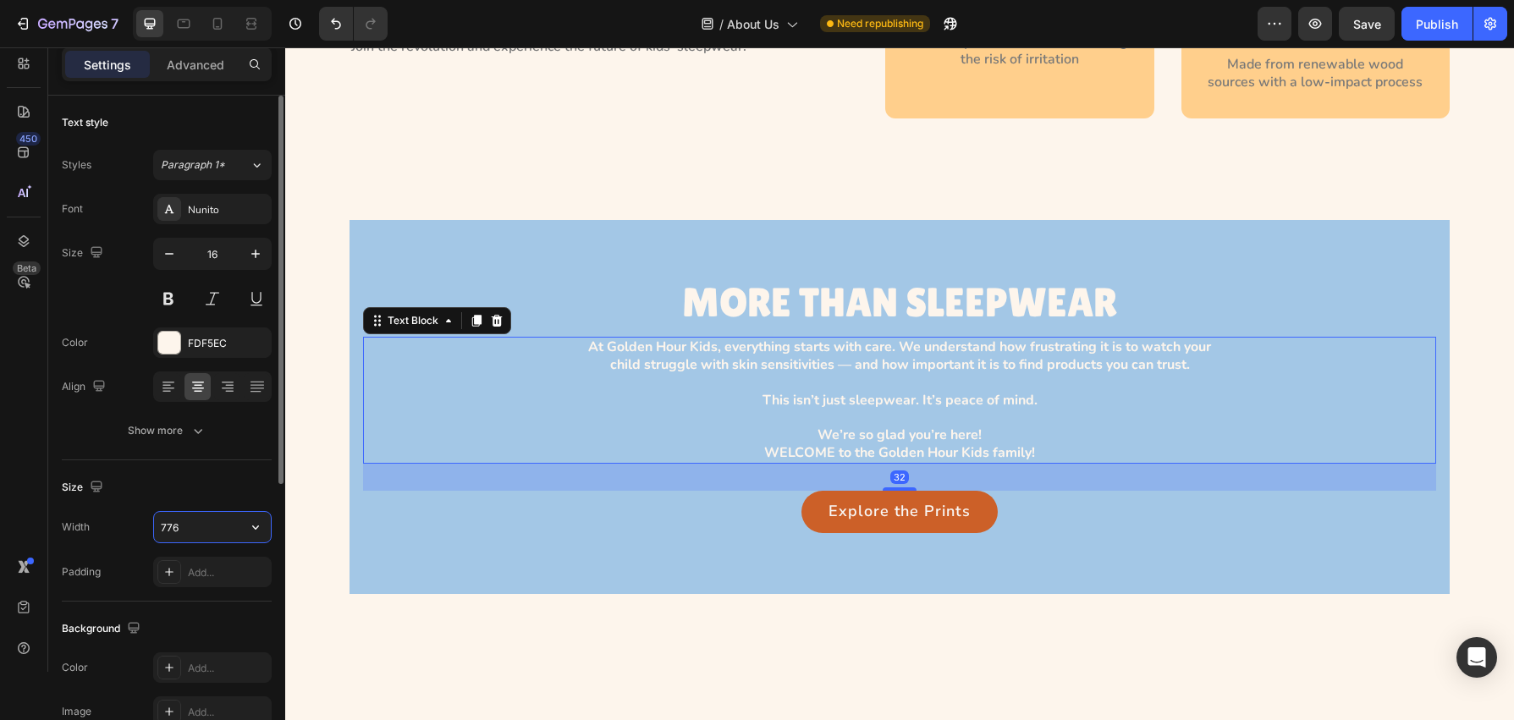
click at [207, 530] on input "776" at bounding box center [212, 527] width 117 height 30
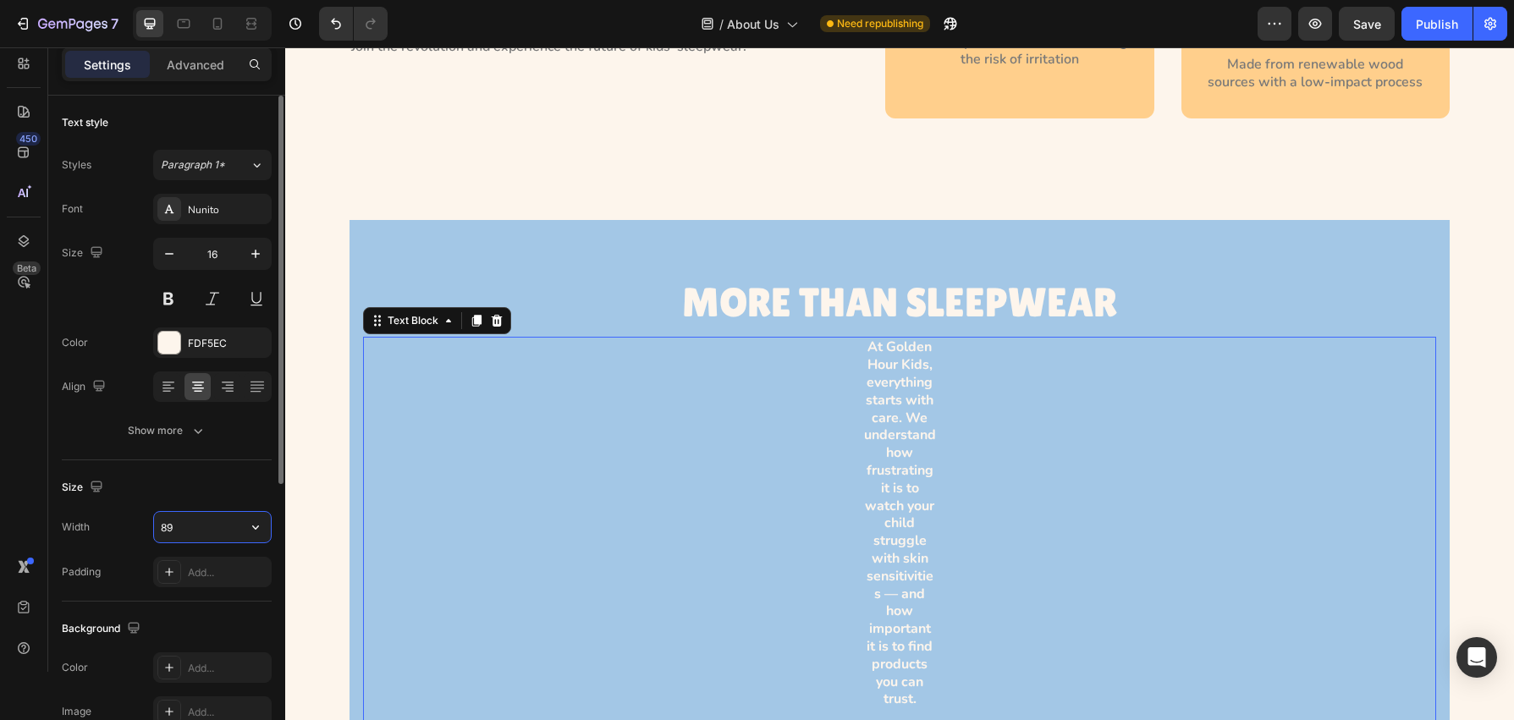
type input "899"
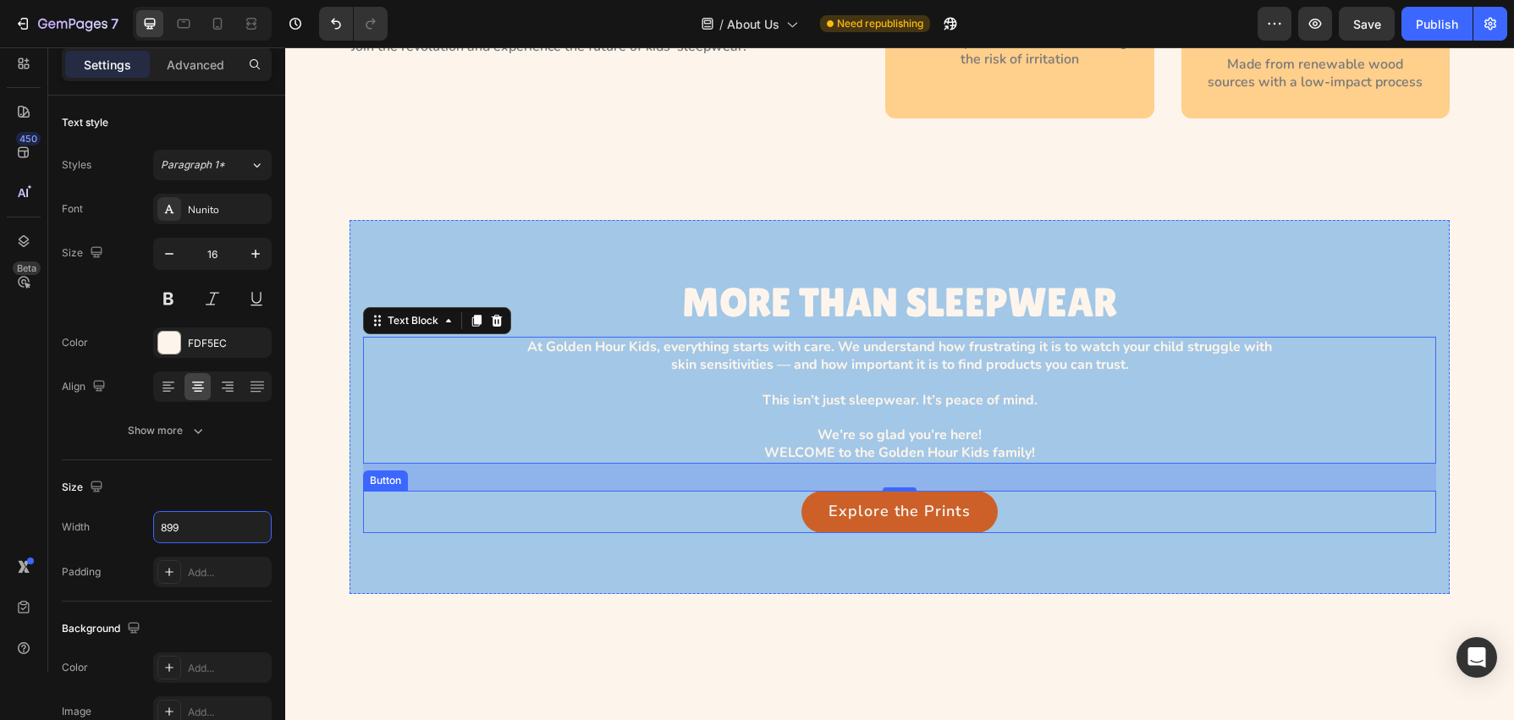
click at [593, 507] on div "Explore the Prints Button" at bounding box center [899, 512] width 1073 height 42
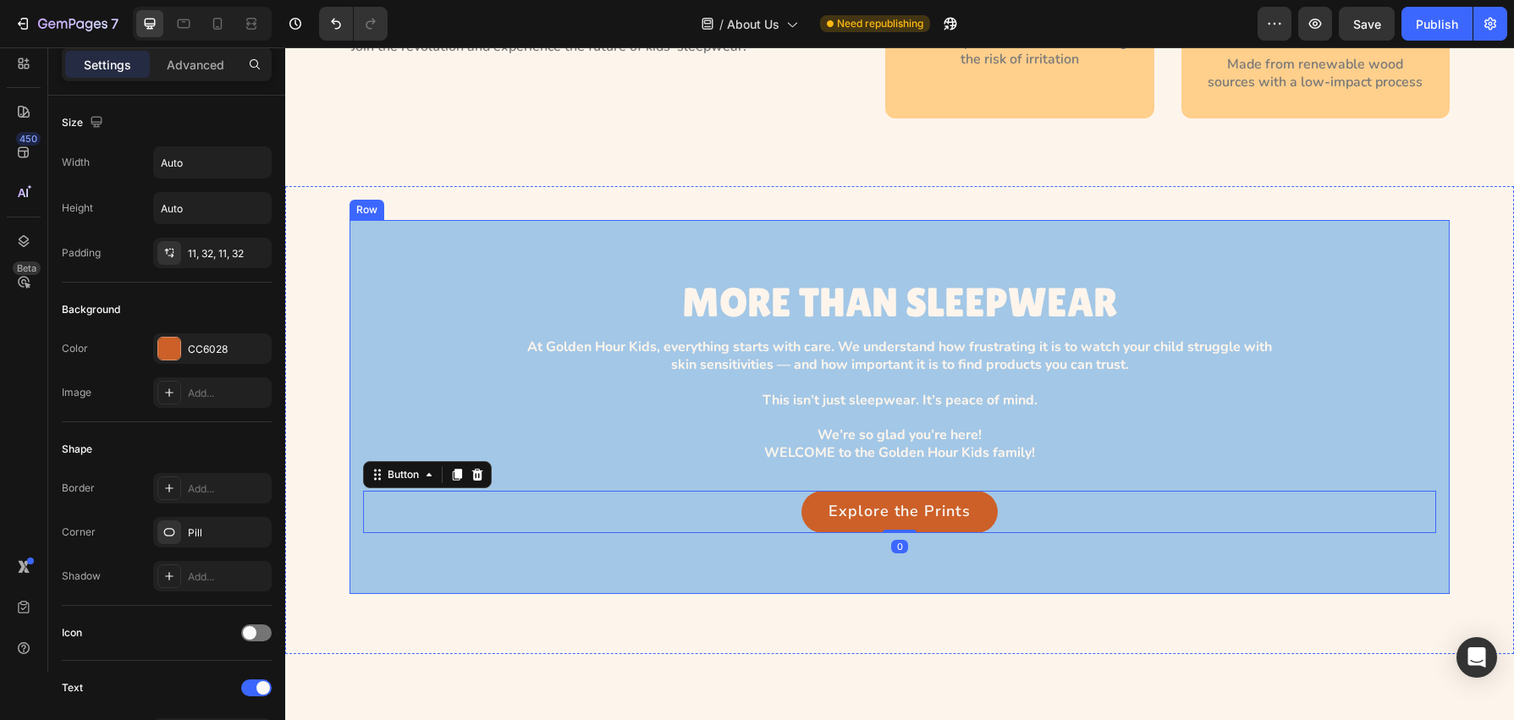
click at [379, 248] on div "MORE THAN SLEEPWEAR Heading At Golden Hour Kids, everything starts with care. W…" at bounding box center [900, 407] width 1100 height 374
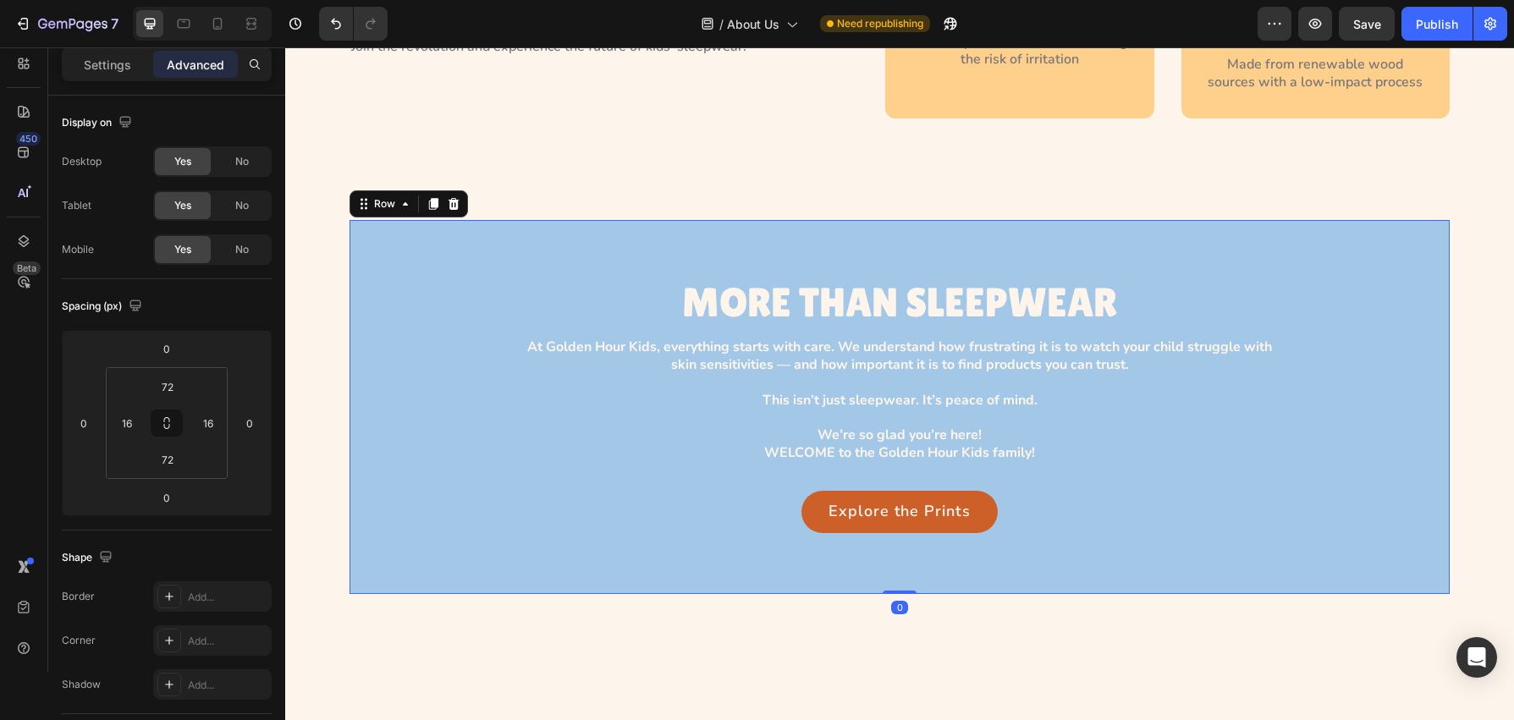
scroll to position [85, 0]
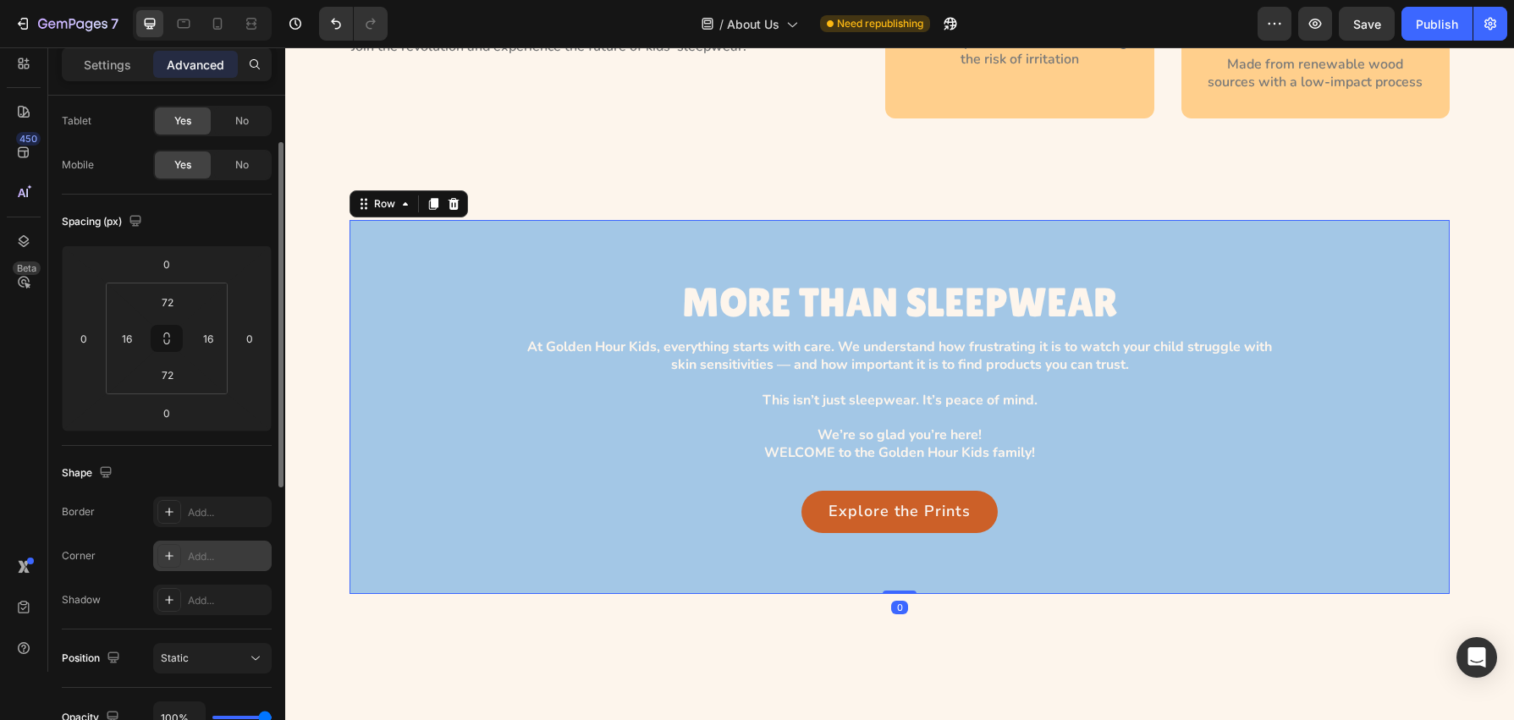
click at [168, 562] on icon at bounding box center [170, 556] width 14 height 14
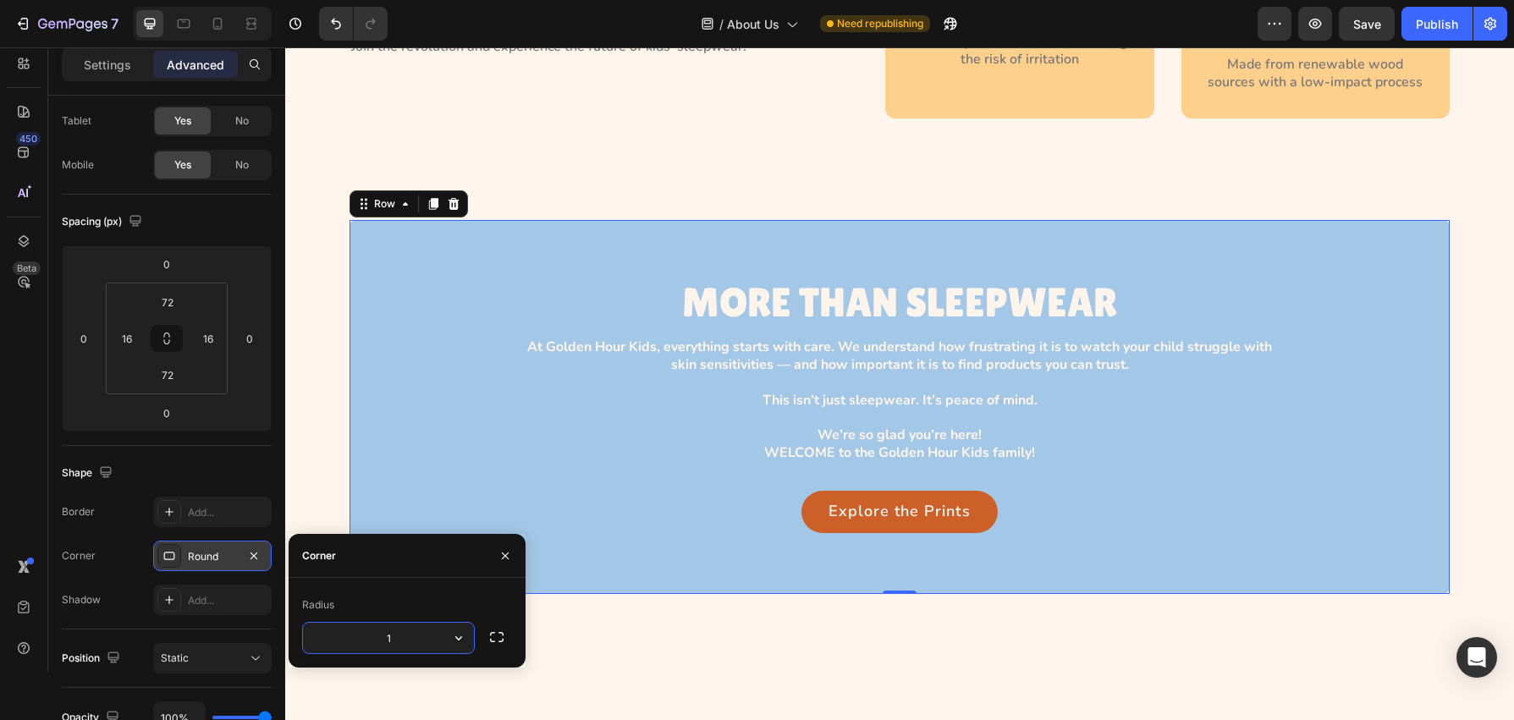
type input "12"
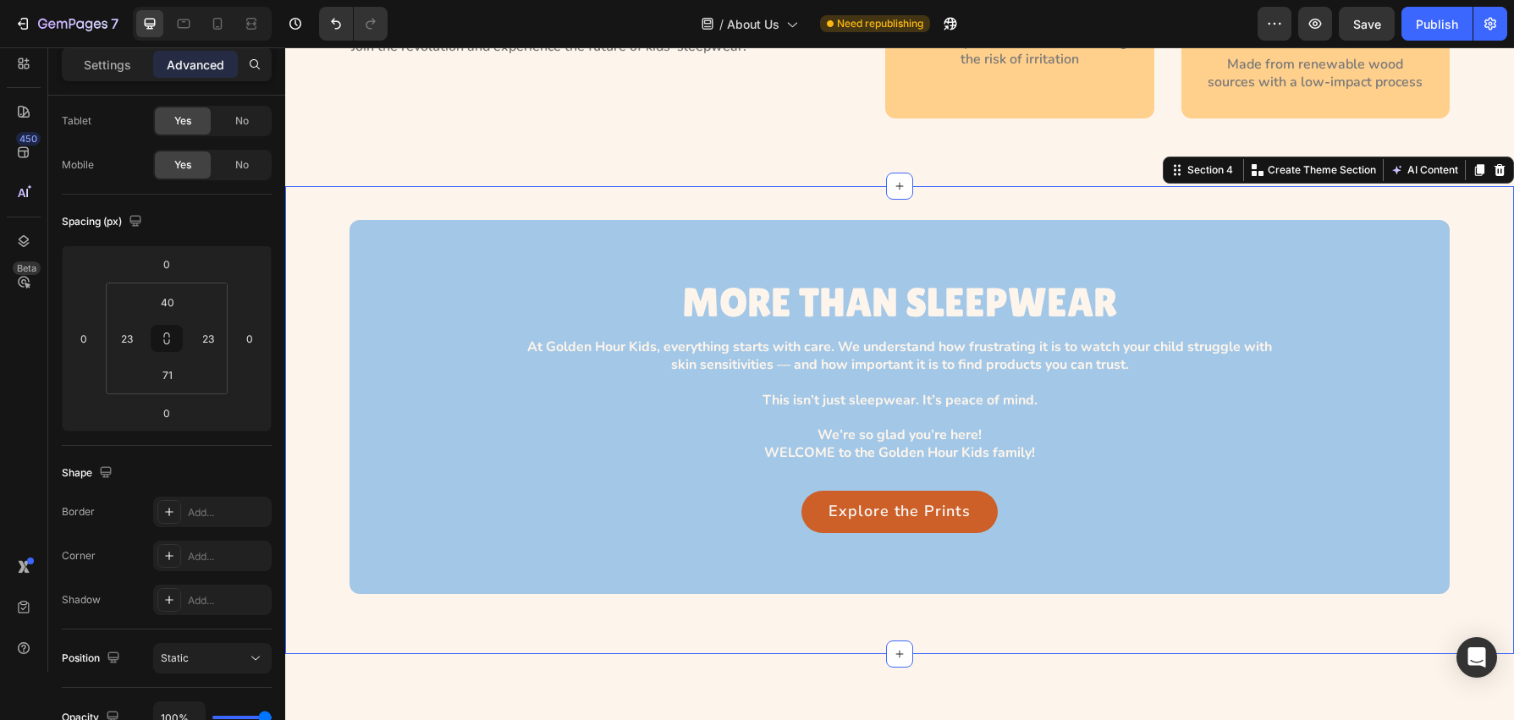
click at [303, 427] on div "MORE THAN SLEEPWEAR Heading At Golden Hour Kids, everything starts with care. W…" at bounding box center [899, 420] width 1229 height 468
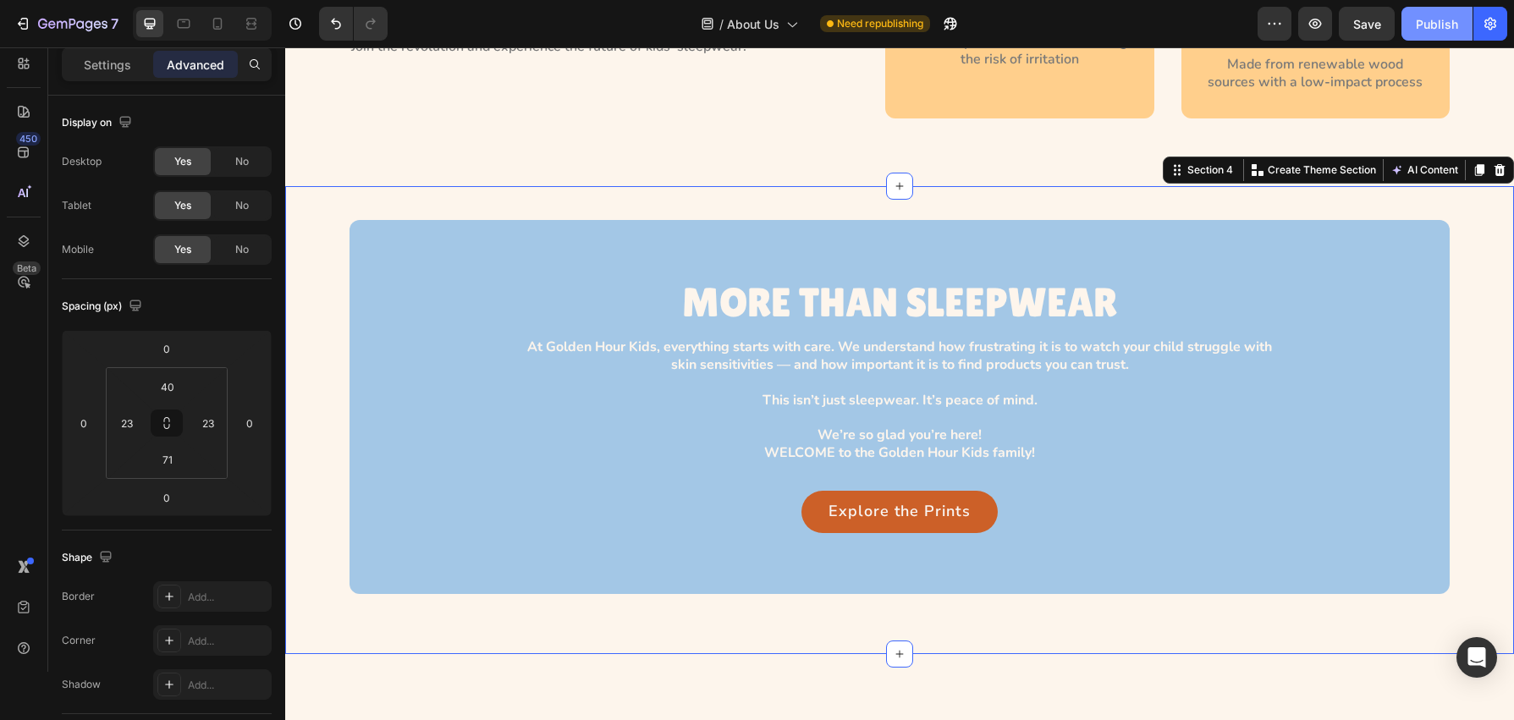
click at [1453, 19] on div "Publish" at bounding box center [1437, 24] width 42 height 18
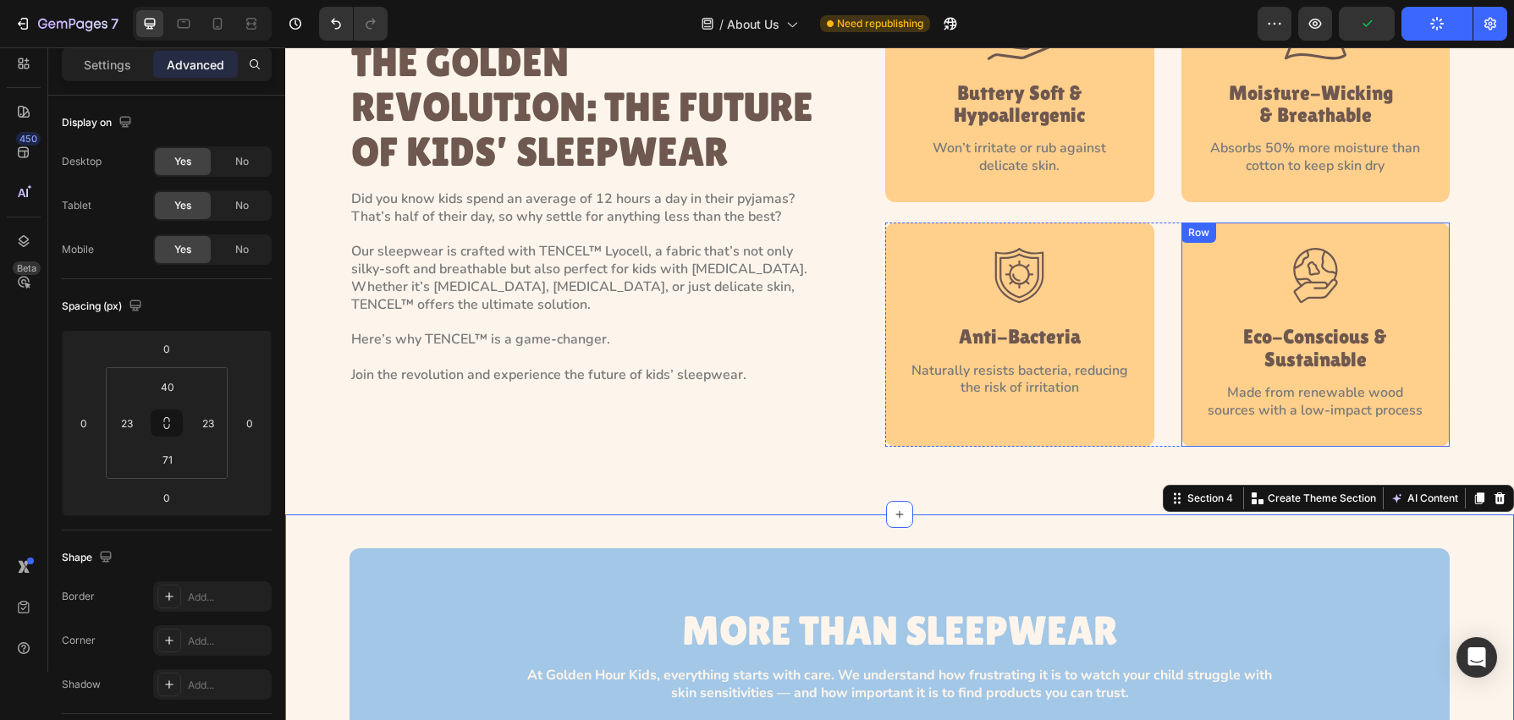
scroll to position [1647, 0]
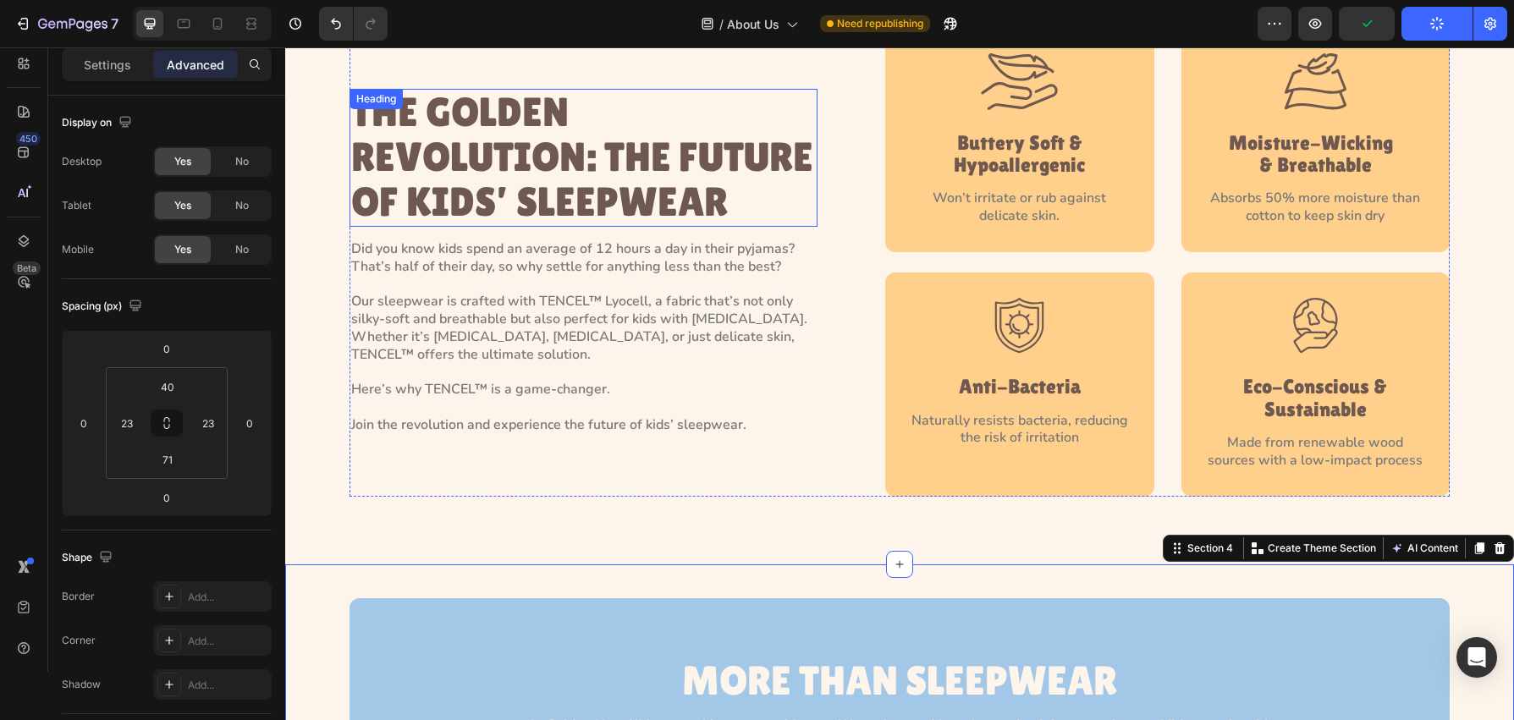
click at [688, 189] on h2 "THE GOLDEN REVOLUTION: THE FUTURE OF KIDS’ SLEEPWEAR" at bounding box center [584, 157] width 468 height 137
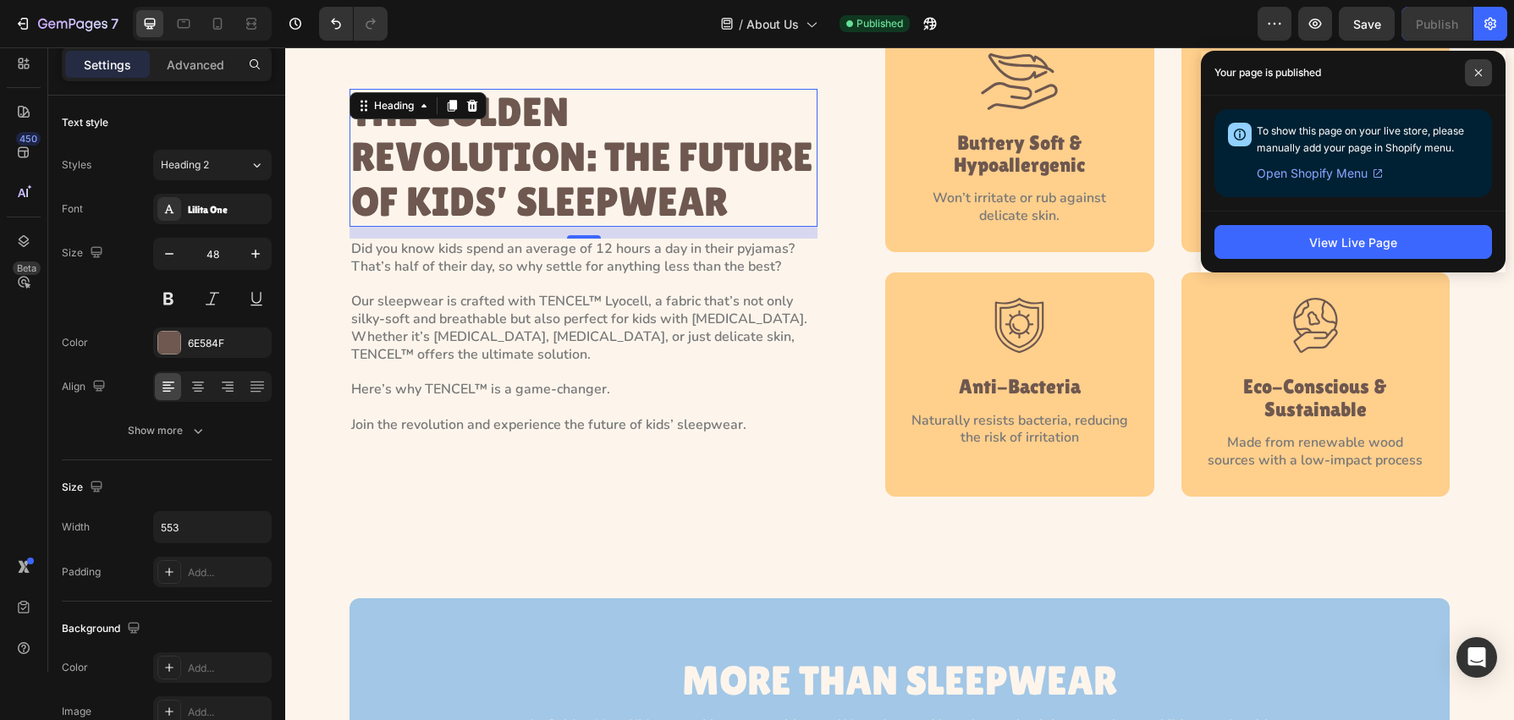
click at [1479, 75] on icon at bounding box center [1479, 73] width 8 height 8
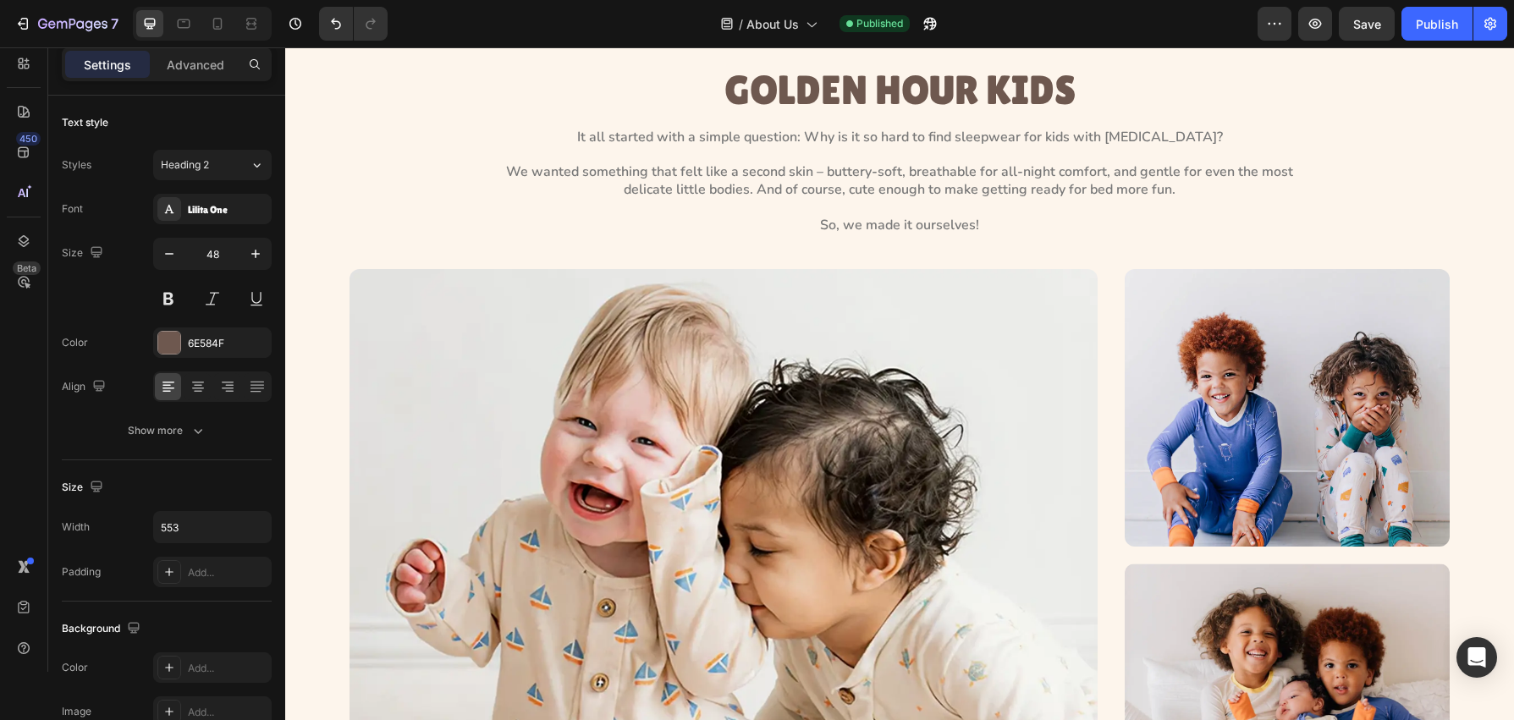
scroll to position [0, 0]
